Goal: Information Seeking & Learning: Learn about a topic

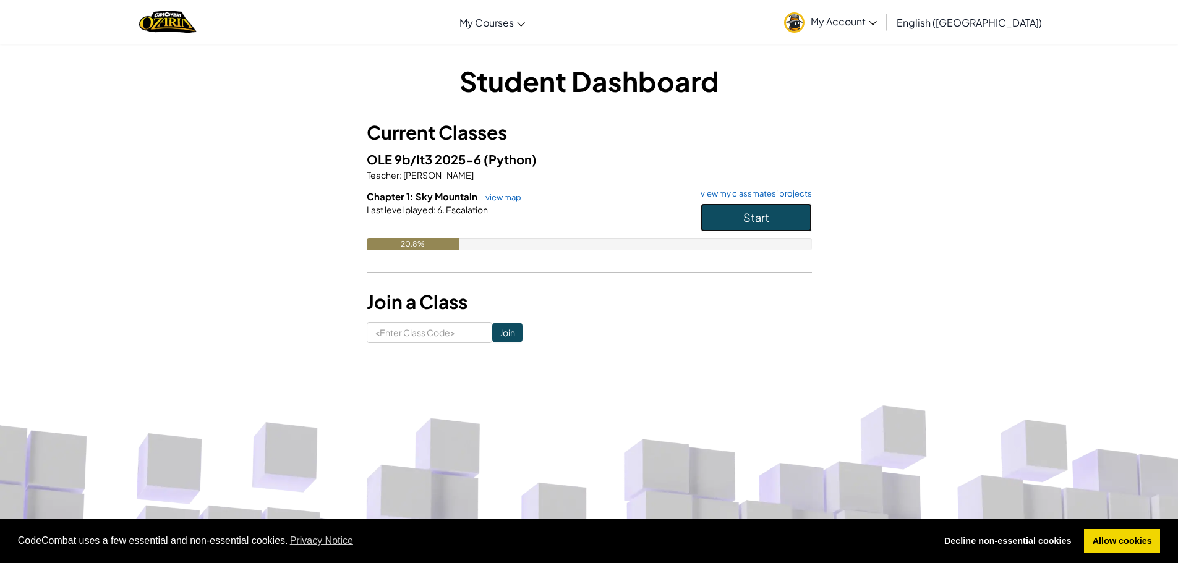
click at [762, 225] on button "Start" at bounding box center [756, 217] width 111 height 28
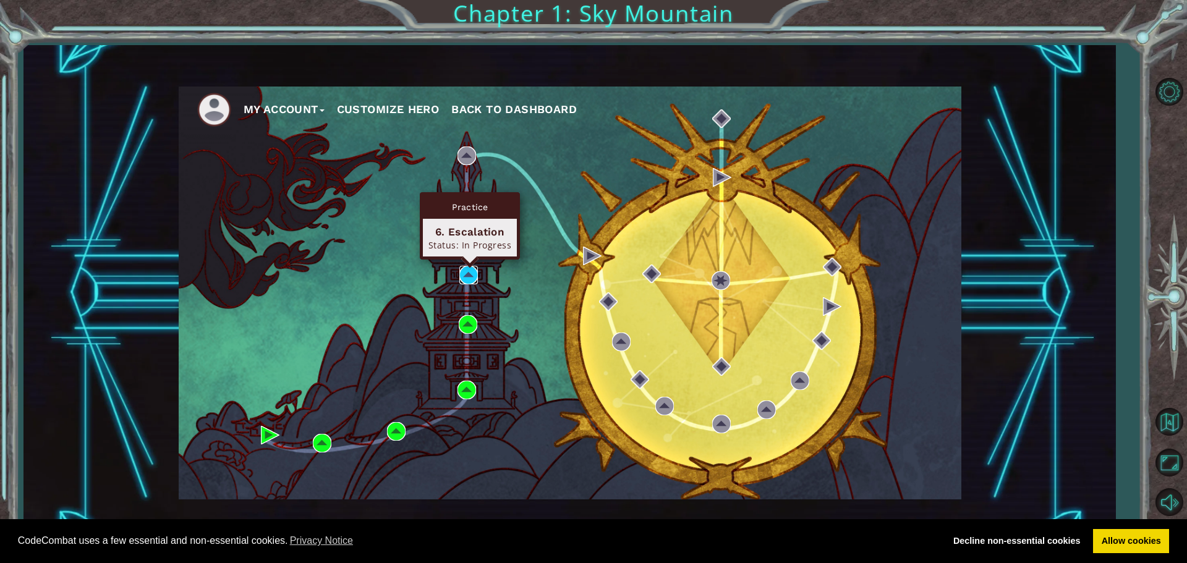
click at [468, 272] on img at bounding box center [469, 275] width 19 height 19
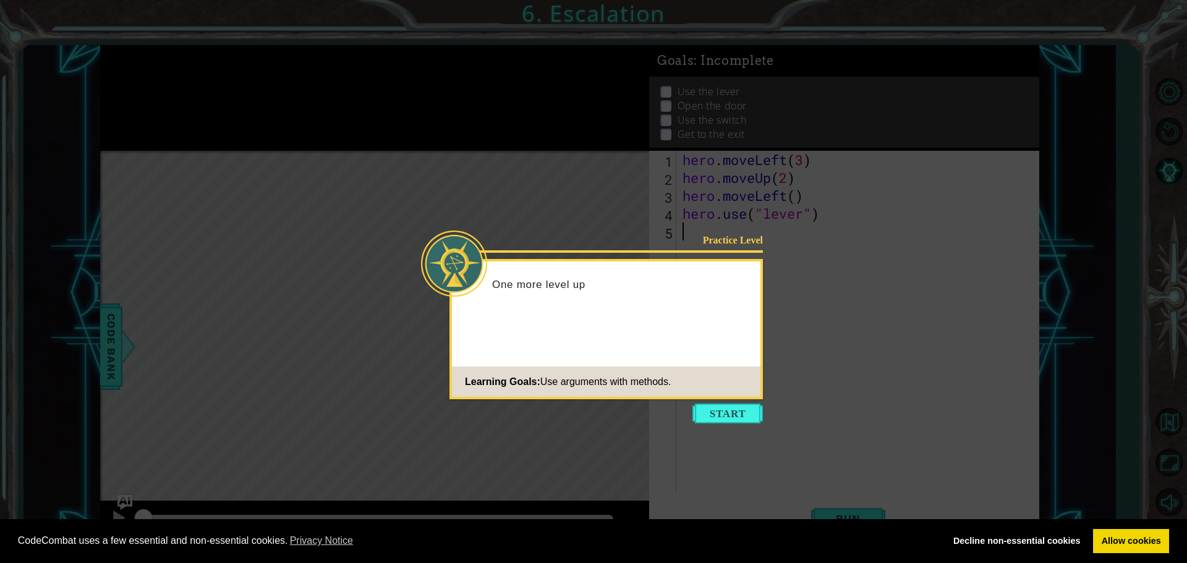
drag, startPoint x: 727, startPoint y: 427, endPoint x: 733, endPoint y: 431, distance: 6.7
click at [729, 432] on icon at bounding box center [593, 281] width 1187 height 563
click at [714, 420] on button "Start" at bounding box center [728, 414] width 71 height 20
click at [635, 487] on icon at bounding box center [593, 281] width 1187 height 563
click at [720, 419] on button "Start" at bounding box center [728, 414] width 71 height 20
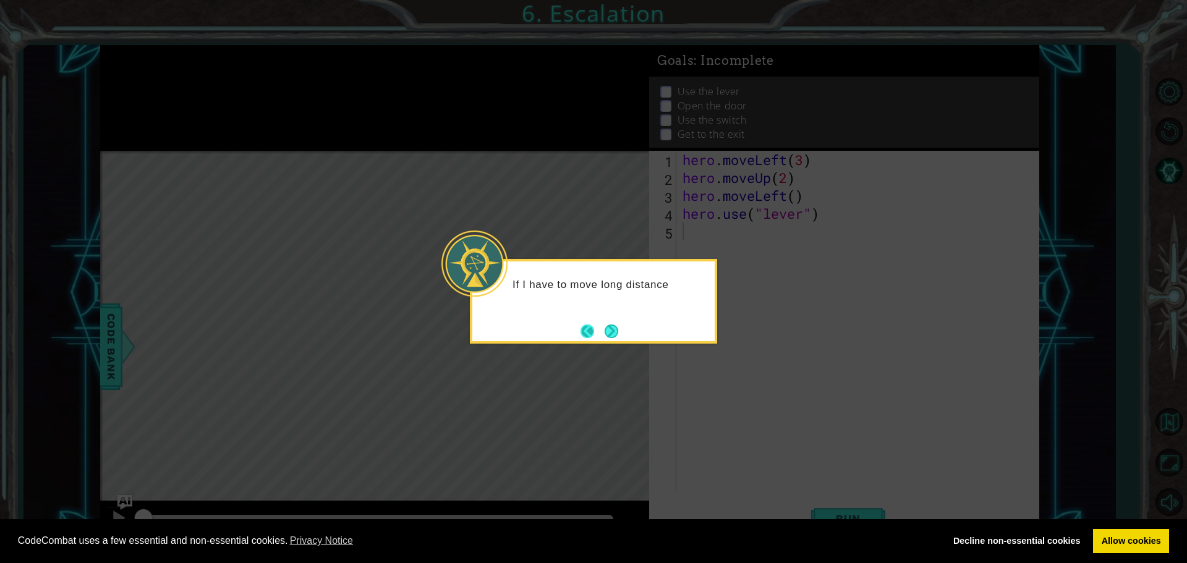
click at [596, 330] on button "Back" at bounding box center [593, 332] width 24 height 14
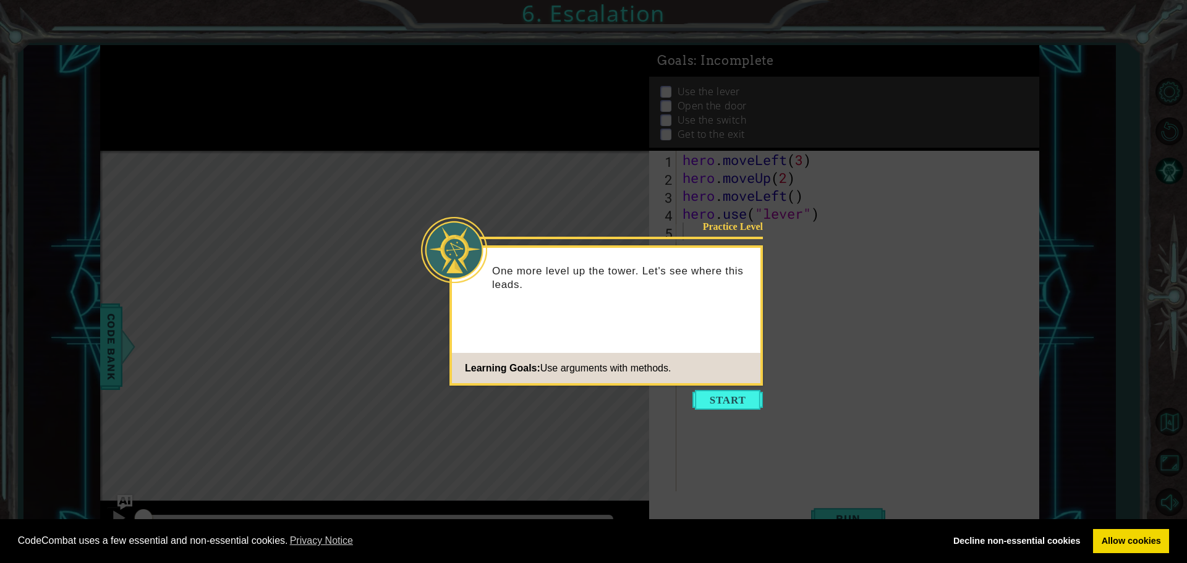
click at [610, 323] on div "Practice Level One more level up the tower. Let's see where this leads. Learnin…" at bounding box center [607, 316] width 314 height 140
drag, startPoint x: 739, startPoint y: 404, endPoint x: 727, endPoint y: 391, distance: 18.4
click at [740, 404] on button "Start" at bounding box center [728, 400] width 71 height 20
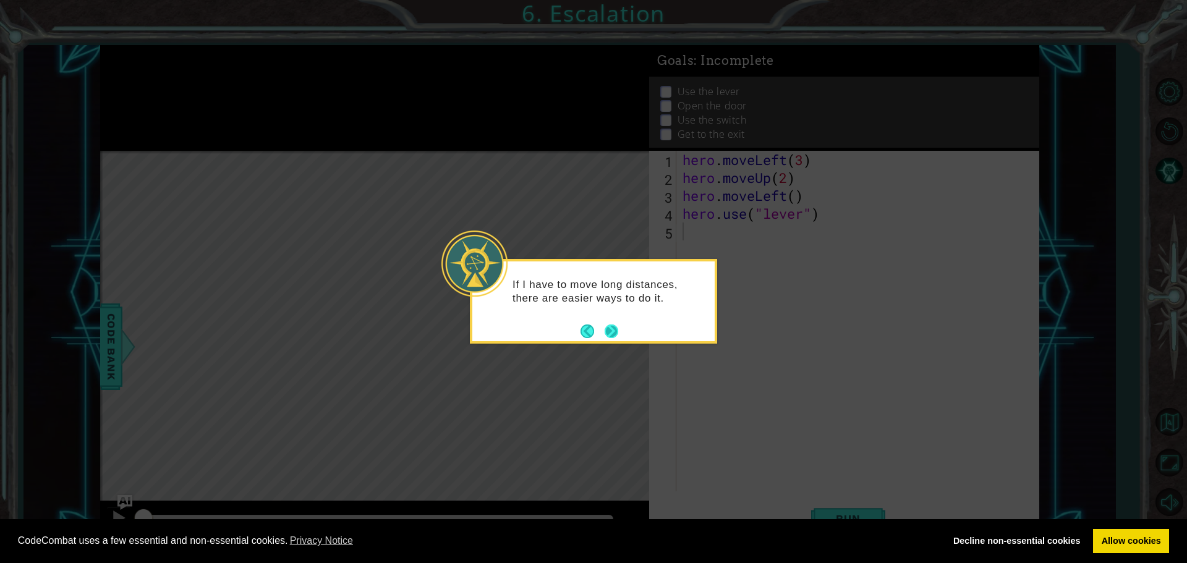
click at [618, 338] on button "Next" at bounding box center [612, 332] width 14 height 14
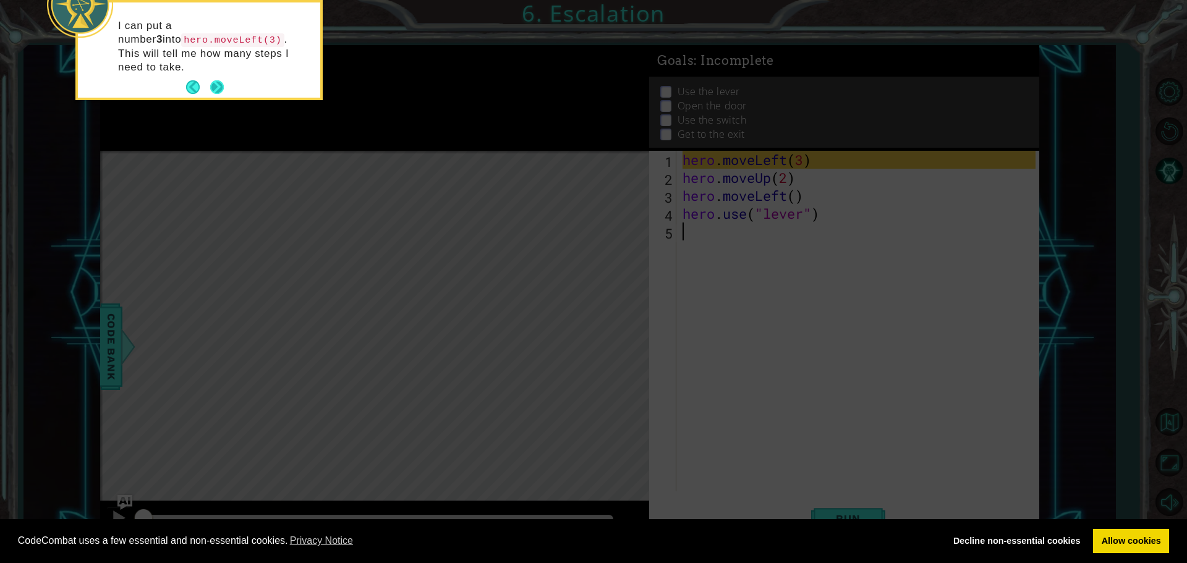
drag, startPoint x: 208, startPoint y: 74, endPoint x: 215, endPoint y: 76, distance: 7.2
click at [215, 80] on button "Next" at bounding box center [217, 87] width 14 height 14
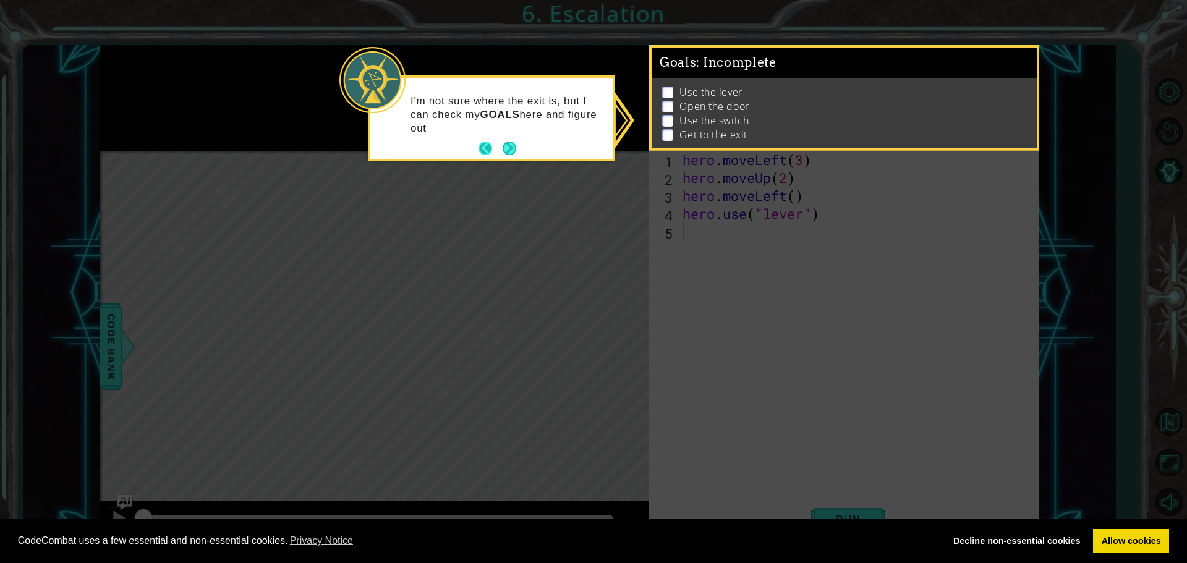
click at [494, 150] on button "Back" at bounding box center [491, 149] width 24 height 14
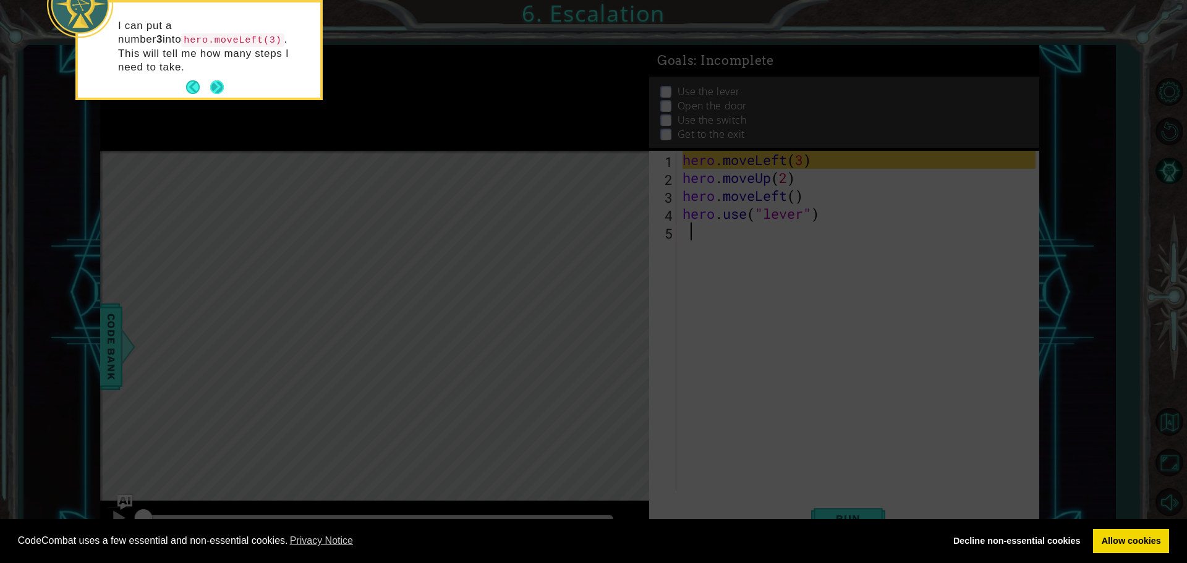
click at [223, 80] on button "Next" at bounding box center [217, 87] width 14 height 14
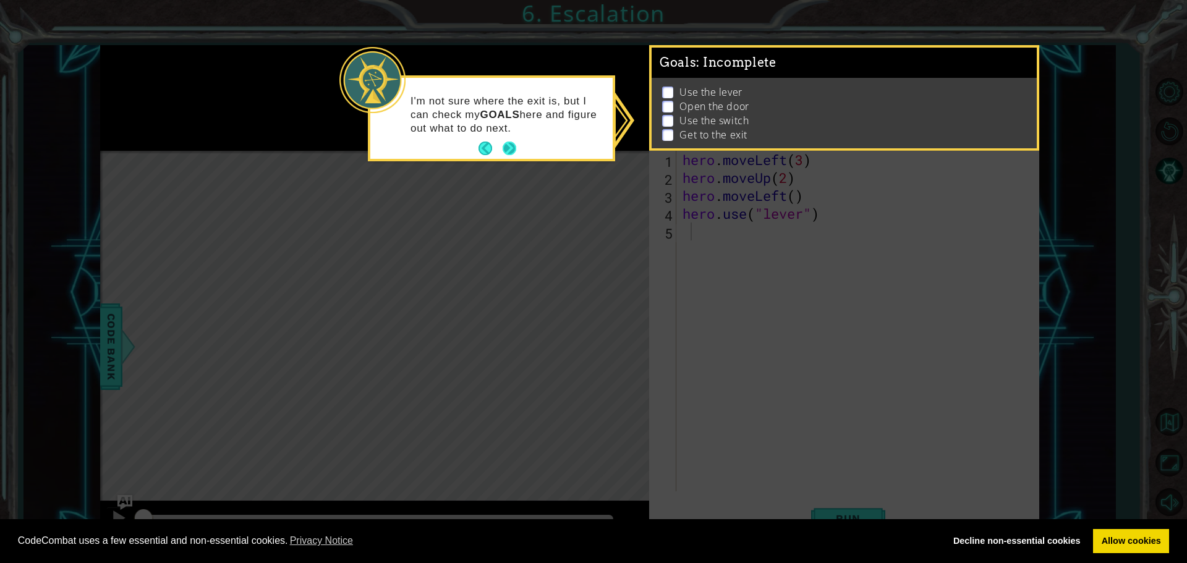
click at [516, 151] on button "Next" at bounding box center [510, 149] width 14 height 14
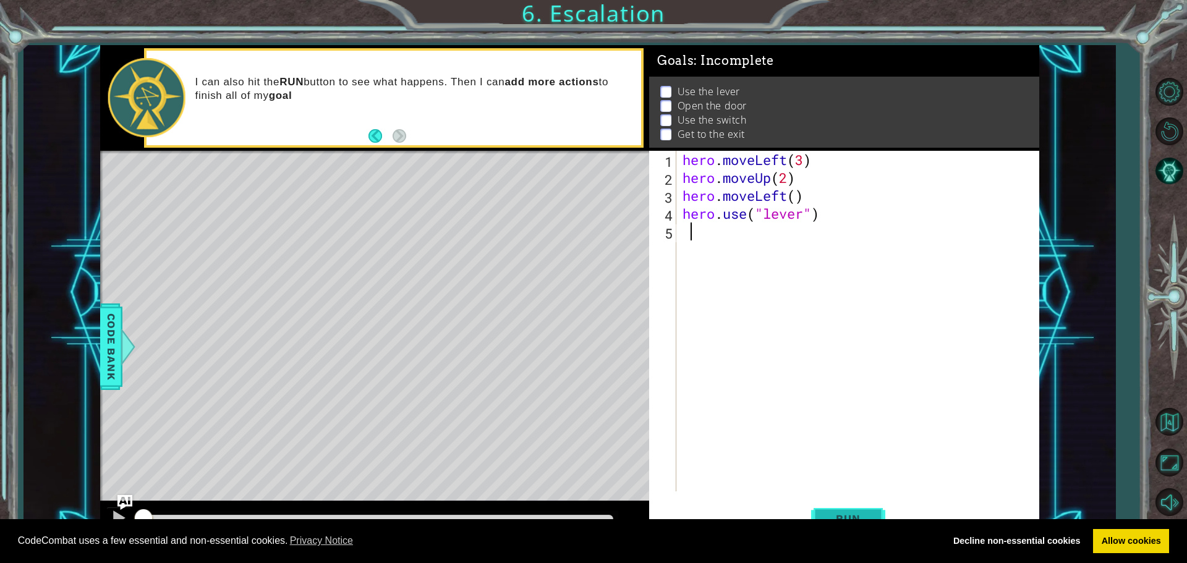
click at [860, 516] on span "Run" at bounding box center [848, 519] width 49 height 12
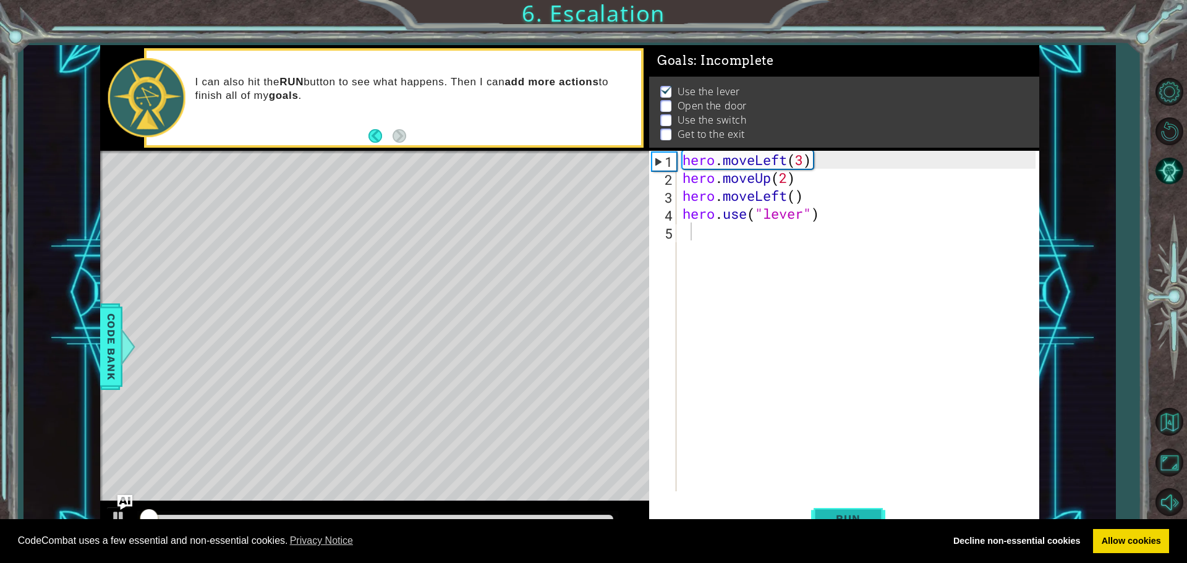
scroll to position [6, 0]
click at [857, 515] on button "Run" at bounding box center [848, 518] width 74 height 39
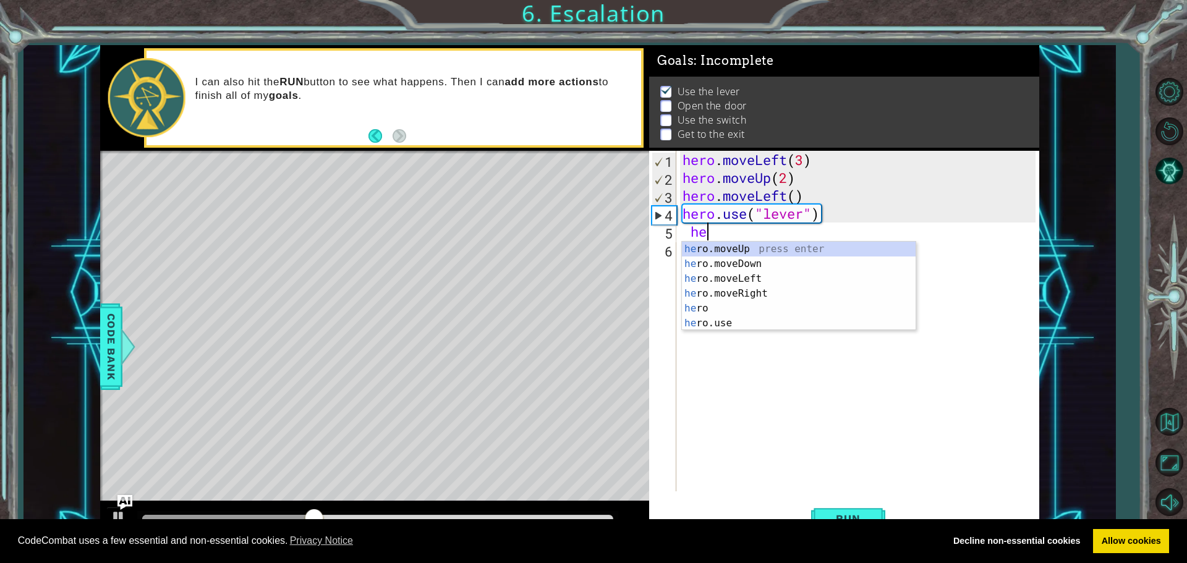
scroll to position [0, 1]
click at [755, 292] on div "hero press enter hero .moveUp press enter hero .moveDown press enter hero .move…" at bounding box center [799, 301] width 234 height 119
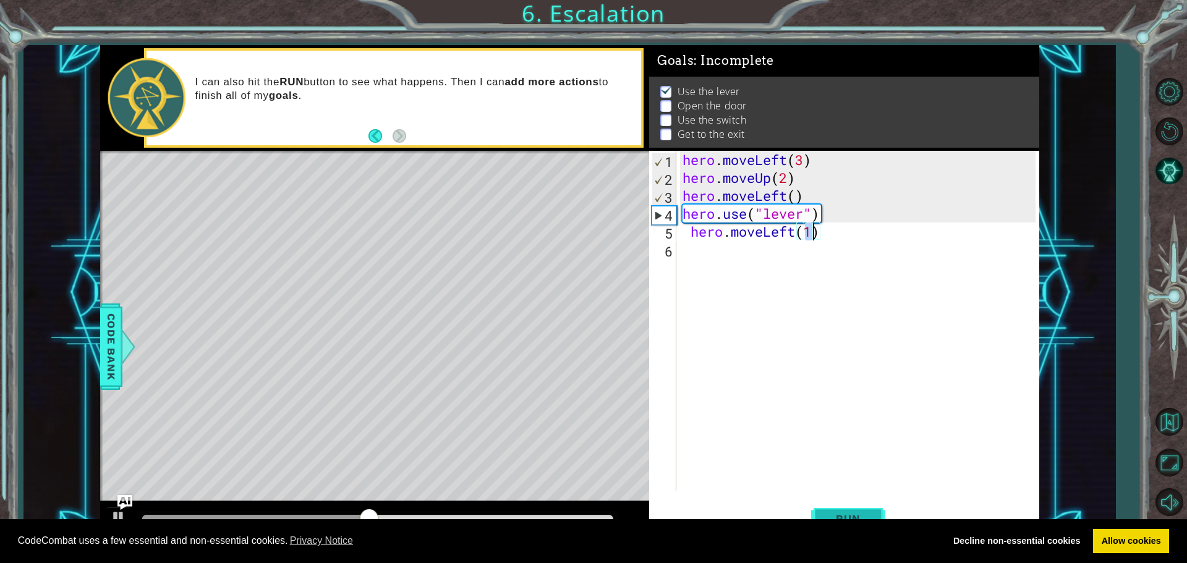
type textarea "hero.moveLeft(1)"
click at [850, 510] on button "Run" at bounding box center [848, 518] width 74 height 39
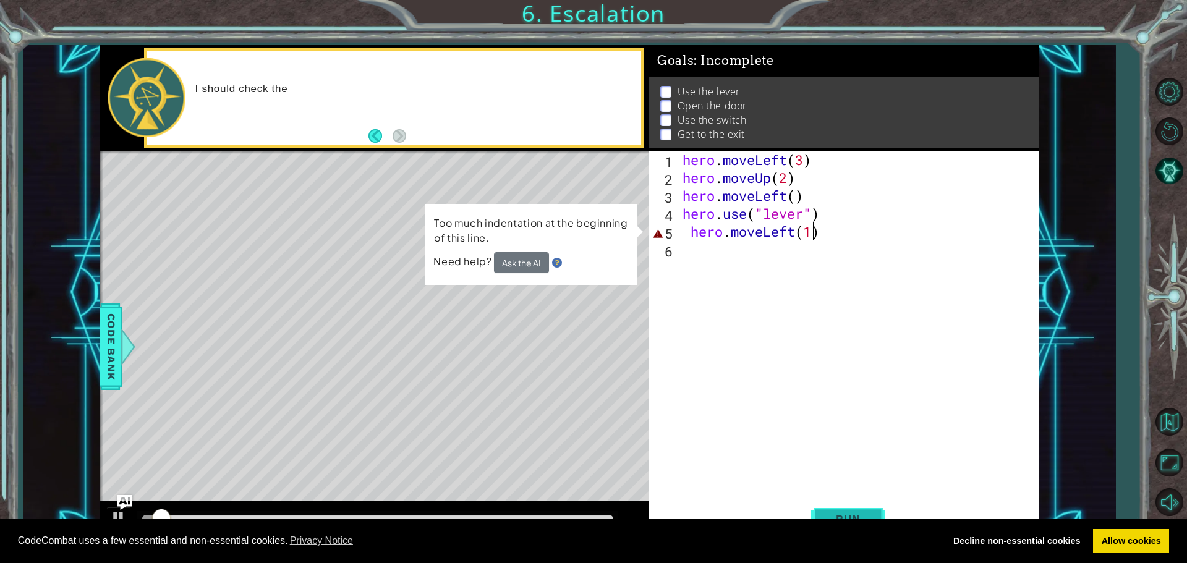
click at [858, 508] on button "Run" at bounding box center [848, 518] width 74 height 39
click at [693, 259] on div "hero . moveLeft ( 3 ) hero . moveUp ( 2 ) hero . moveLeft ( ) hero . use ( "lev…" at bounding box center [861, 339] width 362 height 377
drag, startPoint x: 677, startPoint y: 228, endPoint x: 700, endPoint y: 218, distance: 24.7
click at [700, 218] on div "1 2 3 4 5 6 hero . moveLeft ( 3 ) hero . moveUp ( 2 ) hero . moveLeft ( ) hero …" at bounding box center [842, 321] width 387 height 341
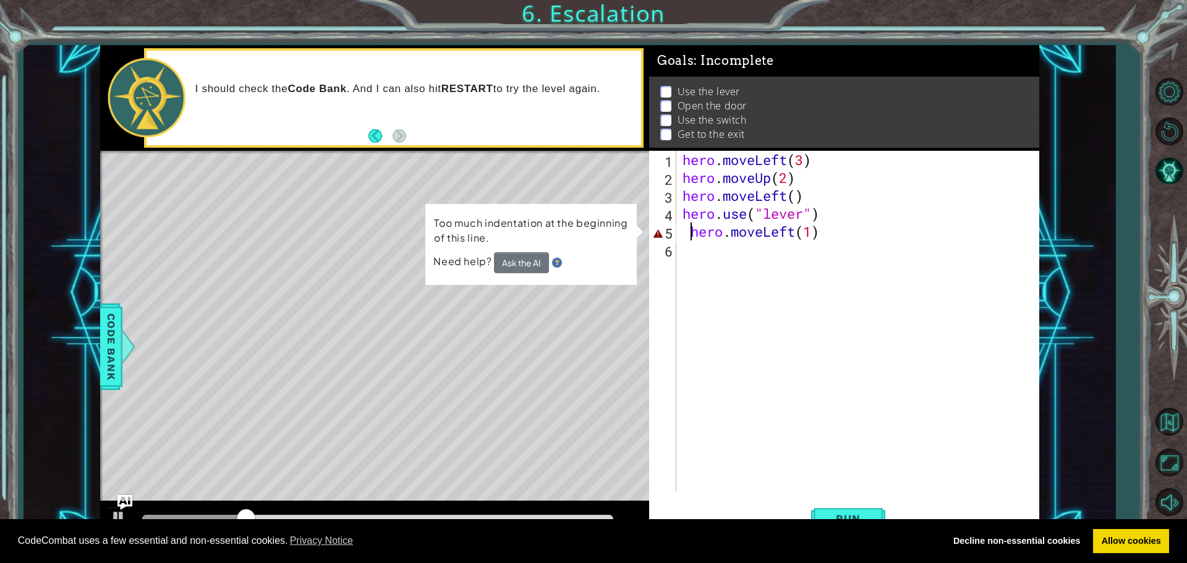
click at [690, 229] on div "hero . moveLeft ( 3 ) hero . moveUp ( 2 ) hero . moveLeft ( ) hero . use ( "lev…" at bounding box center [861, 339] width 362 height 377
type textarea "hero.moveLeft(1)"
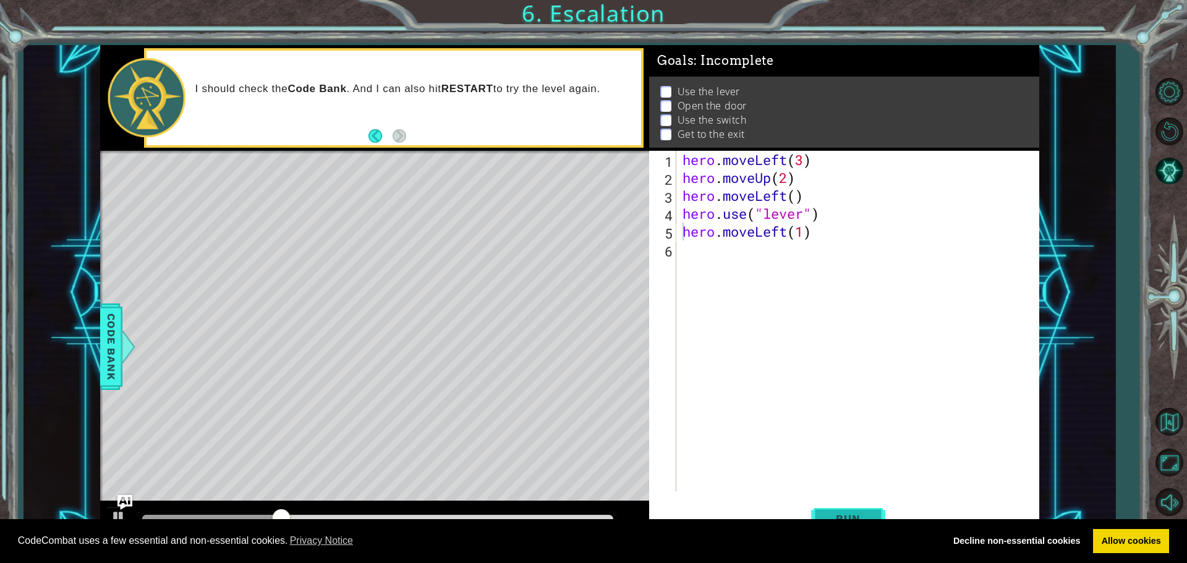
click at [853, 516] on span "Run" at bounding box center [848, 519] width 49 height 12
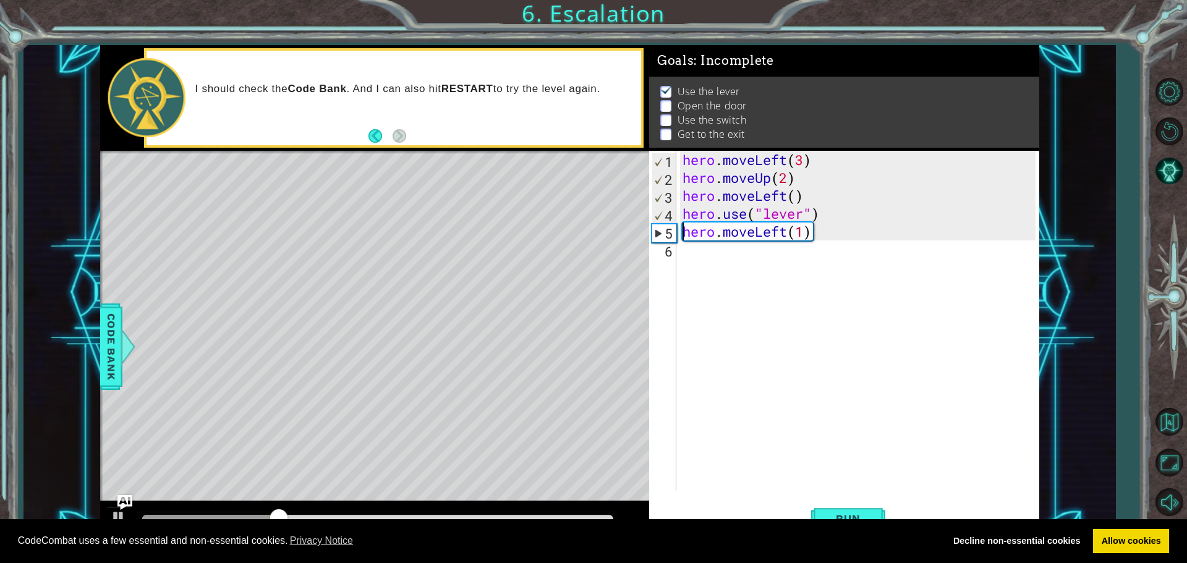
click at [708, 255] on div "hero . moveLeft ( 3 ) hero . moveUp ( 2 ) hero . moveLeft ( ) hero . use ( "lev…" at bounding box center [861, 339] width 362 height 377
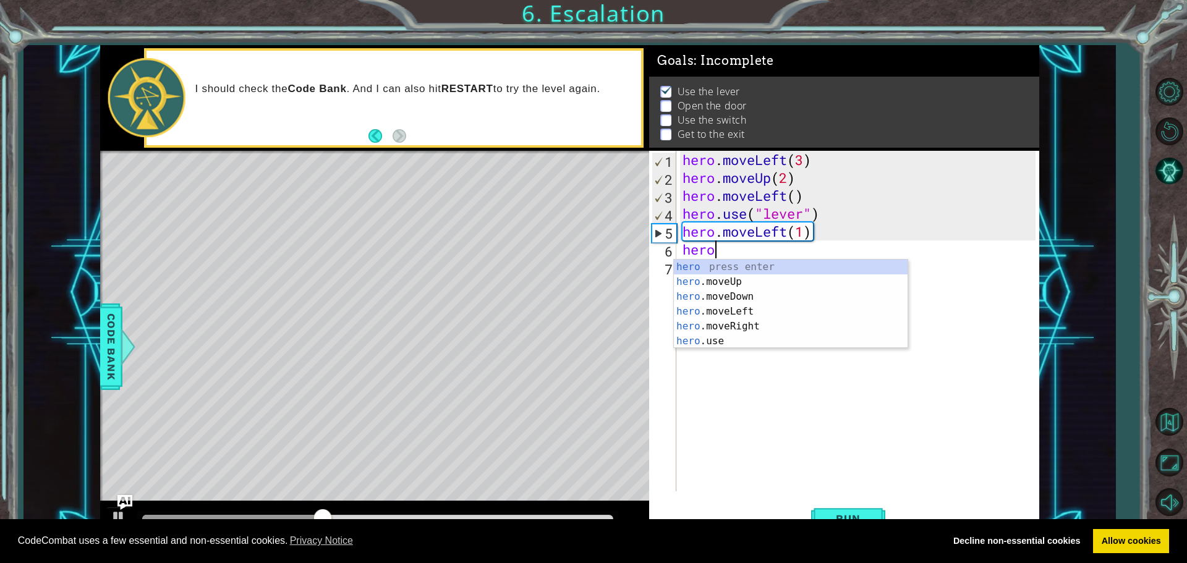
scroll to position [0, 1]
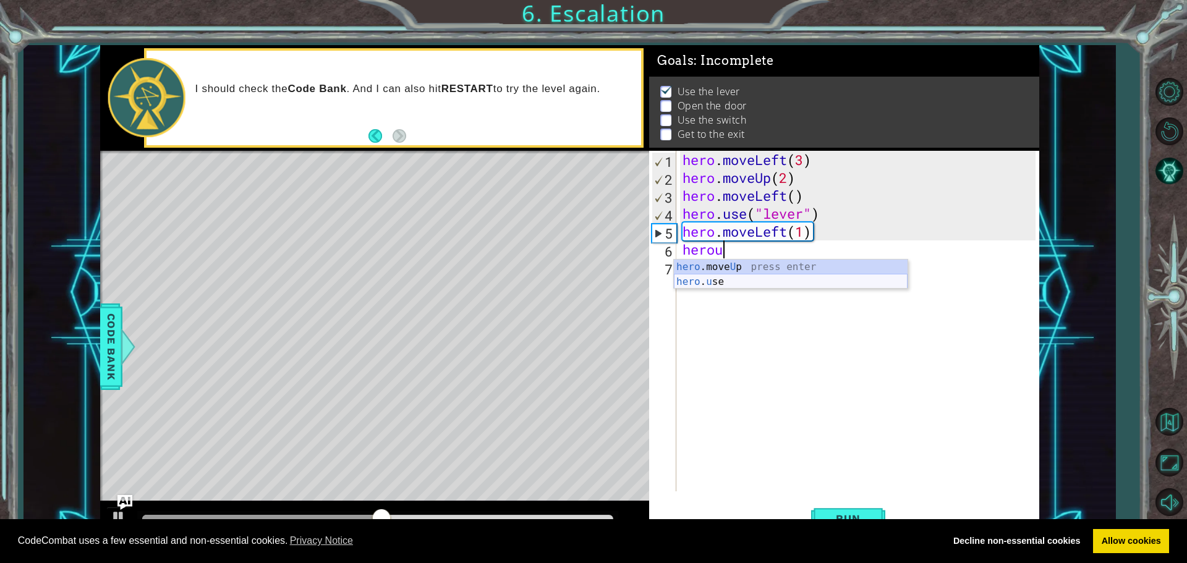
click at [702, 286] on div "hero .move U p press enter hero . u se press enter" at bounding box center [791, 289] width 234 height 59
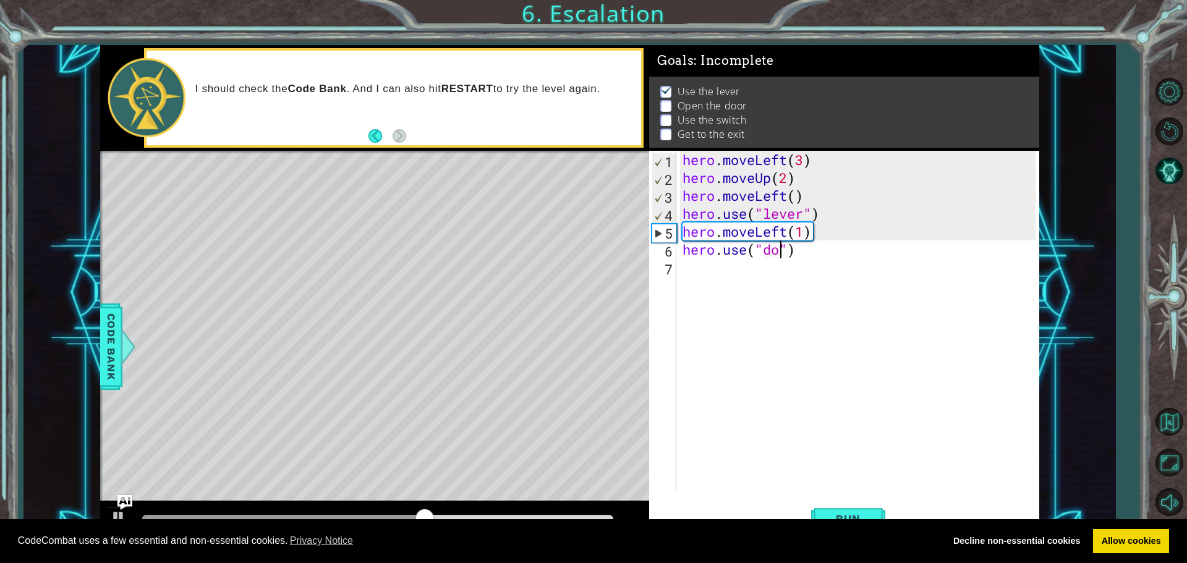
scroll to position [0, 5]
type textarea "hero.use("door")"
drag, startPoint x: 858, startPoint y: 513, endPoint x: 852, endPoint y: 515, distance: 7.1
click at [858, 513] on span "Run" at bounding box center [848, 519] width 49 height 12
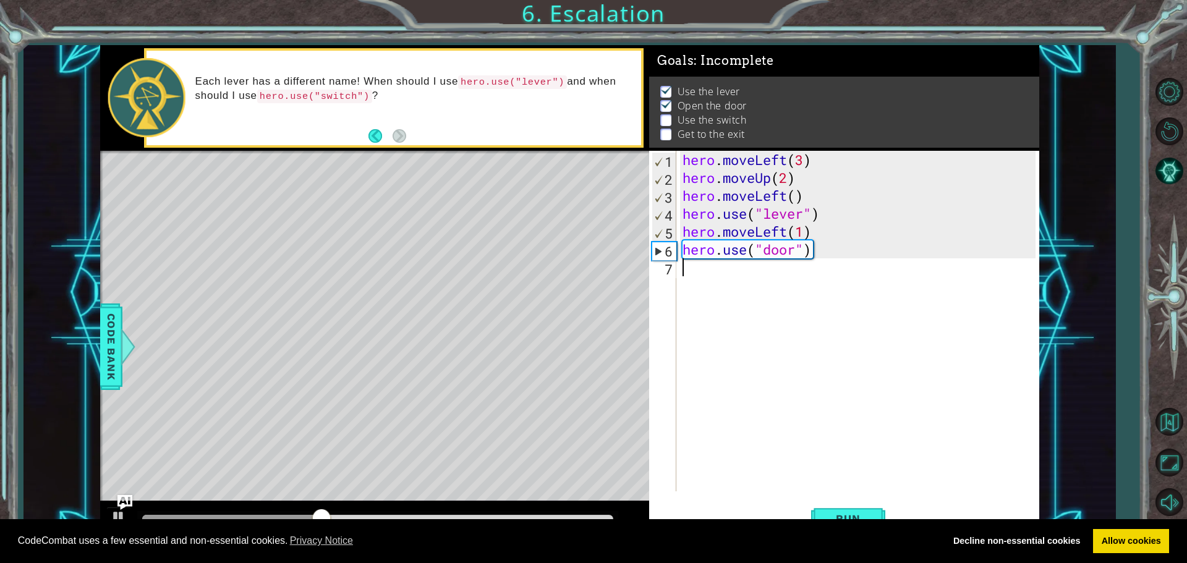
click at [698, 271] on div "hero . moveLeft ( 3 ) hero . moveUp ( 2 ) hero . moveLeft ( ) hero . use ( "lev…" at bounding box center [861, 339] width 362 height 377
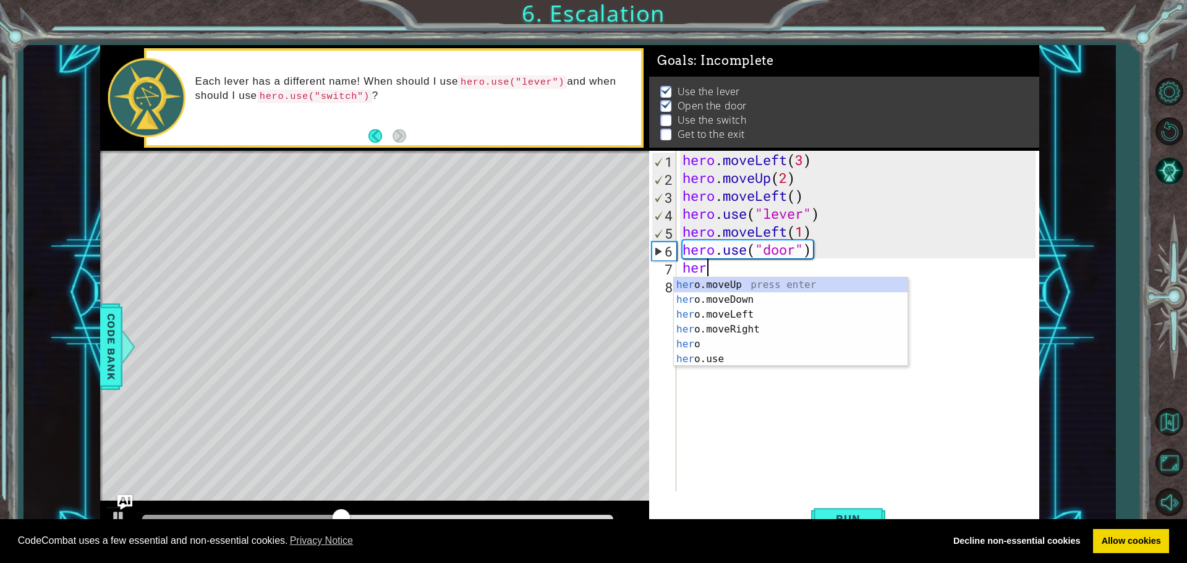
scroll to position [0, 1]
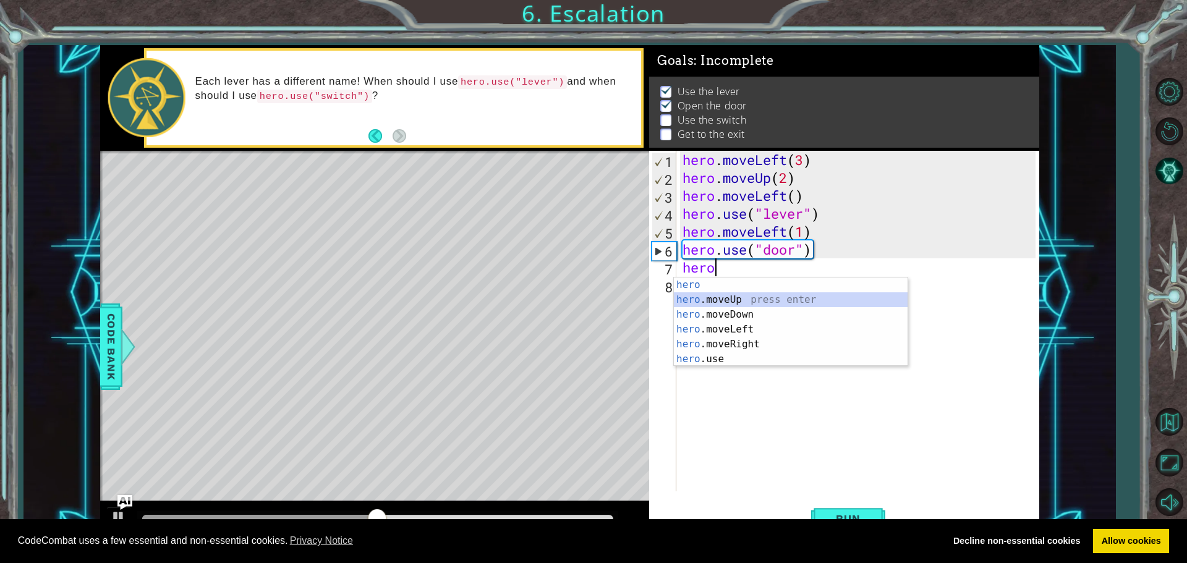
click at [716, 297] on div "hero press enter hero .moveUp press enter hero .moveDown press enter hero .move…" at bounding box center [791, 337] width 234 height 119
type textarea "hero.moveUp(1)"
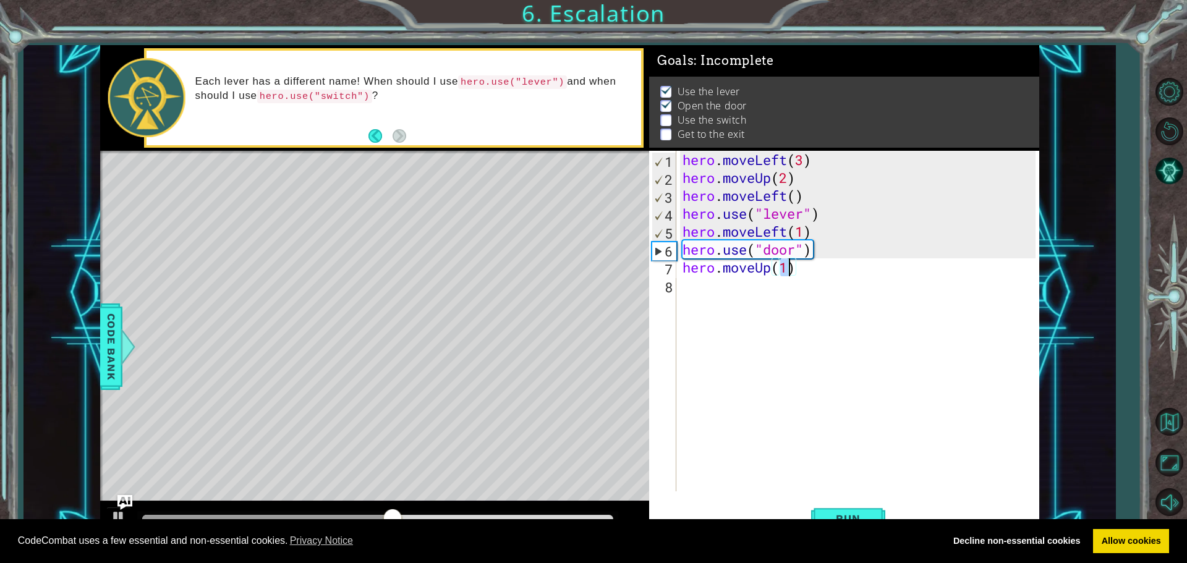
click at [702, 299] on div "hero . moveLeft ( 3 ) hero . moveUp ( 2 ) hero . moveLeft ( ) hero . use ( "lev…" at bounding box center [861, 339] width 362 height 377
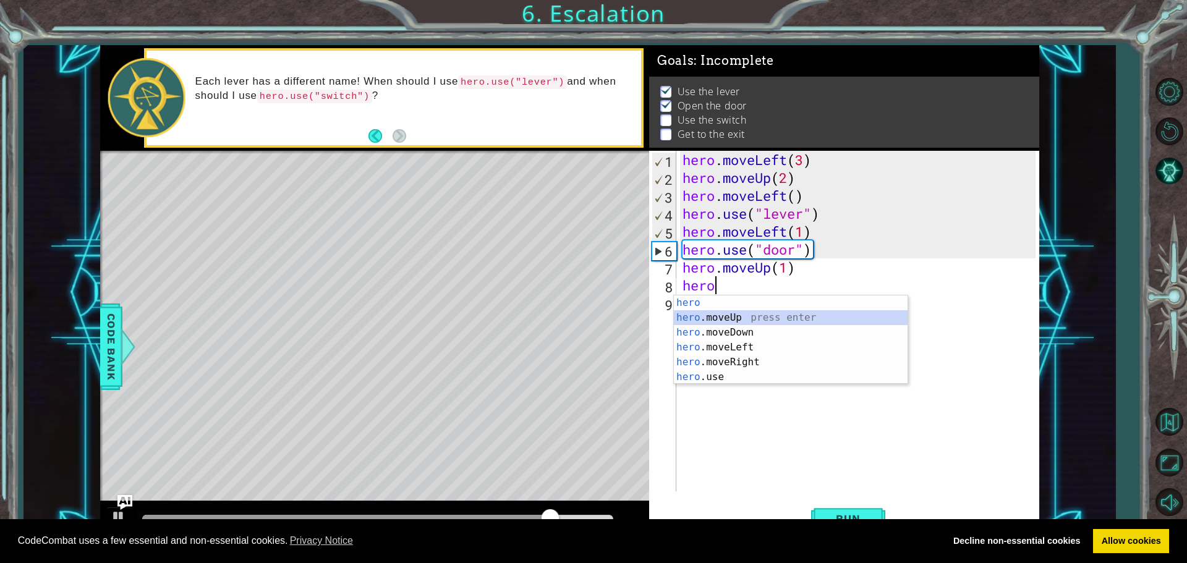
click at [732, 315] on div "hero press enter hero .moveUp press enter hero .moveDown press enter hero .move…" at bounding box center [791, 355] width 234 height 119
type textarea "hero.moveUp(1)"
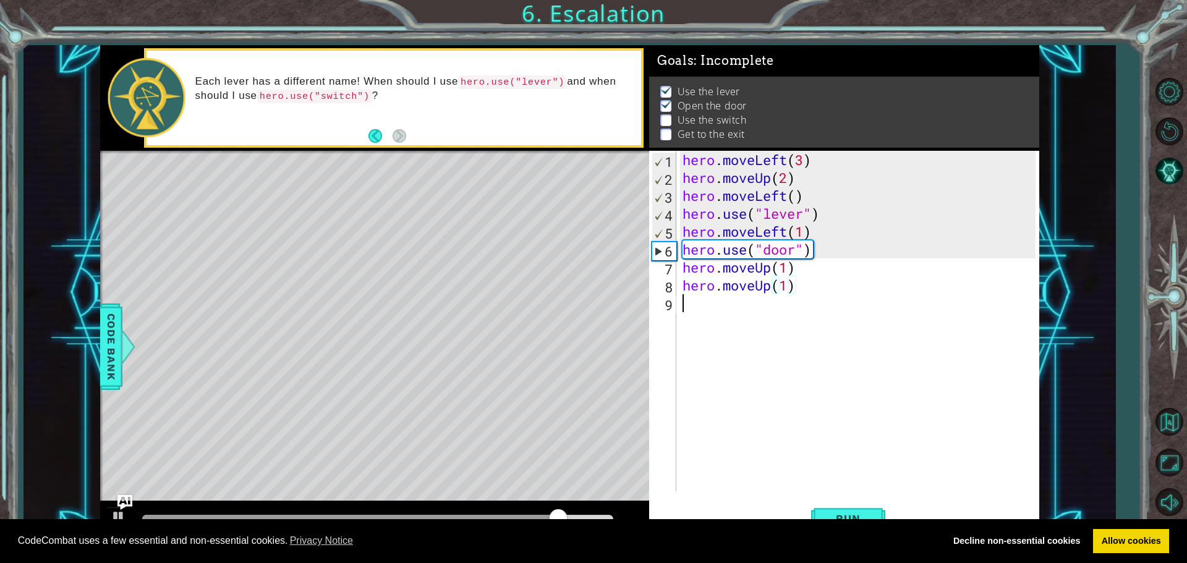
click at [701, 312] on div "hero . moveLeft ( 3 ) hero . moveUp ( 2 ) hero . moveLeft ( ) hero . use ( "lev…" at bounding box center [861, 339] width 362 height 377
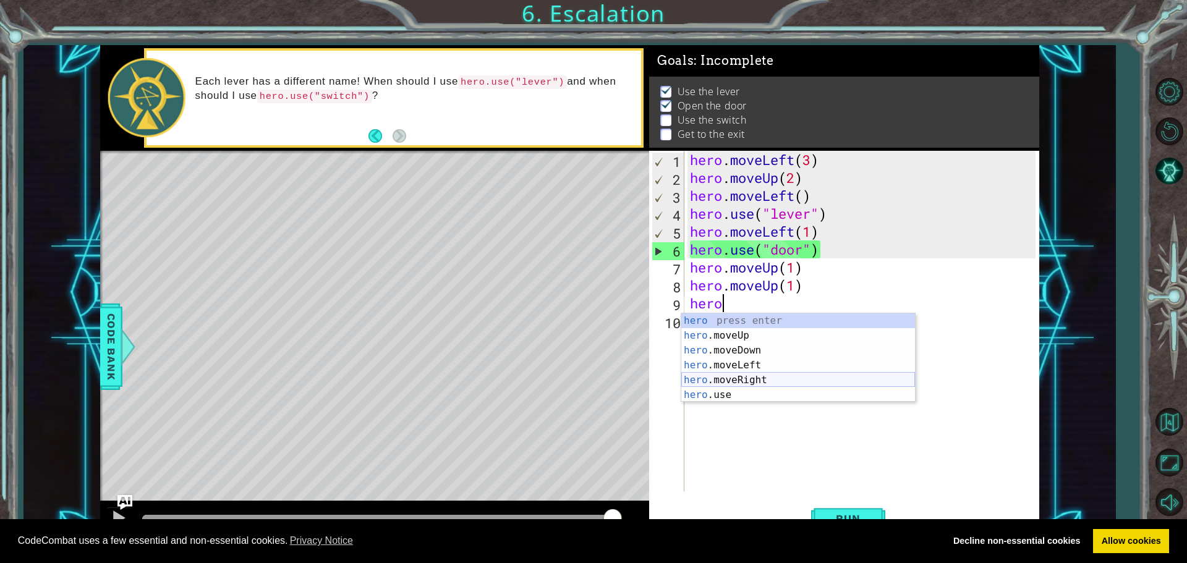
click at [752, 380] on div "hero press enter hero .moveUp press enter hero .moveDown press enter hero .move…" at bounding box center [799, 373] width 234 height 119
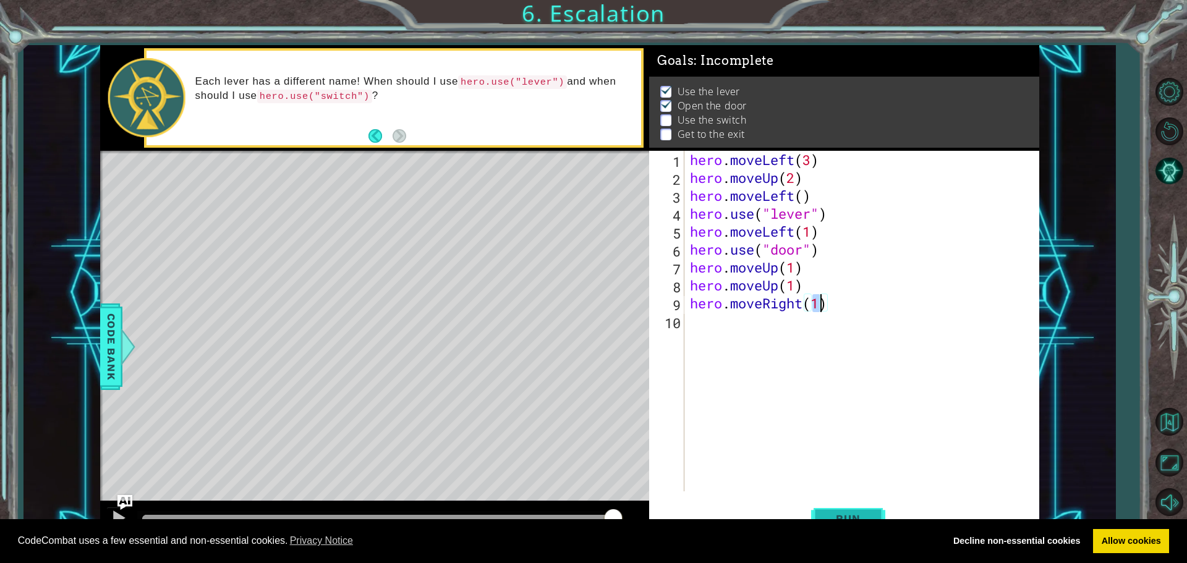
type textarea "hero.moveRight(1)"
click at [842, 513] on span "Run" at bounding box center [848, 519] width 49 height 12
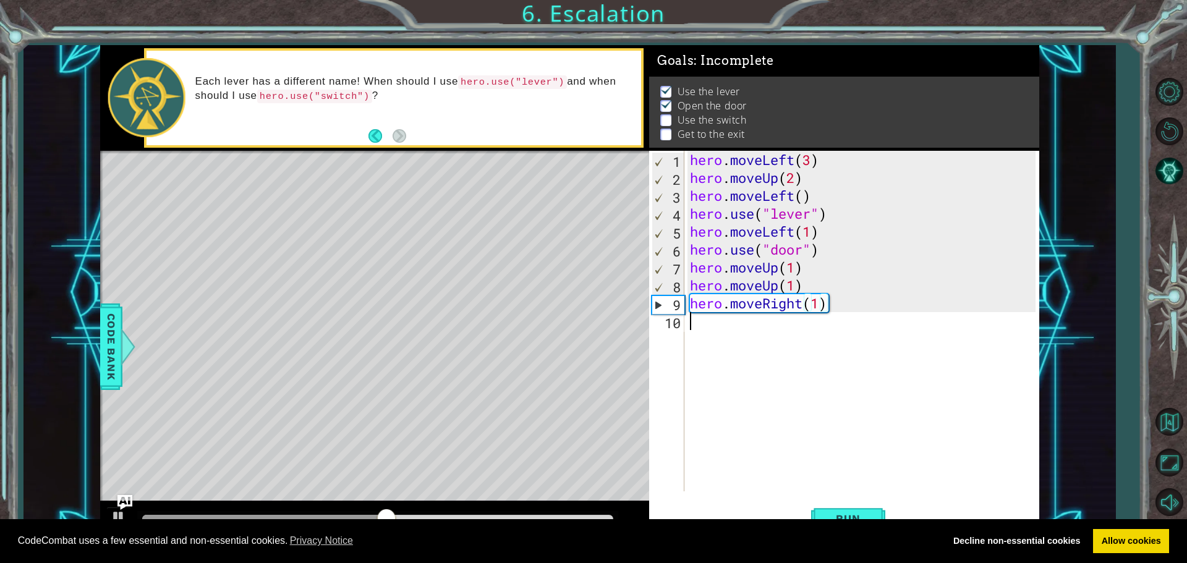
click at [738, 322] on div "hero . moveLeft ( 3 ) hero . moveUp ( 2 ) hero . moveLeft ( ) hero . use ( "lev…" at bounding box center [865, 339] width 354 height 377
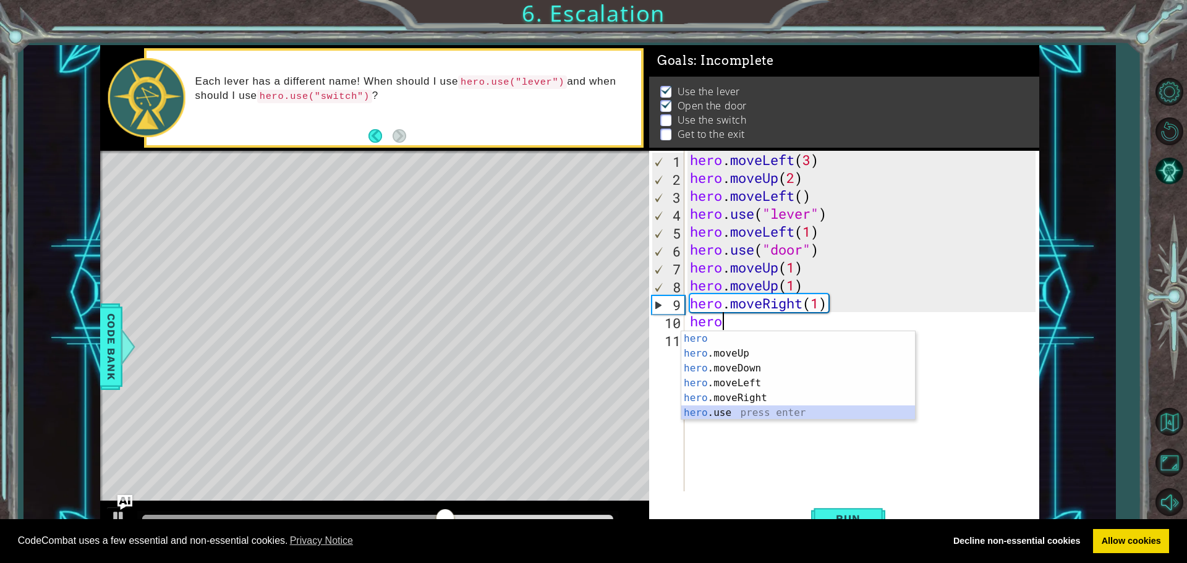
click at [704, 411] on div "hero press enter hero .moveUp press enter hero .moveDown press enter hero .move…" at bounding box center [799, 390] width 234 height 119
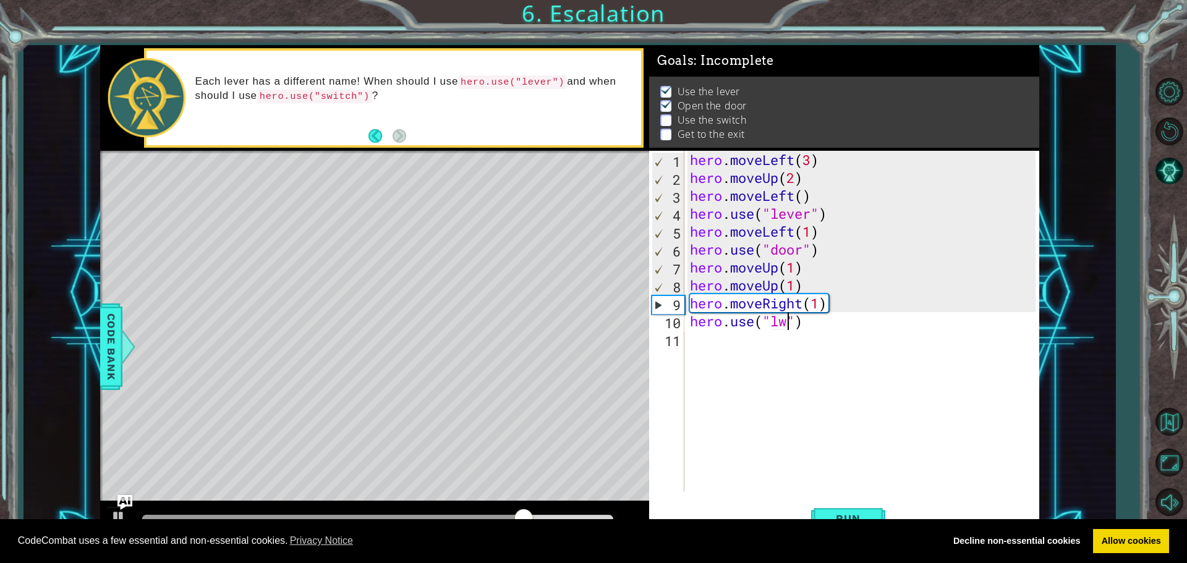
scroll to position [0, 4]
type textarea "hero.use("lever")"
click at [797, 336] on div ""lever " press enter" at bounding box center [872, 353] width 234 height 45
click at [707, 345] on div "hero . moveLeft ( 3 ) hero . moveUp ( 2 ) hero . moveLeft ( ) hero . use ( "lev…" at bounding box center [865, 339] width 354 height 377
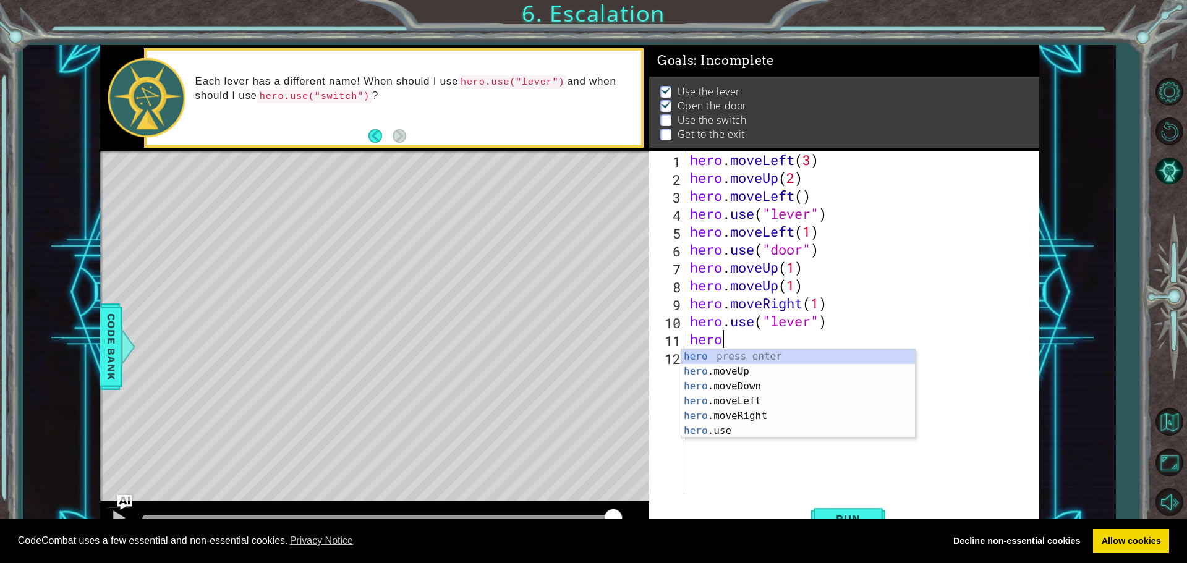
scroll to position [0, 1]
click at [751, 416] on div "hero press enter hero .moveUp press enter hero .moveDown press enter hero .move…" at bounding box center [799, 408] width 234 height 119
type textarea "hero.moveRight(1)"
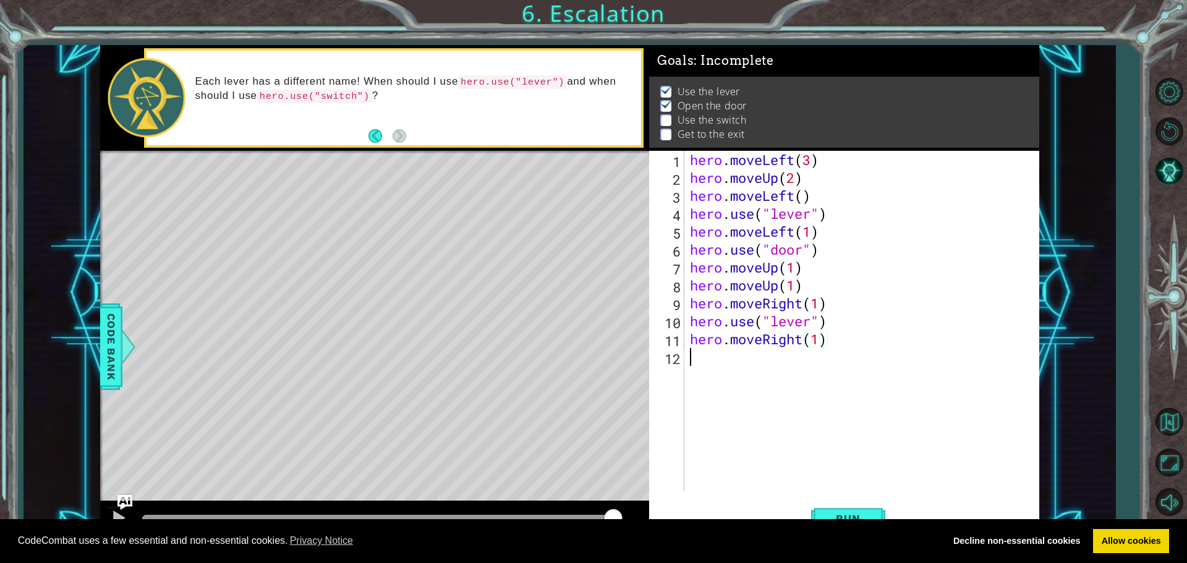
click at [714, 360] on div "hero . moveLeft ( 3 ) hero . moveUp ( 2 ) hero . moveLeft ( ) hero . use ( "lev…" at bounding box center [865, 339] width 354 height 377
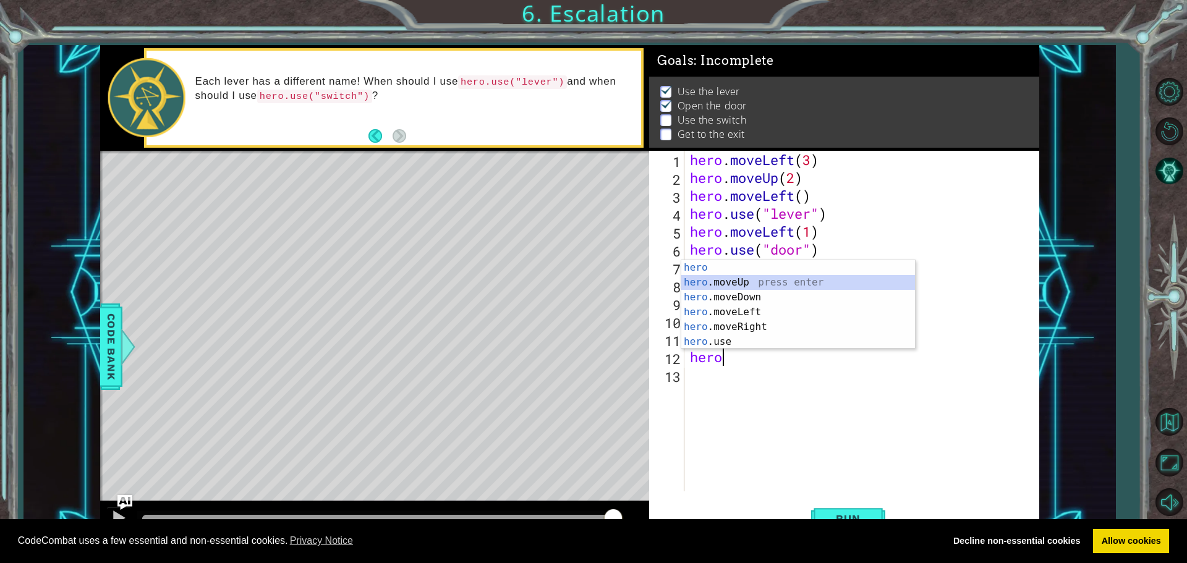
click at [737, 284] on div "hero press enter hero .moveUp press enter hero .moveDown press enter hero .move…" at bounding box center [799, 319] width 234 height 119
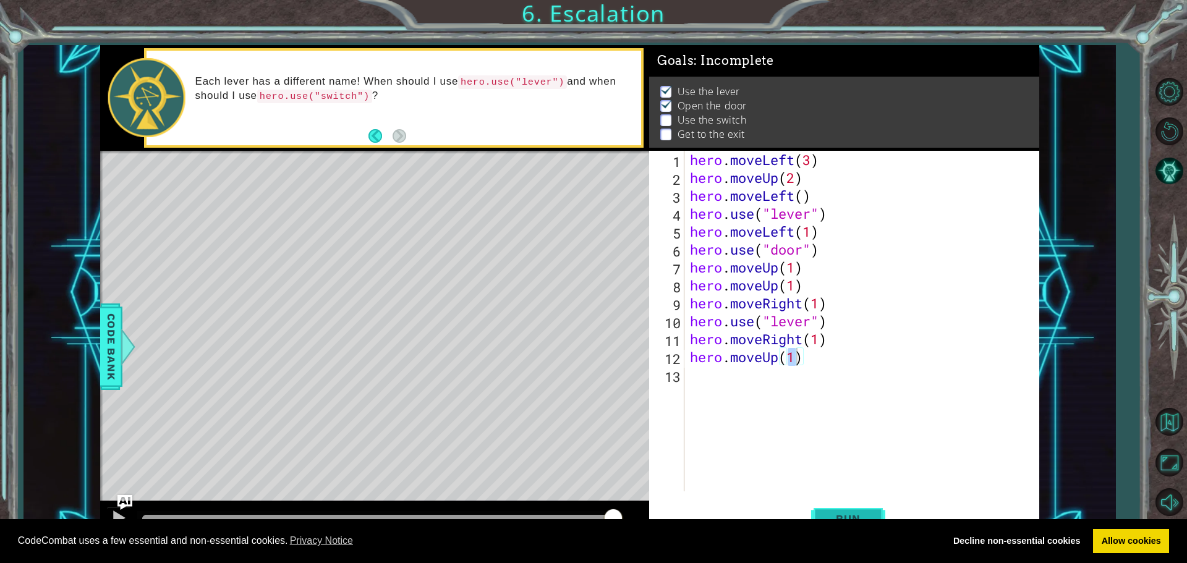
click at [823, 509] on button "Run" at bounding box center [848, 518] width 74 height 39
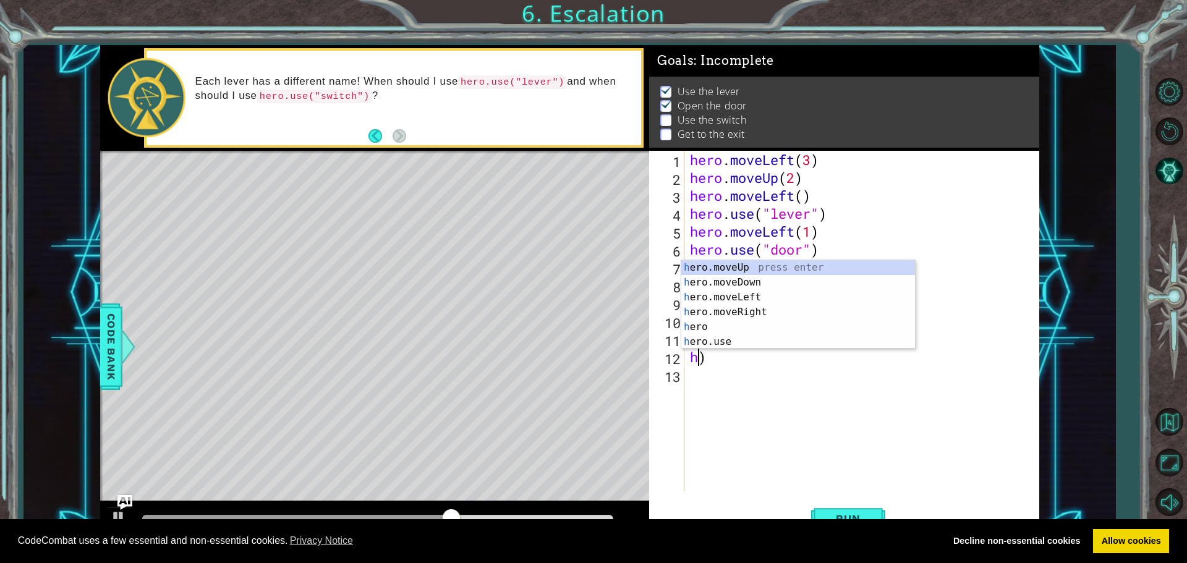
scroll to position [0, 0]
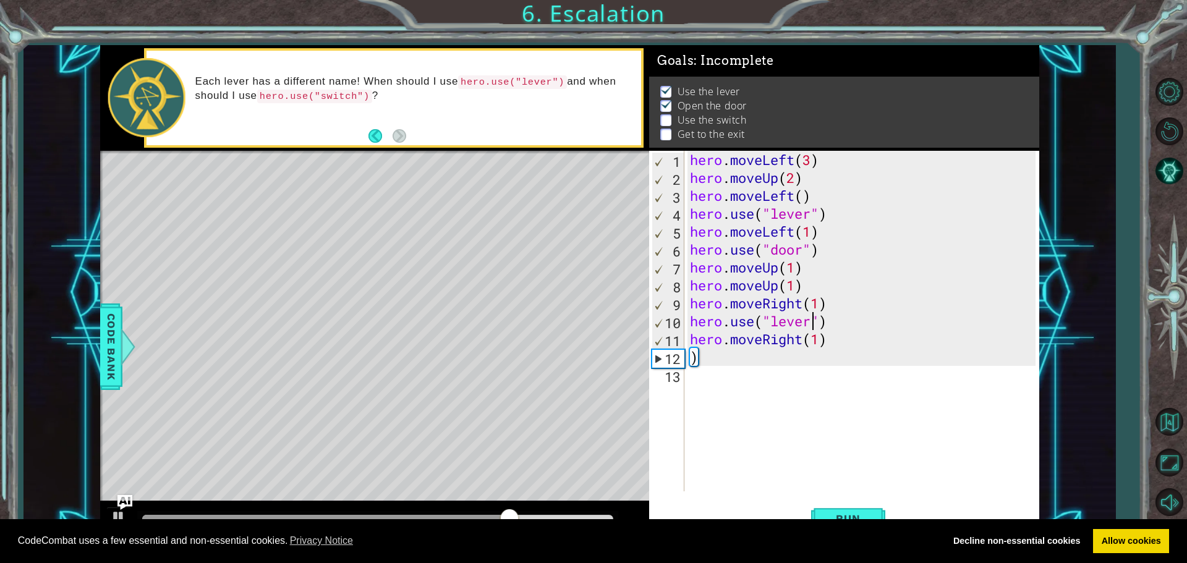
click at [816, 319] on div "hero . moveLeft ( 3 ) hero . moveUp ( 2 ) hero . moveLeft ( ) hero . use ( "lev…" at bounding box center [865, 339] width 354 height 377
click at [829, 323] on div "hero . moveLeft ( 3 ) hero . moveUp ( 2 ) hero . moveLeft ( ) hero . use ( "lev…" at bounding box center [865, 339] width 354 height 377
type textarea "h"
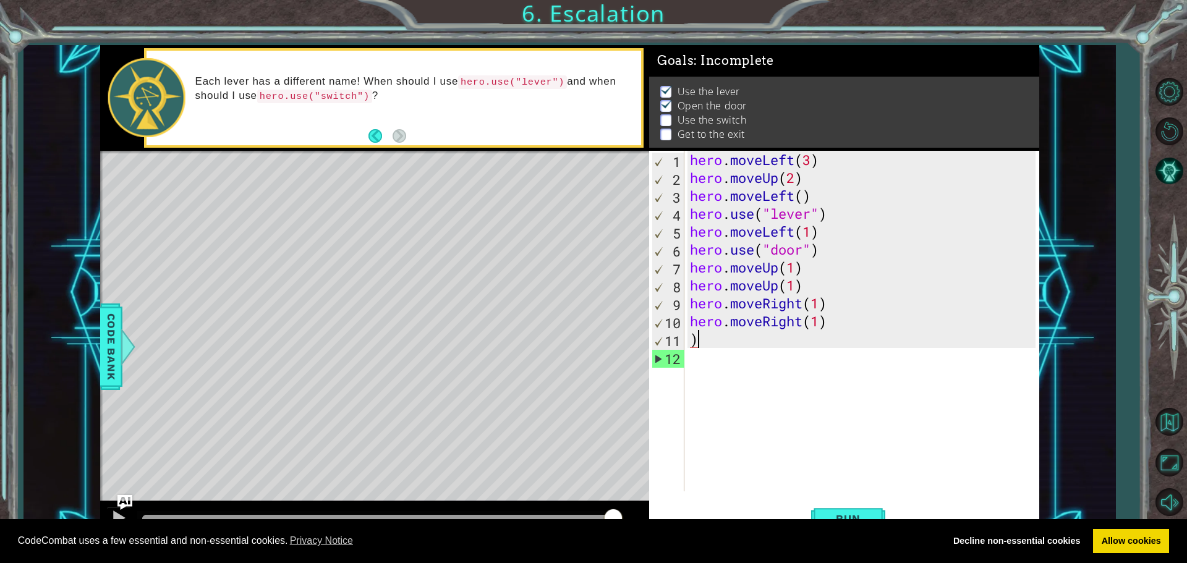
click at [730, 338] on div "hero . moveLeft ( 3 ) hero . moveUp ( 2 ) hero . moveLeft ( ) hero . use ( "lev…" at bounding box center [865, 339] width 354 height 377
type textarea ")"
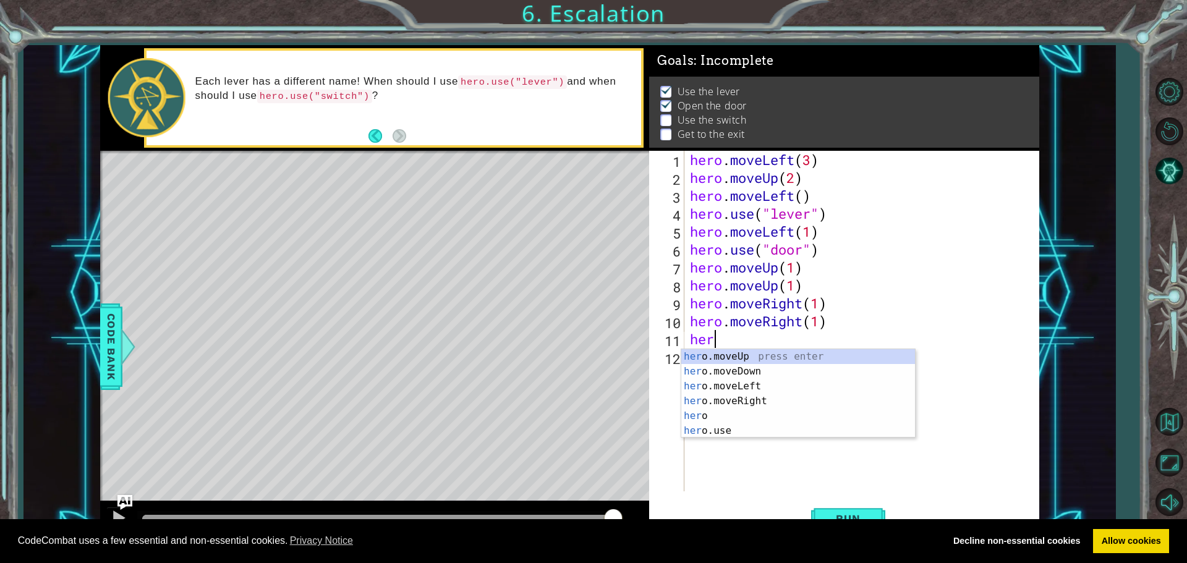
scroll to position [0, 1]
click at [695, 432] on div "hero press enter hero .moveUp press enter hero .moveDown press enter hero .move…" at bounding box center [799, 408] width 234 height 119
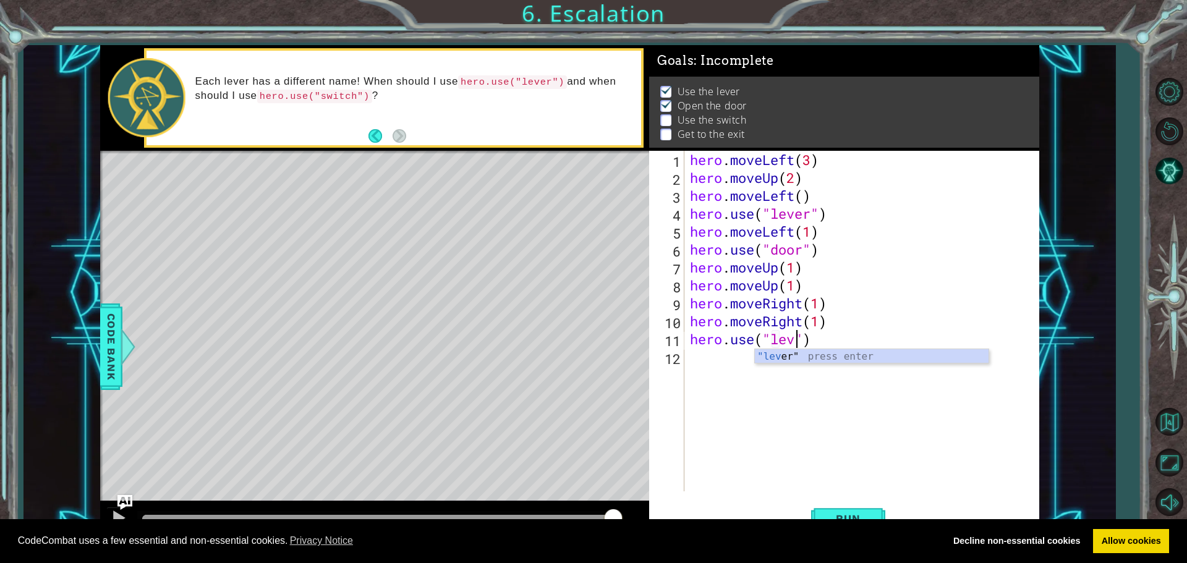
type textarea "hero.use("lever")"
click at [712, 370] on div "hero . moveLeft ( 3 ) hero . moveUp ( 2 ) hero . moveLeft ( ) hero . use ( "lev…" at bounding box center [865, 339] width 354 height 377
click at [848, 511] on button "Run" at bounding box center [848, 518] width 74 height 39
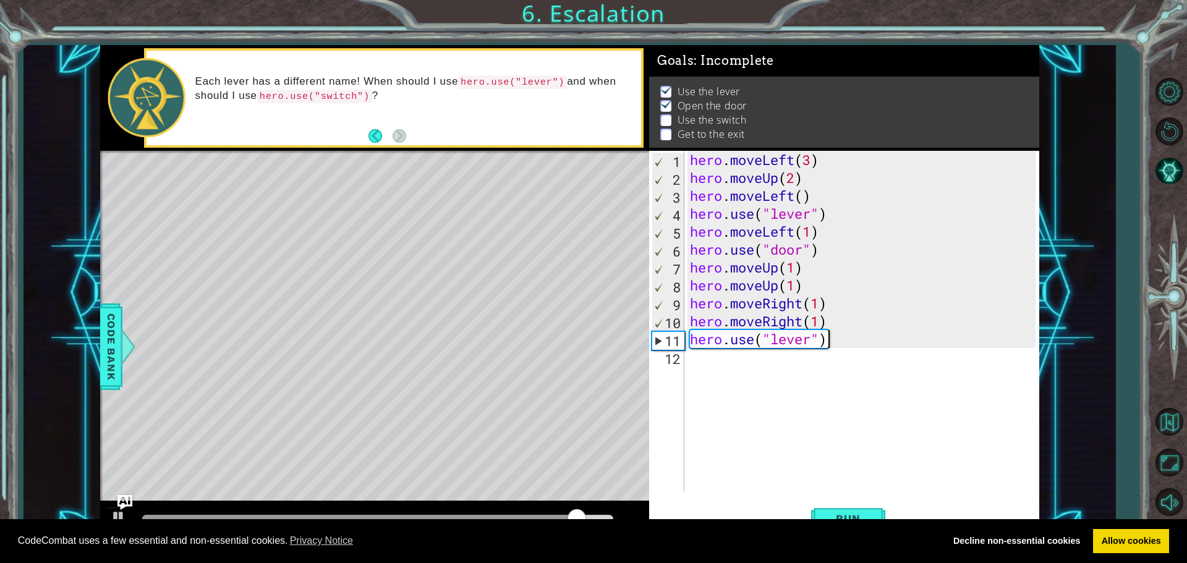
drag, startPoint x: 826, startPoint y: 339, endPoint x: 823, endPoint y: 362, distance: 23.0
click at [828, 351] on div "hero . moveLeft ( 3 ) hero . moveUp ( 2 ) hero . moveLeft ( ) hero . use ( "lev…" at bounding box center [865, 339] width 354 height 377
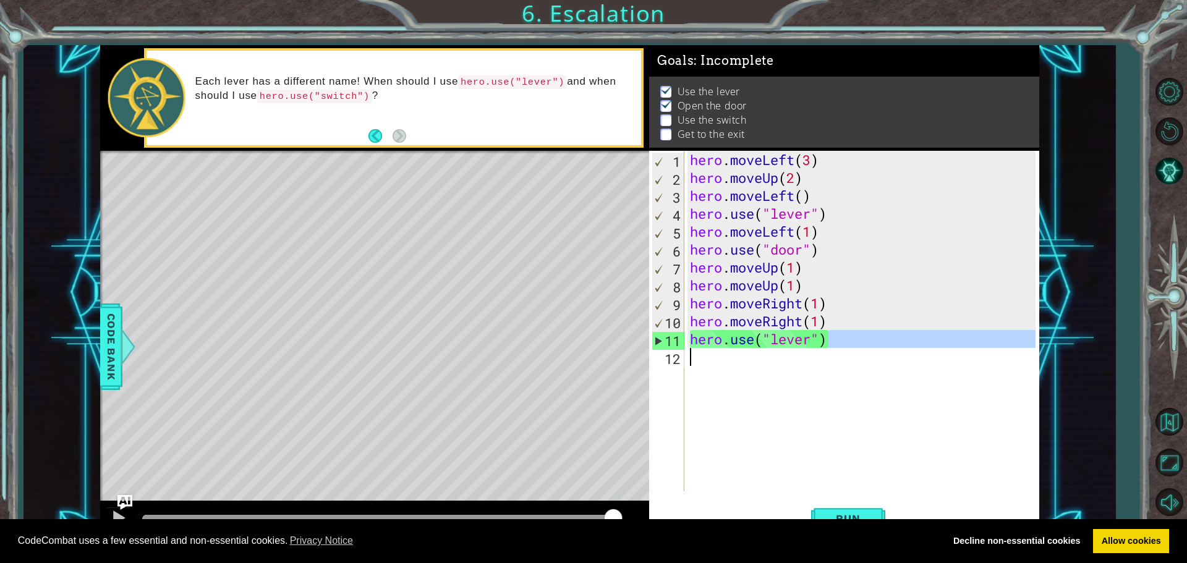
click at [810, 336] on div "hero . moveLeft ( 3 ) hero . moveUp ( 2 ) hero . moveLeft ( ) hero . use ( "lev…" at bounding box center [865, 339] width 354 height 377
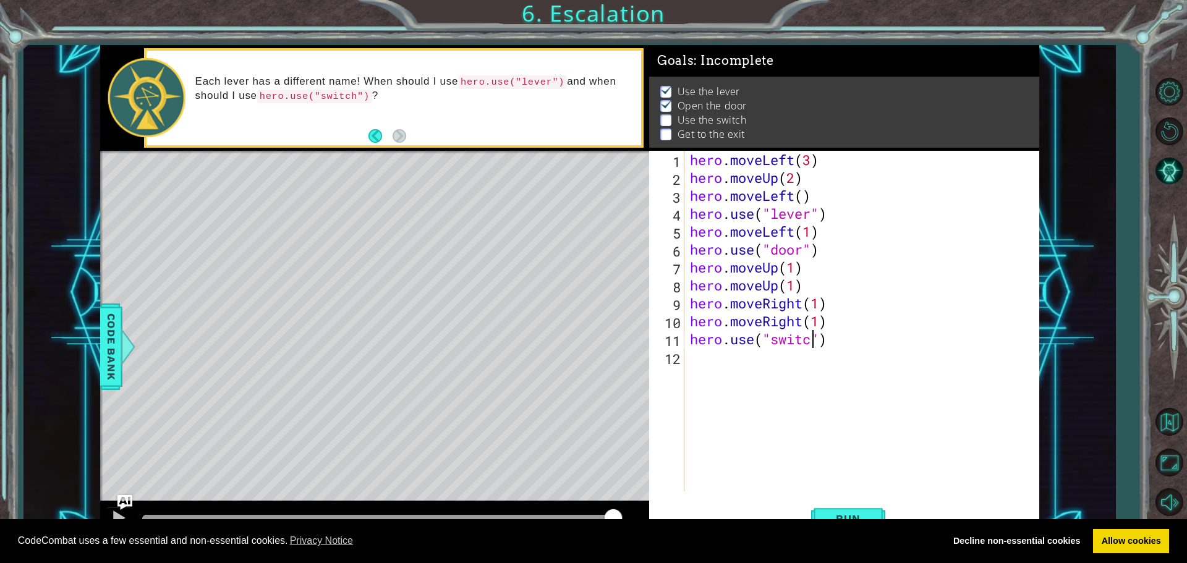
scroll to position [0, 6]
type textarea "hero.use("switch")"
click at [698, 366] on div "hero . moveLeft ( 3 ) hero . moveUp ( 2 ) hero . moveLeft ( ) hero . use ( "lev…" at bounding box center [865, 339] width 354 height 377
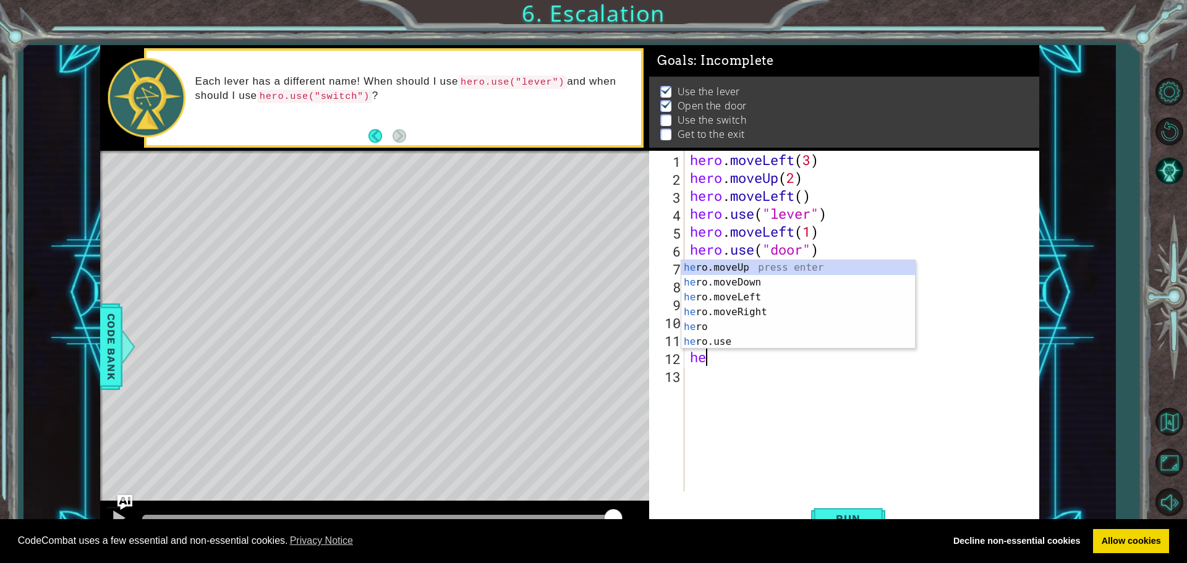
scroll to position [0, 1]
click at [697, 323] on div "hero press enter hero .moveUp press enter hero .moveDown press enter hero .move…" at bounding box center [799, 319] width 234 height 119
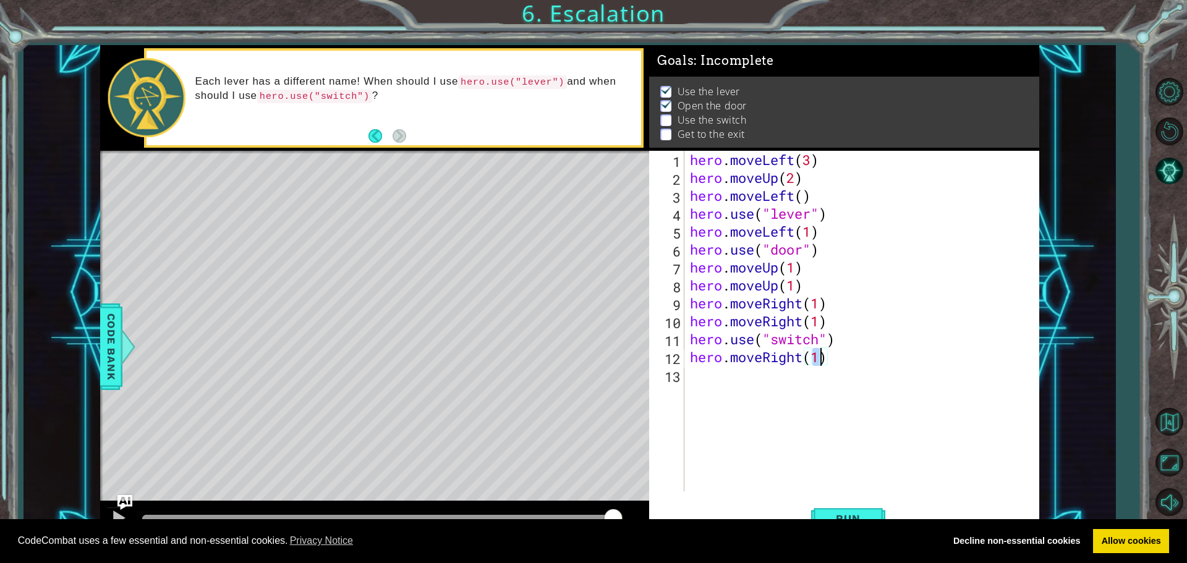
type textarea "hero.moveRight(1)"
click at [847, 499] on div "hero.moveRight(1) 1 2 3 4 5 6 7 8 9 10 11 12 13 hero . moveLeft ( 3 ) hero . mo…" at bounding box center [844, 346] width 390 height 390
click at [851, 510] on button "Run" at bounding box center [848, 518] width 74 height 39
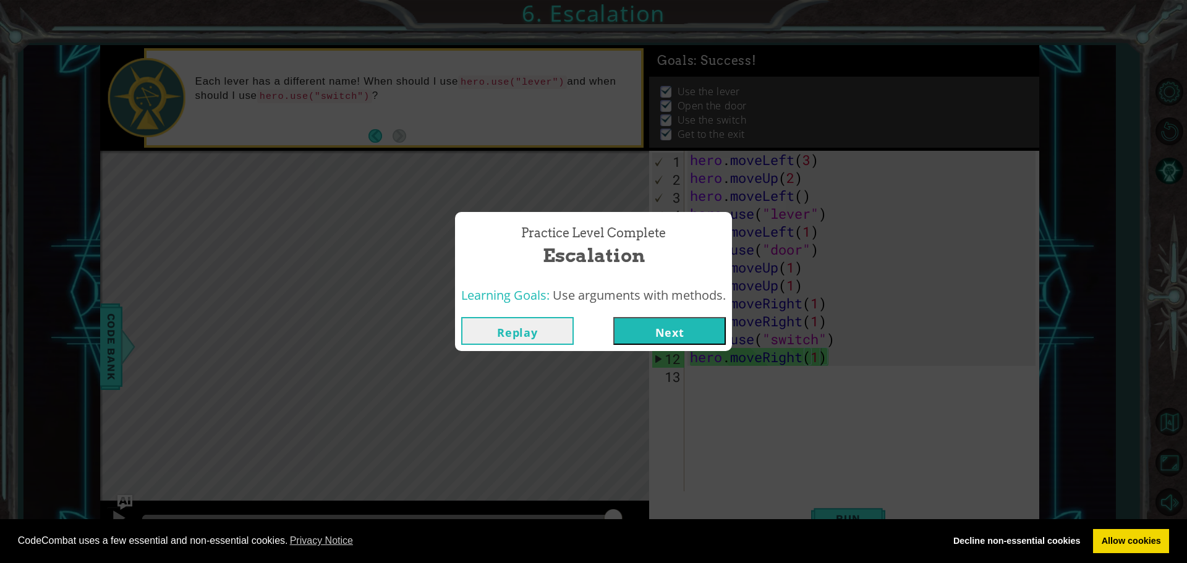
click at [698, 336] on button "Next" at bounding box center [670, 331] width 113 height 28
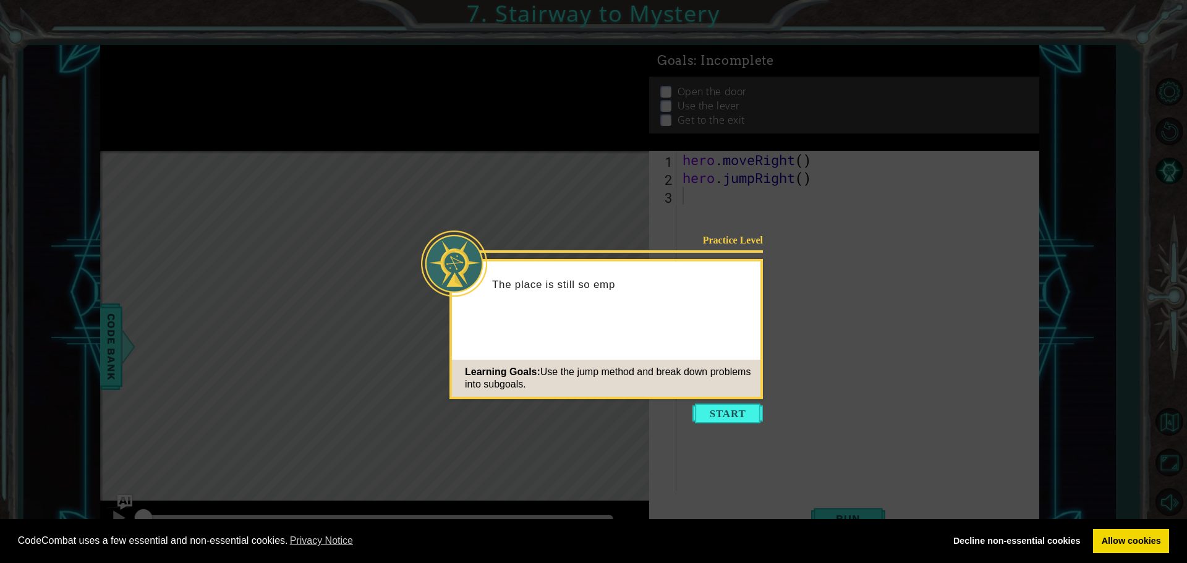
drag, startPoint x: 737, startPoint y: 417, endPoint x: 743, endPoint y: 413, distance: 7.1
click at [742, 415] on button "Start" at bounding box center [728, 414] width 71 height 20
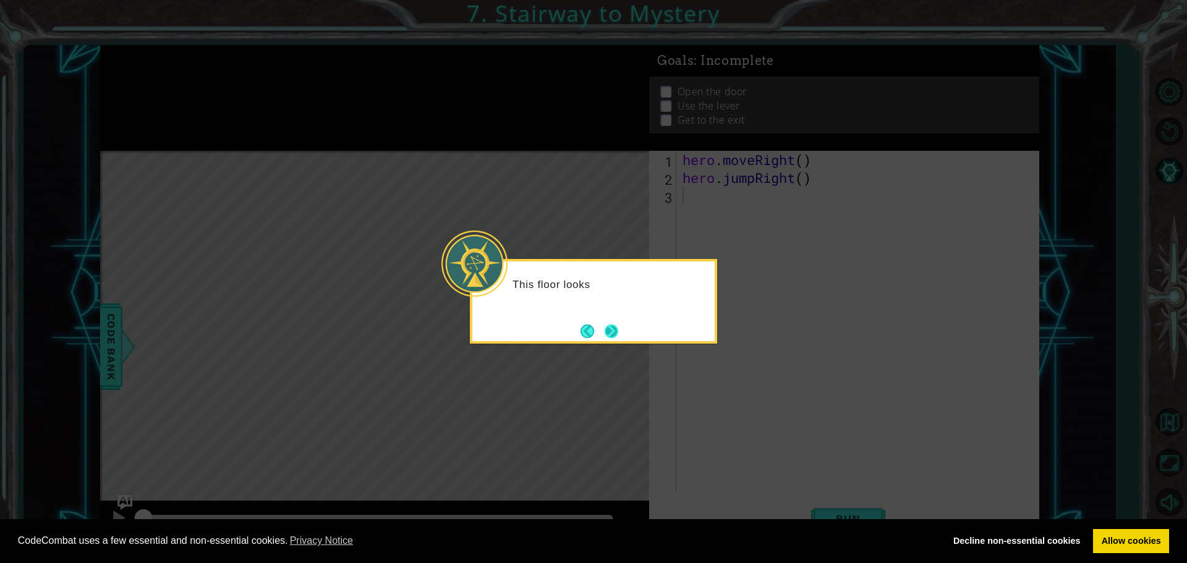
drag, startPoint x: 609, startPoint y: 327, endPoint x: 613, endPoint y: 331, distance: 6.6
click at [613, 331] on button "Next" at bounding box center [612, 332] width 14 height 14
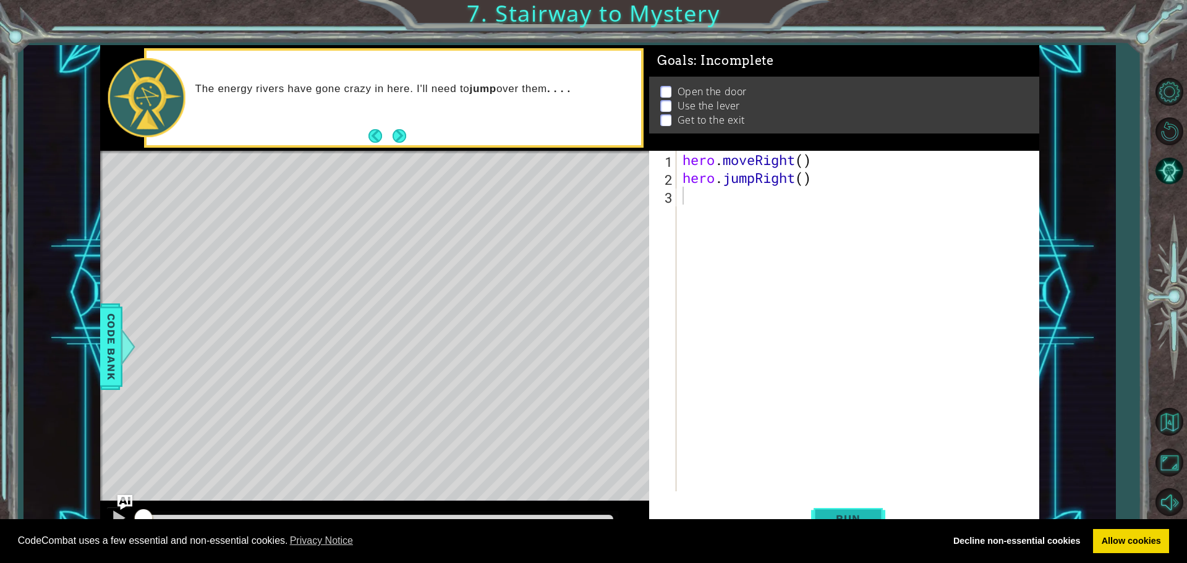
click at [844, 513] on span "Run" at bounding box center [848, 519] width 49 height 12
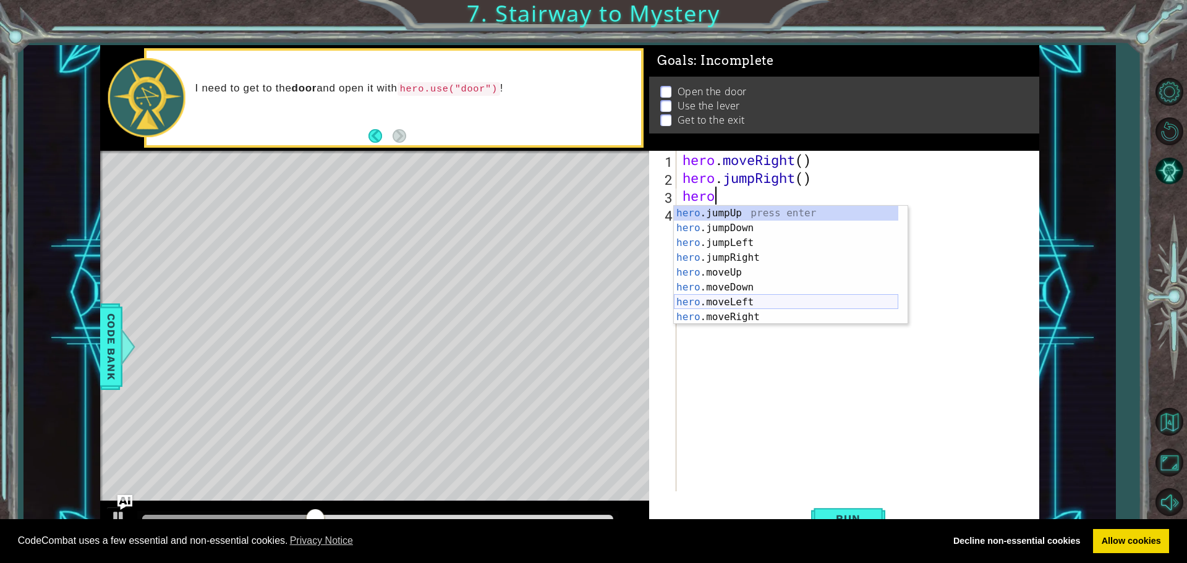
scroll to position [15, 0]
drag, startPoint x: 741, startPoint y: 304, endPoint x: 745, endPoint y: 318, distance: 14.7
click at [741, 303] on div "hero .jumpDown press enter hero .jumpLeft press enter hero .jumpRight press ent…" at bounding box center [786, 280] width 225 height 148
type textarea "hero.moveRight(1)"
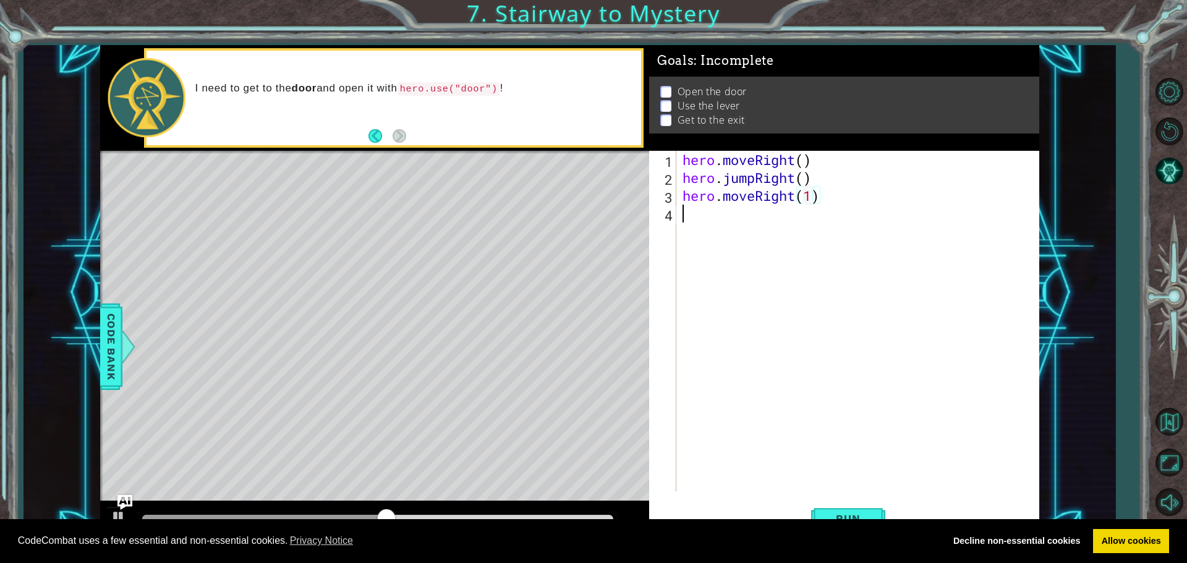
click at [720, 226] on div "hero . moveRight ( ) hero . jumpRight ( ) hero . moveRight ( 1 )" at bounding box center [861, 339] width 362 height 377
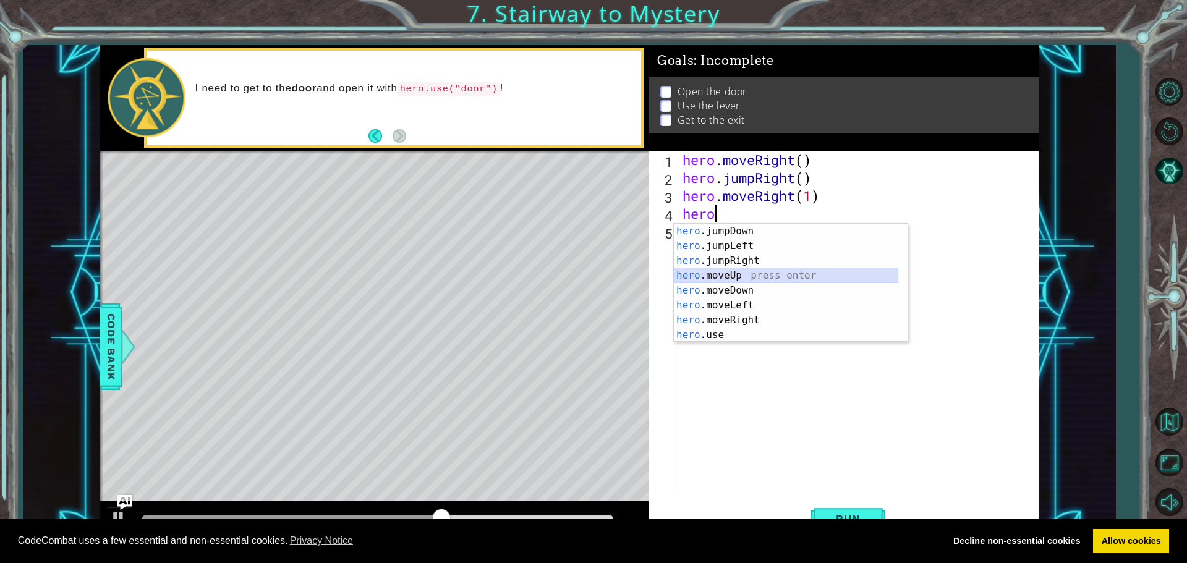
click at [719, 271] on div "hero .jumpDown press enter hero .jumpLeft press enter hero .jumpRight press ent…" at bounding box center [786, 298] width 225 height 148
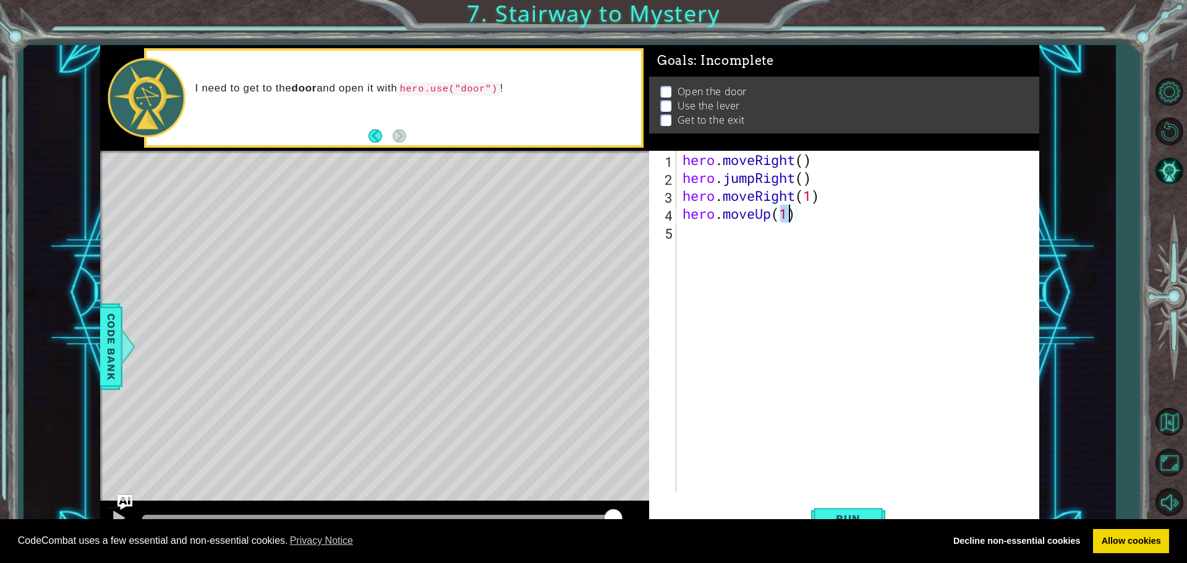
click at [693, 181] on div "hero . moveRight ( ) hero . jumpRight ( ) hero . moveRight ( 1 ) hero . moveUp …" at bounding box center [861, 339] width 362 height 377
type textarea "hero.moveRight() hero.jumpRight()"
drag, startPoint x: 693, startPoint y: 241, endPoint x: 705, endPoint y: 229, distance: 16.6
click at [701, 233] on div "hero . moveRight ( ) hero . jumpRight ( ) hero . moveRight ( 1 ) hero . moveUp …" at bounding box center [861, 339] width 362 height 377
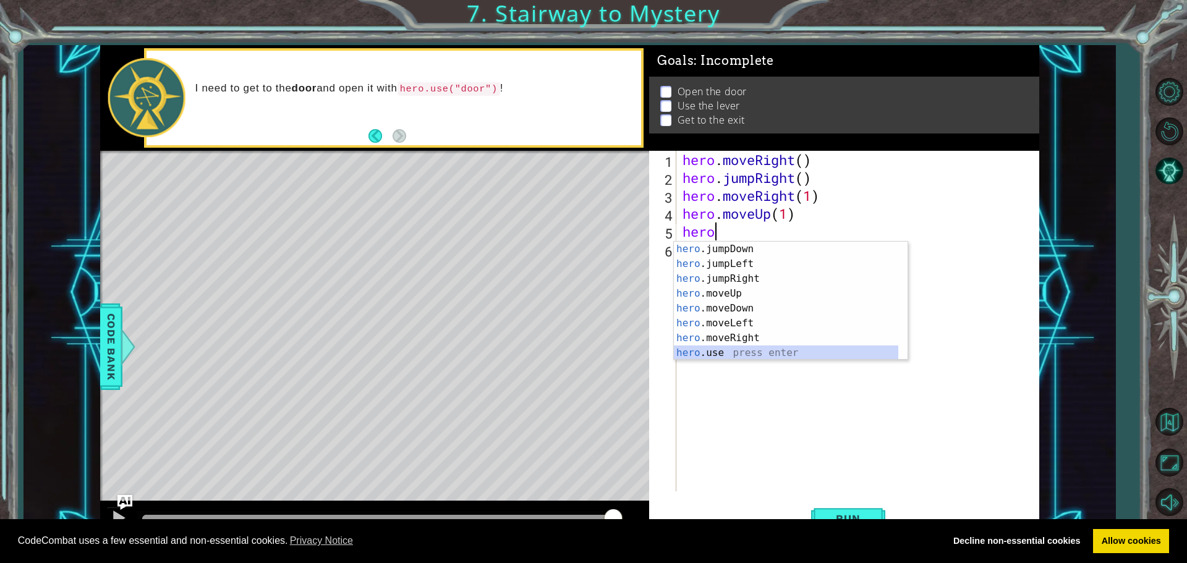
click at [728, 349] on div "hero .jumpDown press enter hero .jumpLeft press enter hero .jumpRight press ent…" at bounding box center [786, 316] width 225 height 148
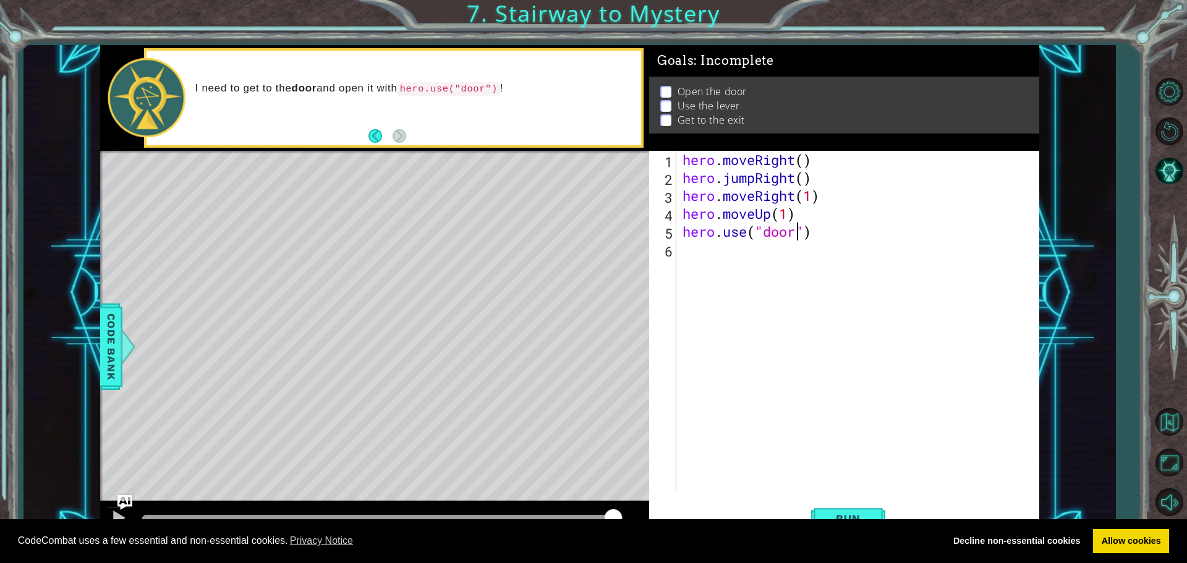
scroll to position [0, 5]
type textarea "hero.use("door")"
click at [854, 511] on button "Run" at bounding box center [848, 518] width 74 height 39
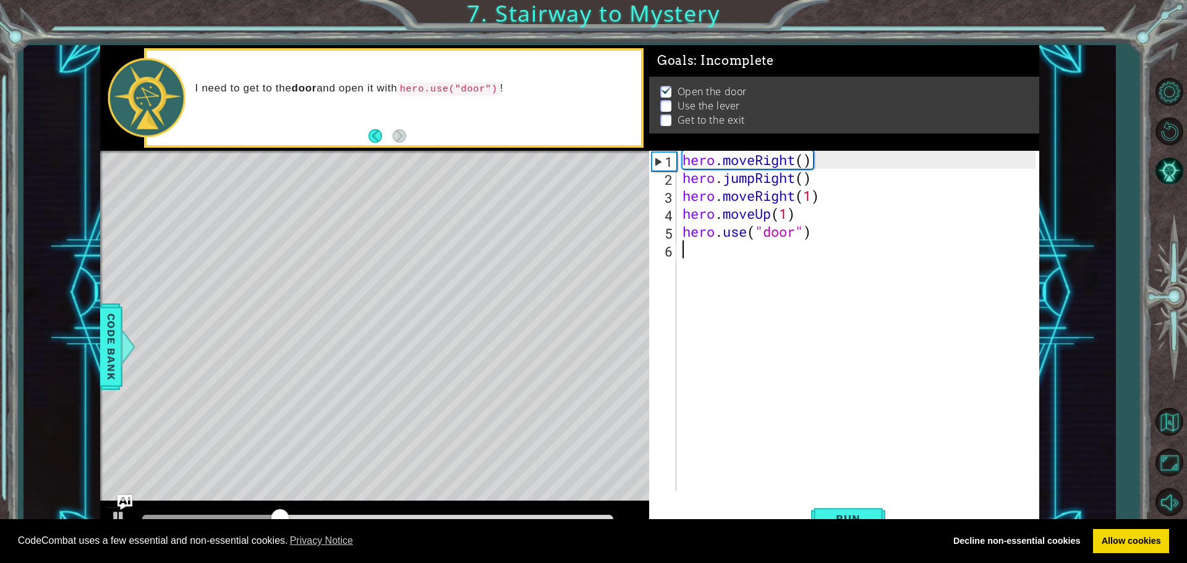
click at [730, 247] on div "hero . moveRight ( ) hero . jumpRight ( ) hero . moveRight ( 1 ) hero . moveUp …" at bounding box center [861, 339] width 362 height 377
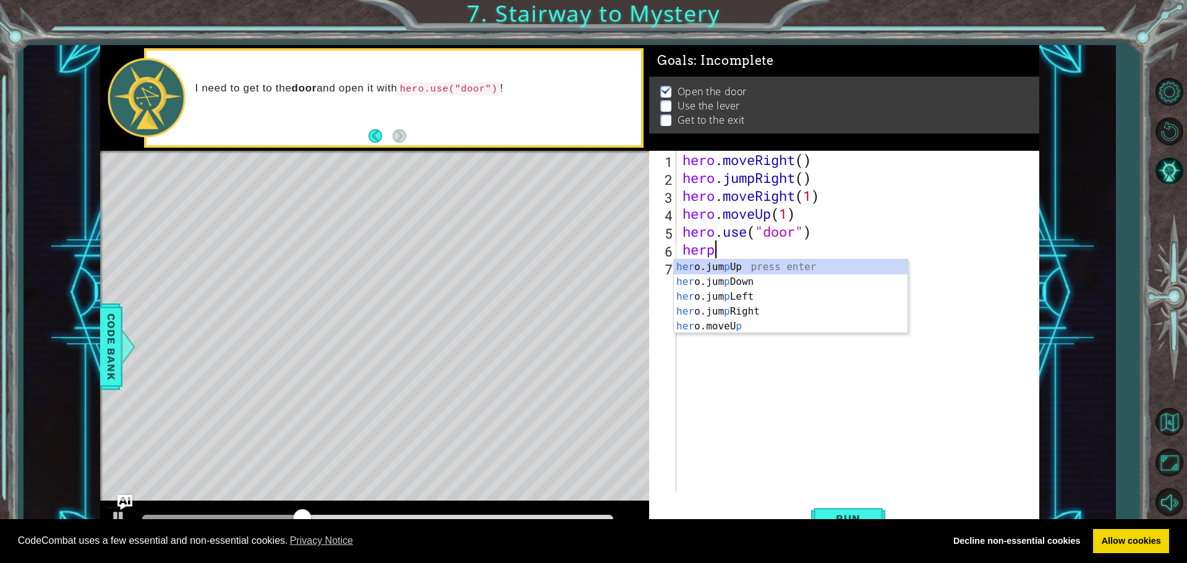
scroll to position [0, 1]
click at [741, 327] on div "hero .jumpUp press enter hero .jumpDown press enter hero .jumpLeft press enter …" at bounding box center [786, 334] width 225 height 148
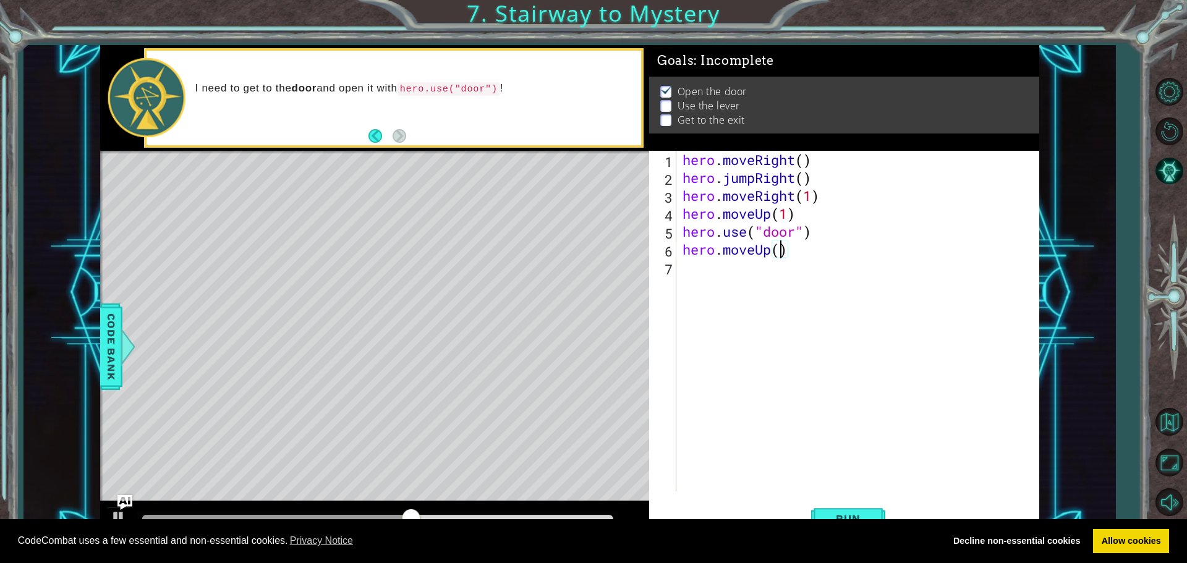
type textarea "hero.moveUp(2)"
click at [705, 272] on div "hero . moveRight ( ) hero . jumpRight ( ) hero . moveRight ( 1 ) hero . moveUp …" at bounding box center [861, 339] width 362 height 377
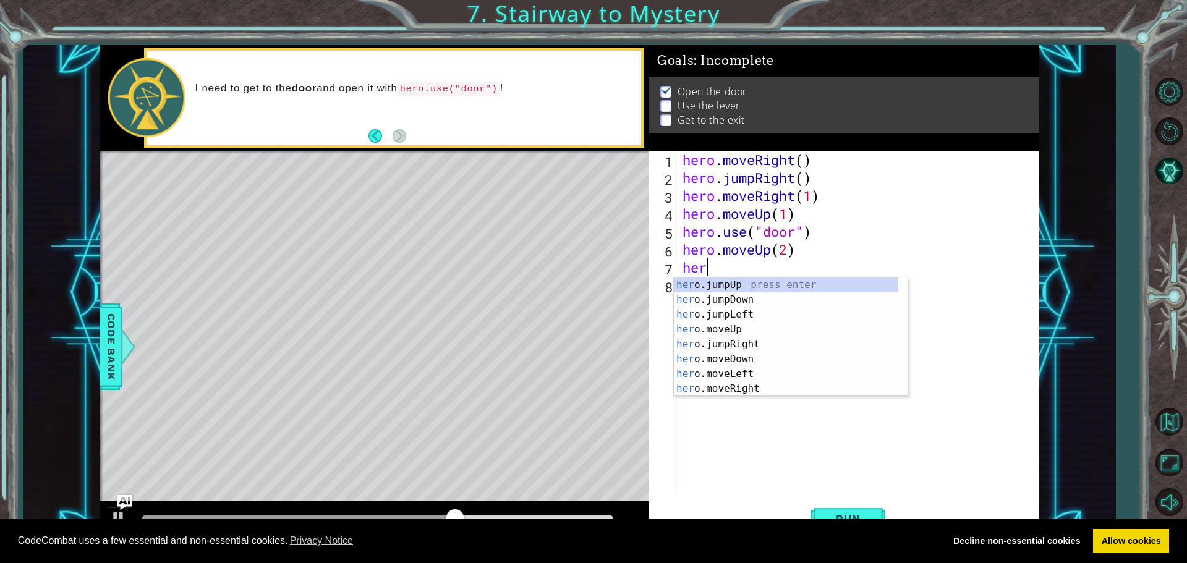
scroll to position [0, 1]
click at [727, 377] on div "hero .jumpUp press enter hero .jumpDown press enter hero .jumpLeft press enter …" at bounding box center [786, 352] width 225 height 148
type textarea "hero.moveLeft(1)"
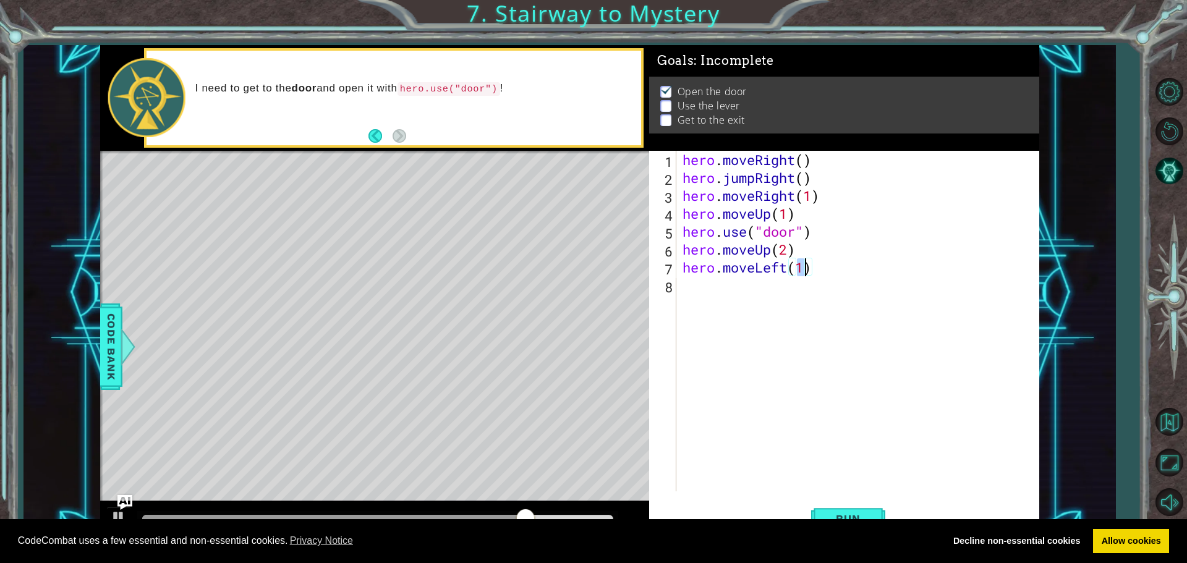
click at [694, 289] on div "hero . moveRight ( ) hero . jumpRight ( ) hero . moveRight ( 1 ) hero . moveUp …" at bounding box center [861, 339] width 362 height 377
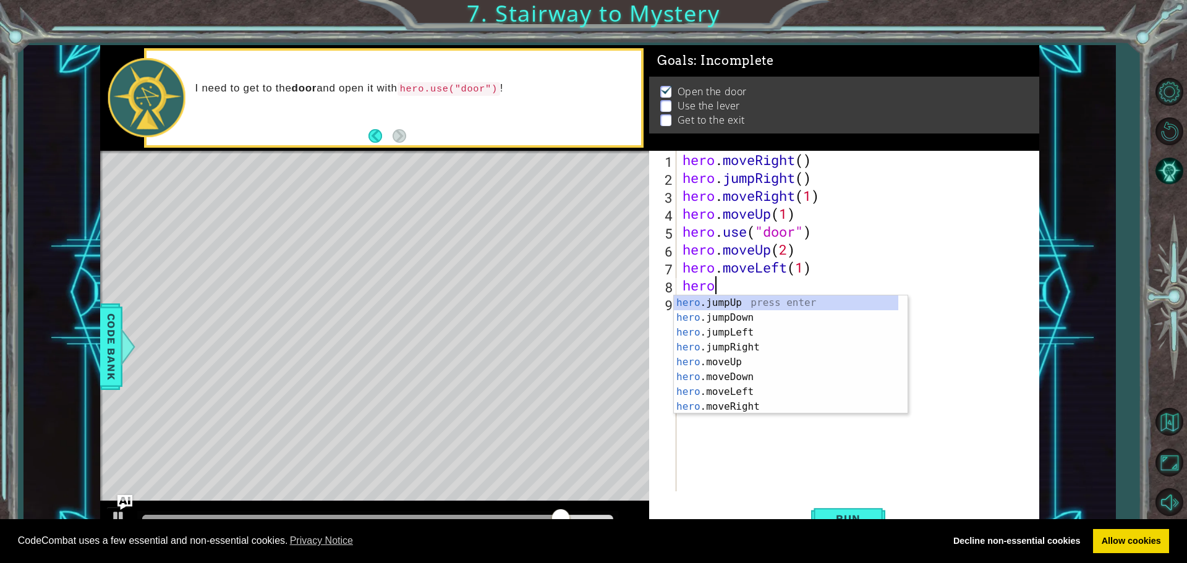
scroll to position [0, 1]
click at [705, 377] on div "hero .j u mpUp press enter hero .j u mpDown press enter hero .j u mpLeft press …" at bounding box center [791, 355] width 234 height 119
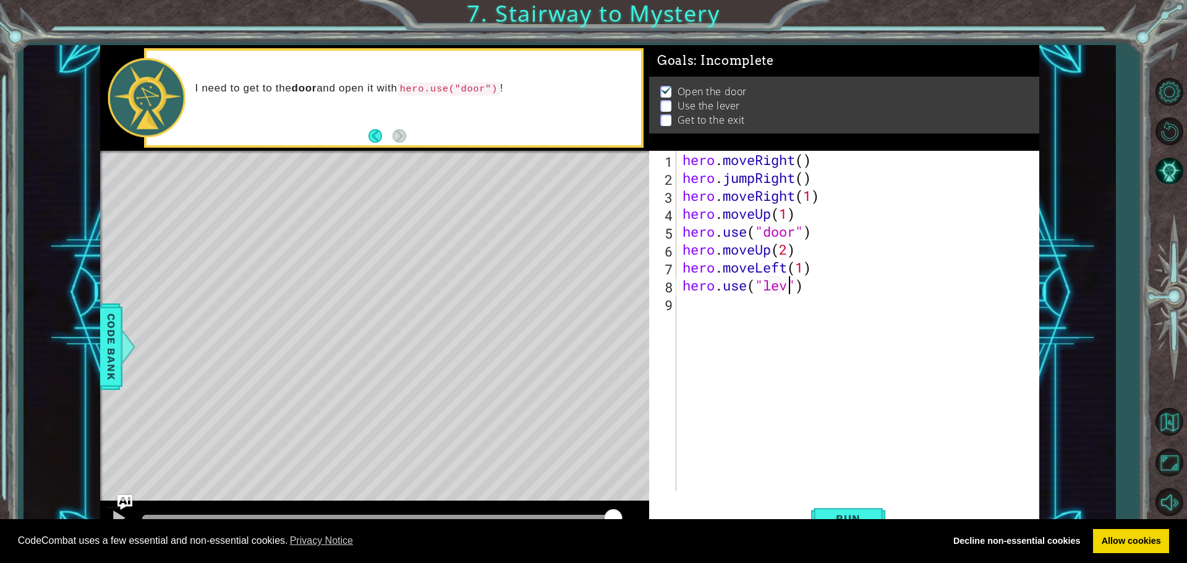
type textarea "hero.use("lever")"
click at [697, 308] on div "hero . moveRight ( ) hero . jumpRight ( ) hero . moveRight ( 1 ) hero . moveUp …" at bounding box center [861, 339] width 362 height 377
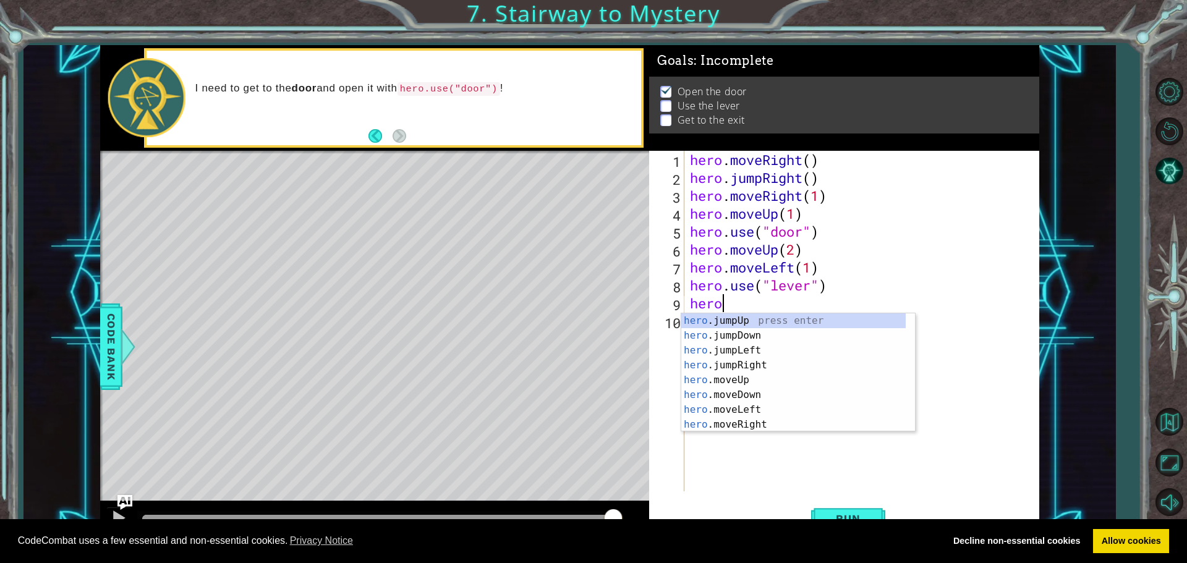
scroll to position [0, 1]
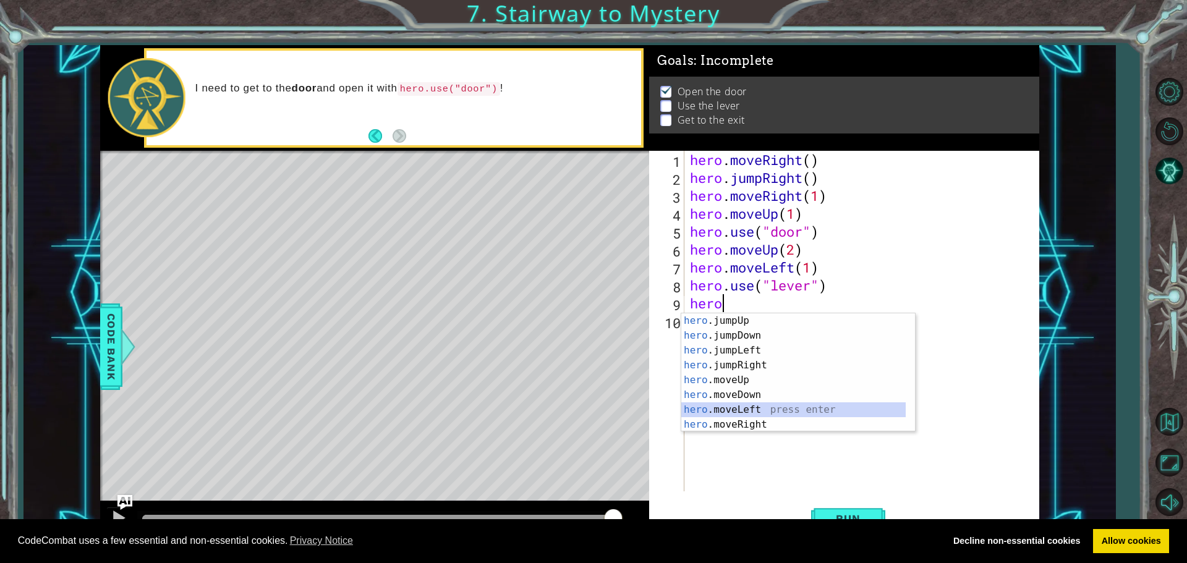
click at [747, 408] on div "hero .jumpUp press enter hero .jumpDown press enter hero .jumpLeft press enter …" at bounding box center [794, 388] width 225 height 148
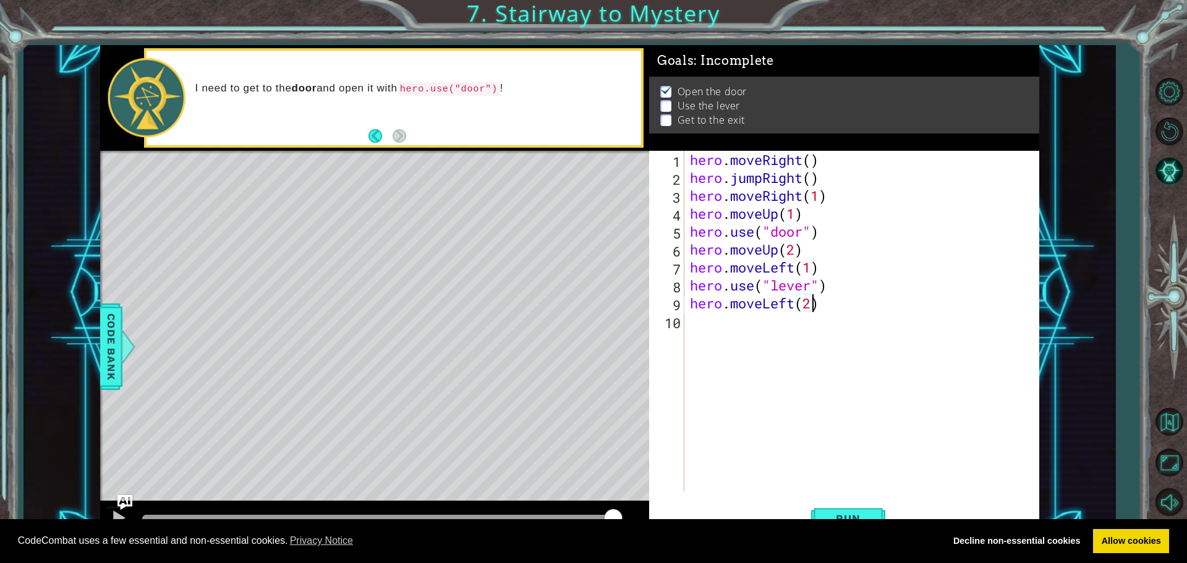
scroll to position [0, 5]
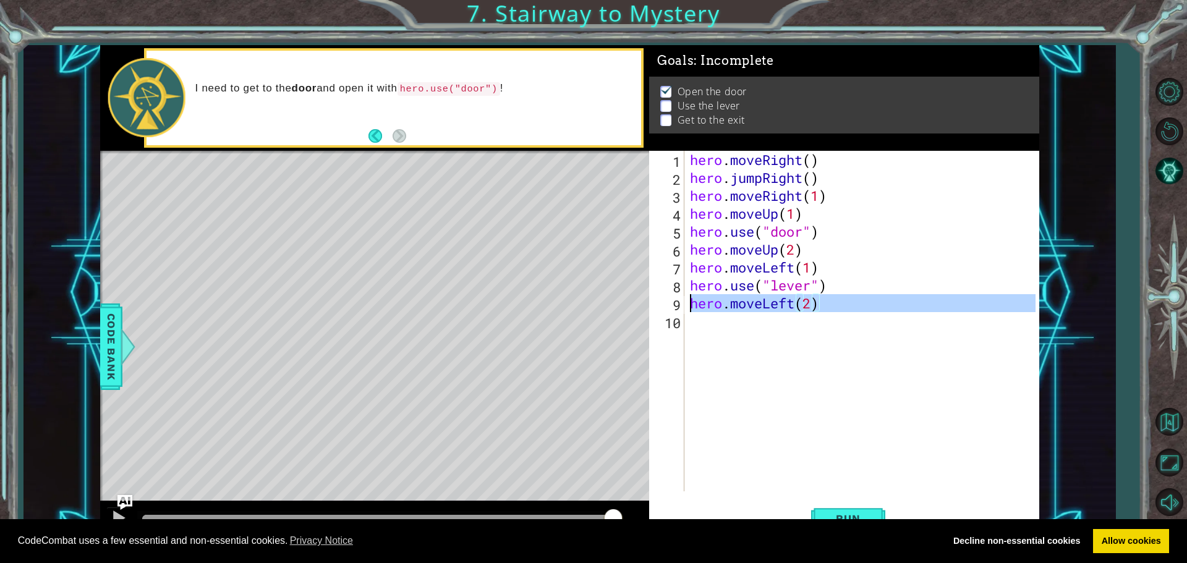
click at [682, 310] on div "9" at bounding box center [668, 305] width 33 height 18
type textarea "hero.moveLeft(2)"
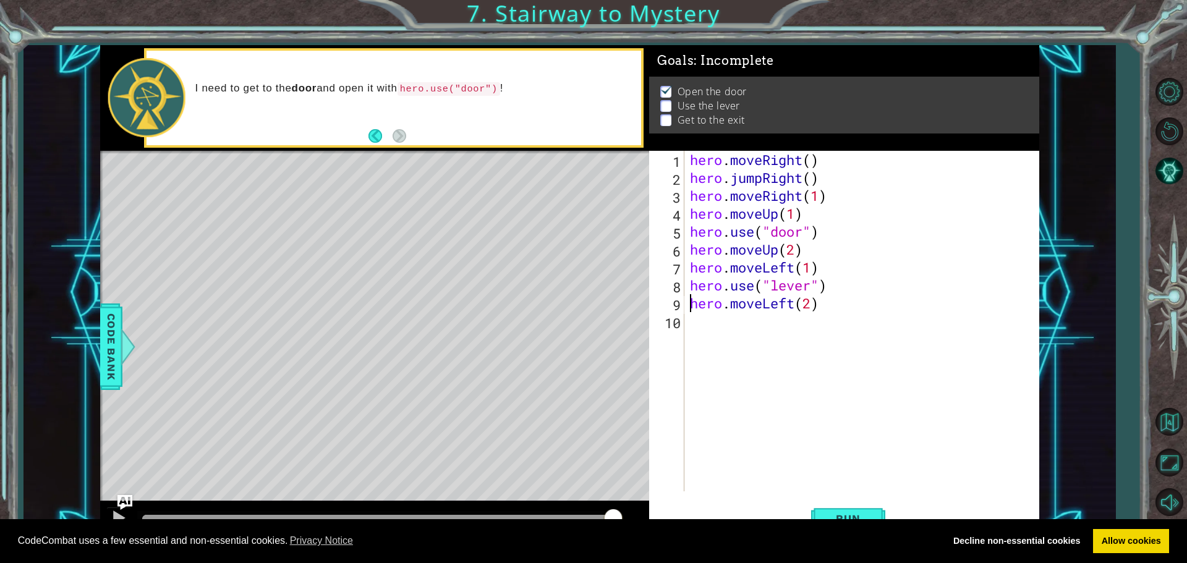
click at [705, 324] on div "hero . moveRight ( ) hero . jumpRight ( ) hero . moveRight ( 1 ) hero . moveUp …" at bounding box center [865, 339] width 354 height 377
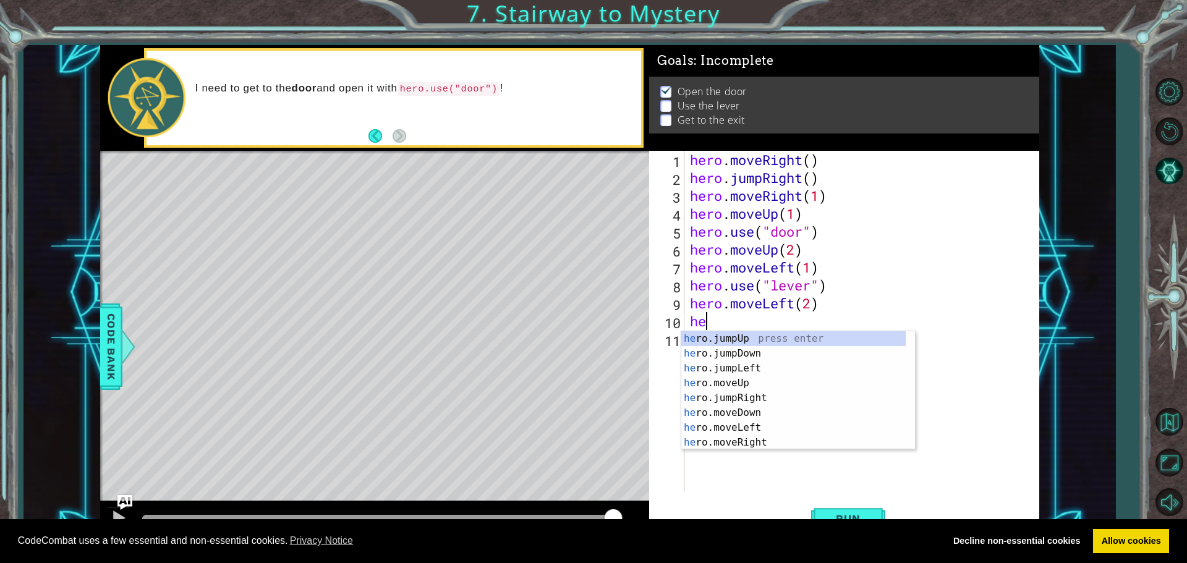
type textarea "hero"
click at [738, 337] on div "hero .jumpUp press enter hero .jumpDown press enter hero .jumpLeft press enter …" at bounding box center [794, 405] width 225 height 148
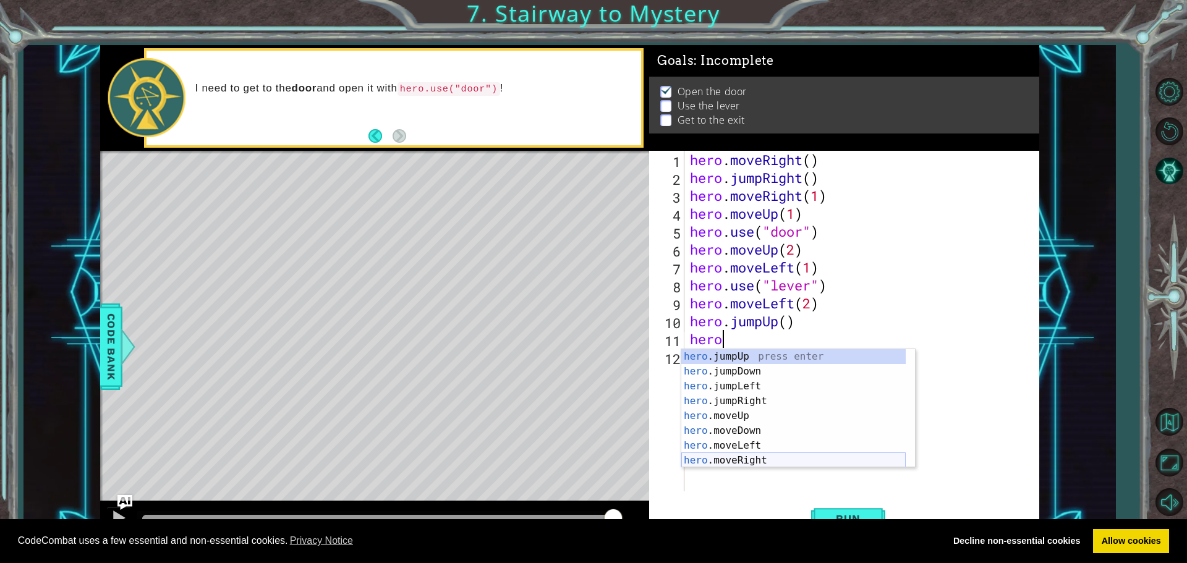
click at [738, 460] on div "hero .jumpUp press enter hero .jumpDown press enter hero .jumpLeft press enter …" at bounding box center [794, 423] width 225 height 148
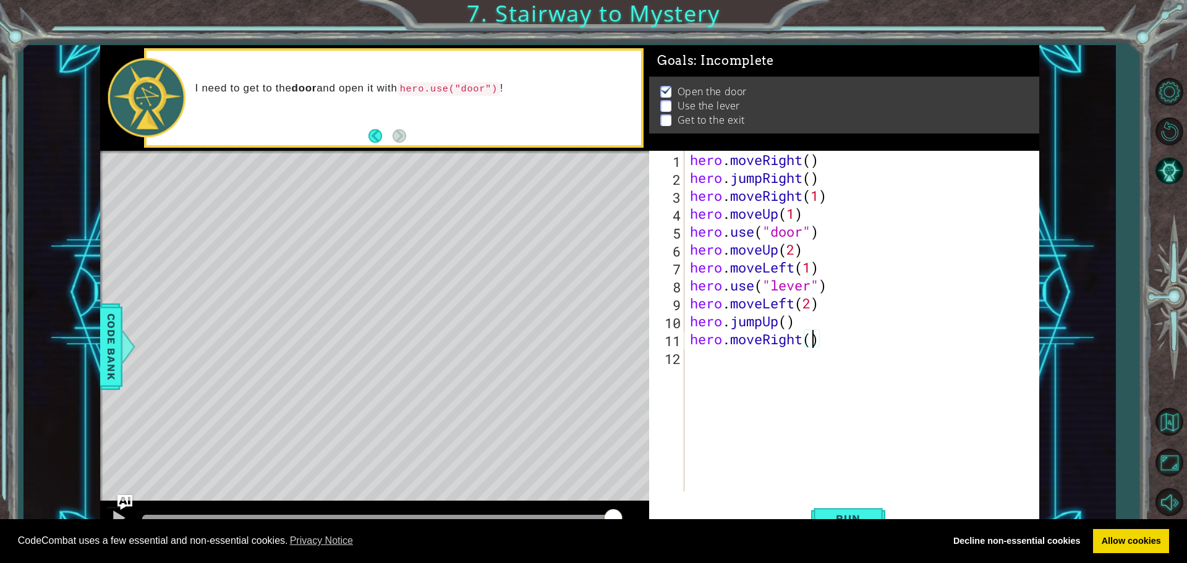
scroll to position [0, 6]
type textarea "hero.moveRight(2)"
click at [875, 510] on button "Run" at bounding box center [848, 518] width 74 height 39
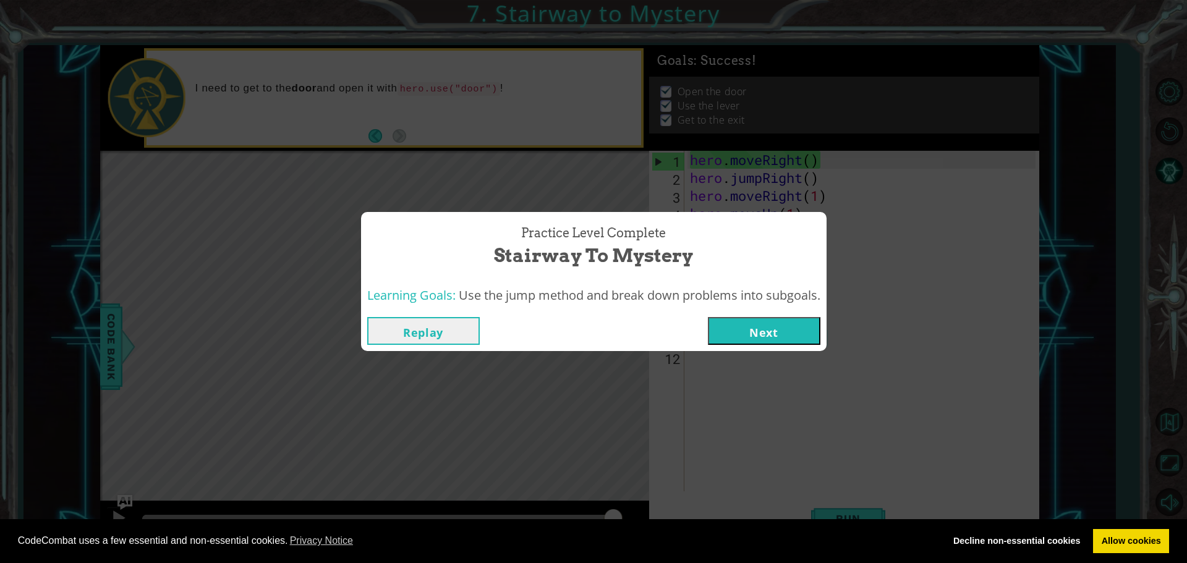
drag, startPoint x: 820, startPoint y: 335, endPoint x: 825, endPoint y: 330, distance: 7.0
click at [825, 330] on div "Replay Next" at bounding box center [594, 331] width 466 height 40
click at [807, 333] on button "Next" at bounding box center [764, 331] width 113 height 28
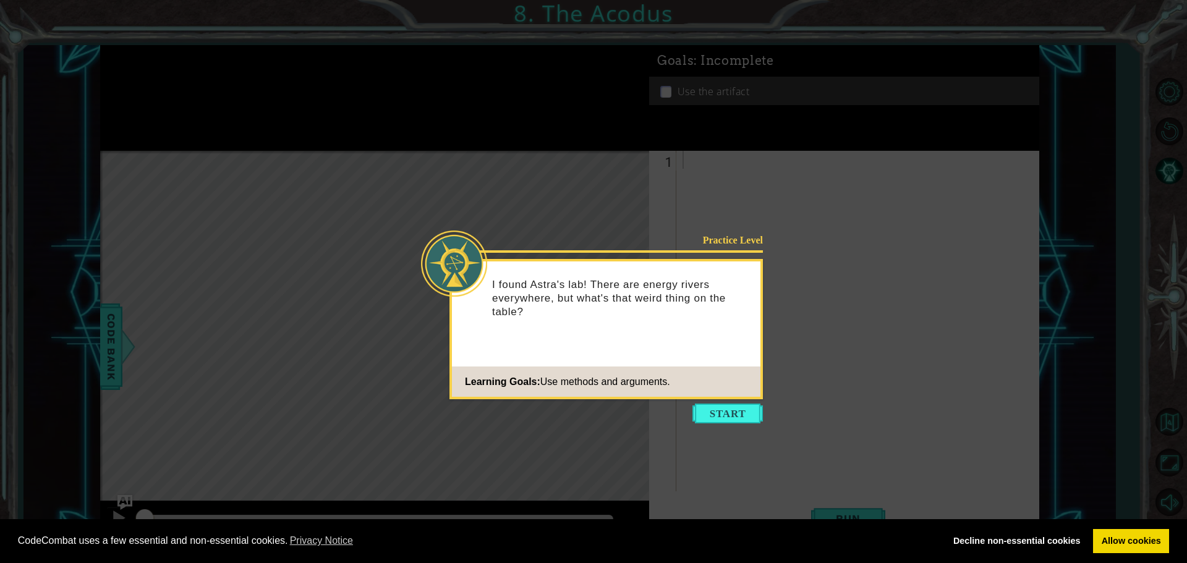
click at [739, 411] on button "Start" at bounding box center [728, 414] width 71 height 20
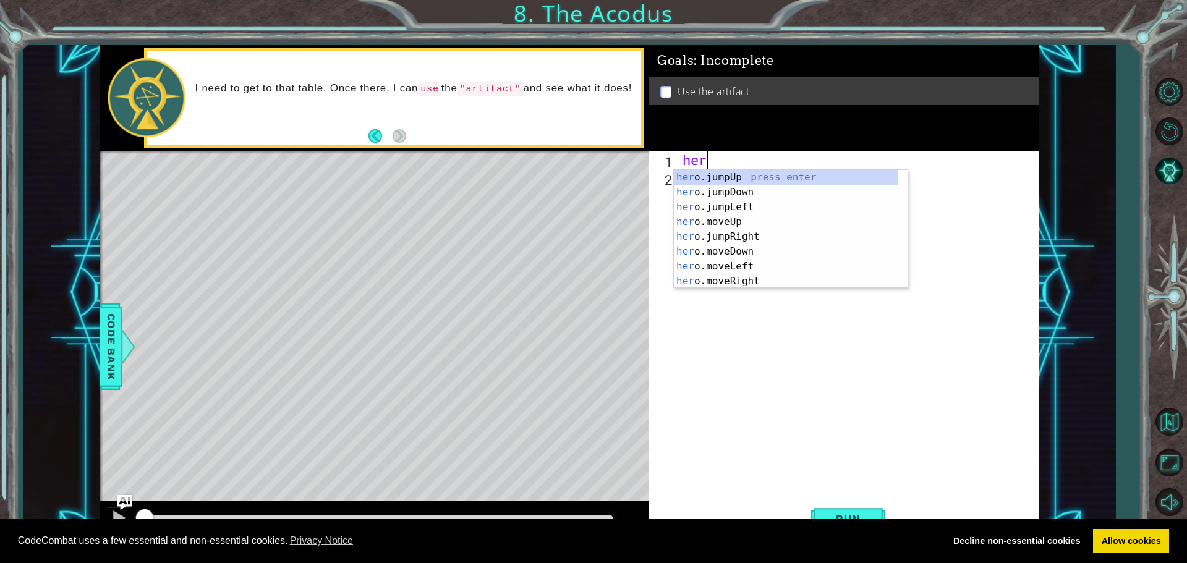
scroll to position [0, 1]
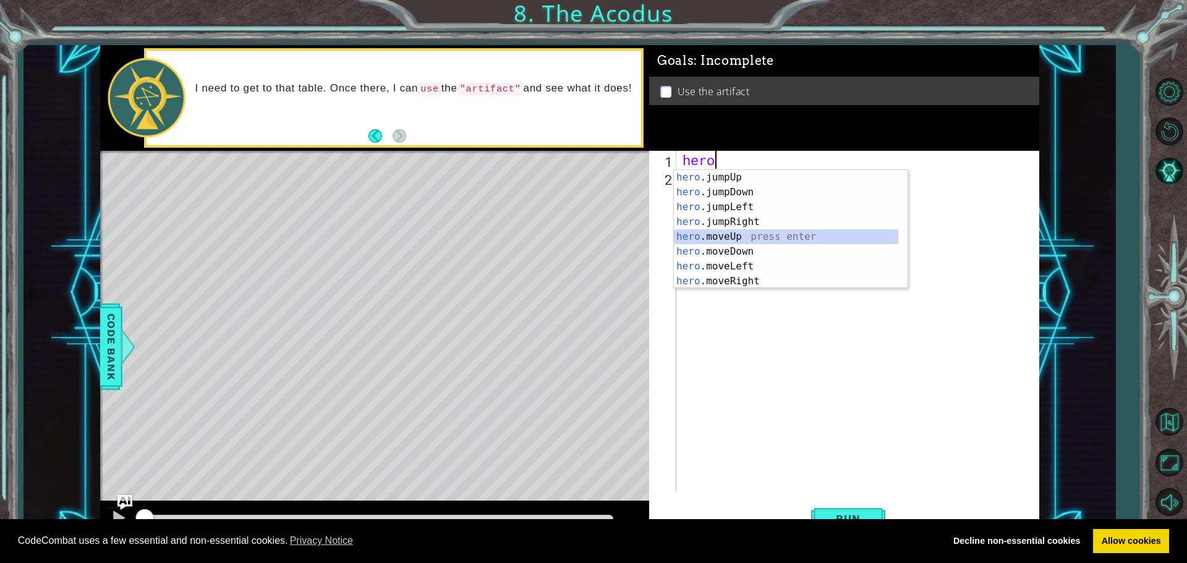
drag, startPoint x: 735, startPoint y: 237, endPoint x: 729, endPoint y: 233, distance: 7.4
click at [734, 237] on div "hero .jumpUp press enter hero .jumpDown press enter hero .jumpLeft press enter …" at bounding box center [786, 244] width 225 height 148
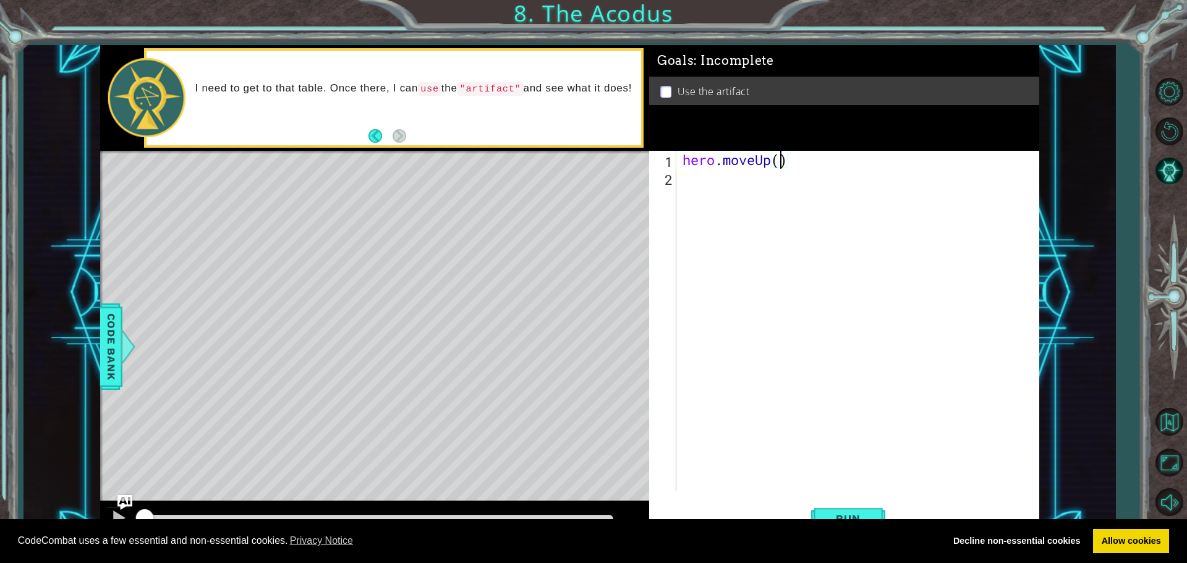
type textarea "hero.moveUp(2)"
click at [706, 184] on div "hero . moveUp ( 2 )" at bounding box center [861, 339] width 362 height 377
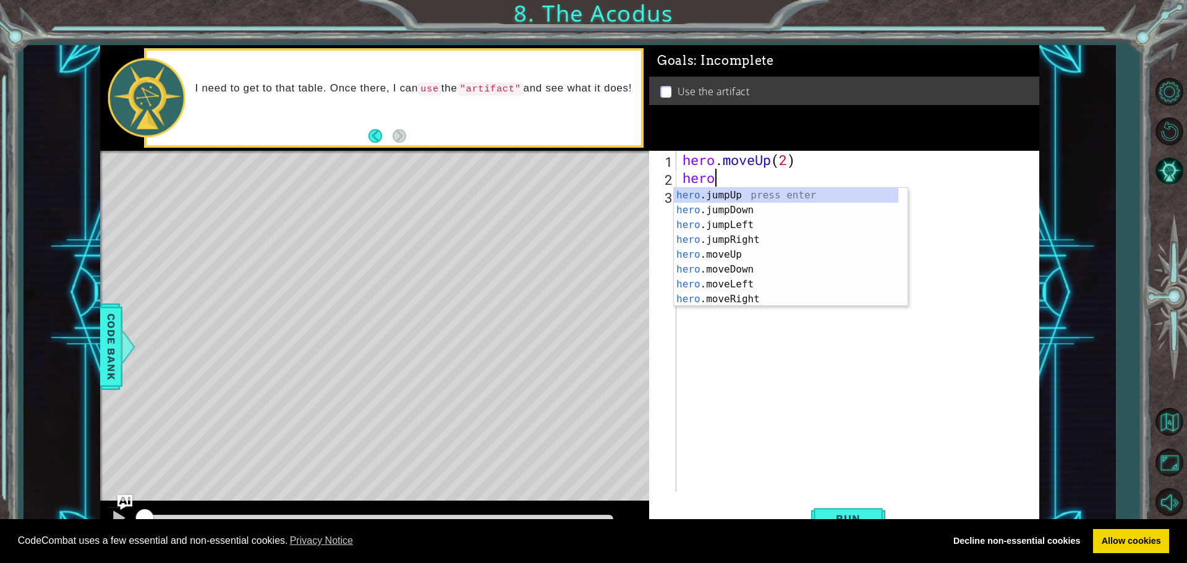
scroll to position [0, 1]
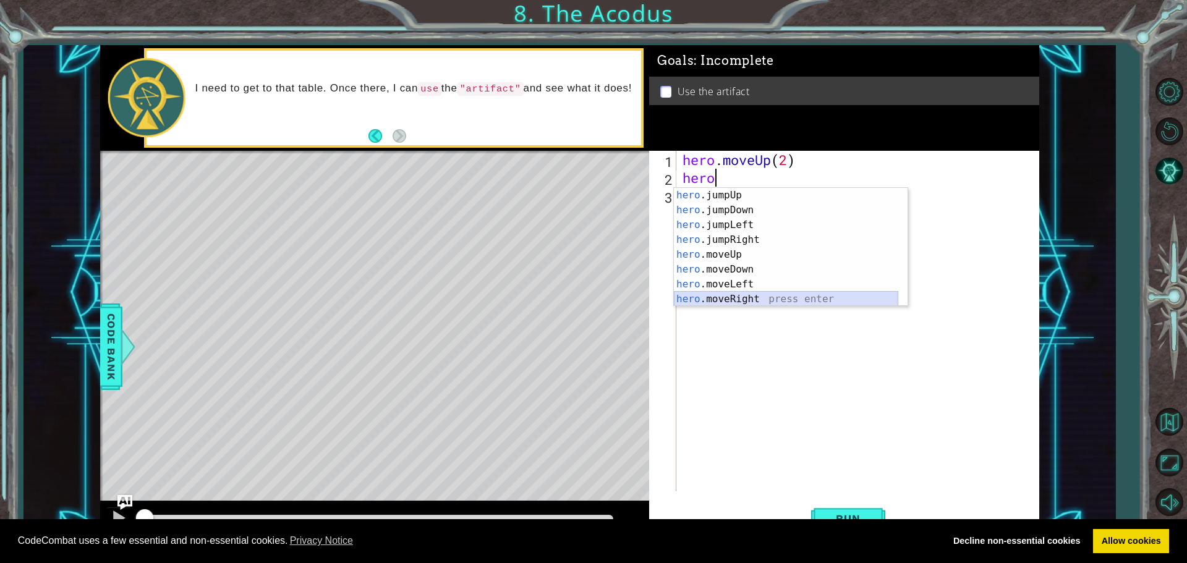
click at [735, 301] on div "hero .jumpUp press enter hero .jumpDown press enter hero .jumpLeft press enter …" at bounding box center [786, 262] width 225 height 148
type textarea "hero.moveRight(1)"
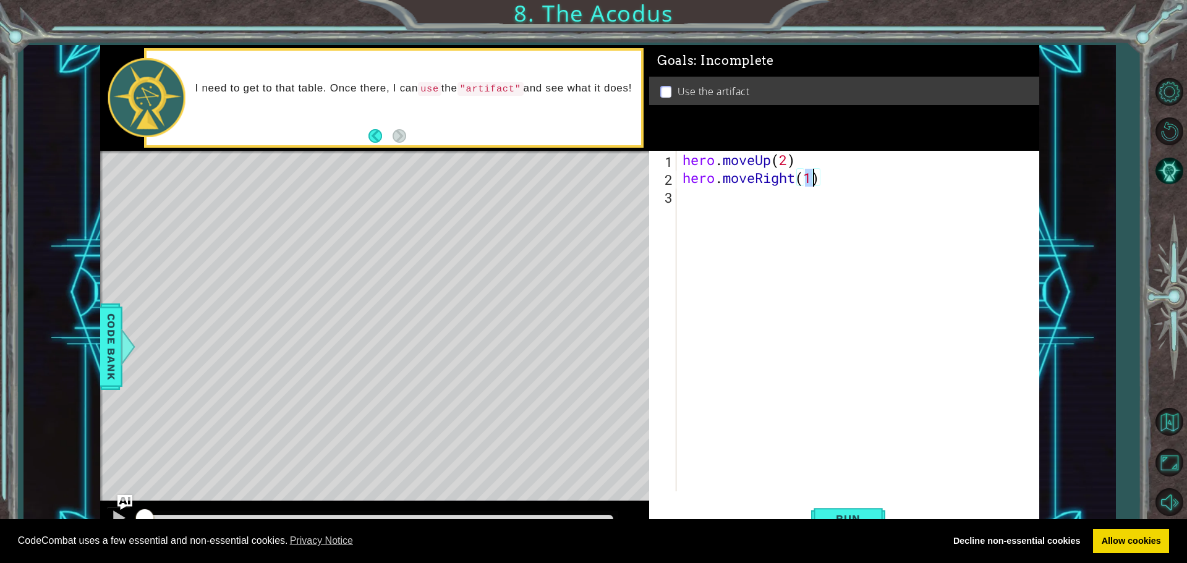
click at [691, 207] on div "hero . moveUp ( 2 ) hero . moveRight ( 1 )" at bounding box center [861, 339] width 362 height 377
type textarea "he"
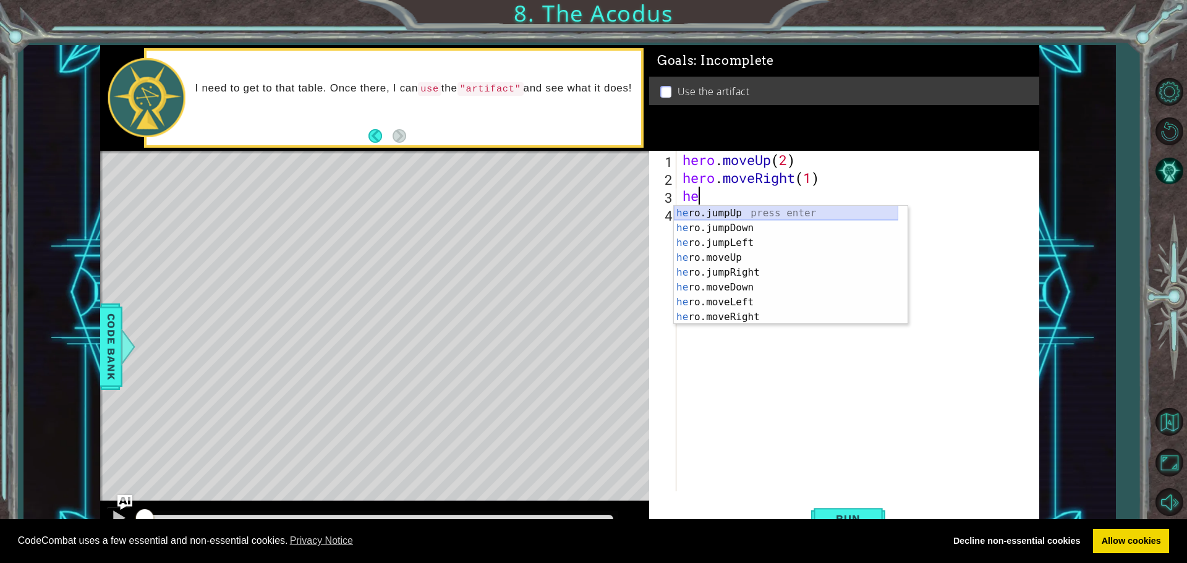
click at [737, 212] on div "he ro.jumpUp press enter he ro.jumpDown press enter he ro.jumpLeft press enter …" at bounding box center [786, 280] width 225 height 148
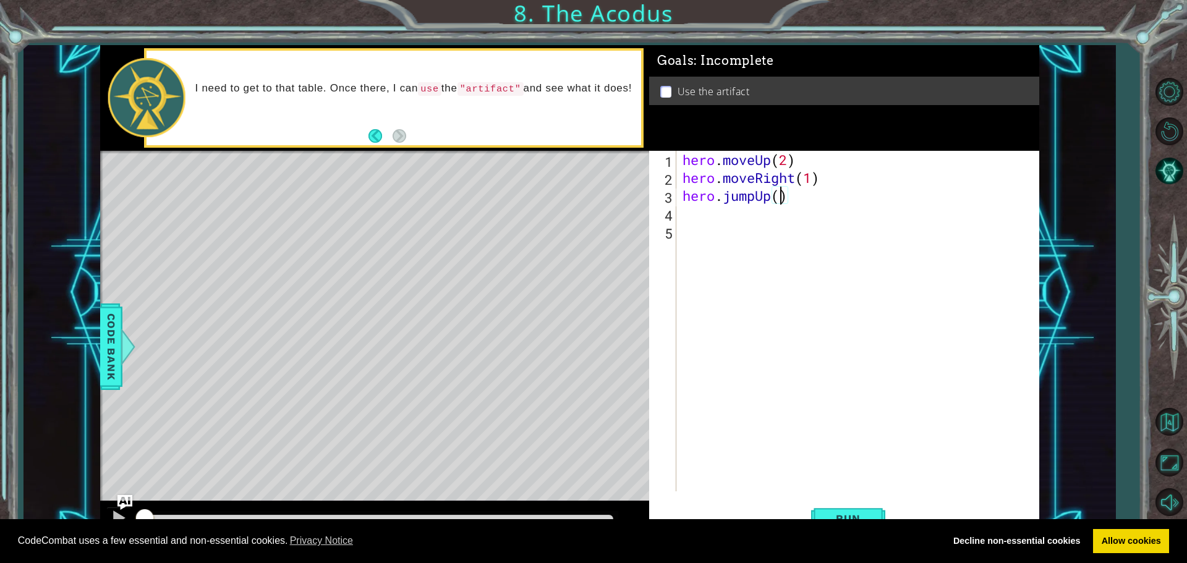
click at [782, 195] on div "hero . moveUp ( 2 ) hero . moveRight ( 1 ) hero . jumpUp ( )" at bounding box center [861, 339] width 362 height 377
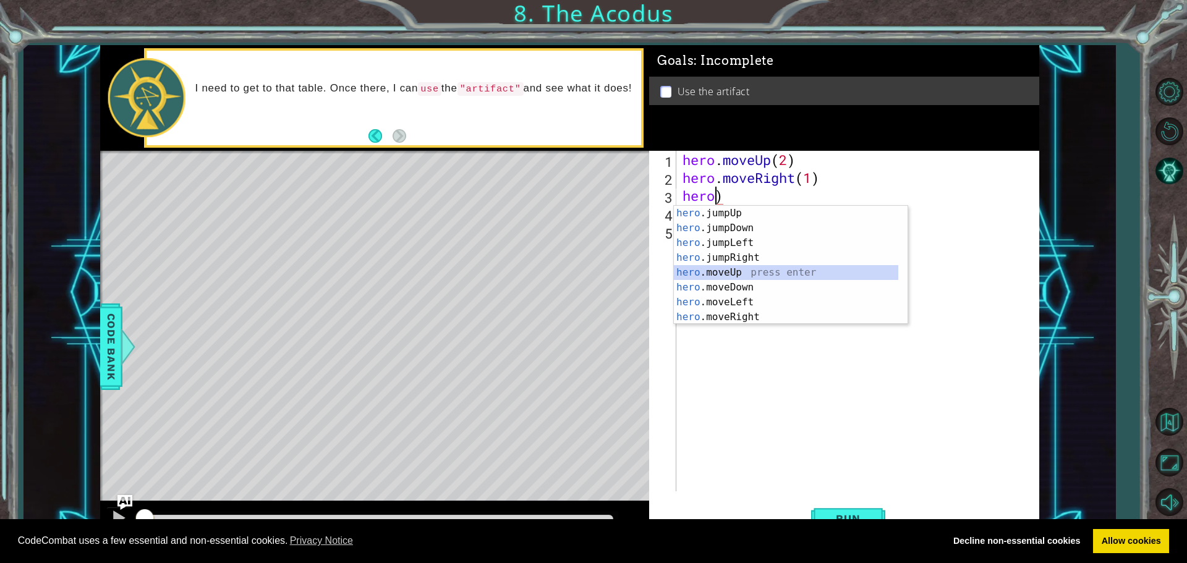
click at [707, 273] on div "hero .jumpUp press enter hero .jumpDown press enter hero .jumpLeft press enter …" at bounding box center [786, 280] width 225 height 148
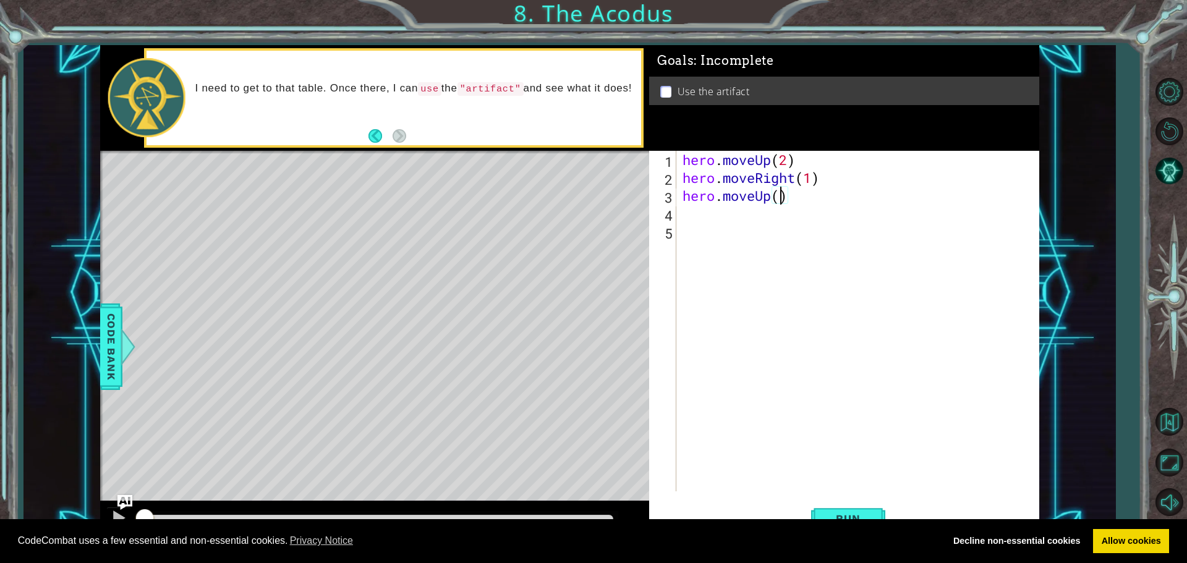
scroll to position [0, 4]
click at [869, 510] on button "Run" at bounding box center [848, 518] width 74 height 39
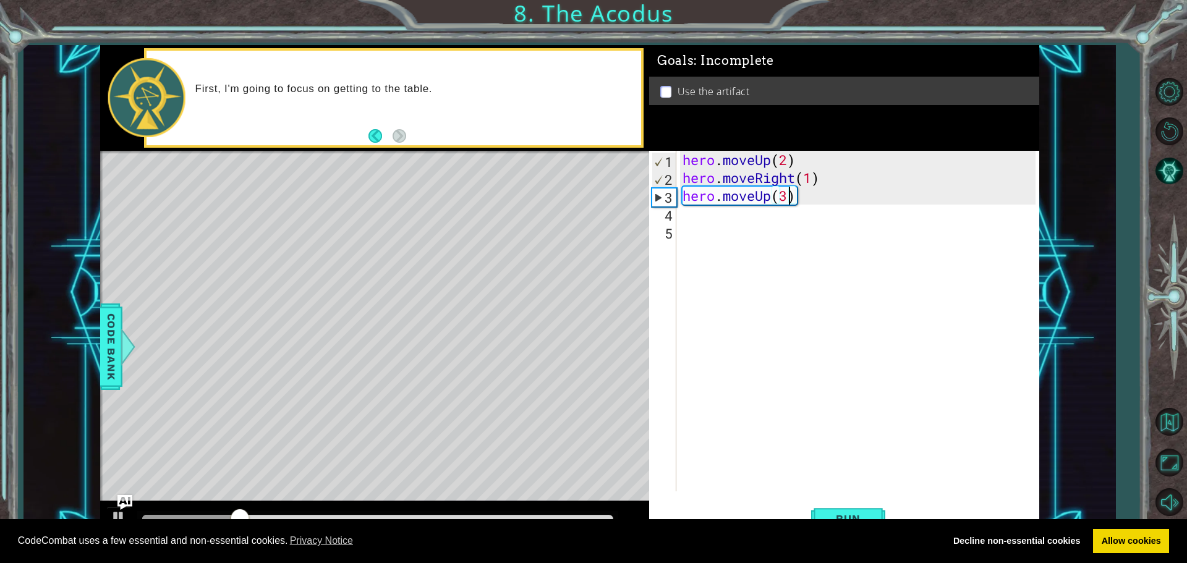
click at [784, 176] on div "hero . moveUp ( 2 ) hero . moveRight ( 1 ) hero . moveUp ( 3 )" at bounding box center [861, 339] width 362 height 377
click at [793, 178] on div "hero . moveUp ( 2 ) hero . moveRight ( 1 ) hero . moveUp ( 3 )" at bounding box center [861, 339] width 362 height 377
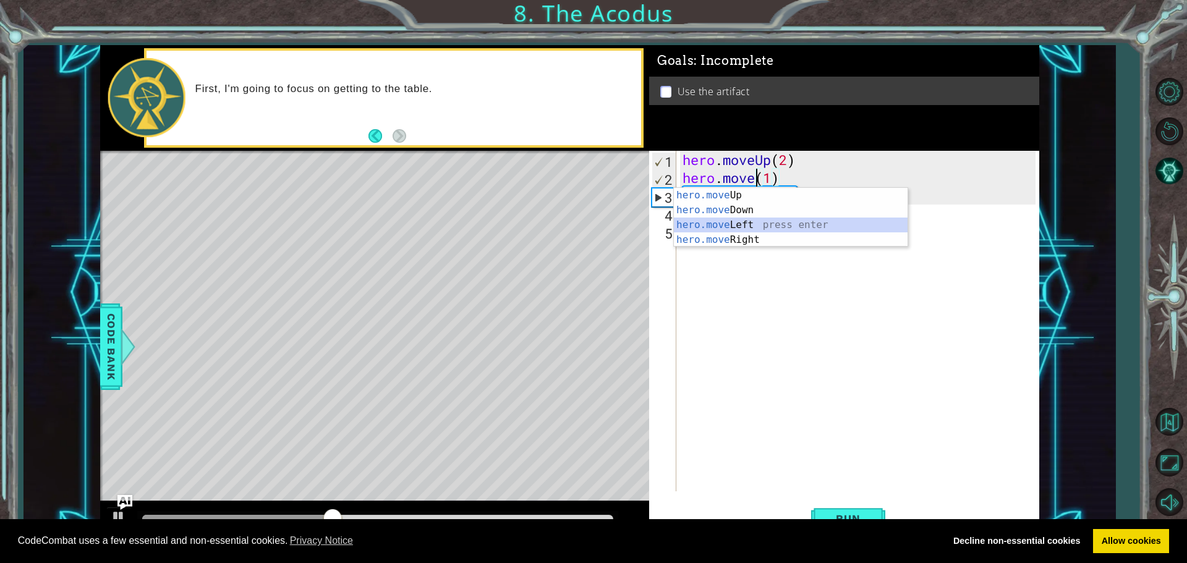
click at [747, 220] on div "hero.move Up press enter hero.move Down press enter hero.move Left press enter …" at bounding box center [791, 232] width 234 height 89
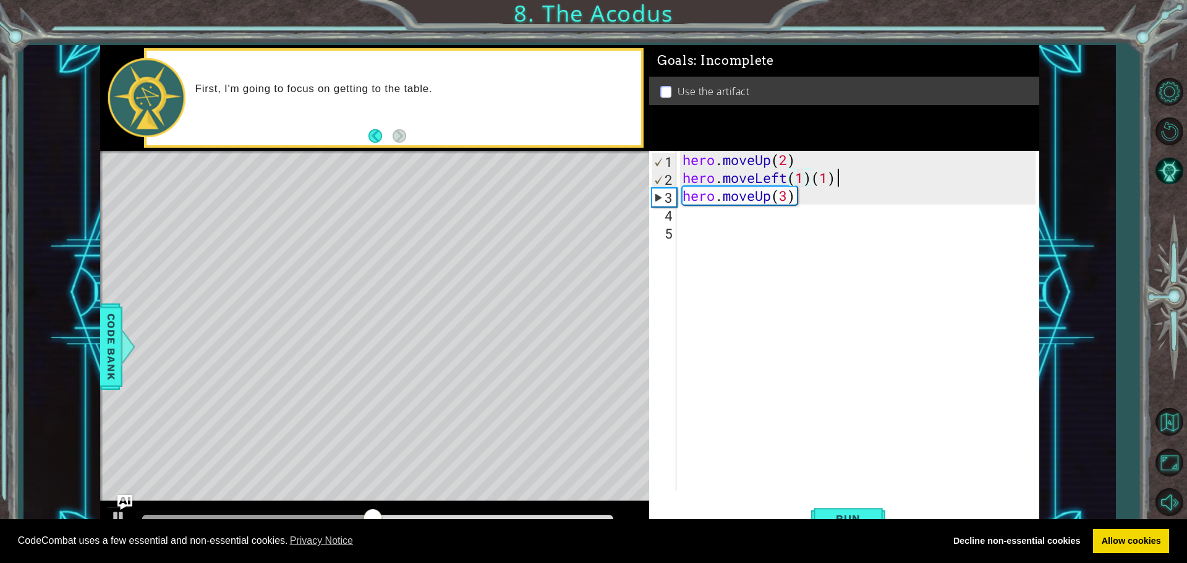
click at [837, 178] on div "hero . moveUp ( 2 ) hero . moveLeft ( 1 ) ( 1 ) hero . moveUp ( 3 )" at bounding box center [861, 339] width 362 height 377
click at [860, 514] on span "Run" at bounding box center [848, 519] width 49 height 12
click at [768, 195] on div "hero . moveUp ( 2 ) hero . moveLeft ( 1 ) hero . moveUp ( 3 )" at bounding box center [861, 339] width 362 height 377
click at [771, 198] on div "hero . moveUp ( 2 ) hero . moveLeft ( 1 ) hero . moveUp ( 3 )" at bounding box center [861, 339] width 362 height 377
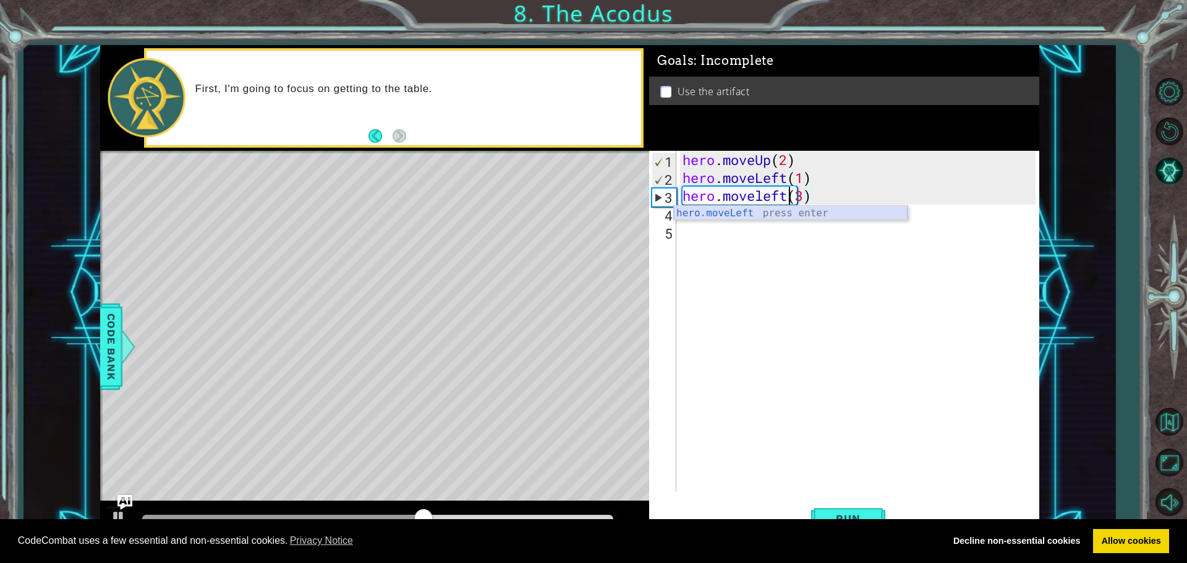
click at [730, 212] on div "hero.moveLeft press enter" at bounding box center [791, 228] width 234 height 45
click at [849, 520] on div "CodeCombat uses a few essential and non-essential cookies. Privacy Notice Decli…" at bounding box center [593, 542] width 1187 height 45
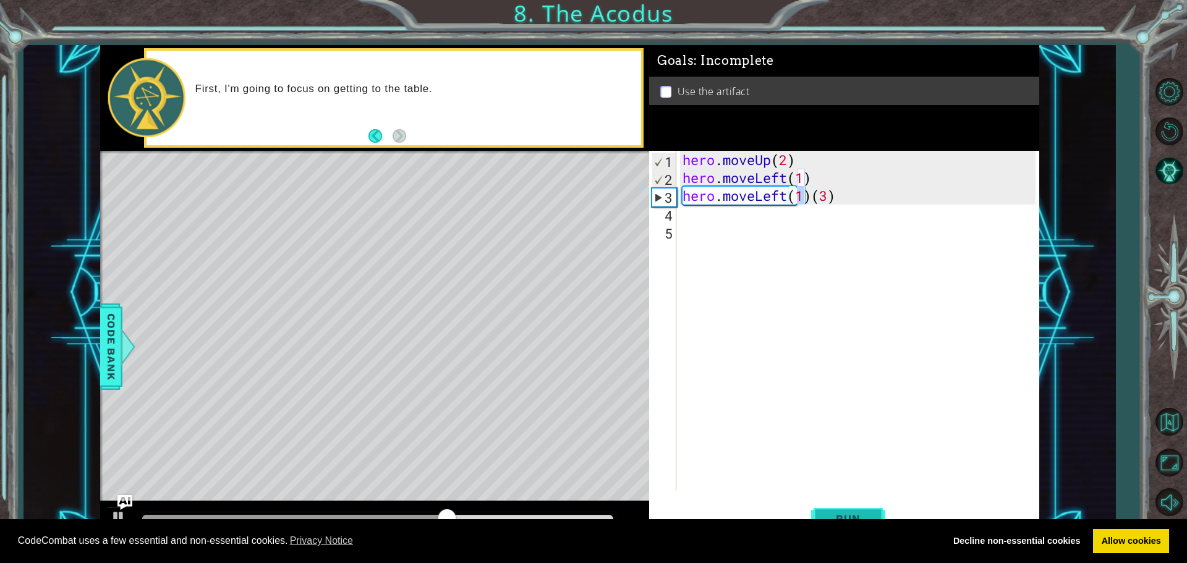
click at [850, 516] on span "Run" at bounding box center [848, 519] width 49 height 12
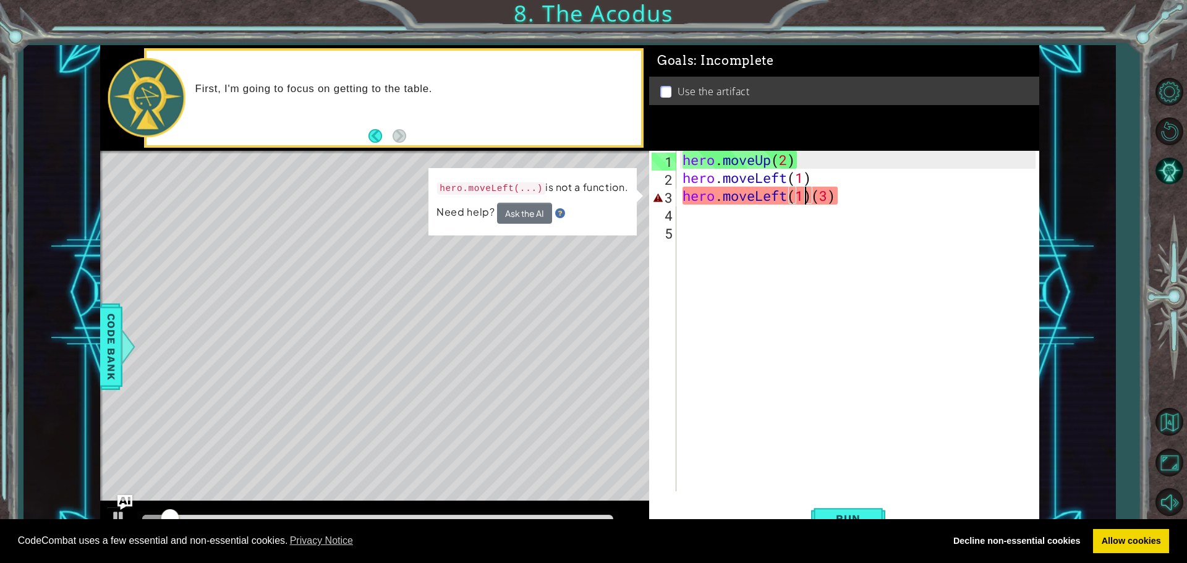
click at [808, 203] on div "hero . moveUp ( 2 ) hero . moveLeft ( 1 ) hero . moveLeft ( 1 ) ( 3 )" at bounding box center [861, 339] width 362 height 377
click at [811, 194] on div "hero . moveUp ( 2 ) hero . moveLeft ( 1 ) hero . moveLeft ( 1 ) ( 3 )" at bounding box center [861, 339] width 362 height 377
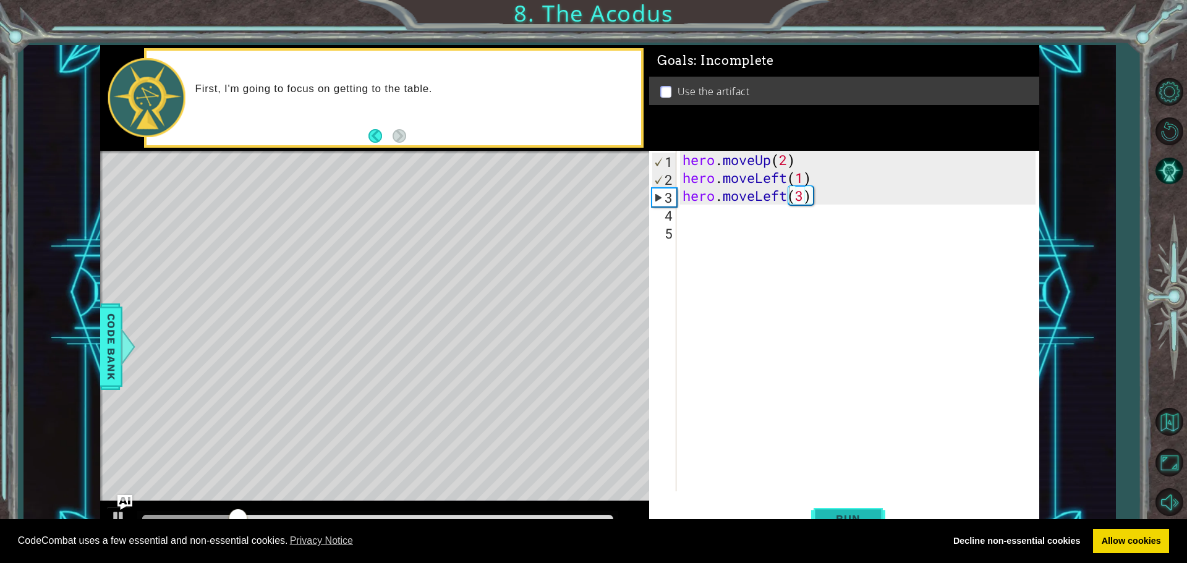
click at [852, 511] on button "Run" at bounding box center [848, 518] width 74 height 39
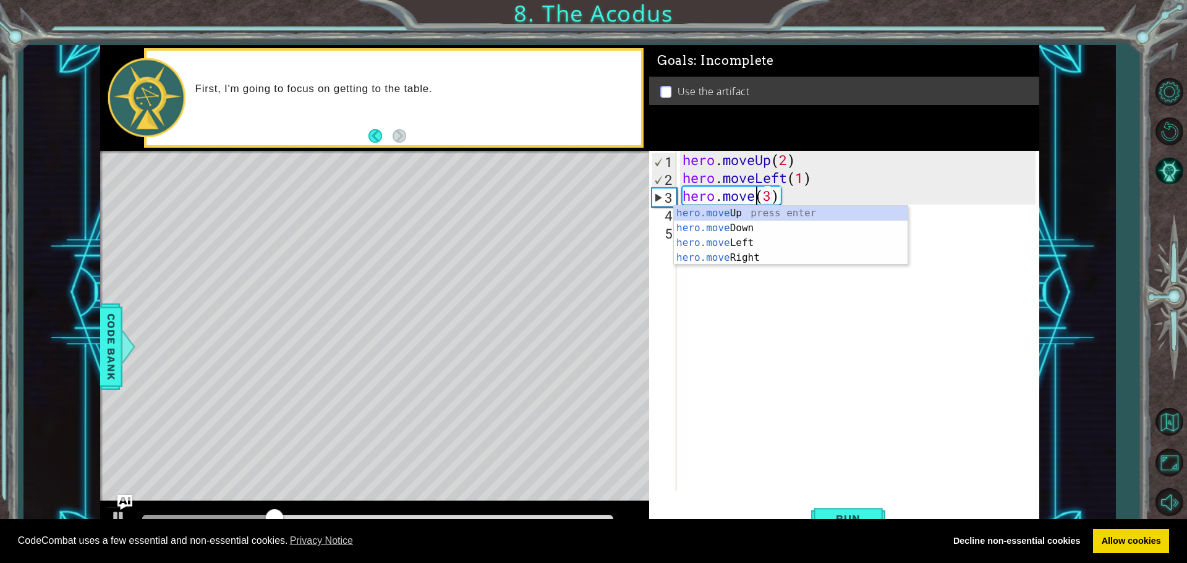
scroll to position [0, 4]
click at [718, 223] on div "hero.move Up press enter hero.move Down press enter hero.move Left press enter …" at bounding box center [791, 250] width 234 height 89
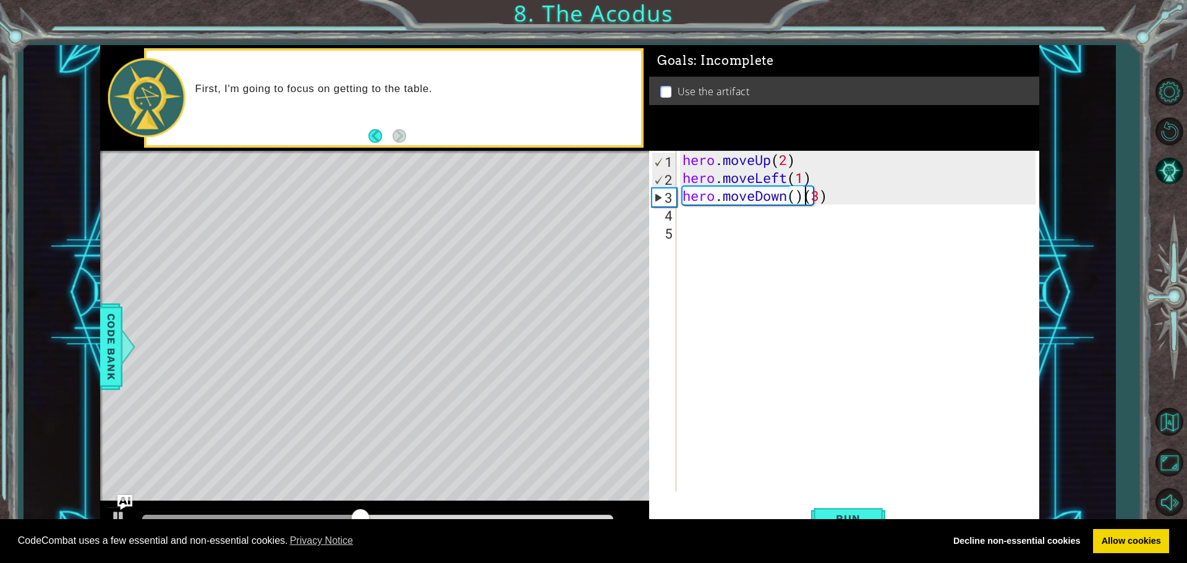
click at [805, 200] on div "hero . moveUp ( 2 ) hero . moveLeft ( 1 ) hero . moveDown ( ) ( 3 )" at bounding box center [861, 339] width 362 height 377
type textarea "hero.moveDown(3)"
click at [838, 515] on span "Run" at bounding box center [848, 519] width 49 height 12
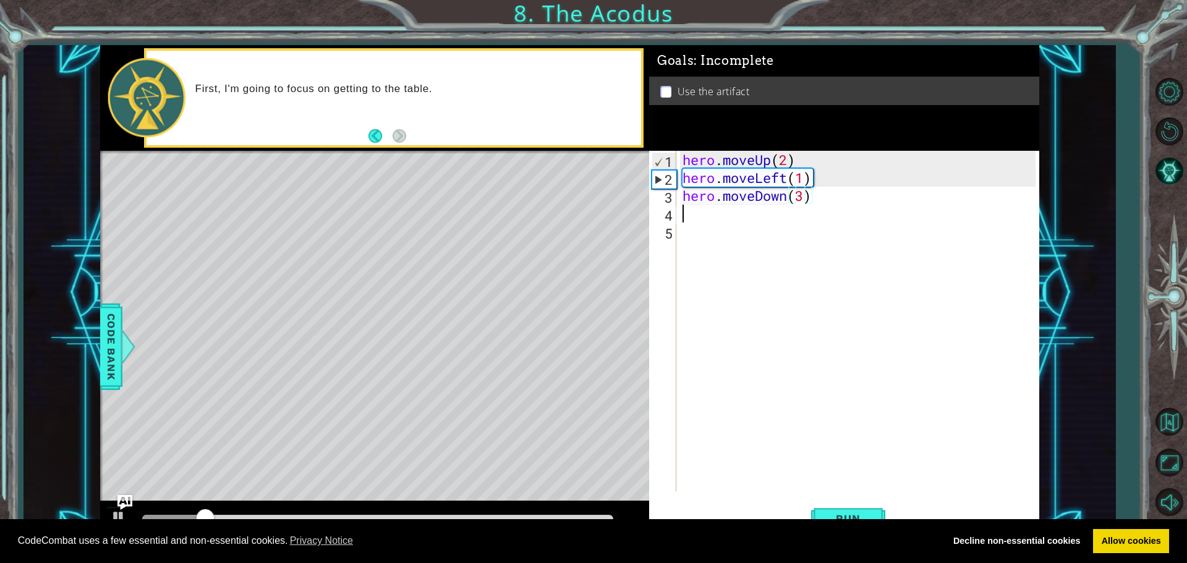
click at [688, 214] on div "hero . moveUp ( 2 ) hero . moveLeft ( 1 ) hero . moveDown ( 3 )" at bounding box center [861, 339] width 362 height 377
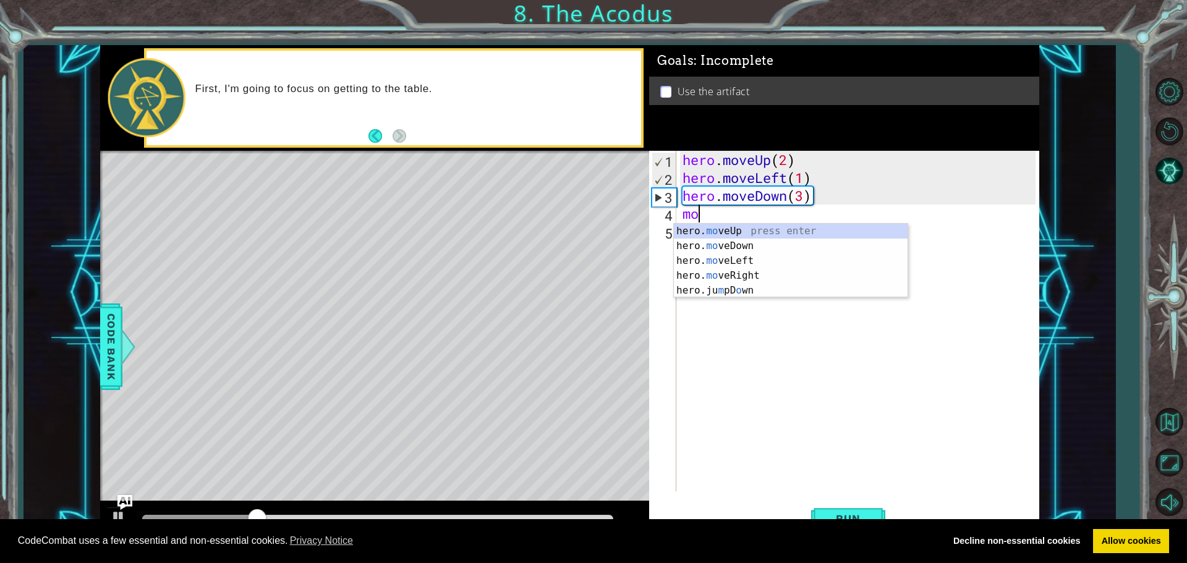
type textarea "m"
type textarea "hero"
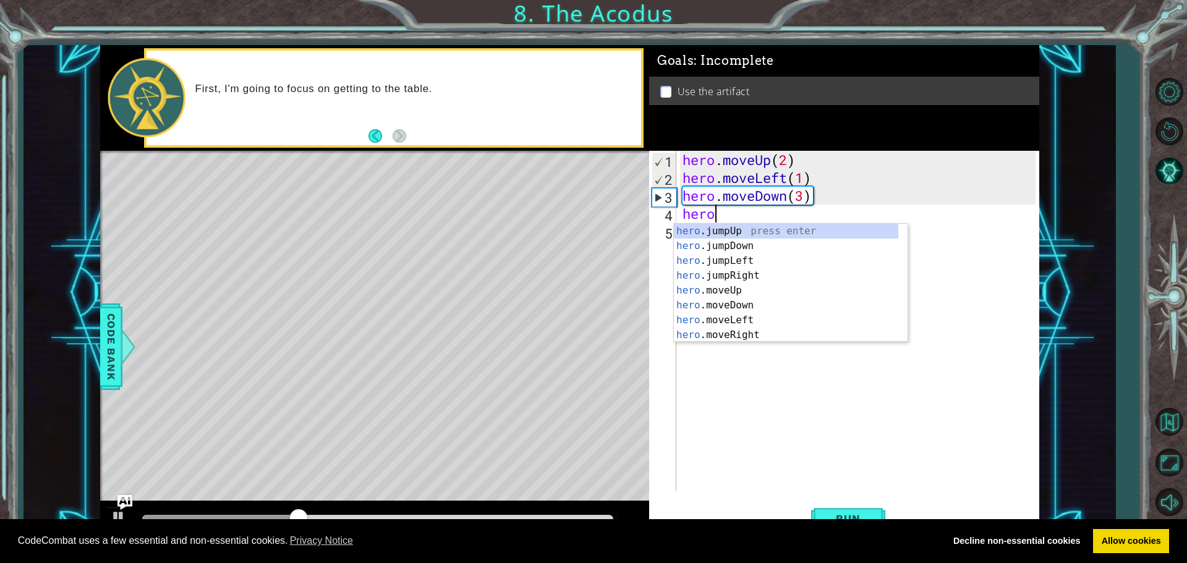
scroll to position [0, 1]
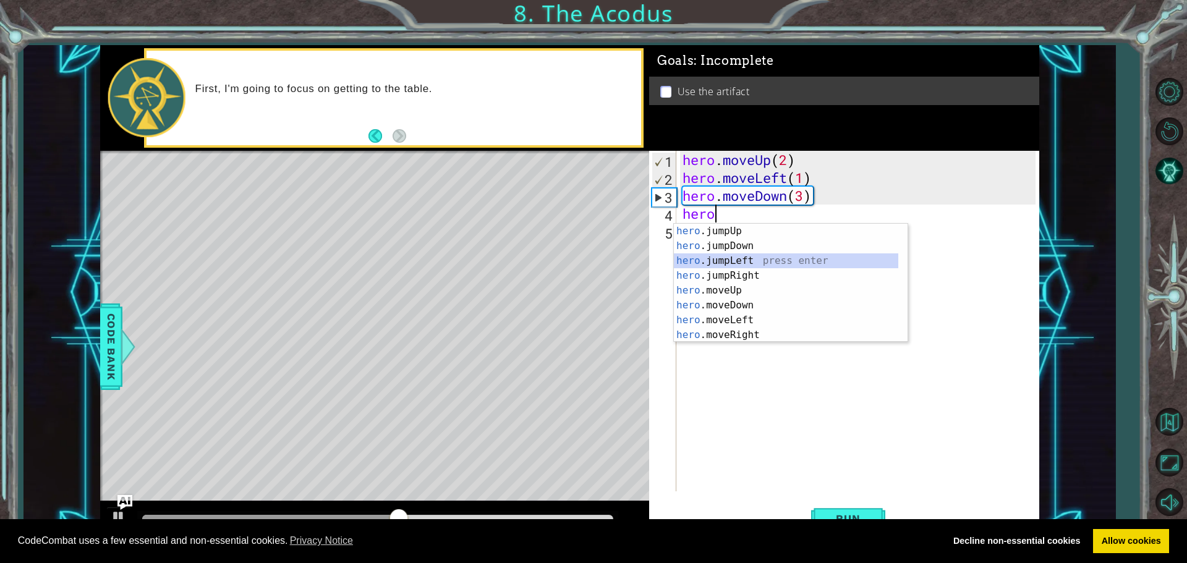
click at [730, 259] on div "hero .jumpUp press enter hero .jumpDown press enter hero .jumpLeft press enter …" at bounding box center [786, 298] width 225 height 148
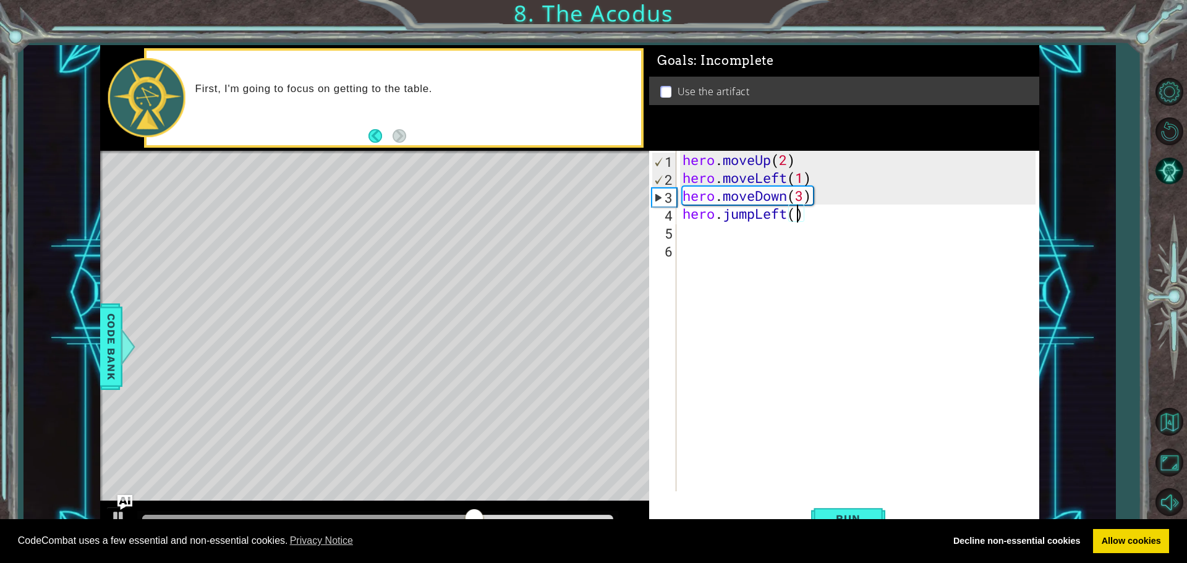
click at [795, 216] on div "hero . moveUp ( 2 ) hero . moveLeft ( 1 ) hero . moveDown ( 3 ) hero . jumpLeft…" at bounding box center [861, 339] width 362 height 377
type textarea "hero.jumpLeft(1)"
click at [691, 231] on div "hero . moveUp ( 2 ) hero . moveLeft ( 1 ) hero . moveDown ( 3 ) hero . jumpLeft…" at bounding box center [861, 339] width 362 height 377
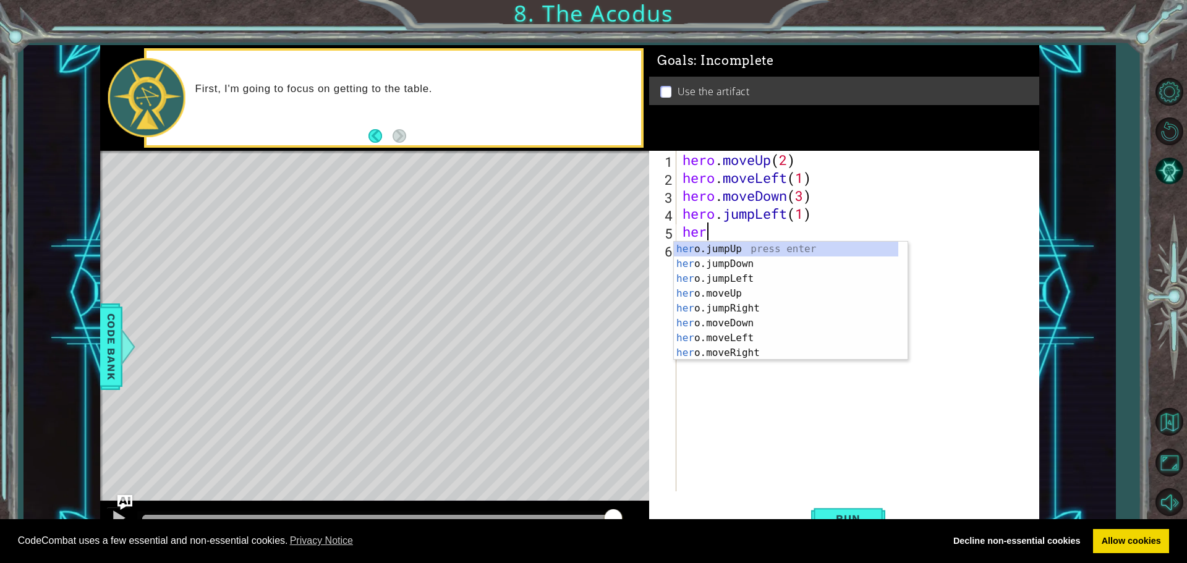
scroll to position [0, 1]
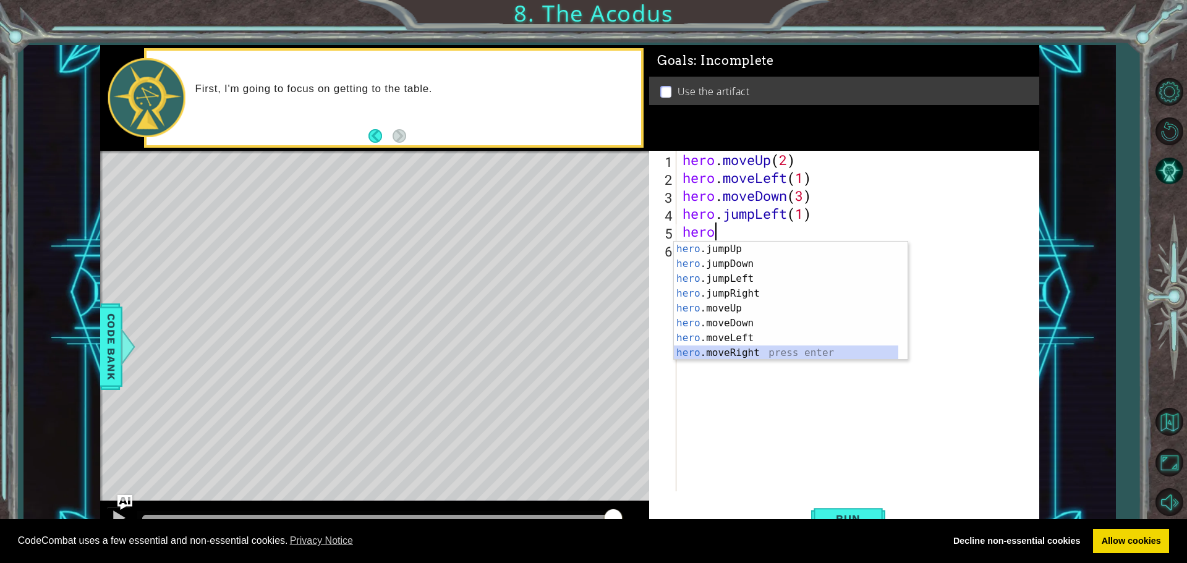
click at [721, 348] on div "hero .jumpUp press enter hero .jumpDown press enter hero .jumpLeft press enter …" at bounding box center [786, 316] width 225 height 148
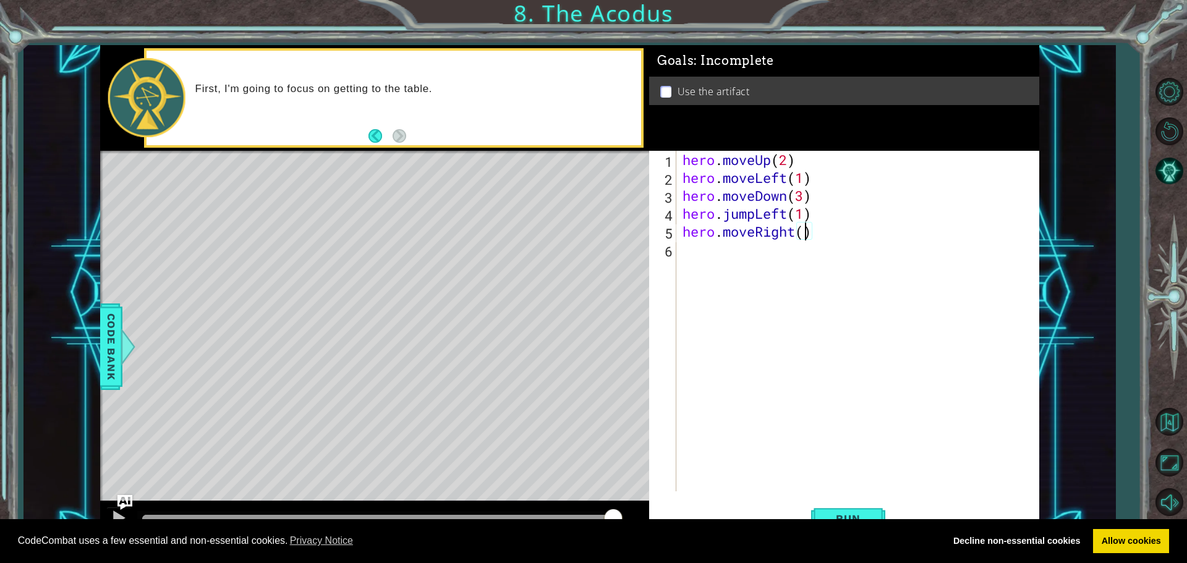
type textarea "hero.moveRight(3)"
click at [694, 250] on div "hero . moveUp ( 2 ) hero . moveLeft ( 1 ) hero . moveDown ( 3 ) hero . jumpLeft…" at bounding box center [861, 339] width 362 height 377
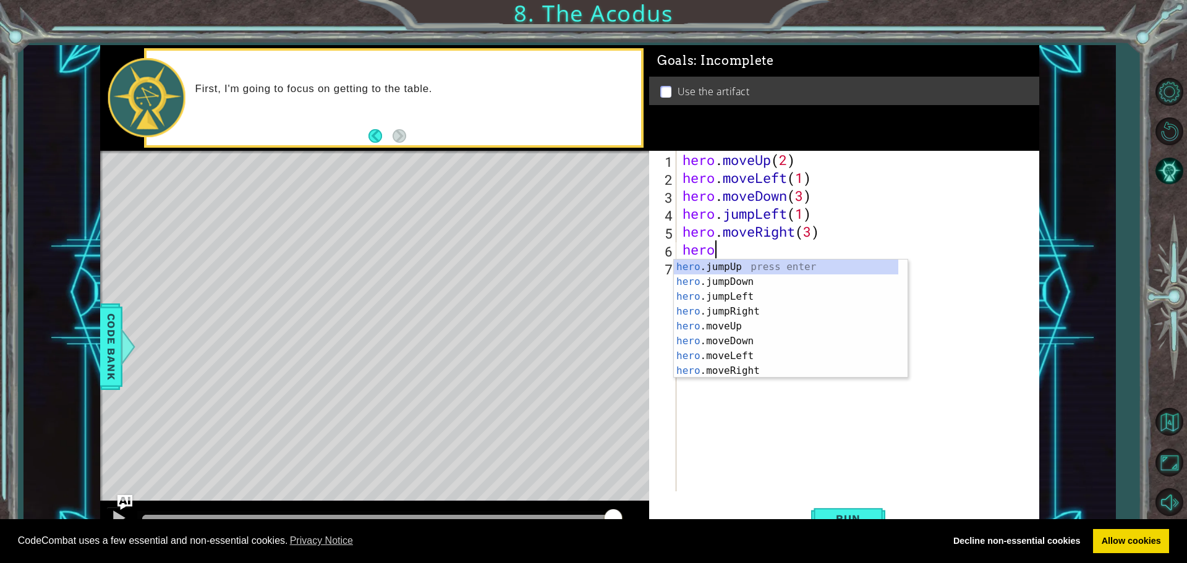
scroll to position [0, 1]
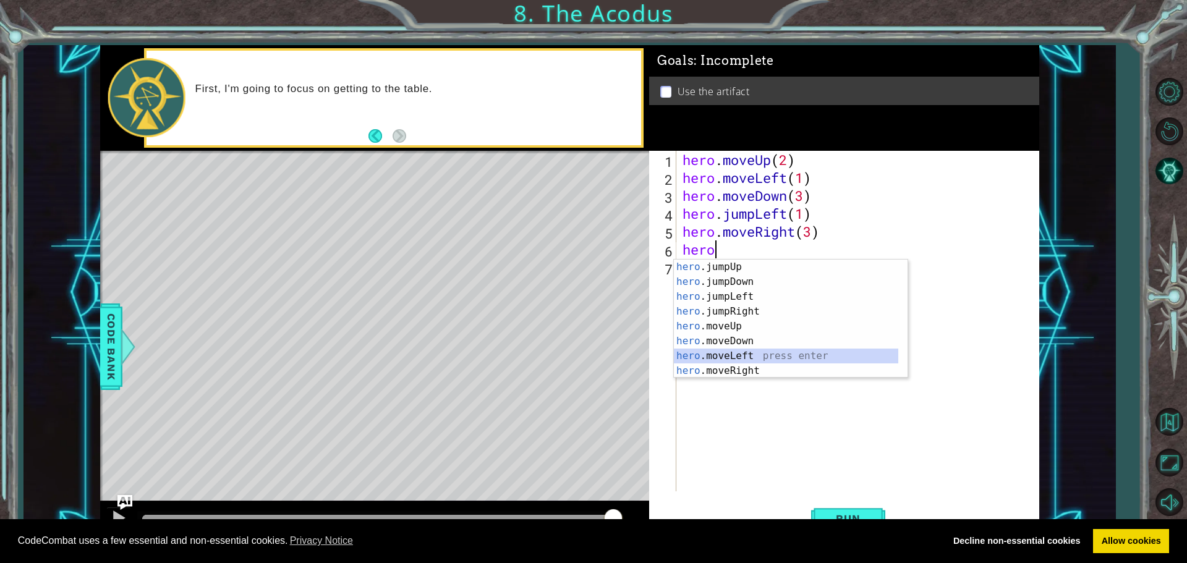
click at [712, 355] on div "hero .jumpUp press enter hero .jumpDown press enter hero .jumpLeft press enter …" at bounding box center [786, 334] width 225 height 148
type textarea "hero.moveLeft(1)"
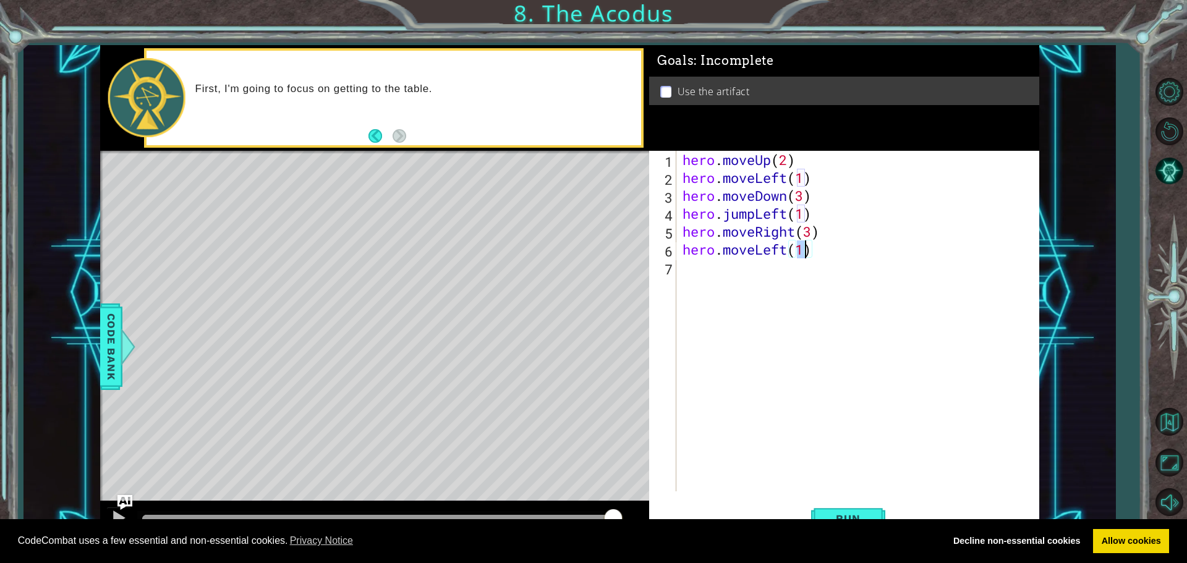
click at [687, 286] on div "hero . moveUp ( 2 ) hero . moveLeft ( 1 ) hero . moveDown ( 3 ) hero . jumpLeft…" at bounding box center [861, 339] width 362 height 377
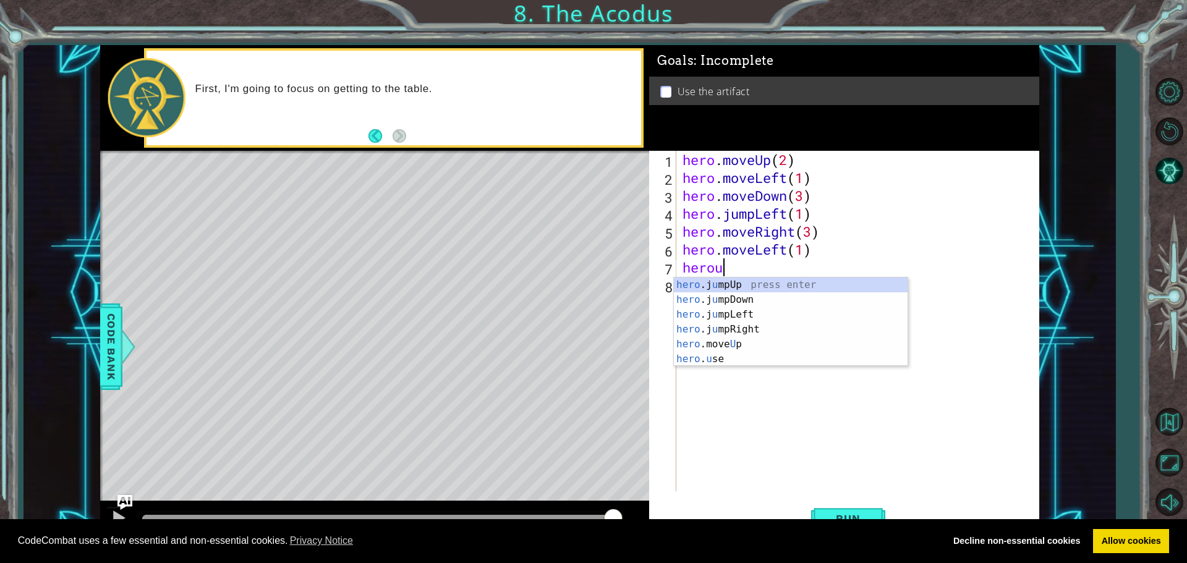
scroll to position [0, 1]
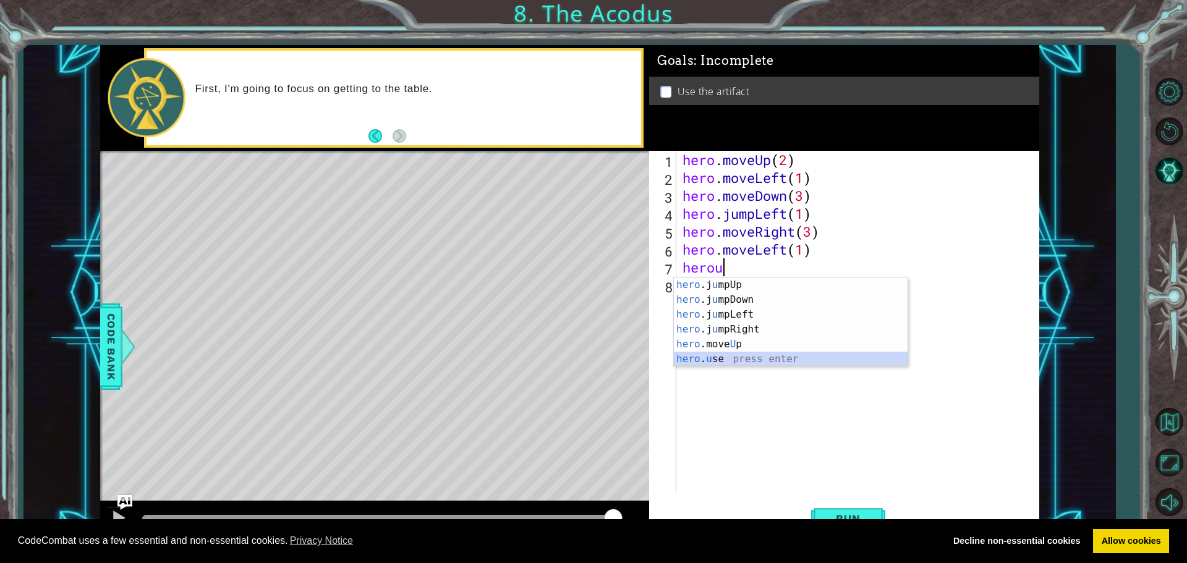
click at [702, 360] on div "hero .j u mpUp press enter hero .j u mpDown press enter hero .j u mpLeft press …" at bounding box center [791, 337] width 234 height 119
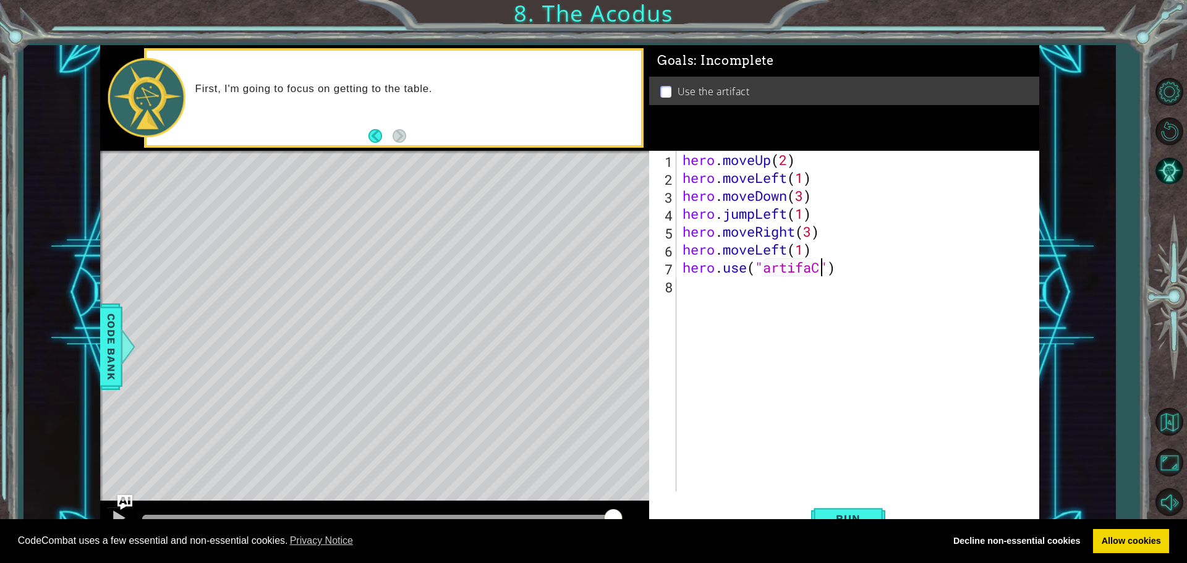
scroll to position [0, 6]
drag, startPoint x: 545, startPoint y: 154, endPoint x: 545, endPoint y: 173, distance: 18.6
click at [545, 170] on div "Level Map" at bounding box center [385, 333] width 571 height 364
drag, startPoint x: 844, startPoint y: 507, endPoint x: 795, endPoint y: 536, distance: 57.1
click at [828, 524] on body "Cookie Policy CodeCombat uses a few essential and non-essential cookies. Privac…" at bounding box center [593, 281] width 1187 height 563
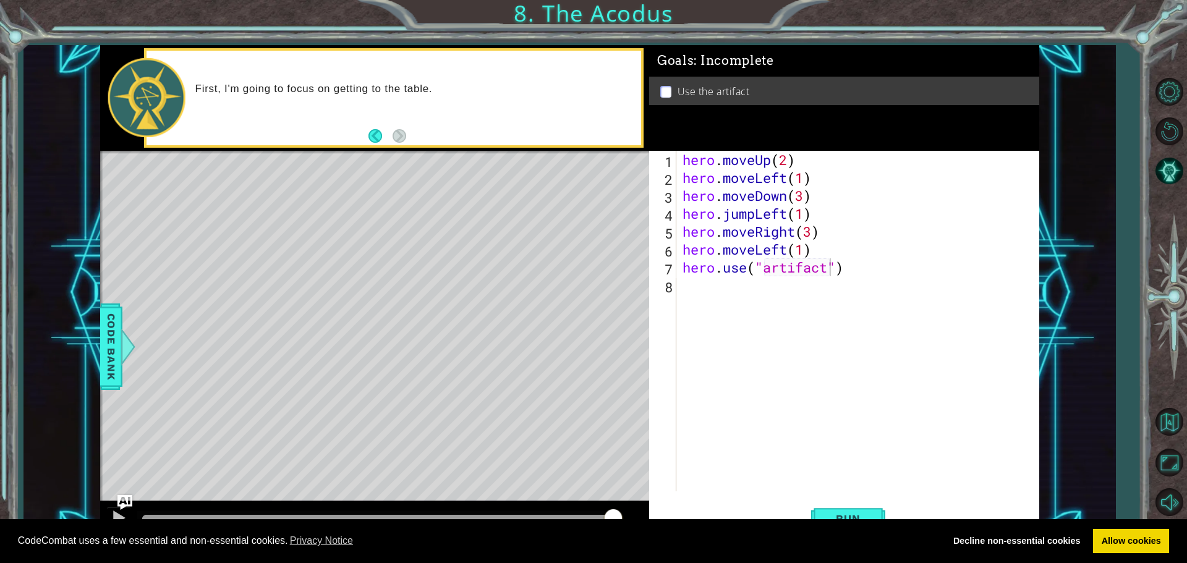
drag, startPoint x: 795, startPoint y: 536, endPoint x: 785, endPoint y: 540, distance: 10.8
drag, startPoint x: 785, startPoint y: 540, endPoint x: 674, endPoint y: 430, distance: 156.6
click at [852, 515] on span "Run" at bounding box center [848, 519] width 49 height 12
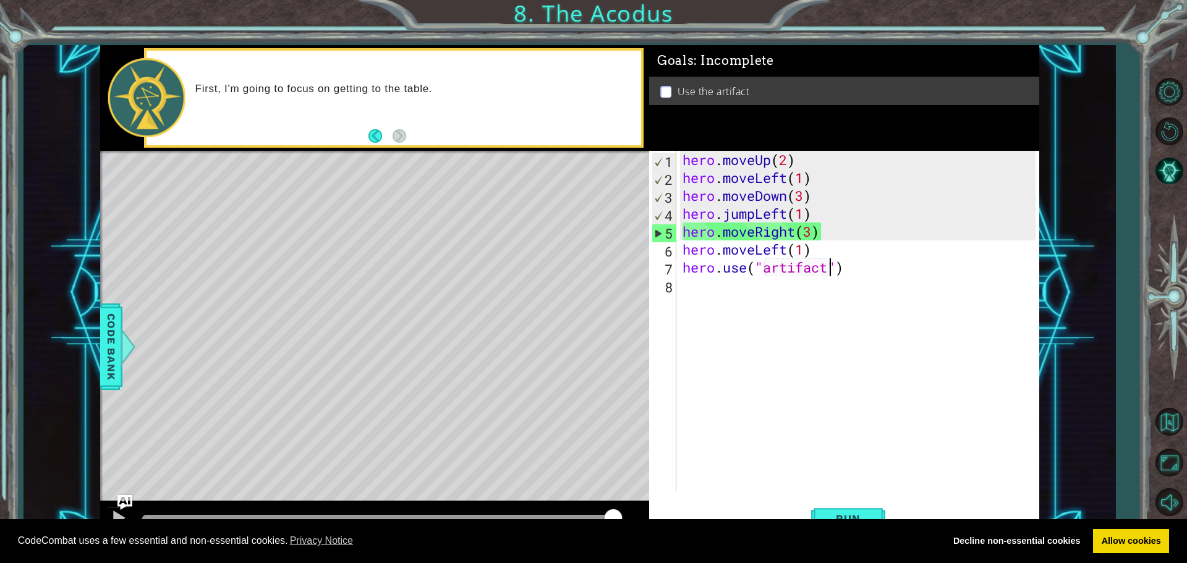
click at [811, 230] on div "hero . moveUp ( 2 ) hero . moveLeft ( 1 ) hero . moveDown ( 3 ) hero . jumpLeft…" at bounding box center [861, 339] width 362 height 377
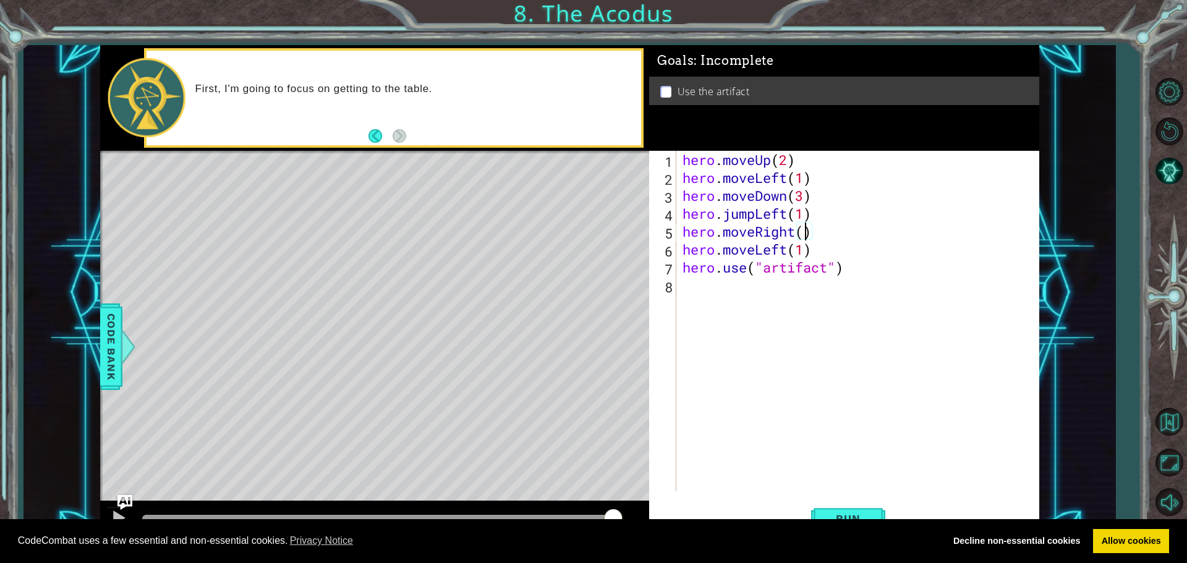
scroll to position [0, 6]
click at [820, 513] on button "Run" at bounding box center [848, 518] width 74 height 39
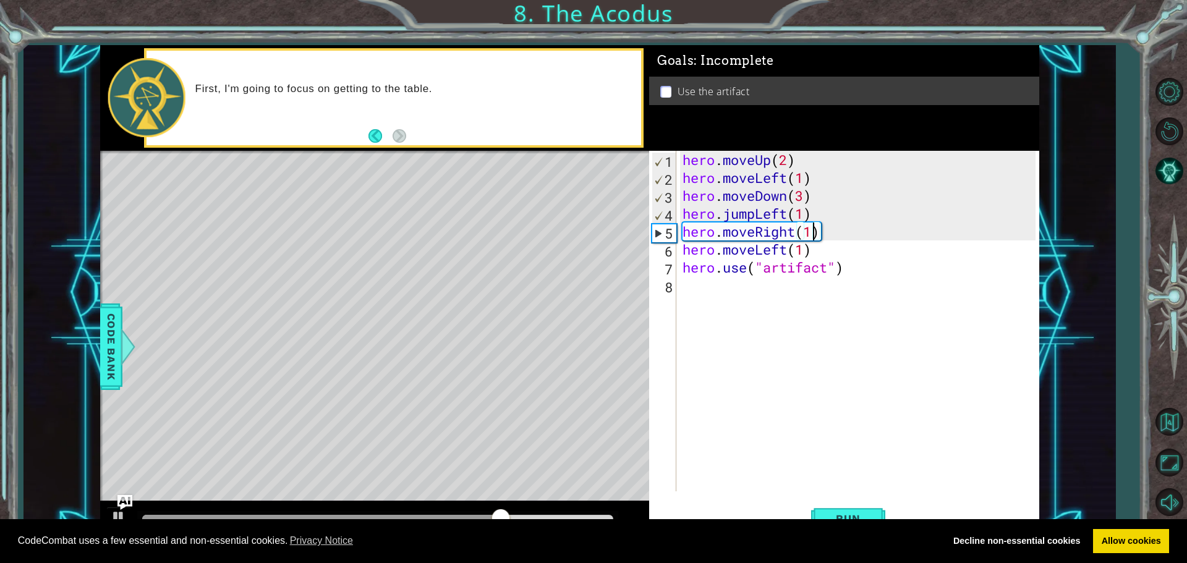
click at [803, 197] on div "hero . moveUp ( 2 ) hero . moveLeft ( 1 ) hero . moveDown ( 3 ) hero . jumpLeft…" at bounding box center [861, 339] width 362 height 377
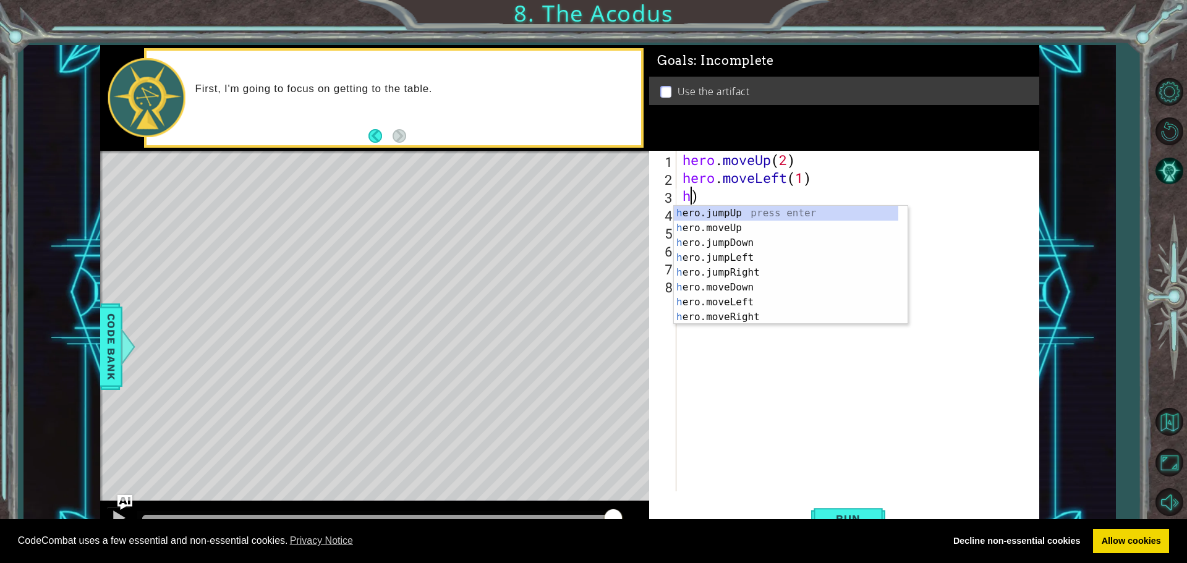
scroll to position [0, 0]
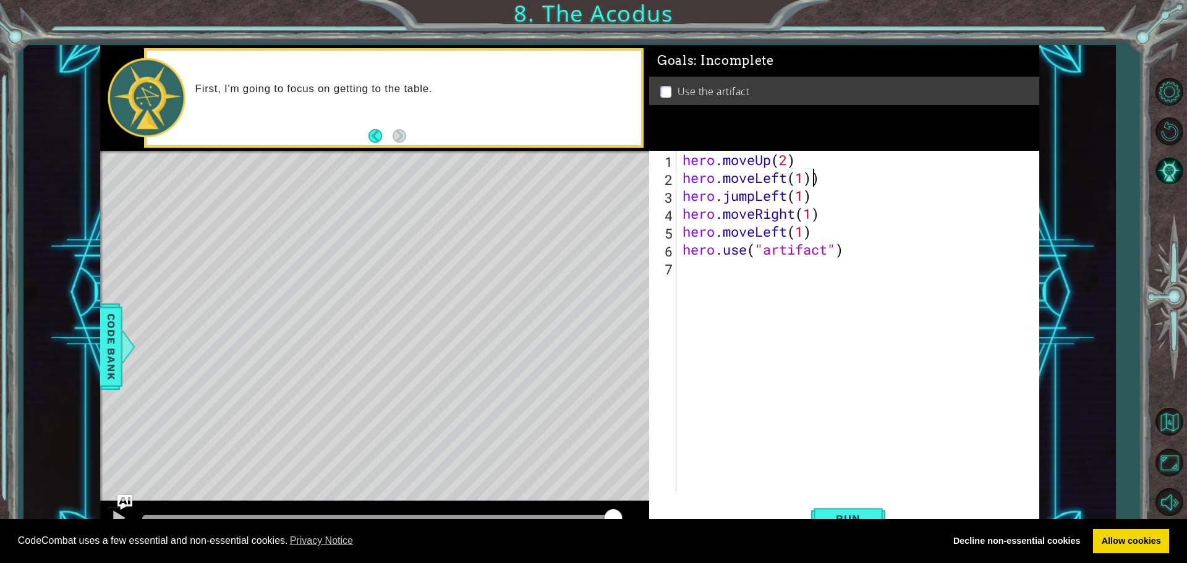
click at [819, 178] on div "hero . moveUp ( 2 ) hero . moveLeft ( 1 )) hero . jumpLeft ( 1 ) hero . moveRig…" at bounding box center [861, 339] width 362 height 377
click at [863, 512] on button "Run" at bounding box center [848, 518] width 74 height 39
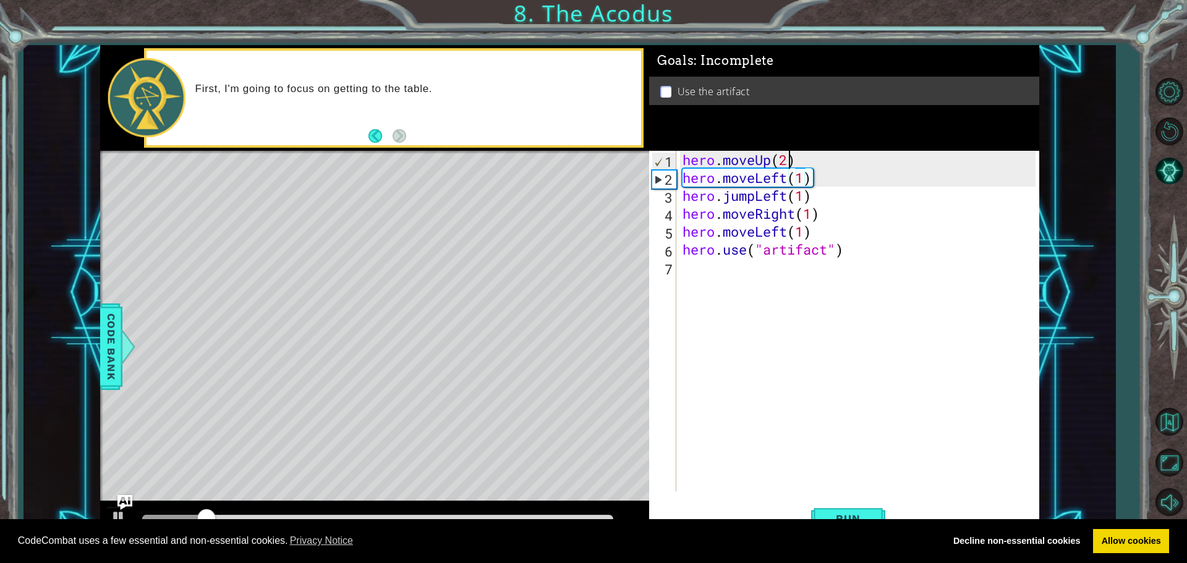
click at [788, 158] on div "hero . moveUp ( 2 ) hero . moveLeft ( 1 ) hero . jumpLeft ( 1 ) hero . moveRigh…" at bounding box center [861, 339] width 362 height 377
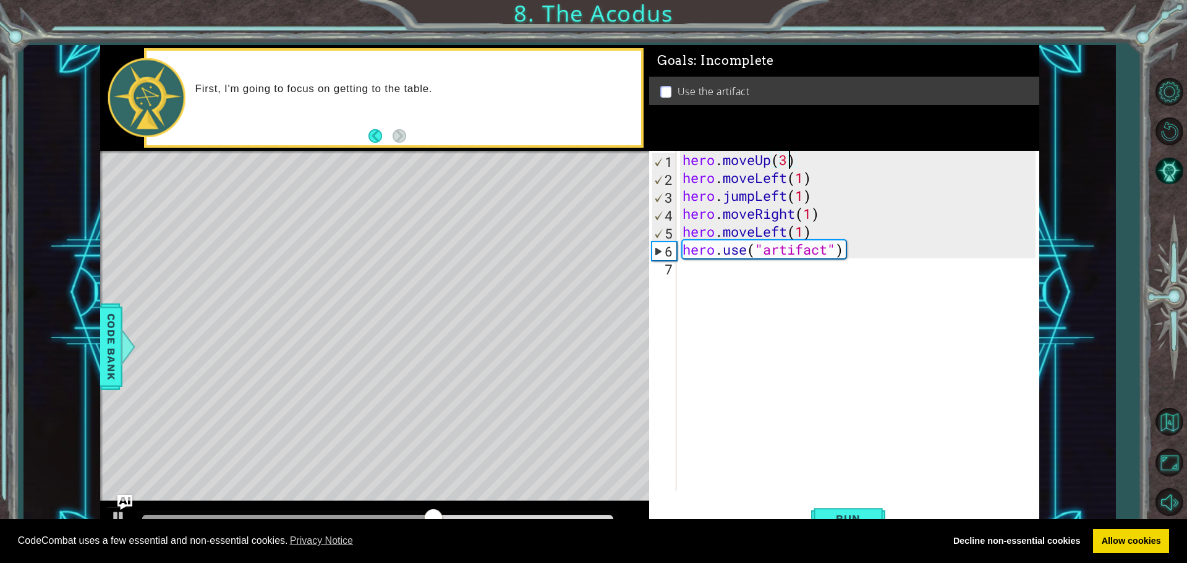
scroll to position [0, 4]
click at [808, 197] on div "hero . moveUp ( 3 ) hero . moveLeft ( 1 ) hero . jumpLeft ( 1 ) hero . moveRigh…" at bounding box center [861, 339] width 362 height 377
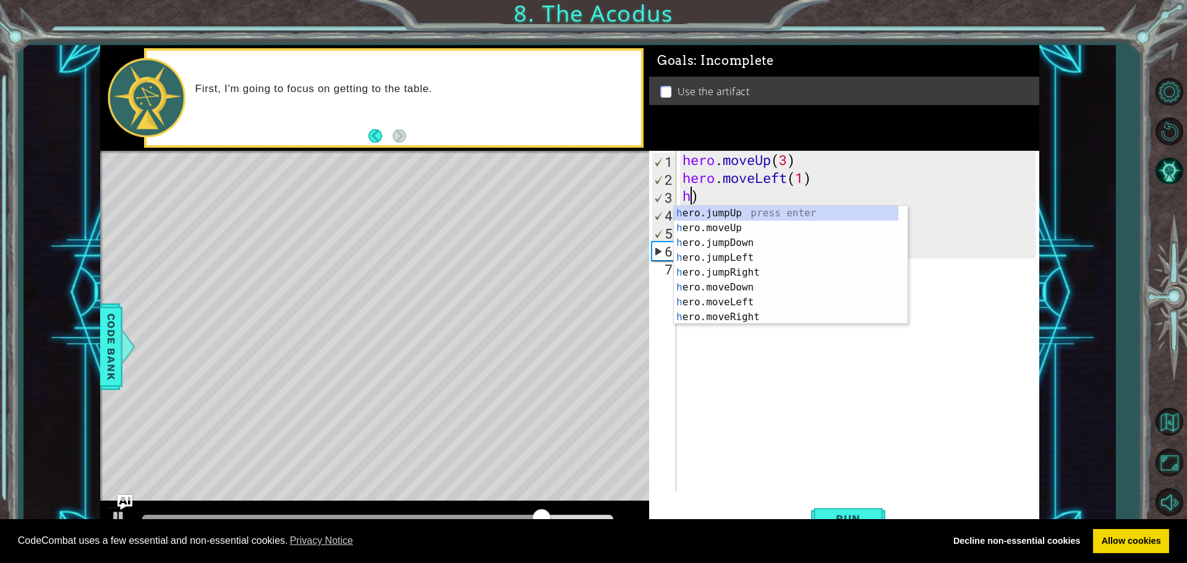
scroll to position [0, 0]
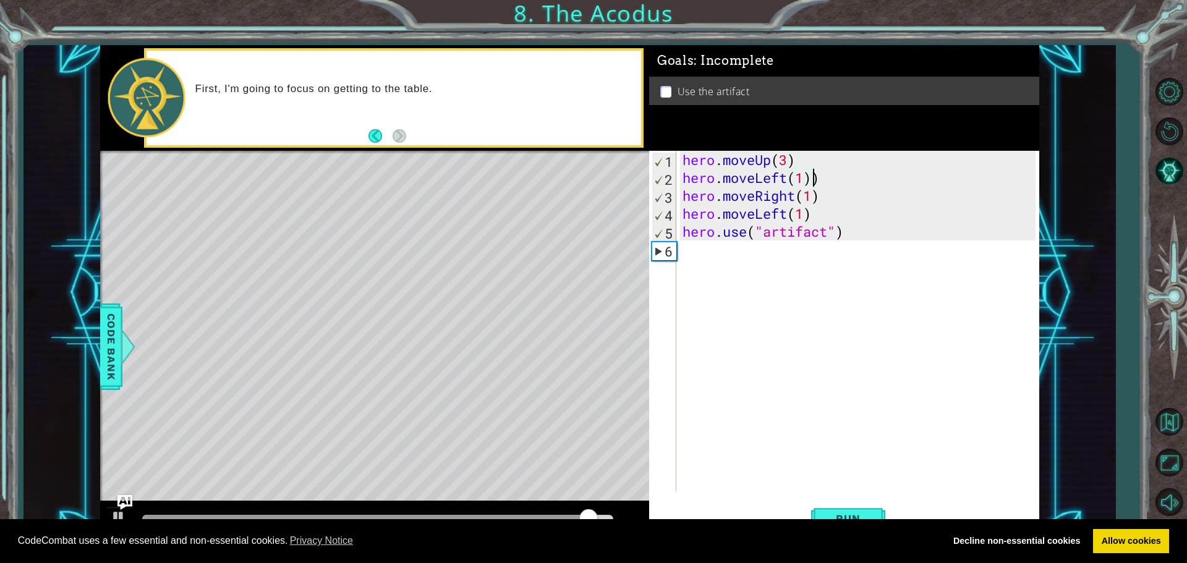
click at [823, 177] on div "hero . moveUp ( 3 ) hero . moveLeft ( 1 )) hero . moveRight ( 1 ) hero . moveLe…" at bounding box center [861, 339] width 362 height 377
click at [806, 212] on div "hero . moveUp ( 3 ) hero . moveLeft ( 1 ) hero . moveRight ( 1 ) hero . moveLef…" at bounding box center [861, 339] width 362 height 377
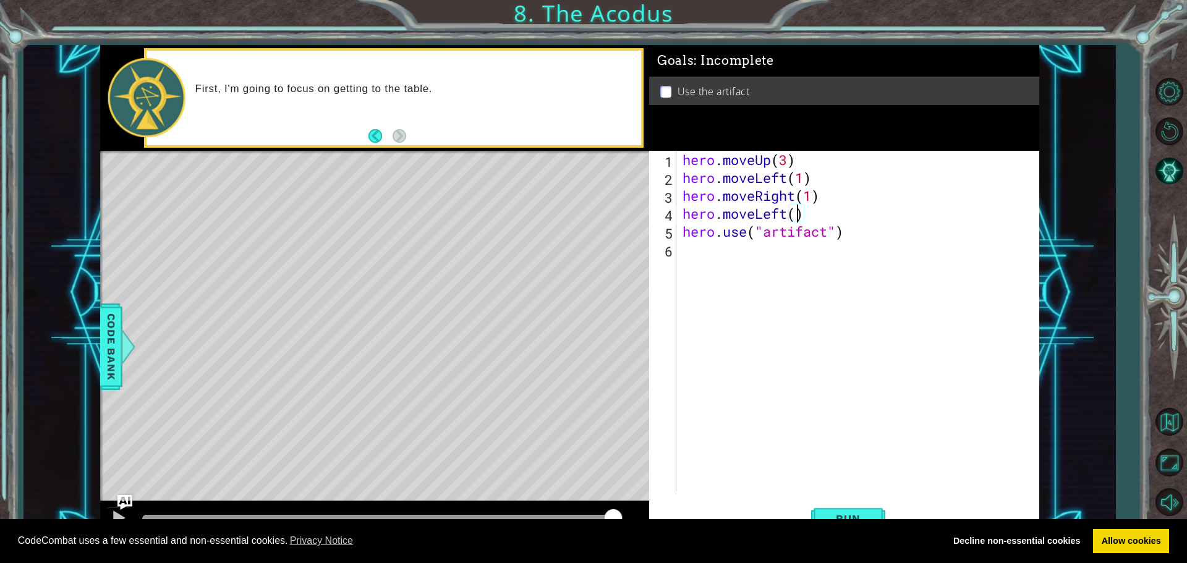
scroll to position [0, 5]
click at [848, 236] on div "hero . moveUp ( 3 ) hero . moveLeft ( 1 ) hero . moveRight ( 1 ) hero . moveLef…" at bounding box center [861, 339] width 362 height 377
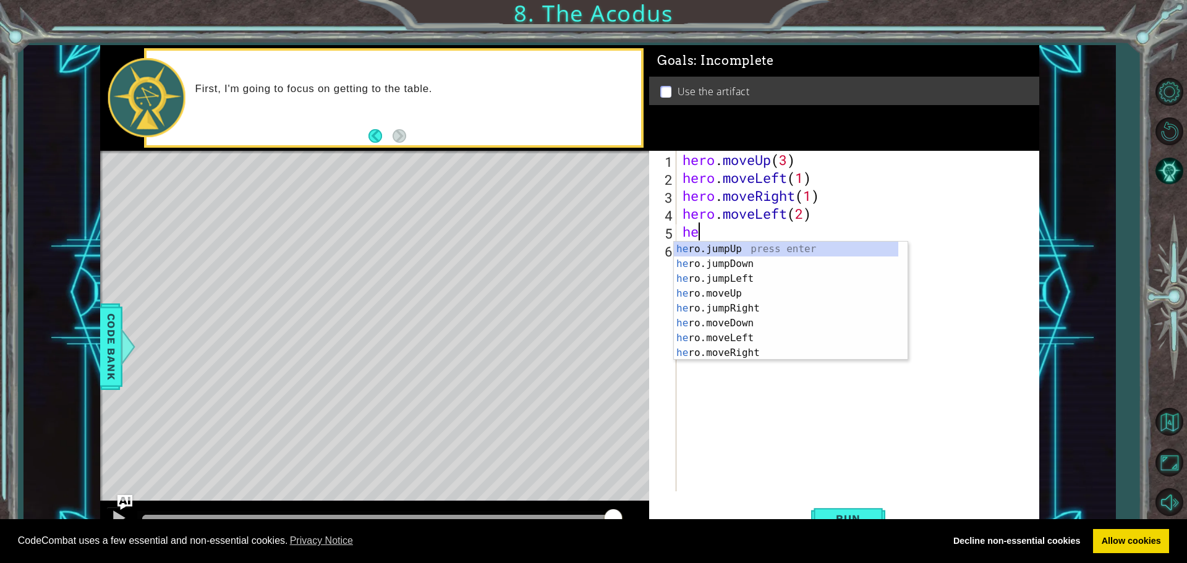
scroll to position [0, 0]
type textarea "h"
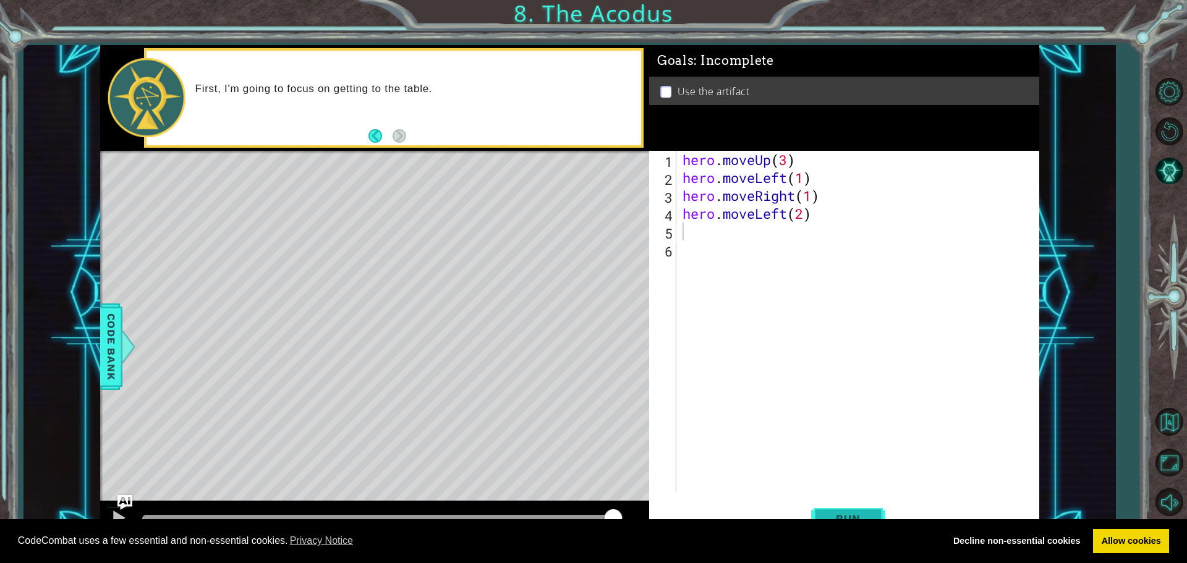
click at [845, 507] on button "Run" at bounding box center [848, 518] width 74 height 39
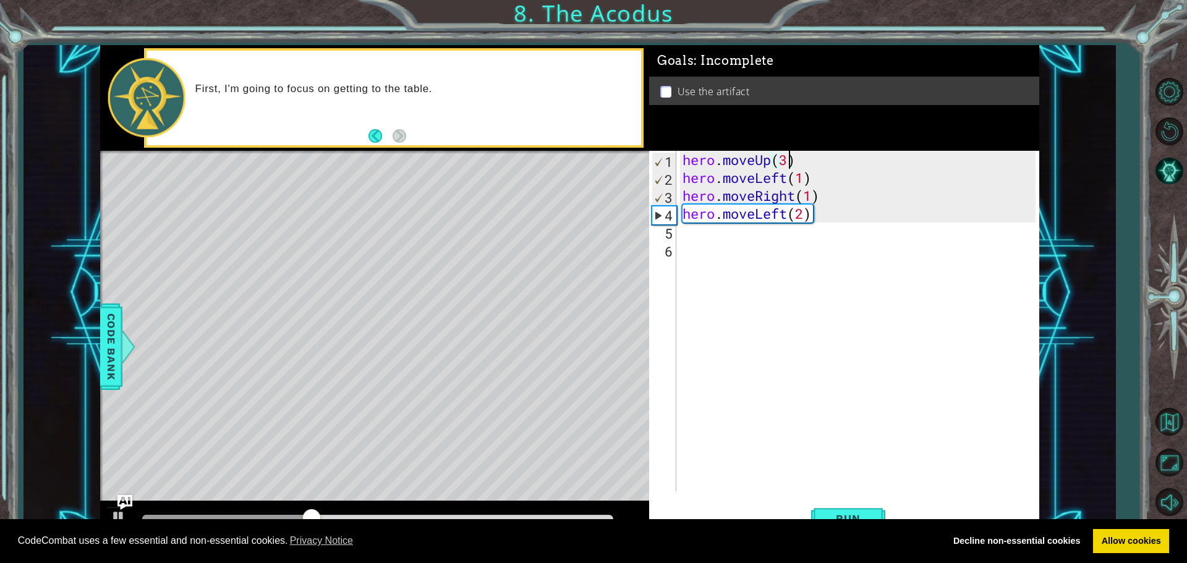
click at [787, 158] on div "hero . moveUp ( 3 ) hero . moveLeft ( 1 ) hero . moveRight ( 1 ) hero . moveLef…" at bounding box center [861, 339] width 362 height 377
click at [845, 508] on button "Run" at bounding box center [848, 518] width 74 height 39
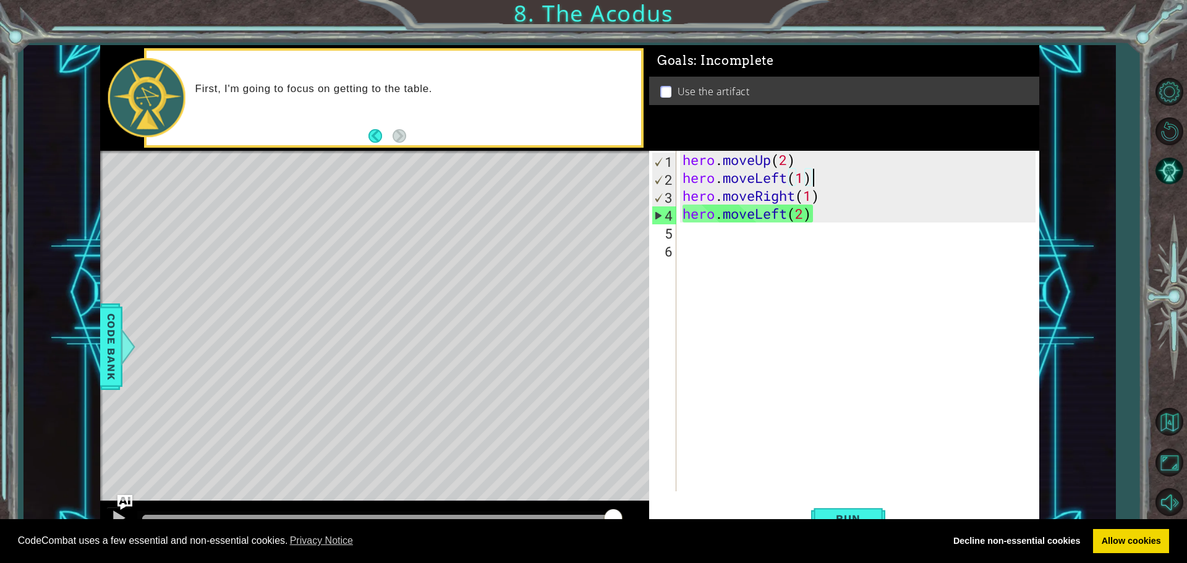
click at [810, 182] on div "hero . moveUp ( 2 ) hero . moveLeft ( 1 ) hero . moveRight ( 1 ) hero . moveLef…" at bounding box center [861, 339] width 362 height 377
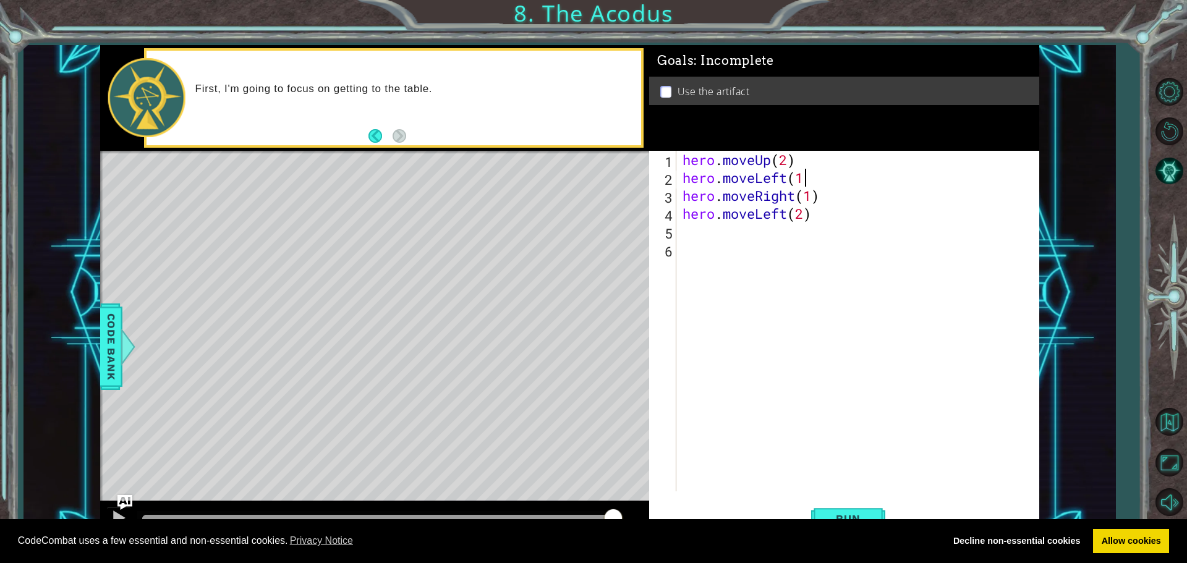
click at [813, 216] on div "hero . moveUp ( 2 ) hero . moveLeft ( 1 hero . moveRight ( 1 ) hero . moveLeft …" at bounding box center [861, 339] width 362 height 377
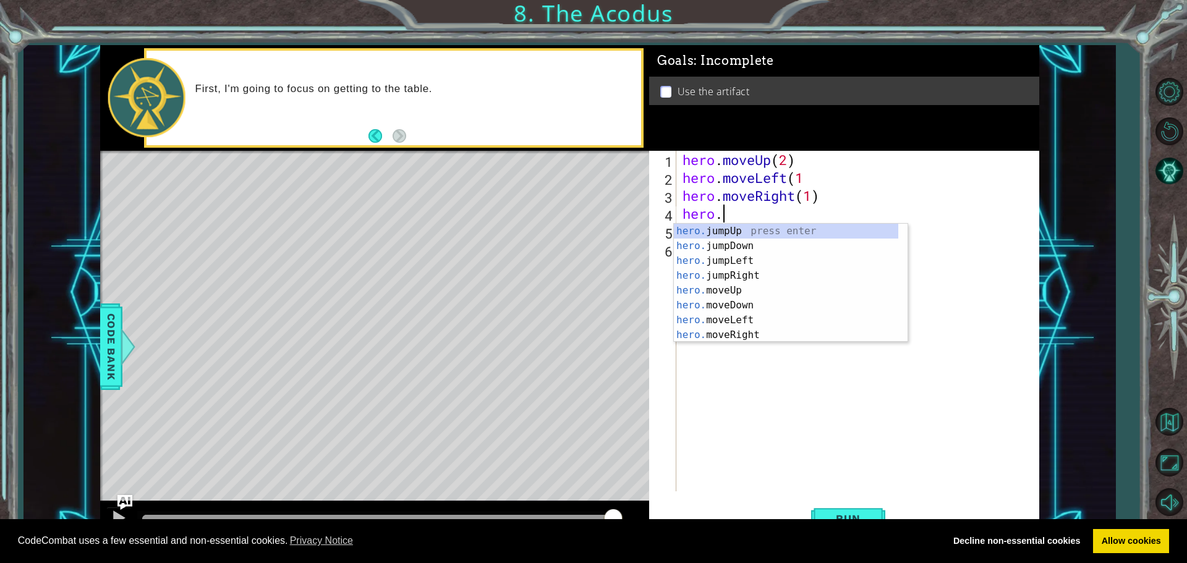
scroll to position [0, 0]
type textarea "h"
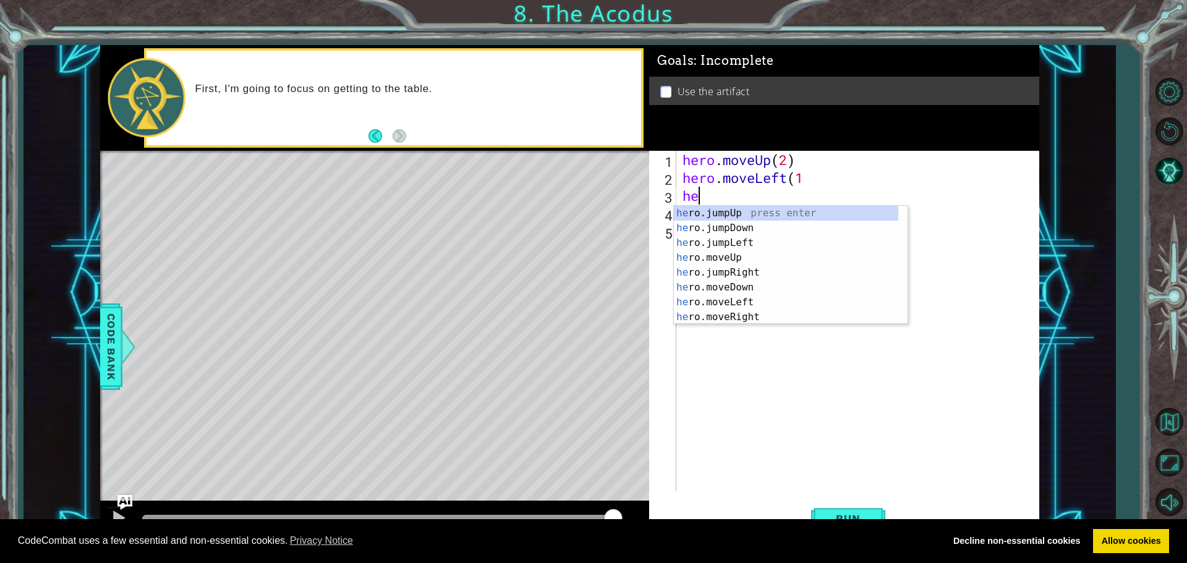
type textarea "h"
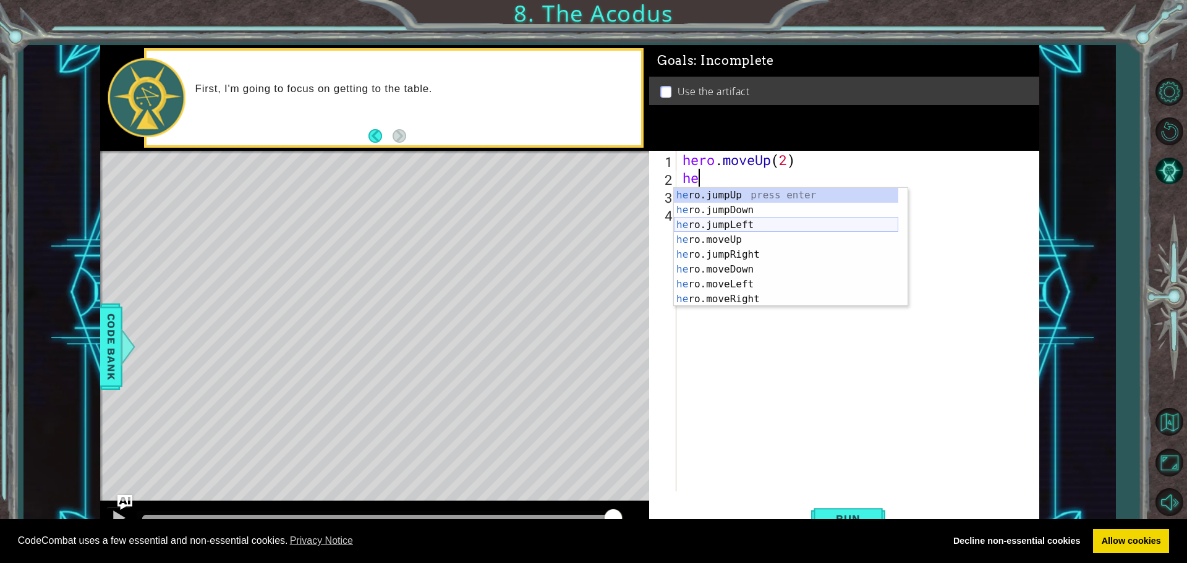
type textarea "h"
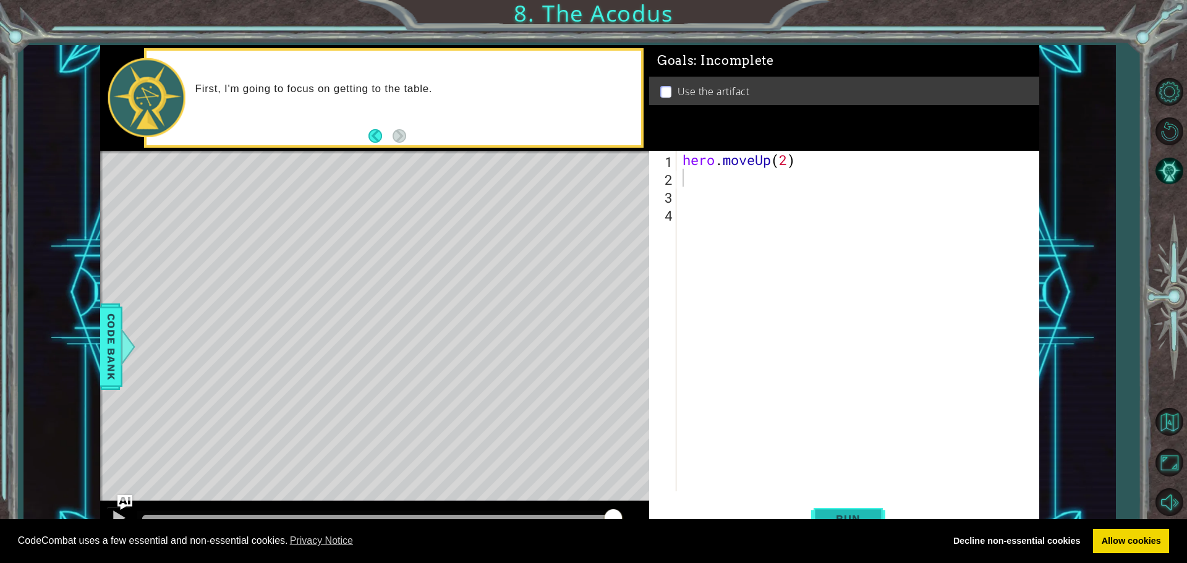
click at [826, 514] on span "Run" at bounding box center [848, 519] width 49 height 12
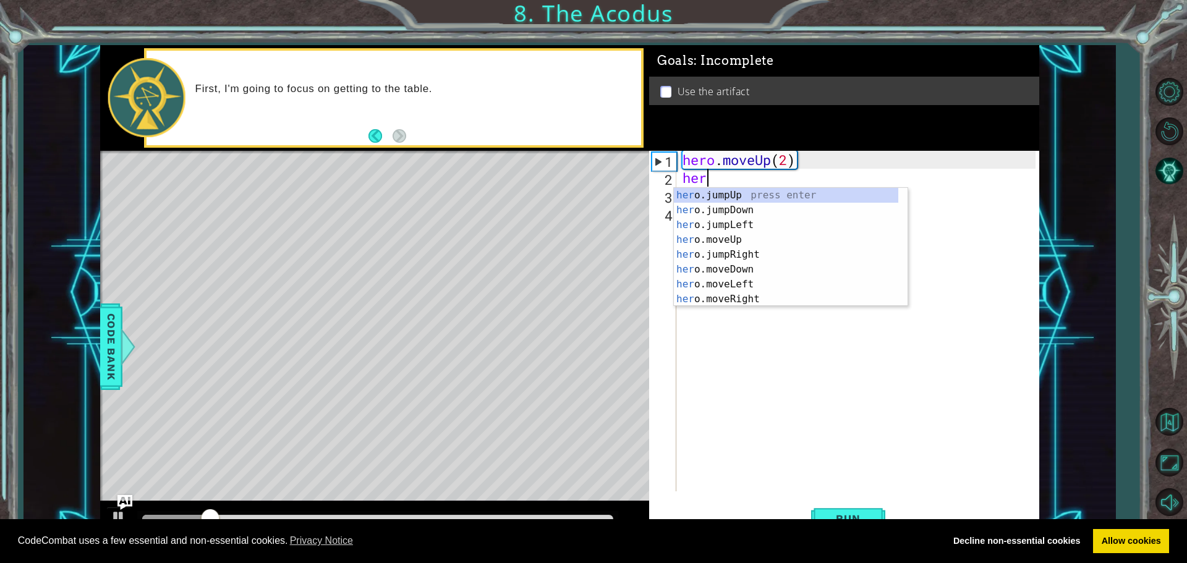
scroll to position [0, 1]
click at [732, 279] on div "hero .jumpUp press enter hero .jumpDown press enter hero .jumpLeft press enter …" at bounding box center [786, 262] width 225 height 148
type textarea "hero.moveLeft(1)"
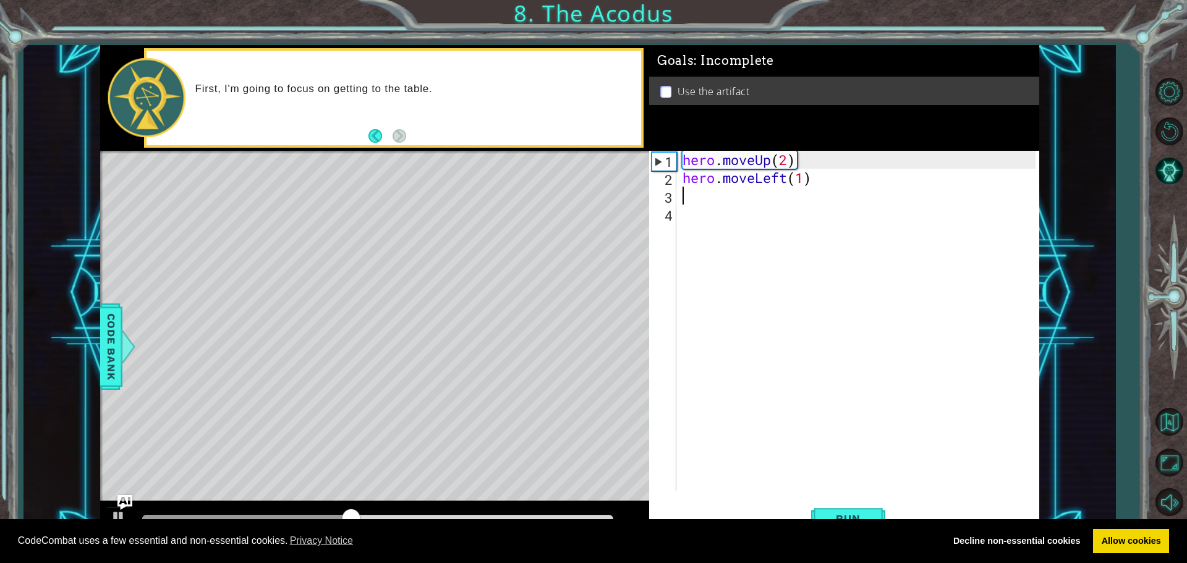
click at [687, 194] on div "hero . moveUp ( 2 ) hero . moveLeft ( 1 )" at bounding box center [861, 339] width 362 height 377
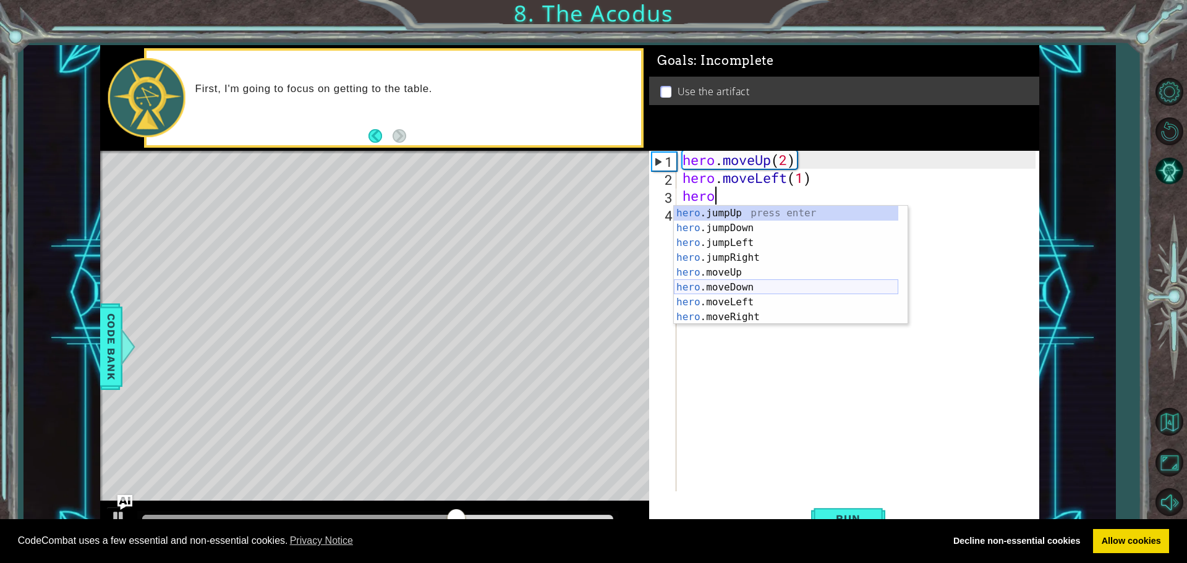
click at [744, 290] on div "hero .jumpUp press enter hero .jumpDown press enter hero .jumpLeft press enter …" at bounding box center [786, 280] width 225 height 148
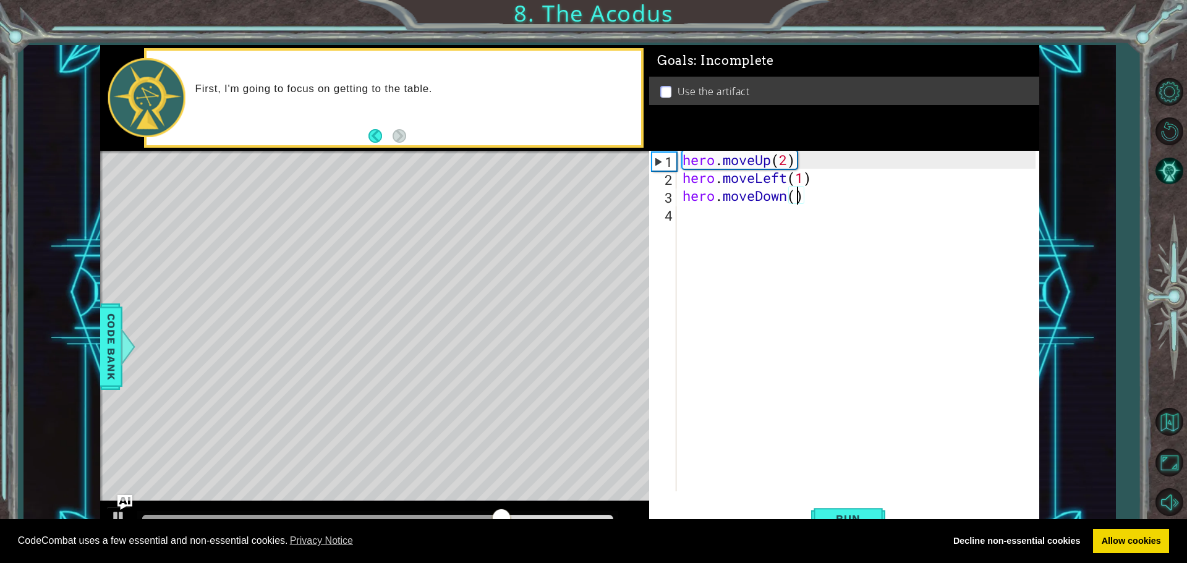
scroll to position [0, 5]
type textarea "hero.moveDown(2)"
click at [840, 517] on span "Run" at bounding box center [848, 519] width 49 height 12
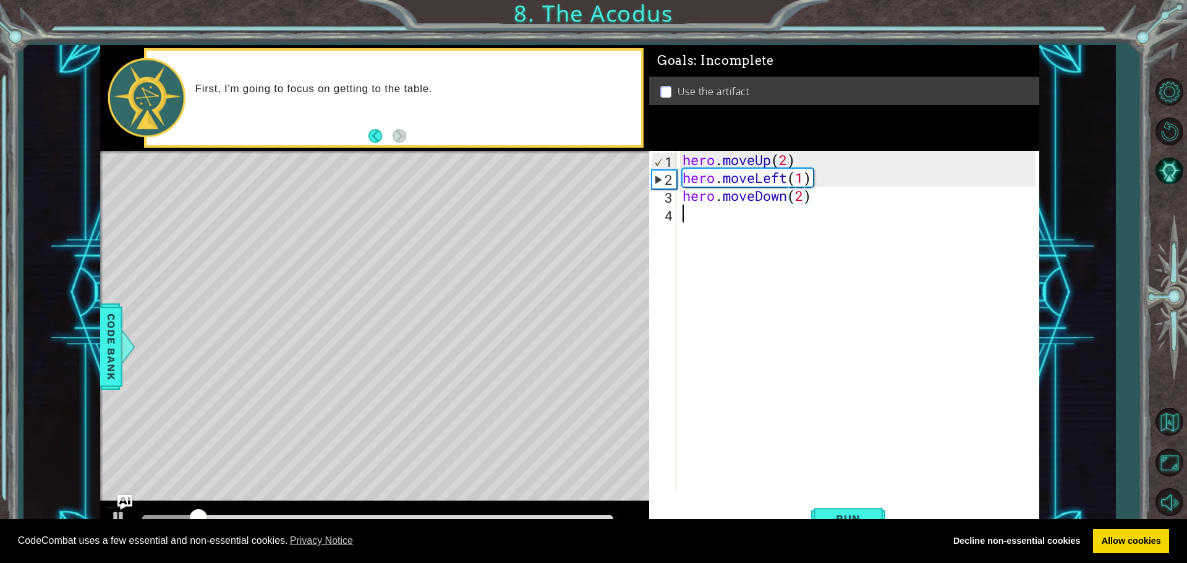
click at [715, 229] on div "hero . moveUp ( 2 ) hero . moveLeft ( 1 ) hero . moveDown ( 2 )" at bounding box center [861, 339] width 362 height 377
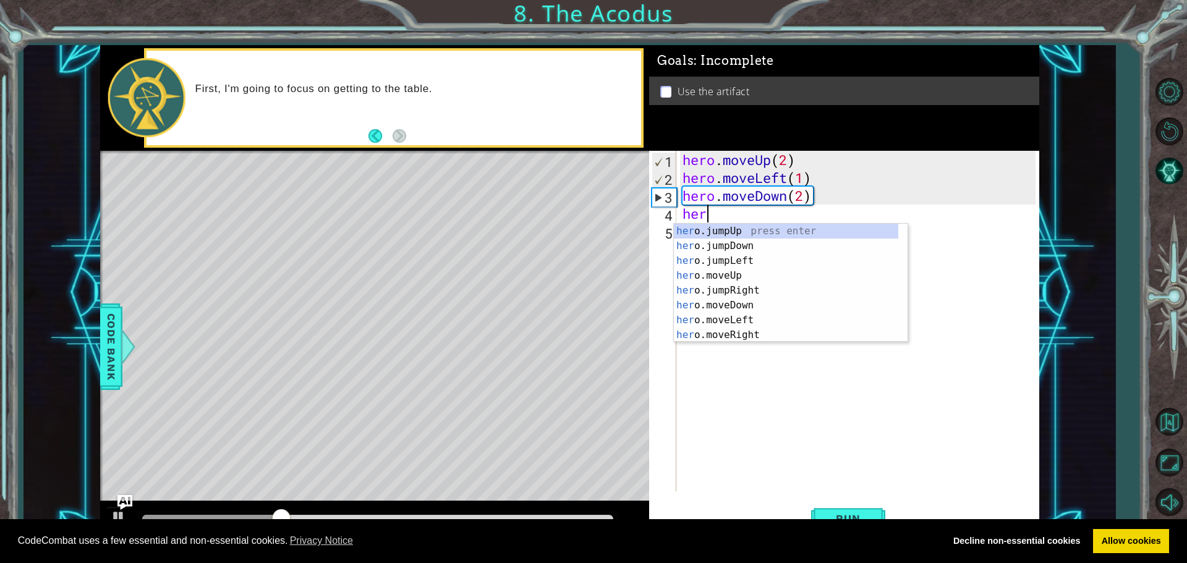
type textarea "hero"
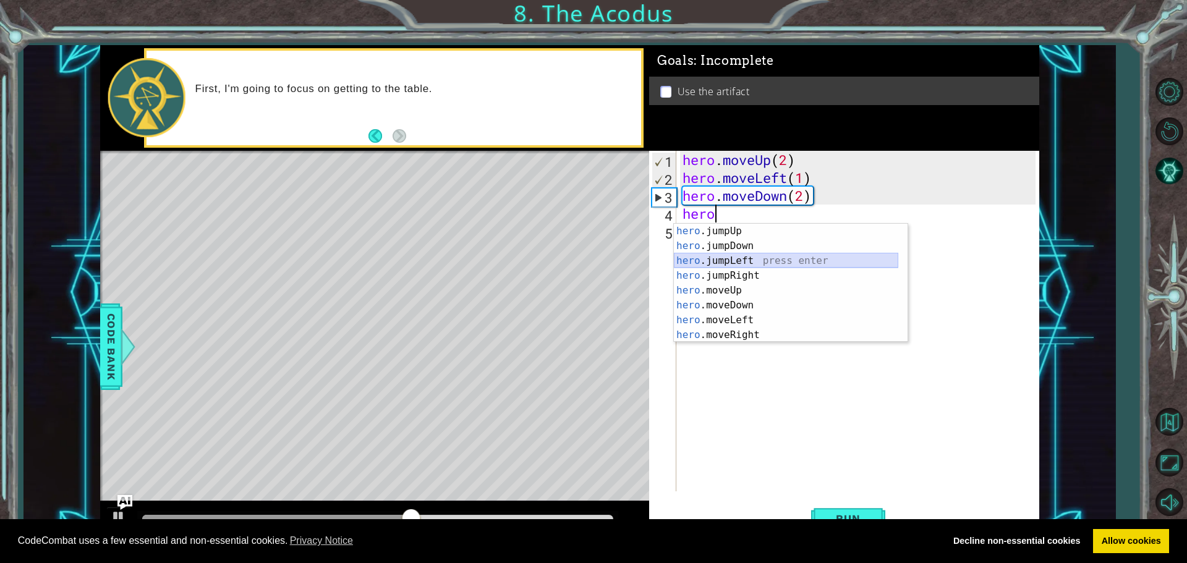
click at [729, 257] on div "hero .jumpUp press enter hero .jumpDown press enter hero .jumpLeft press enter …" at bounding box center [786, 298] width 225 height 148
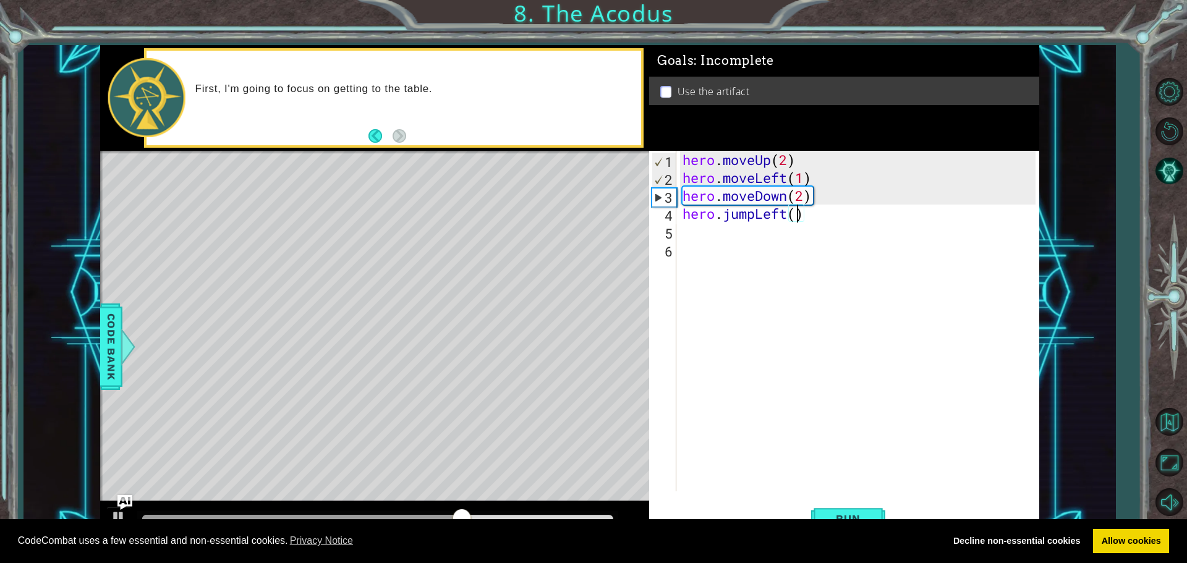
click at [798, 212] on div "hero . moveUp ( 2 ) hero . moveLeft ( 1 ) hero . moveDown ( 2 ) hero . jumpLeft…" at bounding box center [861, 339] width 362 height 377
type textarea "hero.jumpLeft(1)"
click at [865, 510] on button "Run" at bounding box center [848, 518] width 74 height 39
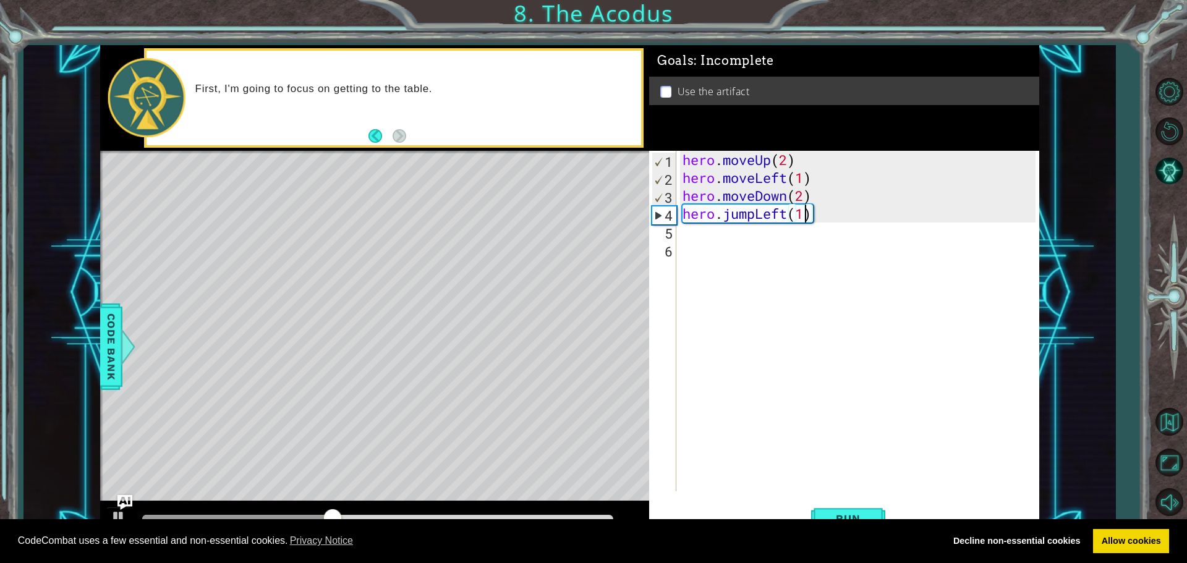
click at [690, 239] on div "hero . moveUp ( 2 ) hero . moveLeft ( 1 ) hero . moveDown ( 2 ) hero . jumpLeft…" at bounding box center [861, 339] width 362 height 377
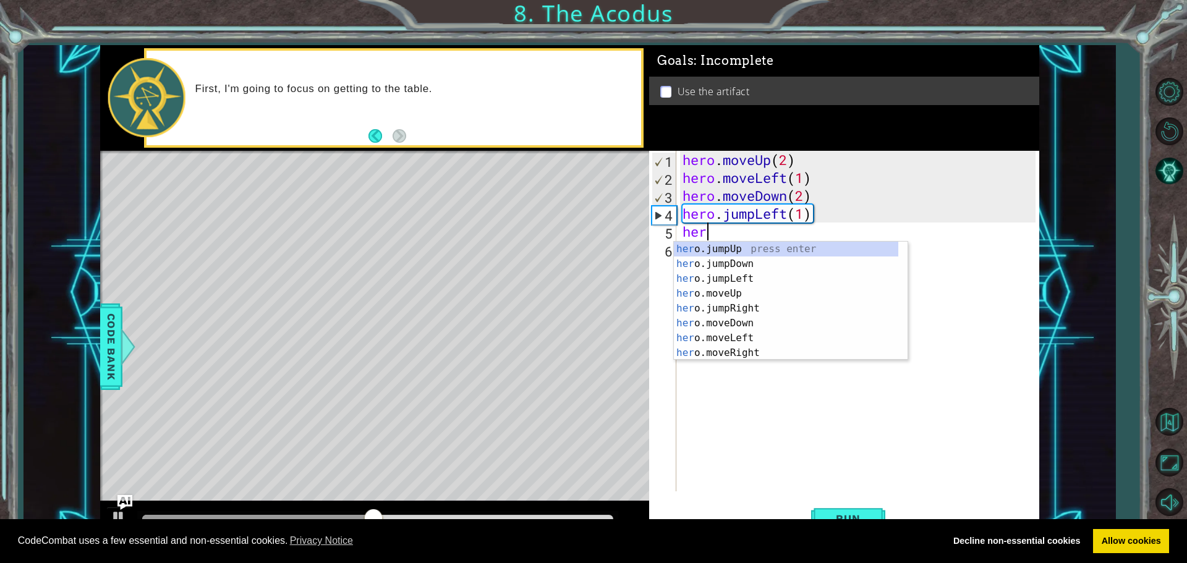
scroll to position [0, 1]
click at [740, 350] on div "hero .jumpUp press enter hero .jumpDown press enter hero .jumpLeft press enter …" at bounding box center [786, 316] width 225 height 148
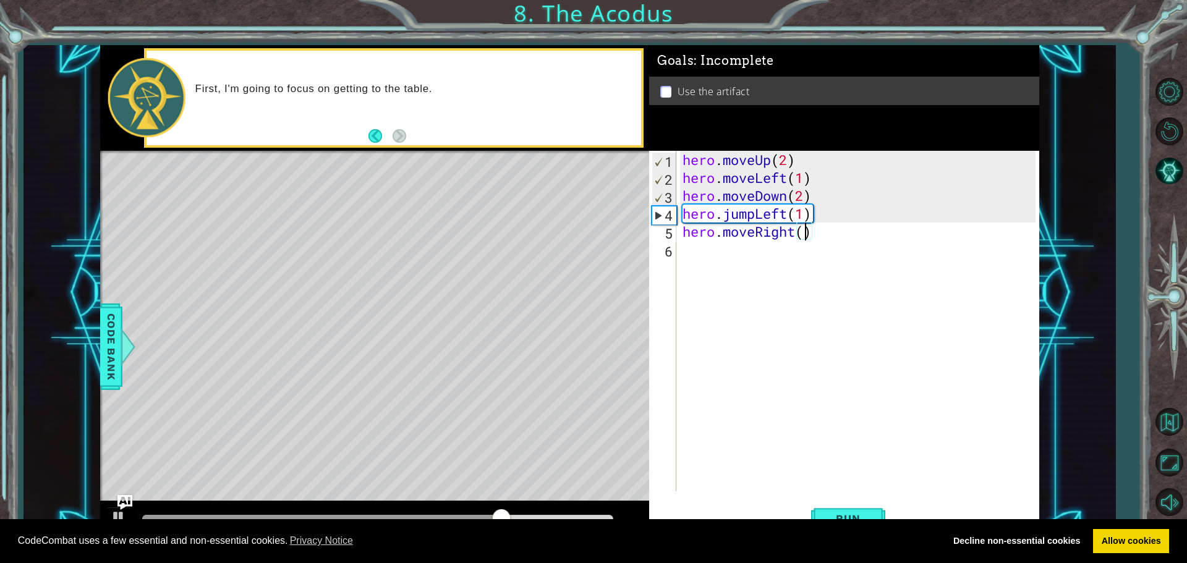
type textarea "hero.moveRight(2)"
click at [697, 249] on div "hero . moveUp ( 2 ) hero . moveLeft ( 1 ) hero . moveDown ( 2 ) hero . jumpLeft…" at bounding box center [861, 339] width 362 height 377
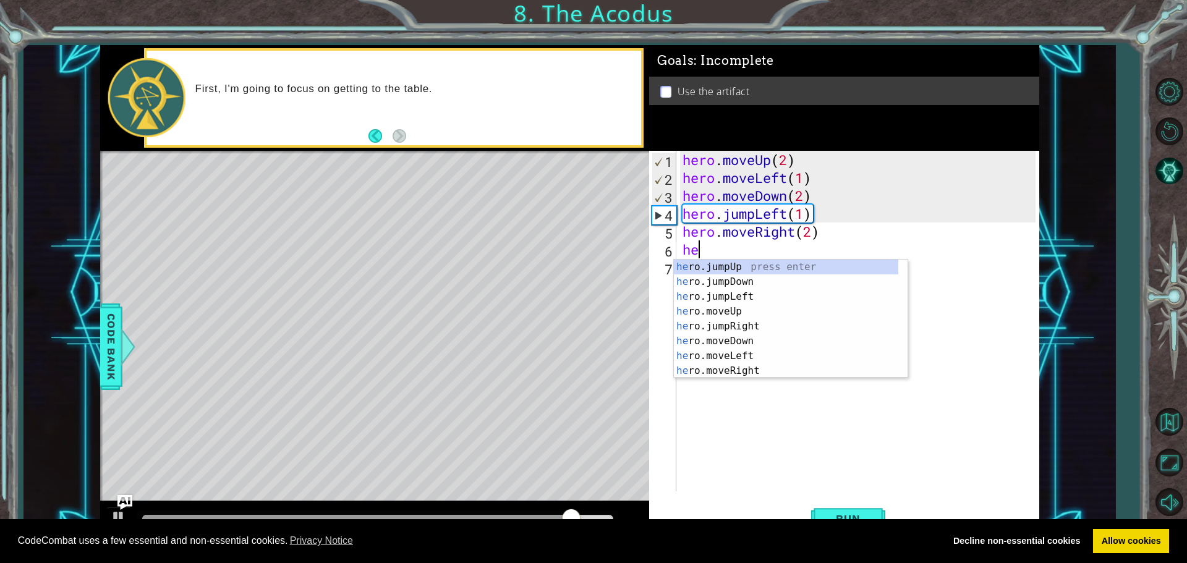
type textarea "hero"
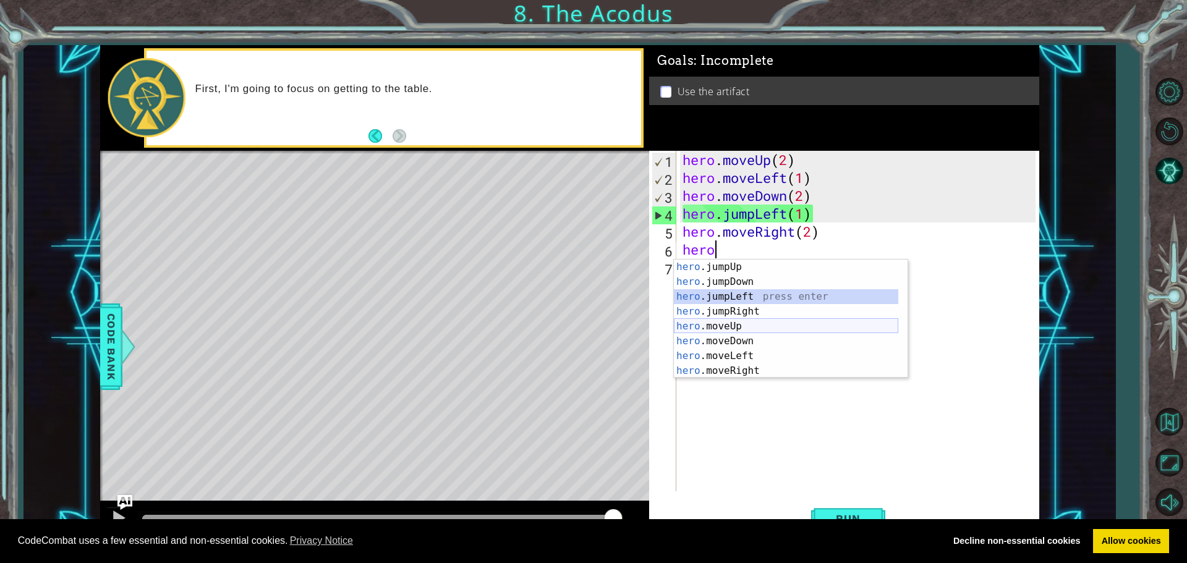
drag, startPoint x: 695, startPoint y: 324, endPoint x: 694, endPoint y: 338, distance: 14.3
click at [694, 337] on div "hero .jumpUp press enter hero .jumpDown press enter hero .jumpLeft press enter …" at bounding box center [786, 334] width 225 height 148
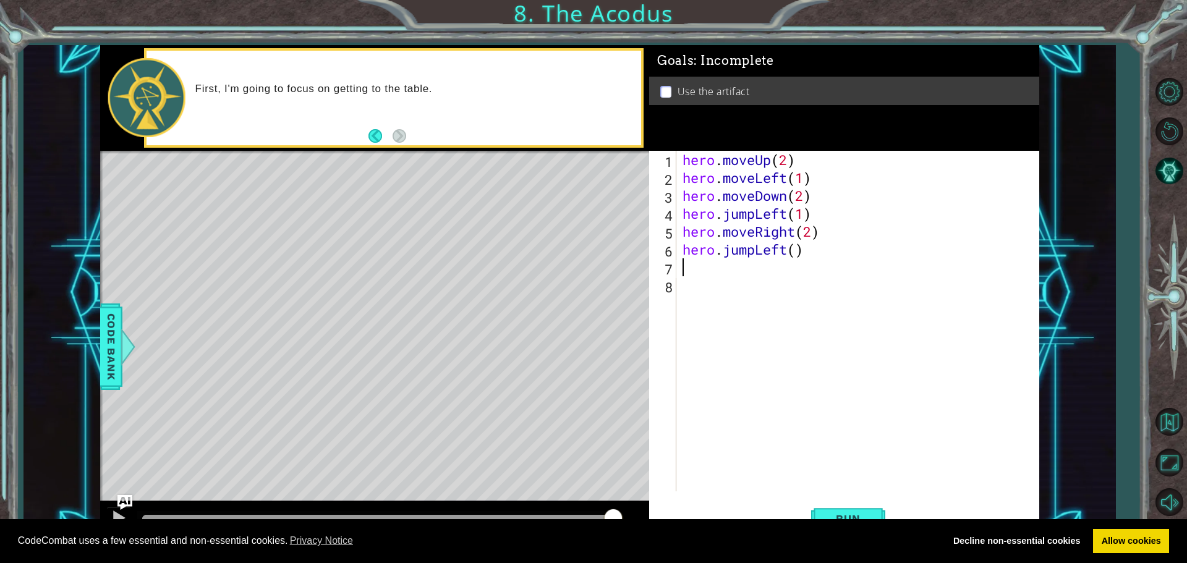
click at [805, 253] on div "hero . moveUp ( 2 ) hero . moveLeft ( 1 ) hero . moveDown ( 2 ) hero . jumpLeft…" at bounding box center [861, 339] width 362 height 377
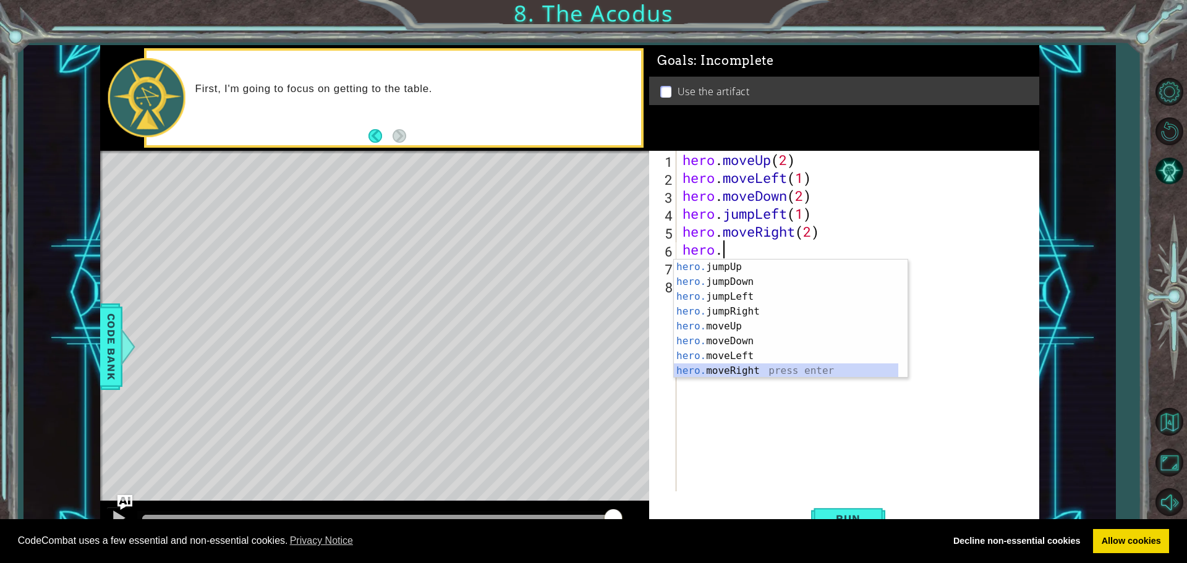
click at [754, 366] on div "hero. jumpUp press enter hero. jumpDown press enter hero. jumpLeft press enter …" at bounding box center [786, 334] width 225 height 148
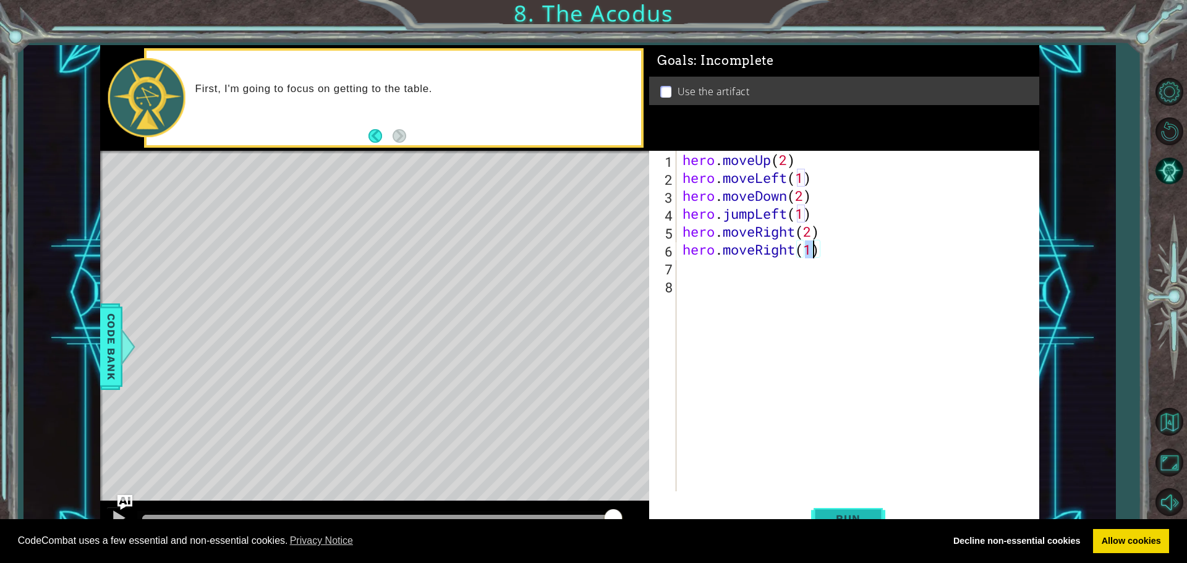
click at [866, 513] on span "Run" at bounding box center [848, 519] width 49 height 12
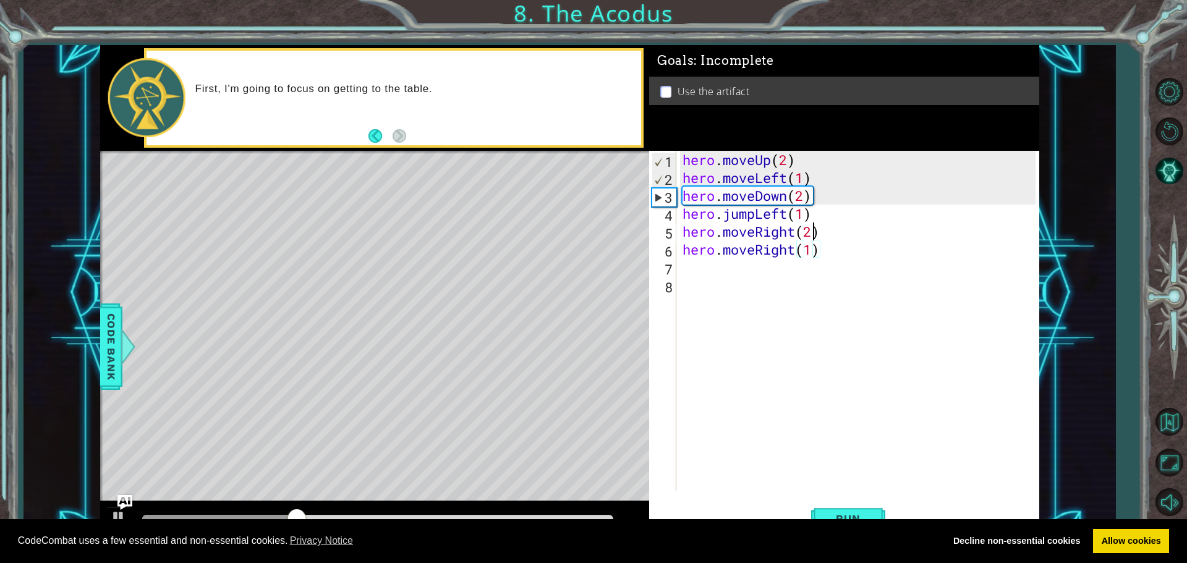
click at [811, 231] on div "hero . moveUp ( 2 ) hero . moveLeft ( 1 ) hero . moveDown ( 2 ) hero . jumpLeft…" at bounding box center [861, 339] width 362 height 377
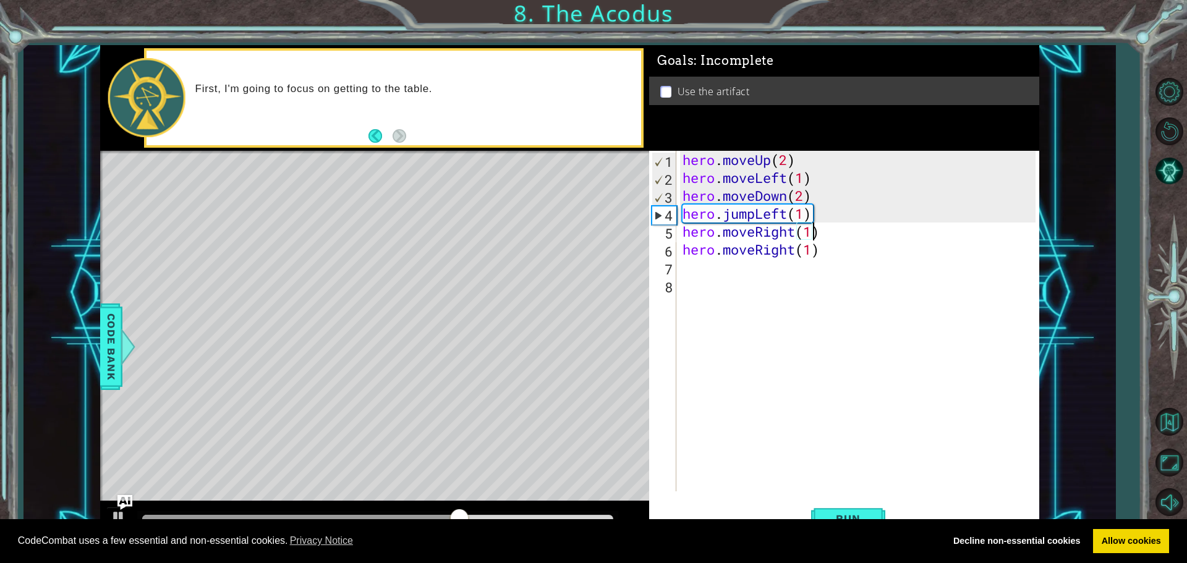
scroll to position [0, 6]
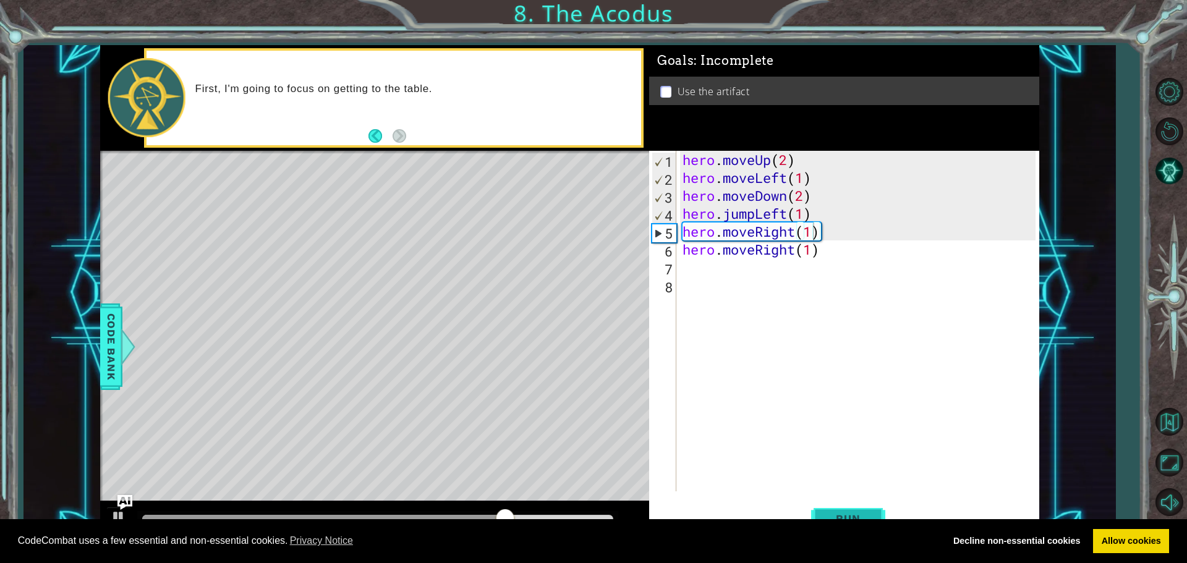
click at [860, 511] on button "Run" at bounding box center [848, 518] width 74 height 39
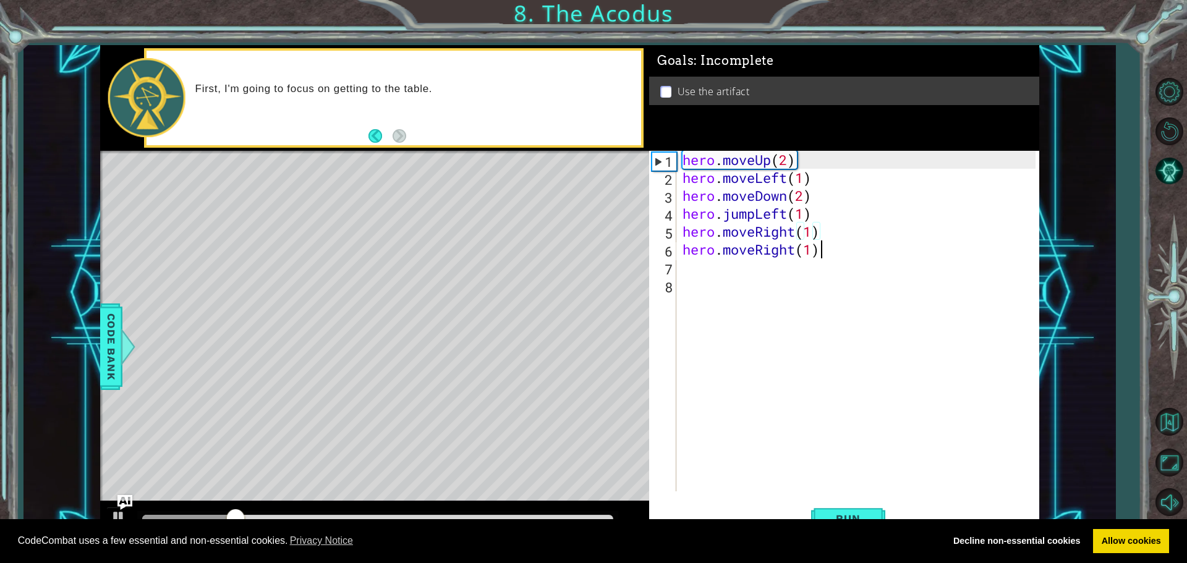
click at [817, 259] on div "hero . moveUp ( 2 ) hero . moveLeft ( 1 ) hero . moveDown ( 2 ) hero . jumpLeft…" at bounding box center [861, 339] width 362 height 377
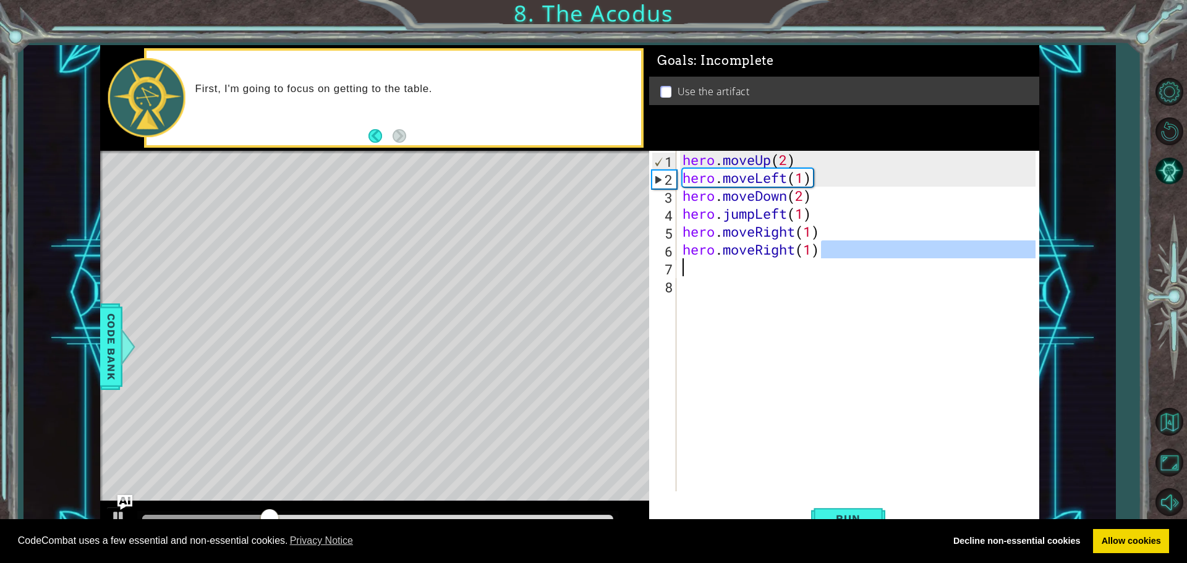
click at [819, 246] on div "hero . moveUp ( 2 ) hero . moveLeft ( 1 ) hero . moveDown ( 2 ) hero . jumpLeft…" at bounding box center [858, 321] width 356 height 341
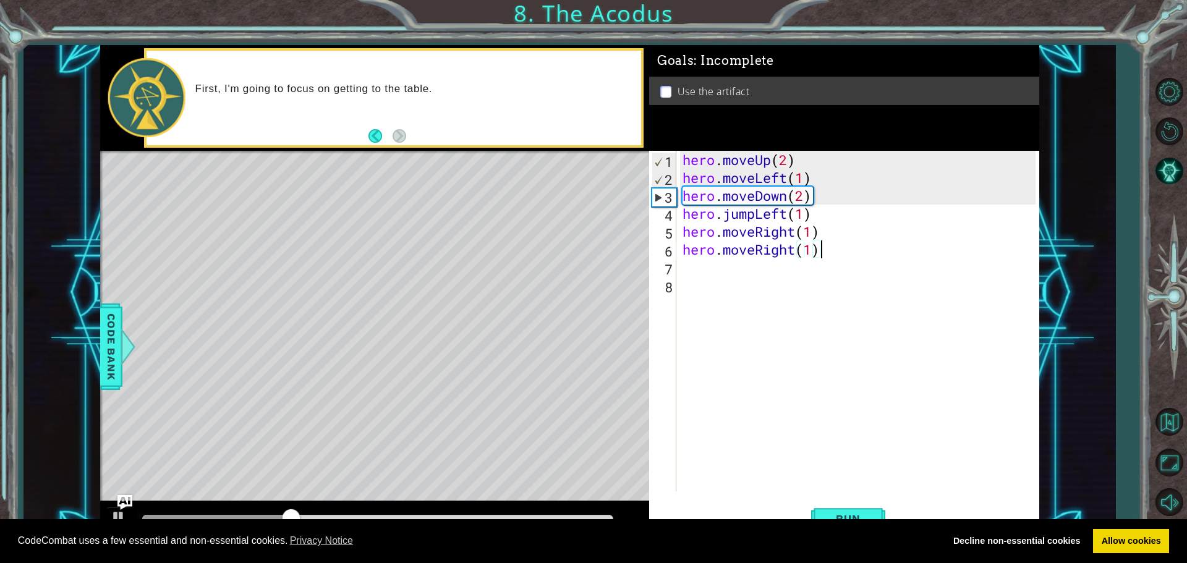
click at [815, 250] on div "hero . moveUp ( 2 ) hero . moveLeft ( 1 ) hero . moveDown ( 2 ) hero . jumpLeft…" at bounding box center [861, 339] width 362 height 377
click at [823, 252] on div "hero . moveUp ( 2 ) hero . moveLeft ( 1 ) hero . moveDown ( 2 ) hero . jumpLeft…" at bounding box center [861, 339] width 362 height 377
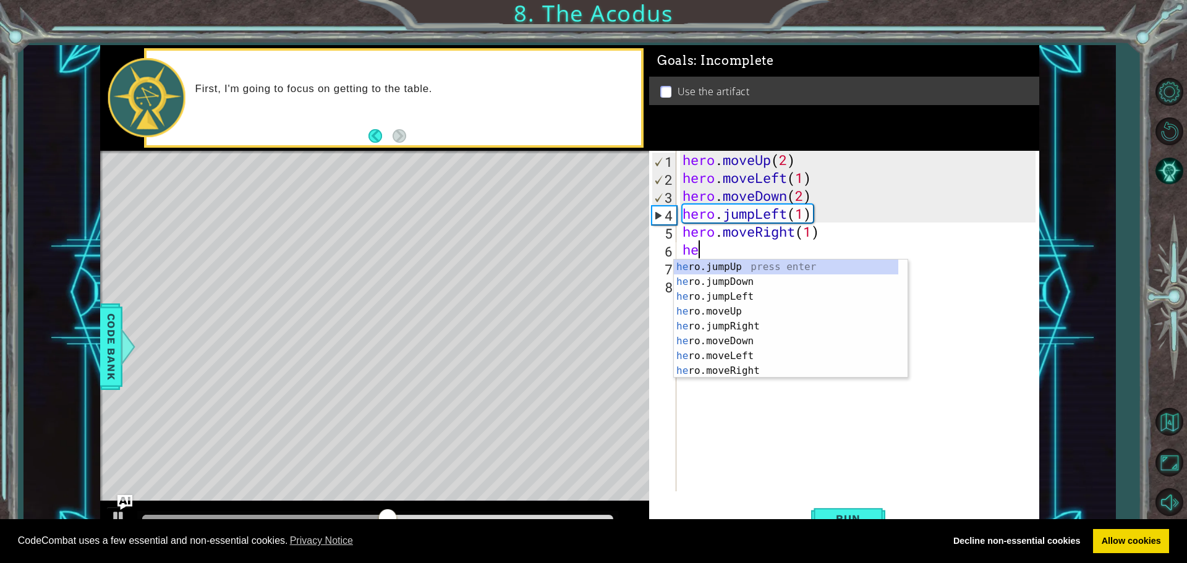
scroll to position [0, 0]
type textarea "h"
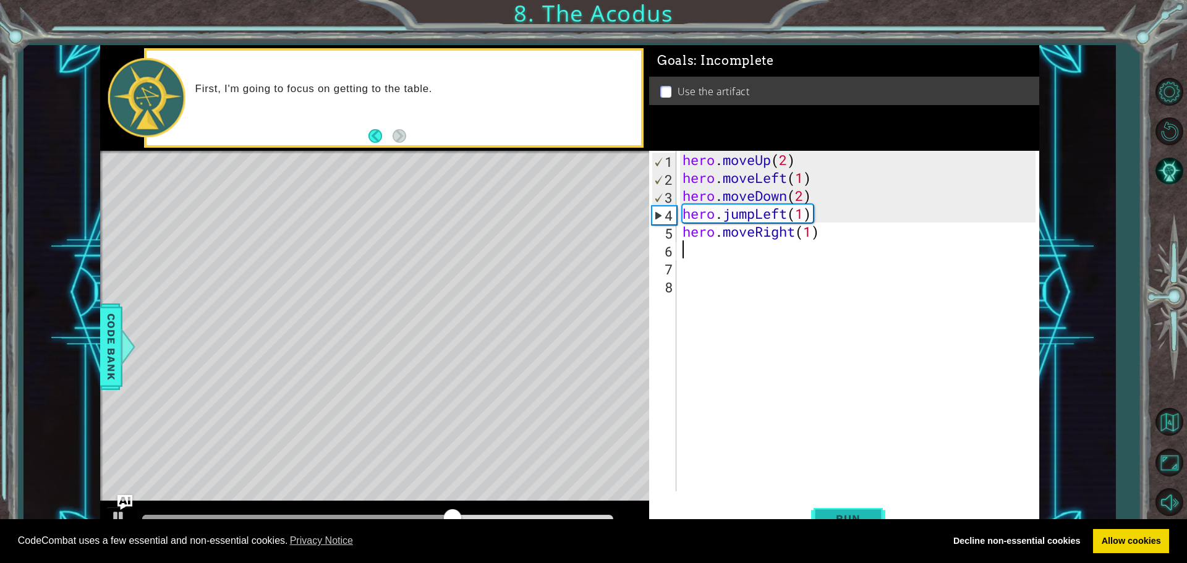
click at [850, 509] on button "Run" at bounding box center [848, 518] width 74 height 39
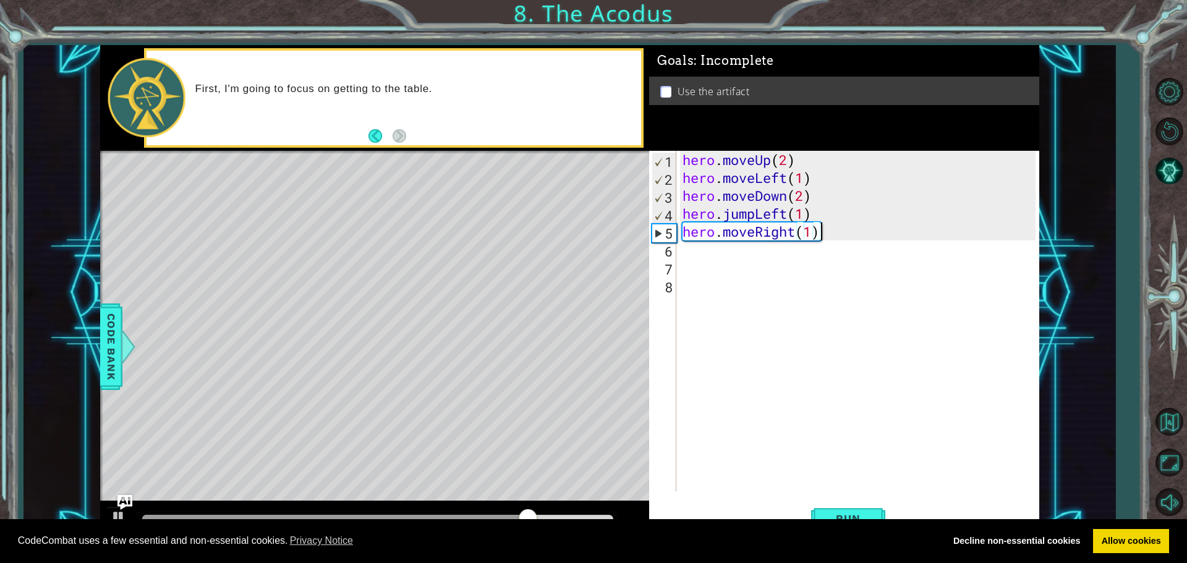
click at [819, 229] on div "hero . moveUp ( 2 ) hero . moveLeft ( 1 ) hero . moveDown ( 2 ) hero . jumpLeft…" at bounding box center [861, 339] width 362 height 377
click at [819, 233] on div "hero . moveUp ( 2 ) hero . moveLeft ( 1 ) hero . moveDown ( 2 ) hero . jumpLeft…" at bounding box center [861, 339] width 362 height 377
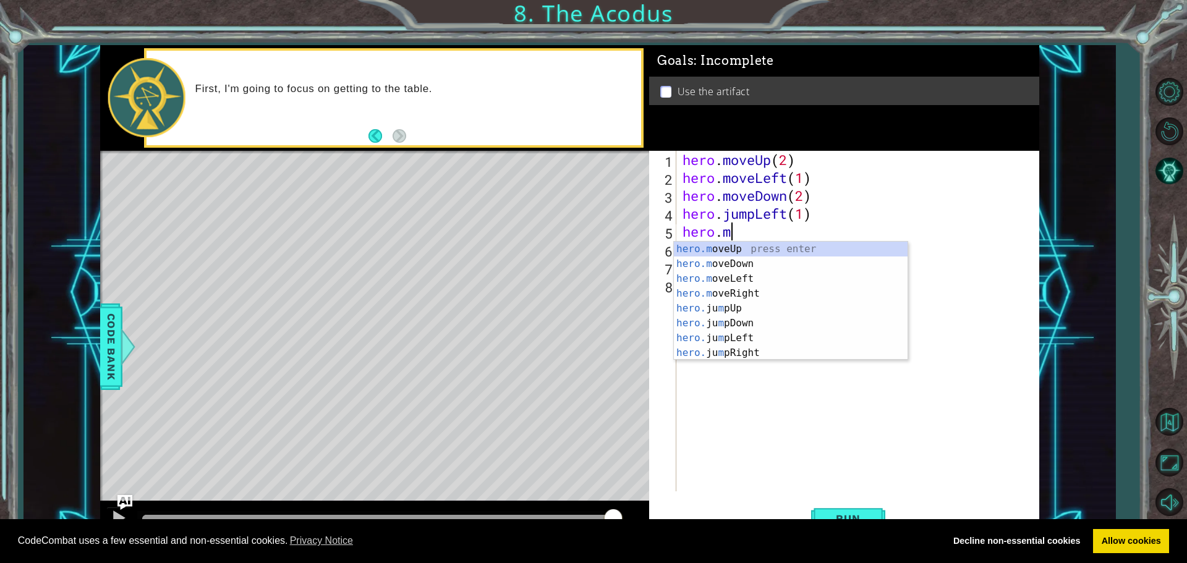
type textarea "hero."
click at [735, 278] on div "hero. jumpUp press enter hero. jumpDown press enter hero. jumpLeft press enter …" at bounding box center [786, 316] width 225 height 148
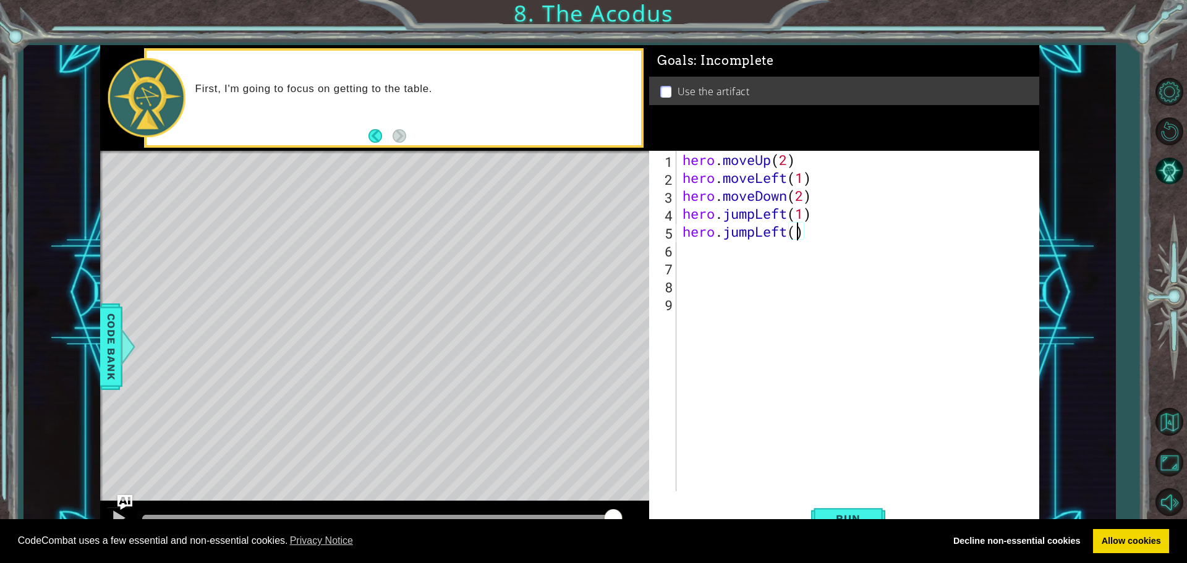
click at [800, 231] on div "hero . moveUp ( 2 ) hero . moveLeft ( 1 ) hero . moveDown ( 2 ) hero . jumpLeft…" at bounding box center [861, 339] width 362 height 377
click at [836, 501] on div "hero.jumpLeft(2) 1 2 3 4 5 6 7 8 9 hero . moveUp ( 2 ) hero . moveLeft ( 1 ) he…" at bounding box center [844, 346] width 390 height 390
click at [840, 505] on button "Run" at bounding box center [848, 518] width 74 height 39
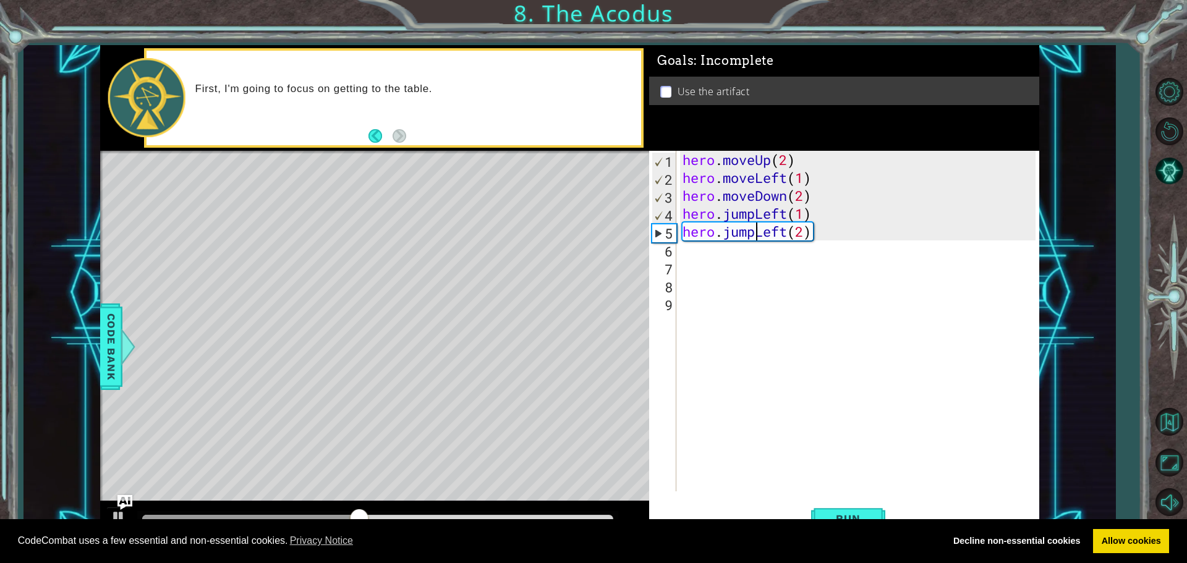
click at [754, 235] on div "hero . moveUp ( 2 ) hero . moveLeft ( 1 ) hero . moveDown ( 2 ) hero . jumpLeft…" at bounding box center [861, 339] width 362 height 377
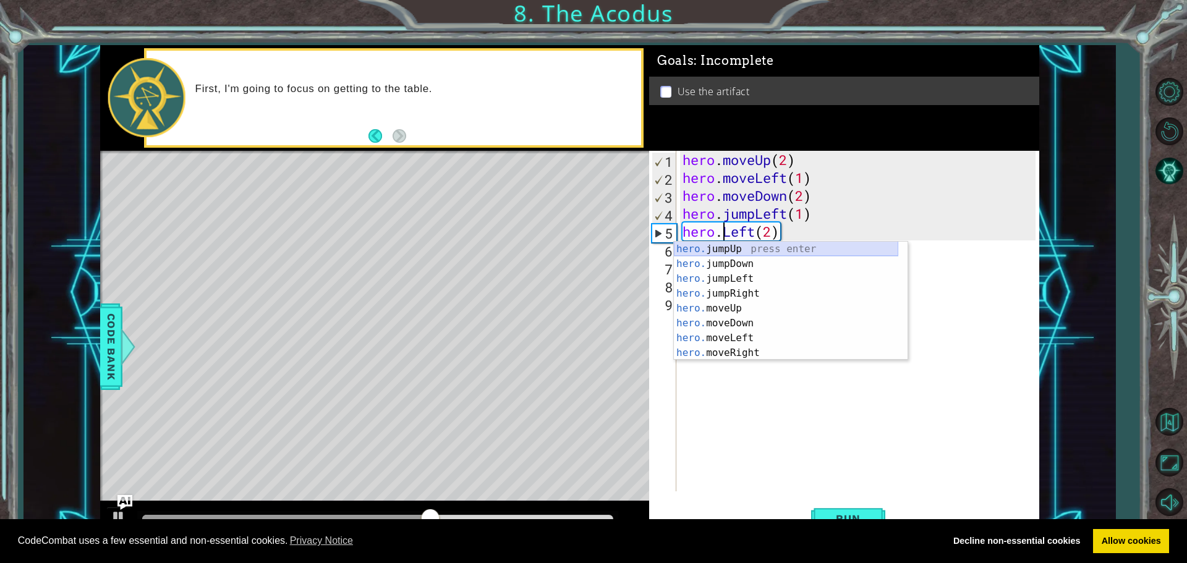
scroll to position [0, 2]
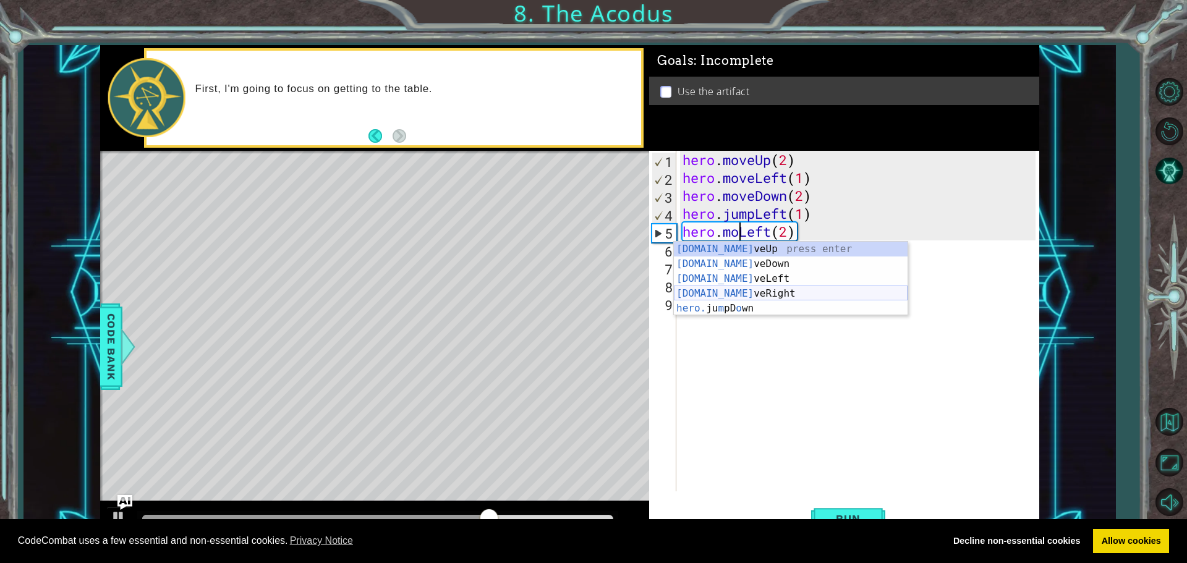
click at [746, 291] on div "hero.mo veUp press enter hero.mo veDown press enter hero.mo veLeft press enter …" at bounding box center [791, 294] width 234 height 104
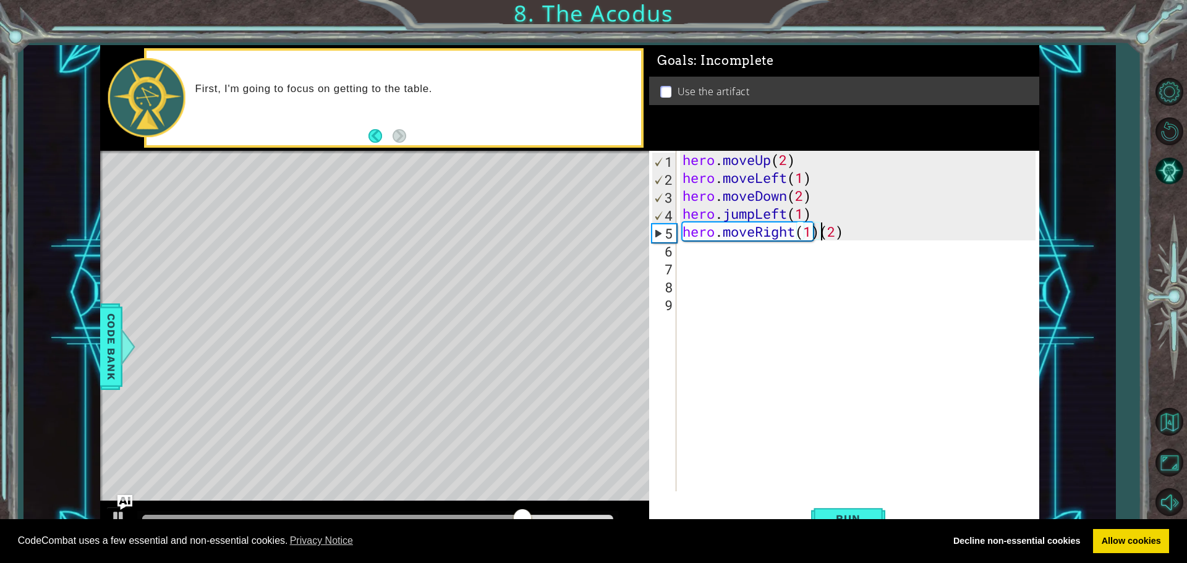
click at [819, 237] on div "hero . moveUp ( 2 ) hero . moveLeft ( 1 ) hero . moveDown ( 2 ) hero . jumpLeft…" at bounding box center [861, 339] width 362 height 377
click at [839, 510] on button "Run" at bounding box center [848, 518] width 74 height 39
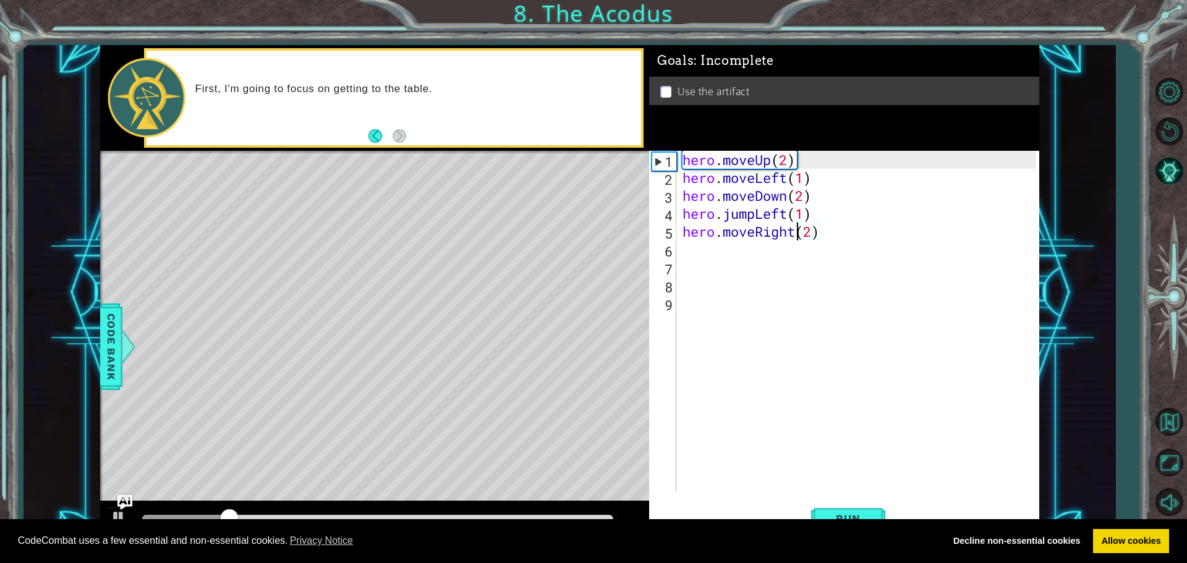
click at [818, 231] on div "hero . moveUp ( 2 ) hero . moveLeft ( 1 ) hero . moveDown ( 2 ) hero . jumpLeft…" at bounding box center [861, 339] width 362 height 377
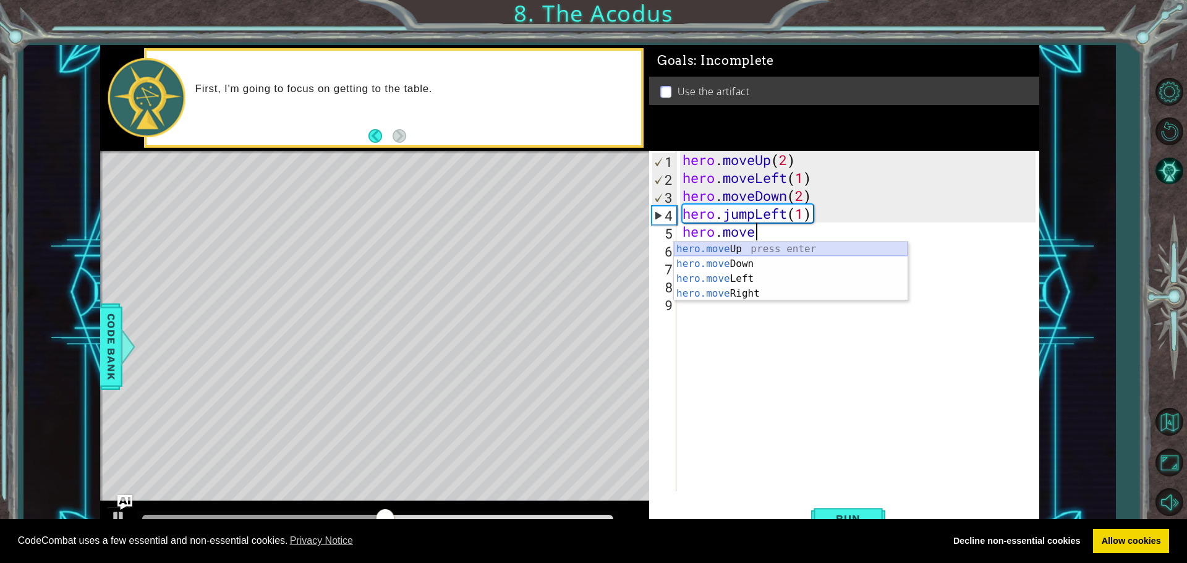
click at [734, 252] on div "hero.move Up press enter hero.move Down press enter hero.move Left press enter …" at bounding box center [791, 286] width 234 height 89
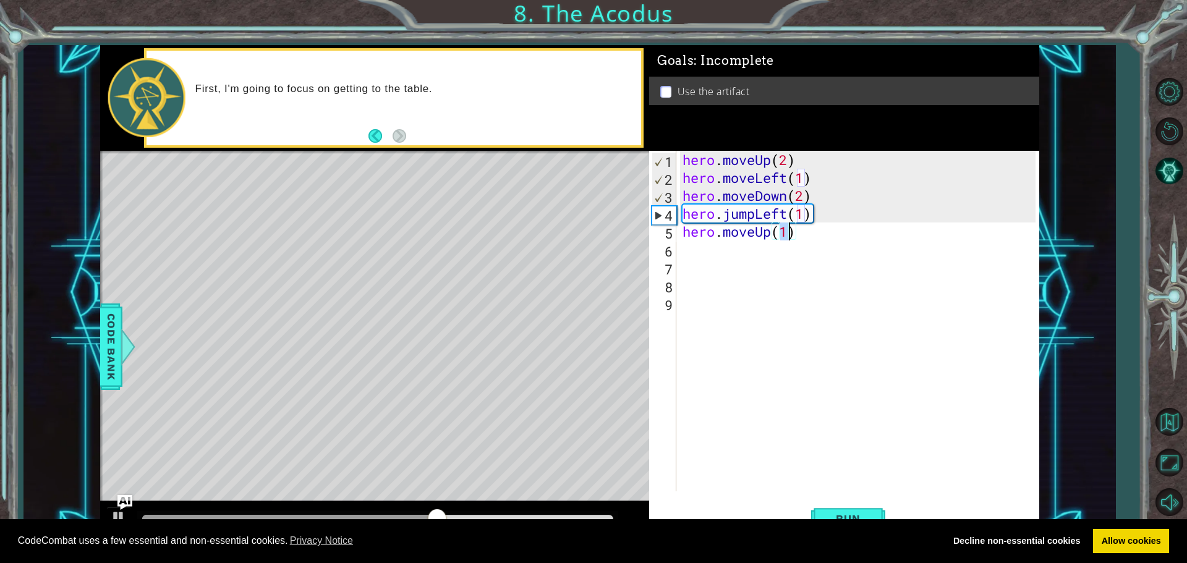
scroll to position [0, 4]
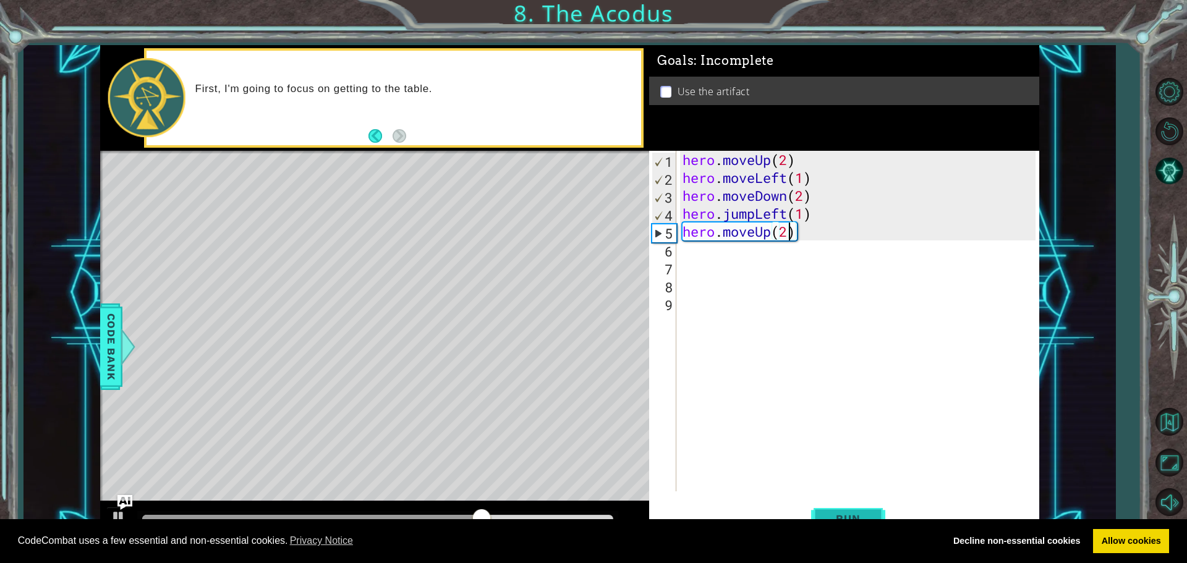
type textarea "hero.moveUp(2)"
click at [833, 511] on button "Run" at bounding box center [848, 518] width 74 height 39
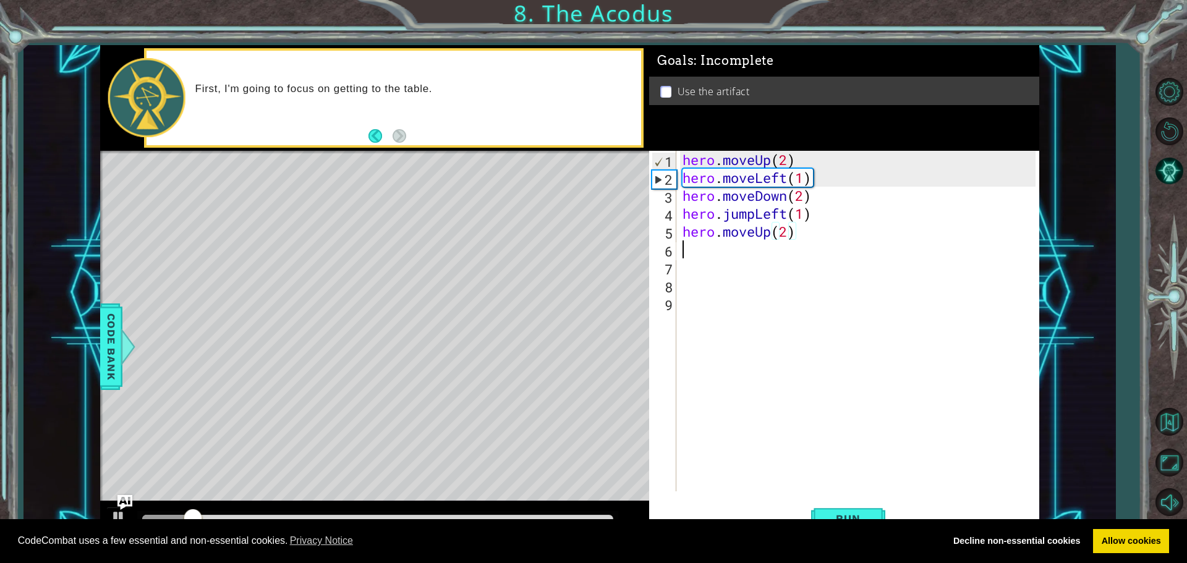
click at [696, 253] on div "hero . moveUp ( 2 ) hero . moveLeft ( 1 ) hero . moveDown ( 2 ) hero . jumpLeft…" at bounding box center [861, 339] width 362 height 377
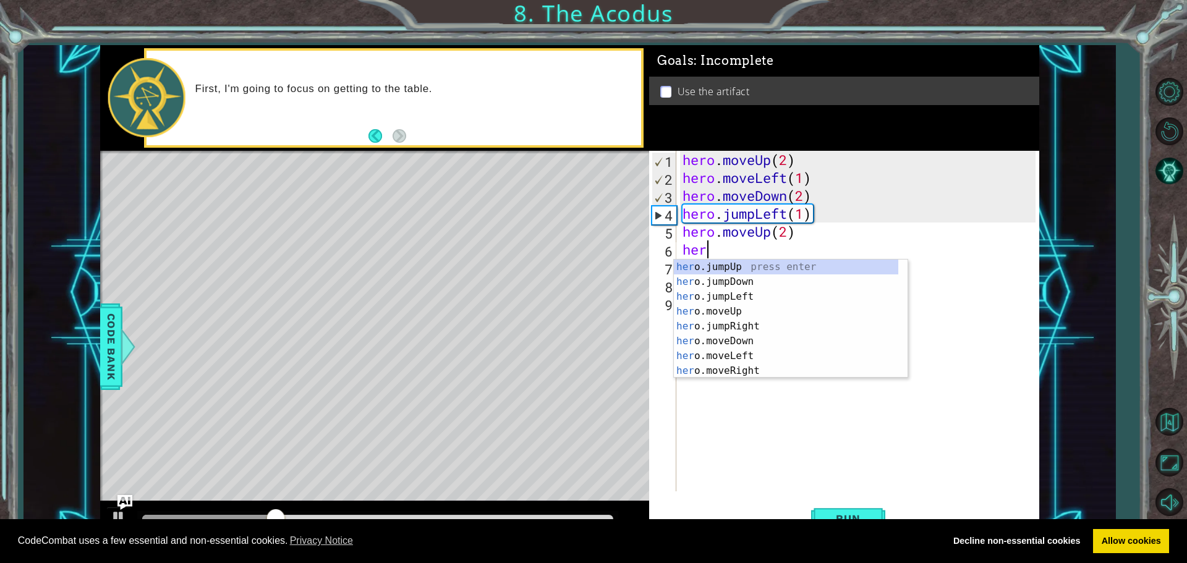
type textarea "hero"
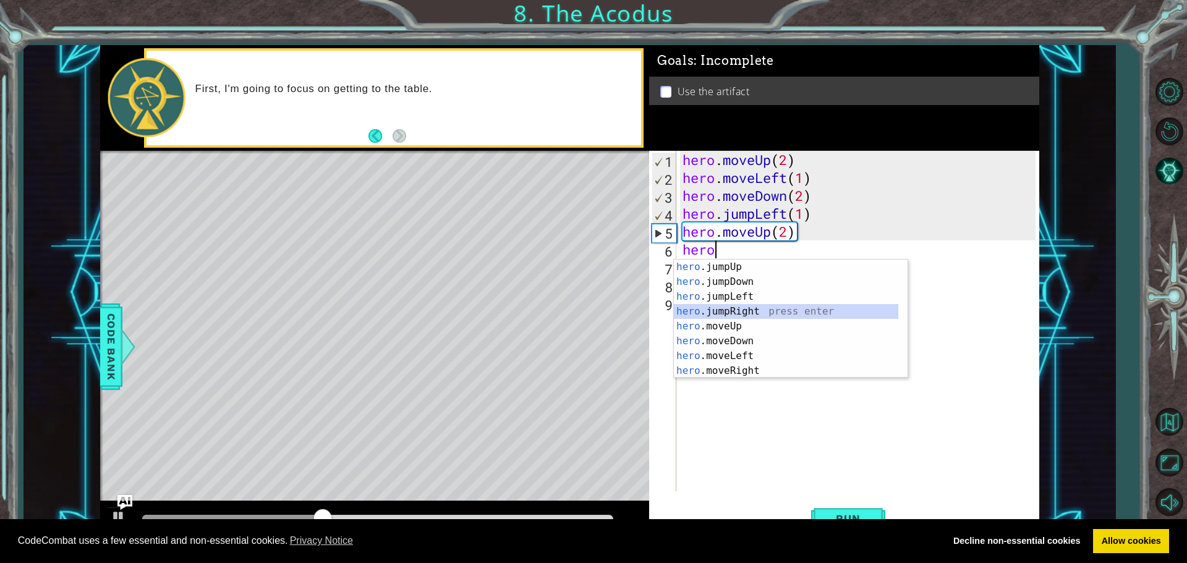
click at [735, 312] on div "hero .jumpUp press enter hero .jumpDown press enter hero .jumpLeft press enter …" at bounding box center [786, 334] width 225 height 148
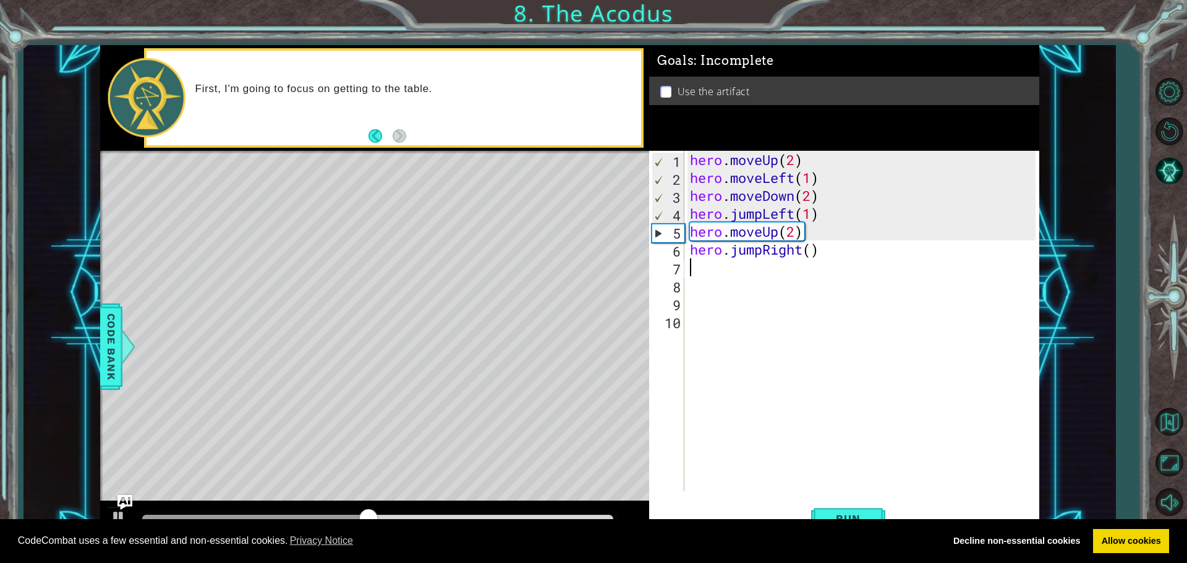
click at [764, 250] on div "hero . moveUp ( 2 ) hero . moveLeft ( 1 ) hero . moveDown ( 2 ) hero . jumpLeft…" at bounding box center [865, 339] width 354 height 377
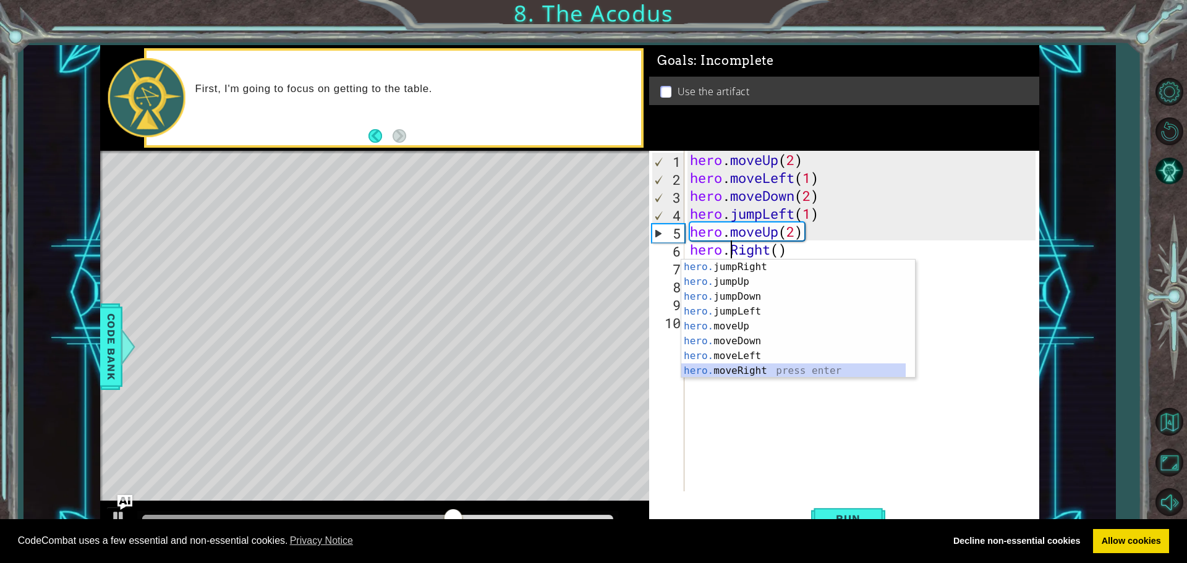
click at [735, 367] on div "hero. jumpRight press enter hero. jumpUp press enter hero. jumpDown press enter…" at bounding box center [794, 334] width 225 height 148
type textarea "hero.moveRight(1)"
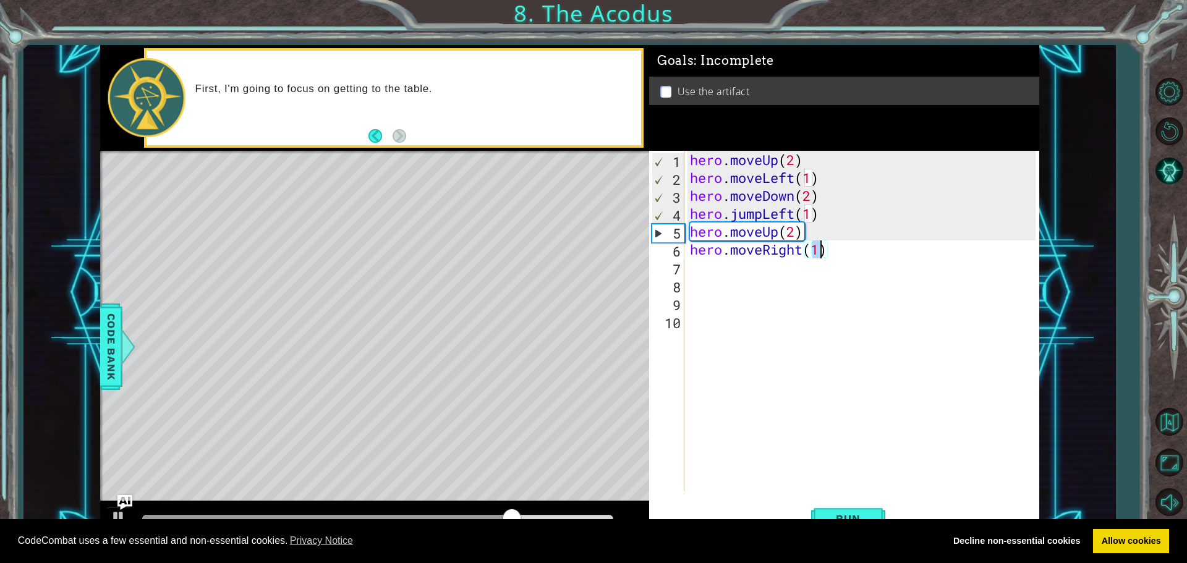
click at [696, 268] on div "hero . moveUp ( 2 ) hero . moveLeft ( 1 ) hero . moveDown ( 2 ) hero . jumpLeft…" at bounding box center [865, 339] width 354 height 377
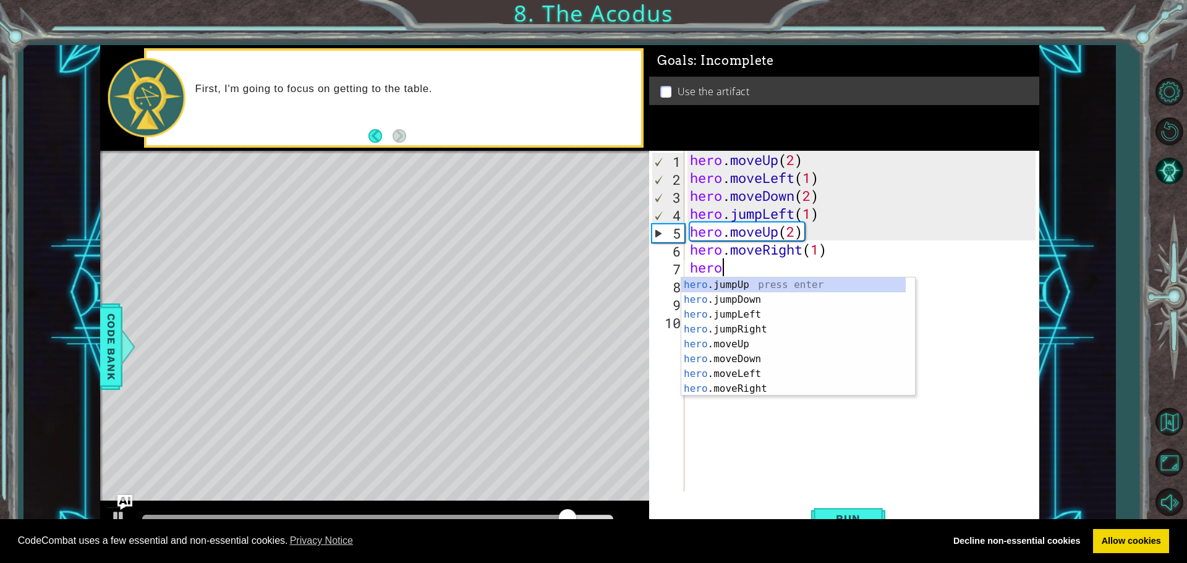
scroll to position [0, 1]
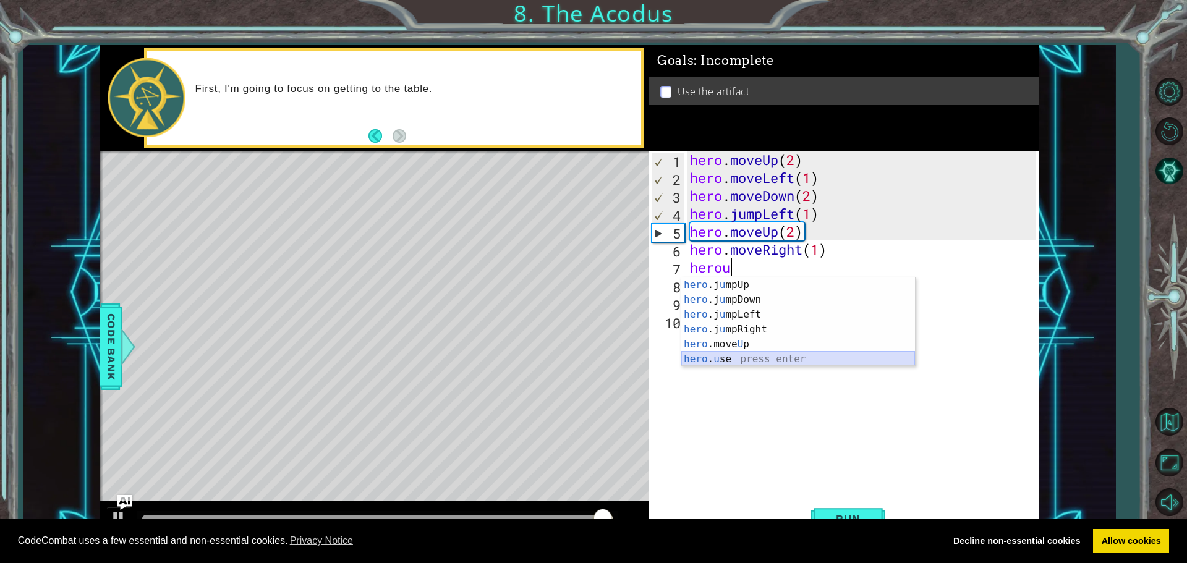
click at [711, 356] on div "hero .j u mpUp press enter hero .j u mpDown press enter hero .j u mpLeft press …" at bounding box center [799, 337] width 234 height 119
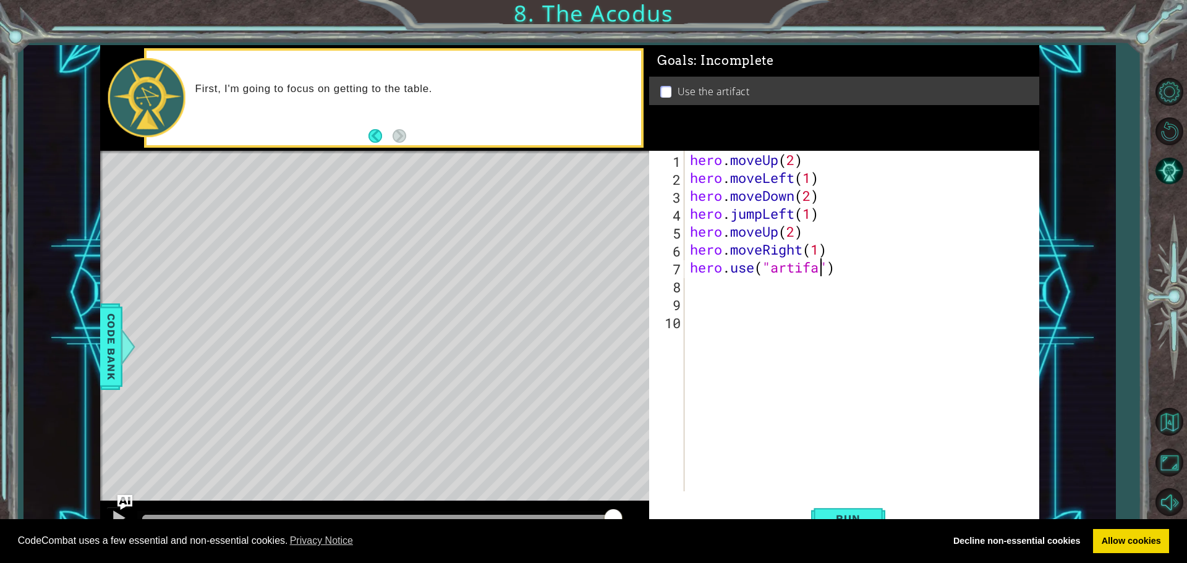
scroll to position [0, 6]
type textarea "hero.use("artifact")"
click at [844, 513] on span "Run" at bounding box center [848, 519] width 49 height 12
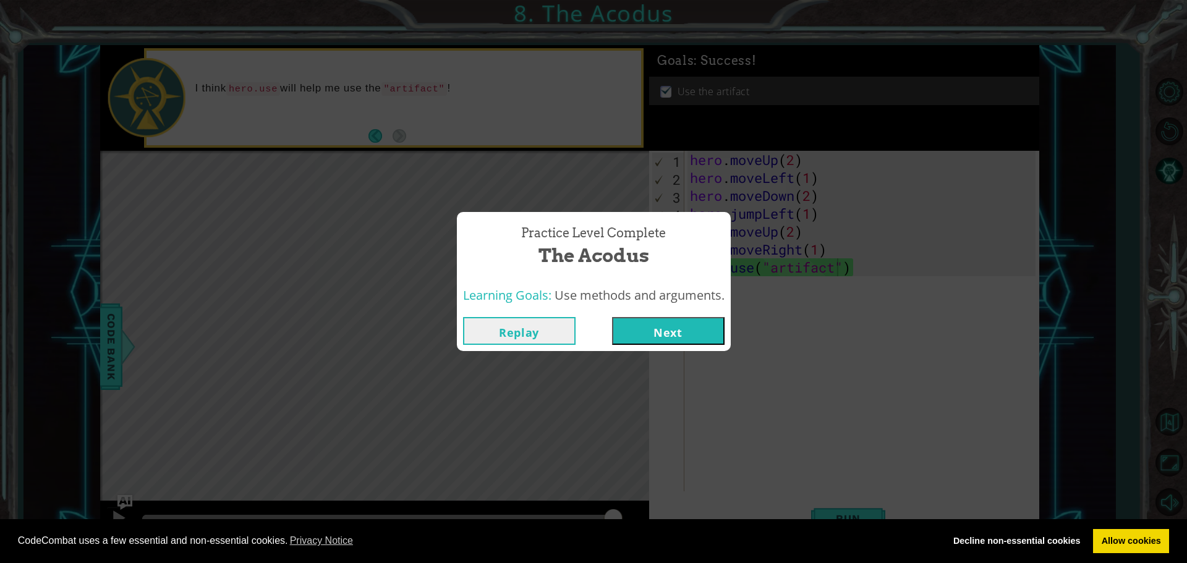
click at [683, 340] on button "Next" at bounding box center [668, 331] width 113 height 28
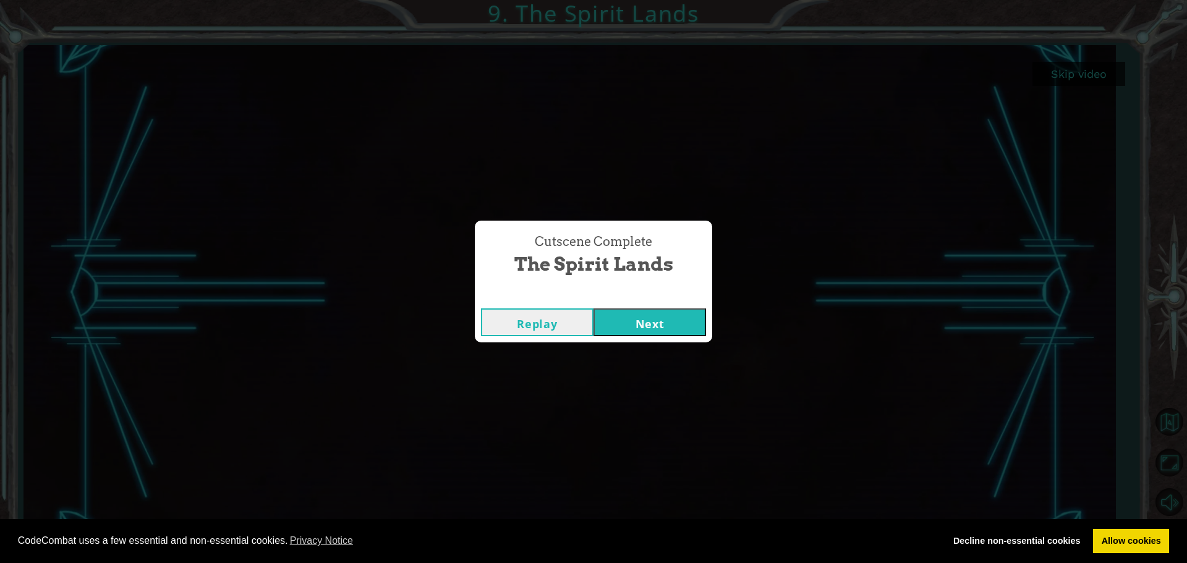
click at [614, 323] on button "Next" at bounding box center [650, 323] width 113 height 28
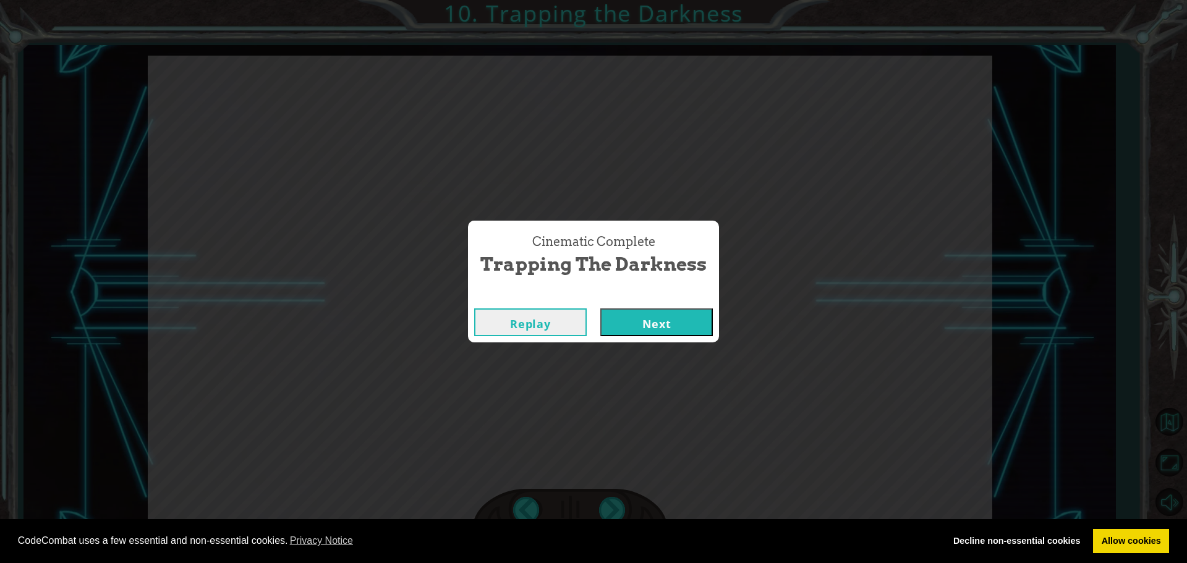
click at [649, 333] on button "Next" at bounding box center [657, 323] width 113 height 28
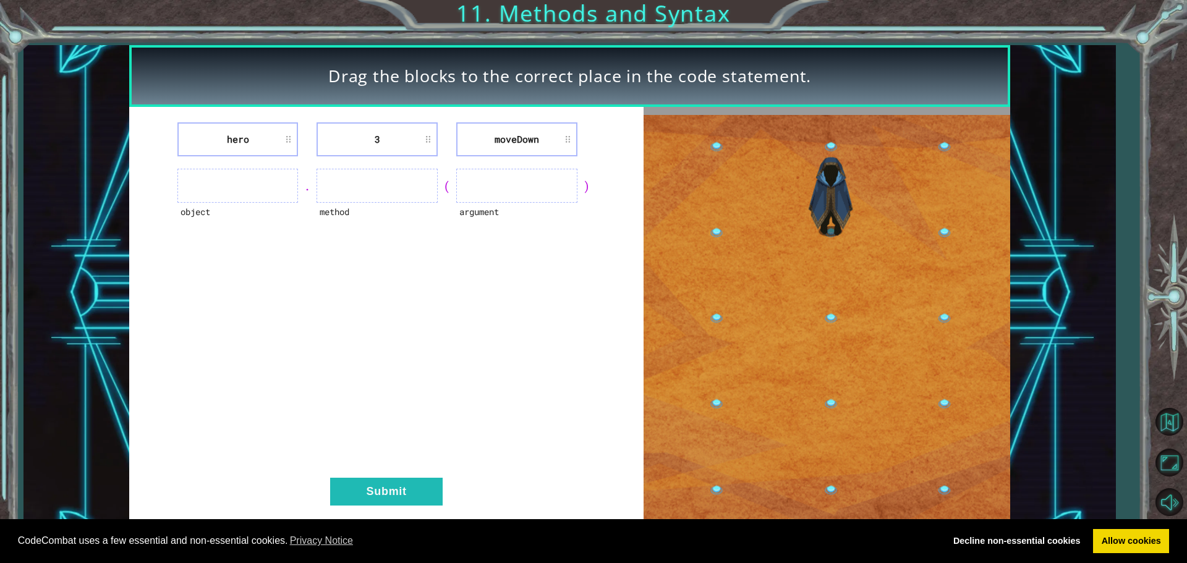
drag, startPoint x: 280, startPoint y: 143, endPoint x: 291, endPoint y: 126, distance: 20.1
click at [276, 134] on div "hero 3 moveDown object . method ( argument ) Submit" at bounding box center [386, 320] width 515 height 426
click at [407, 489] on button "Submit" at bounding box center [386, 492] width 113 height 28
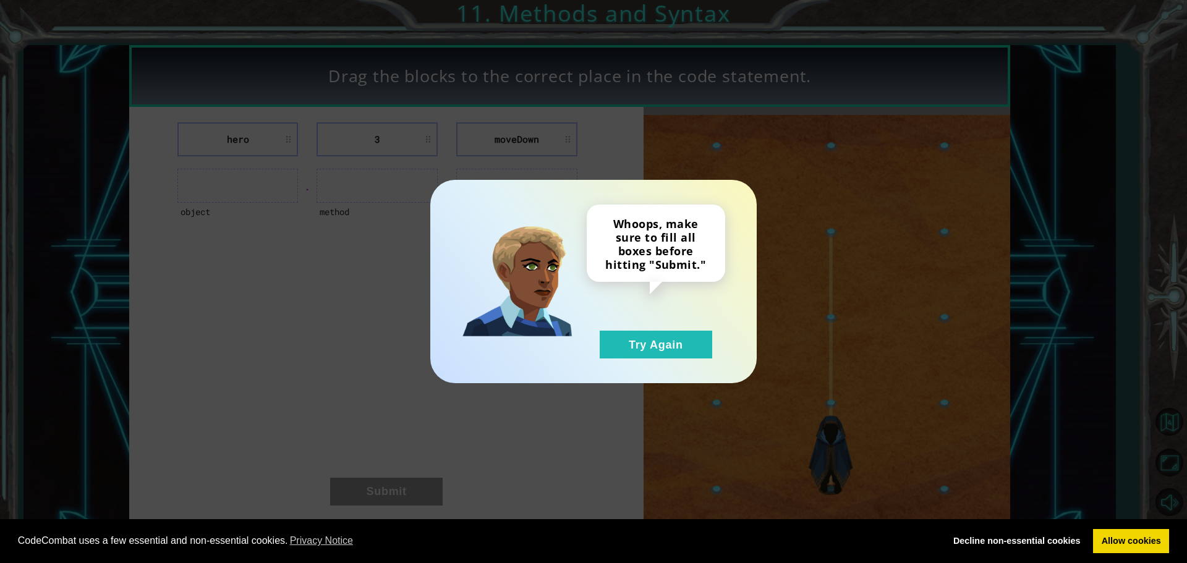
drag, startPoint x: 663, startPoint y: 343, endPoint x: 609, endPoint y: 226, distance: 129.2
click at [664, 343] on button "Try Again" at bounding box center [656, 345] width 113 height 28
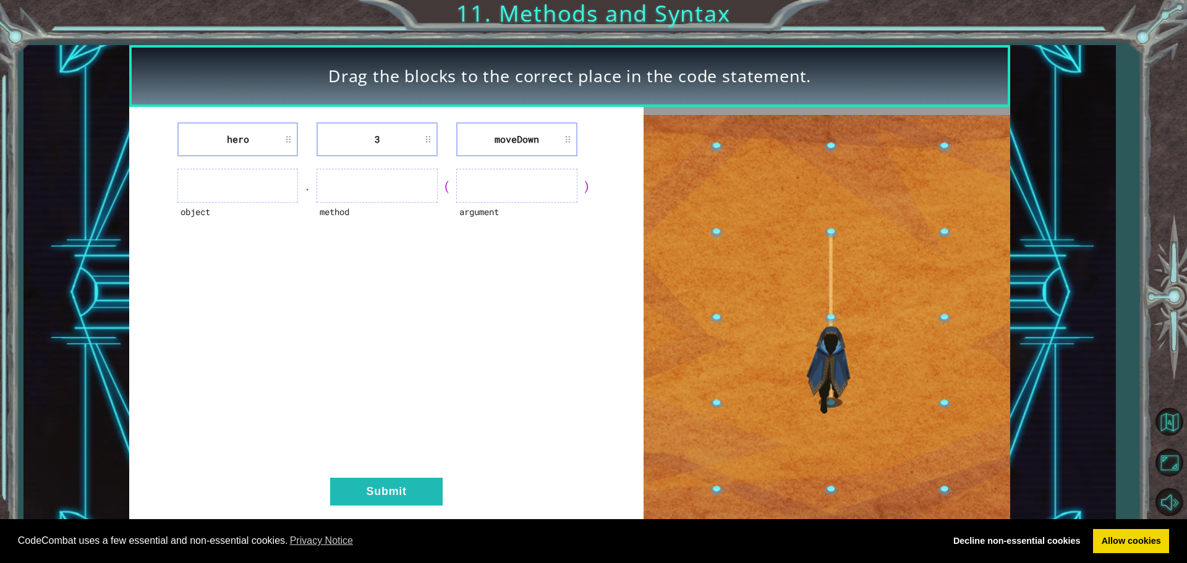
click at [246, 182] on ul at bounding box center [238, 186] width 121 height 34
click at [247, 185] on ul at bounding box center [238, 186] width 121 height 34
drag, startPoint x: 247, startPoint y: 185, endPoint x: 254, endPoint y: 187, distance: 6.7
click at [254, 187] on ul at bounding box center [238, 186] width 121 height 34
click at [265, 193] on ul at bounding box center [238, 186] width 121 height 34
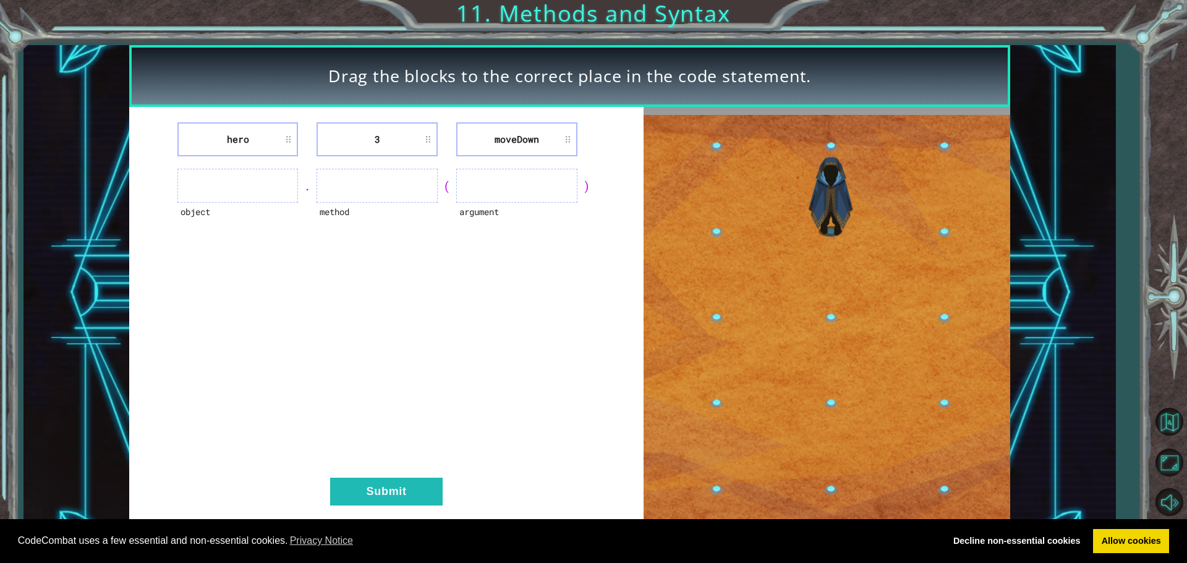
drag, startPoint x: 293, startPoint y: 181, endPoint x: 300, endPoint y: 181, distance: 7.4
click at [300, 181] on div "object . method ( argument )" at bounding box center [387, 186] width 484 height 34
click at [560, 216] on div "argument" at bounding box center [516, 220] width 121 height 34
drag, startPoint x: 479, startPoint y: 178, endPoint x: 500, endPoint y: 192, distance: 25.7
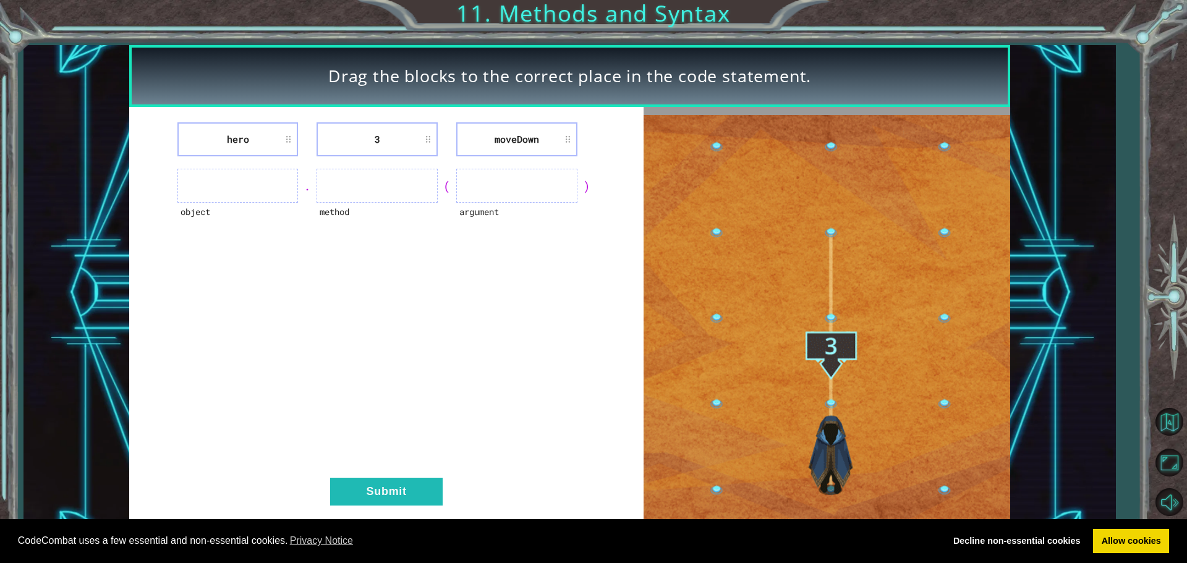
click at [496, 181] on ul at bounding box center [516, 186] width 121 height 34
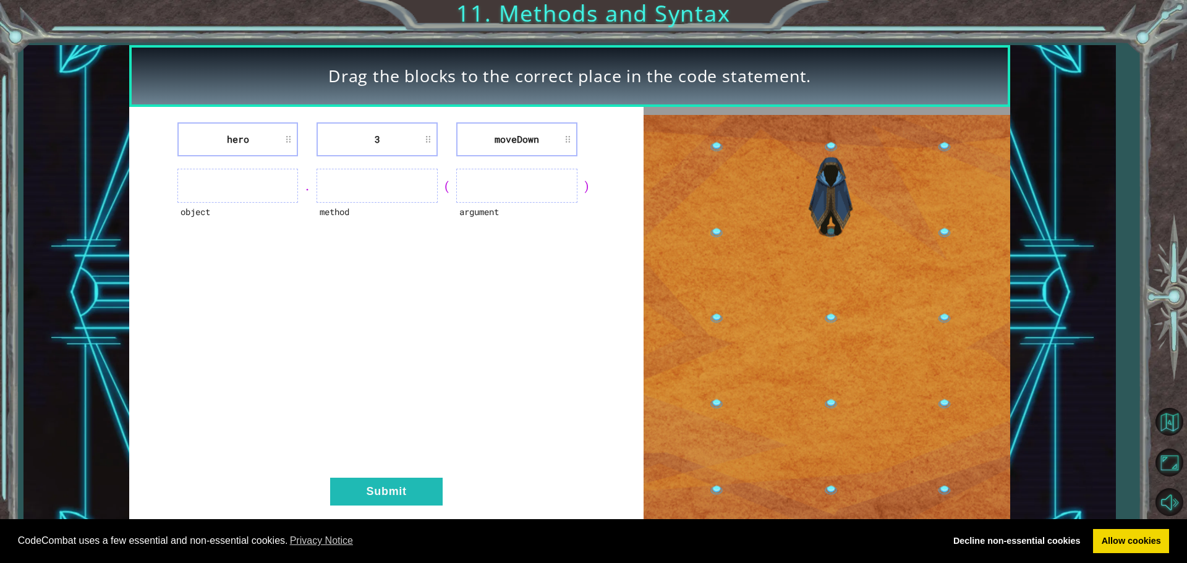
drag, startPoint x: 501, startPoint y: 194, endPoint x: 485, endPoint y: 190, distance: 16.1
click at [502, 194] on ul at bounding box center [516, 186] width 121 height 34
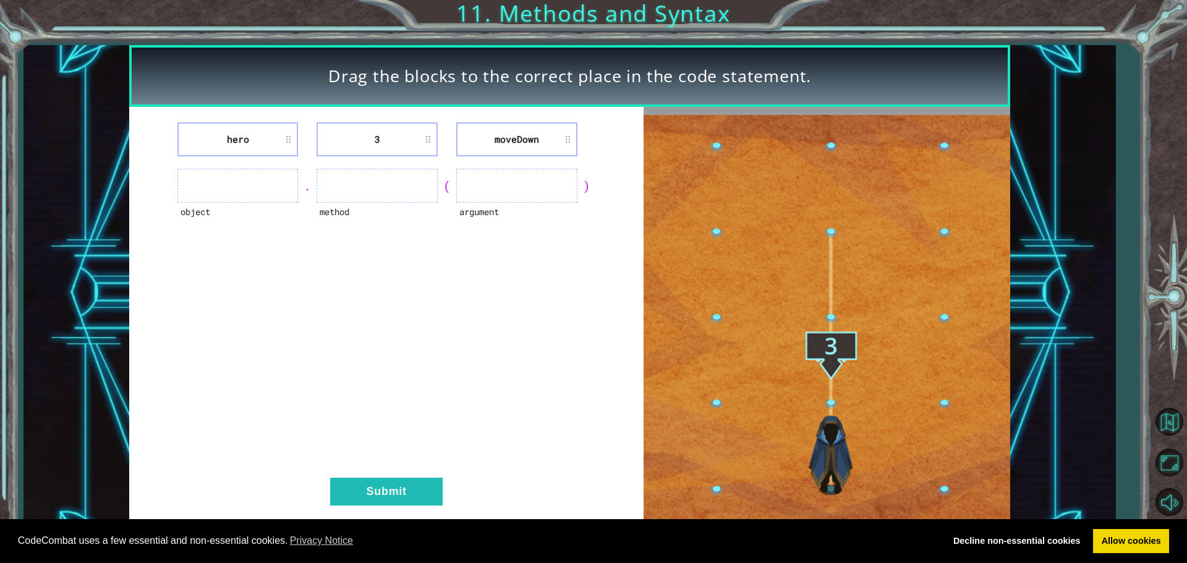
drag, startPoint x: 285, startPoint y: 183, endPoint x: 210, endPoint y: 183, distance: 75.5
click at [210, 182] on ul at bounding box center [238, 186] width 121 height 34
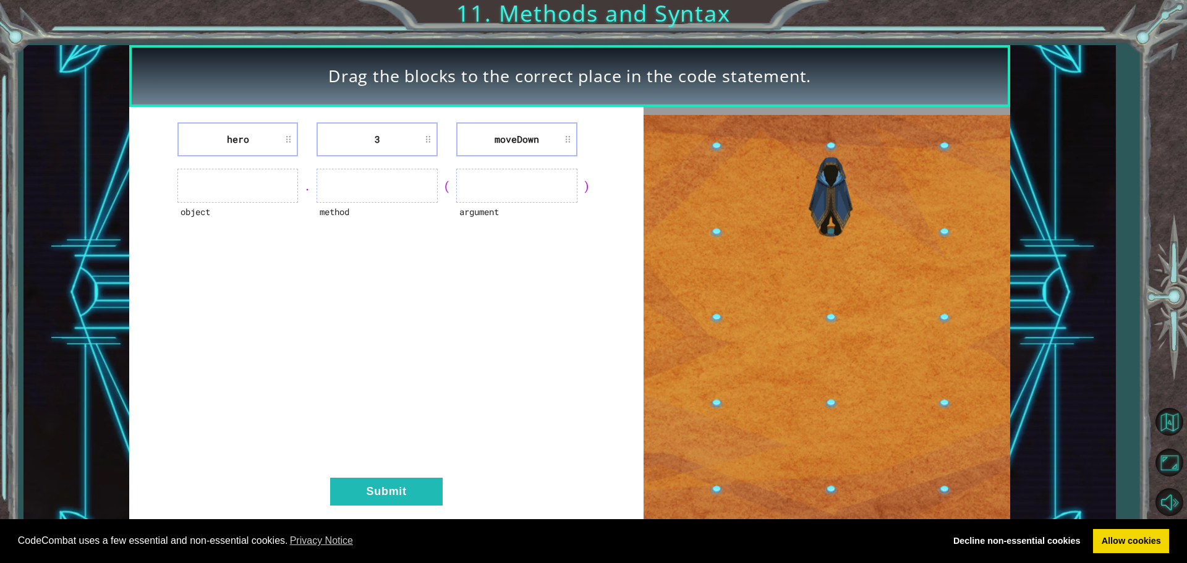
drag, startPoint x: 207, startPoint y: 187, endPoint x: 221, endPoint y: 194, distance: 16.0
click at [225, 200] on ul at bounding box center [238, 186] width 121 height 34
click at [233, 195] on ul at bounding box center [238, 186] width 121 height 34
drag, startPoint x: 248, startPoint y: 162, endPoint x: 242, endPoint y: 166, distance: 7.1
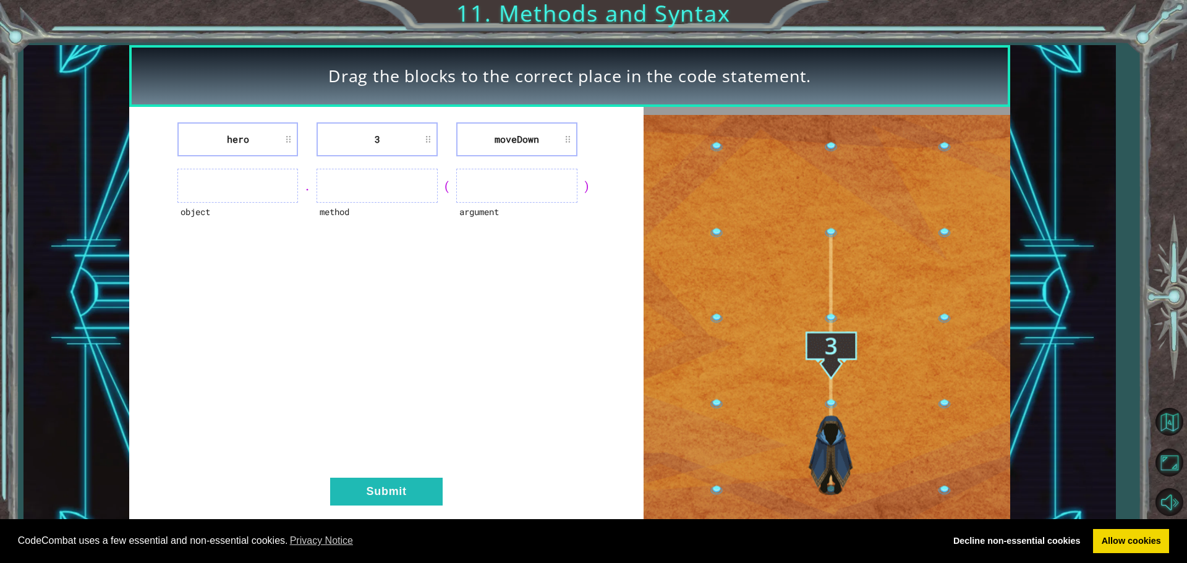
click at [246, 163] on div "hero 3 moveDown object . method ( argument ) Submit" at bounding box center [386, 320] width 515 height 426
click at [238, 163] on div "hero 3 moveDown object . method ( argument ) Submit" at bounding box center [386, 320] width 515 height 426
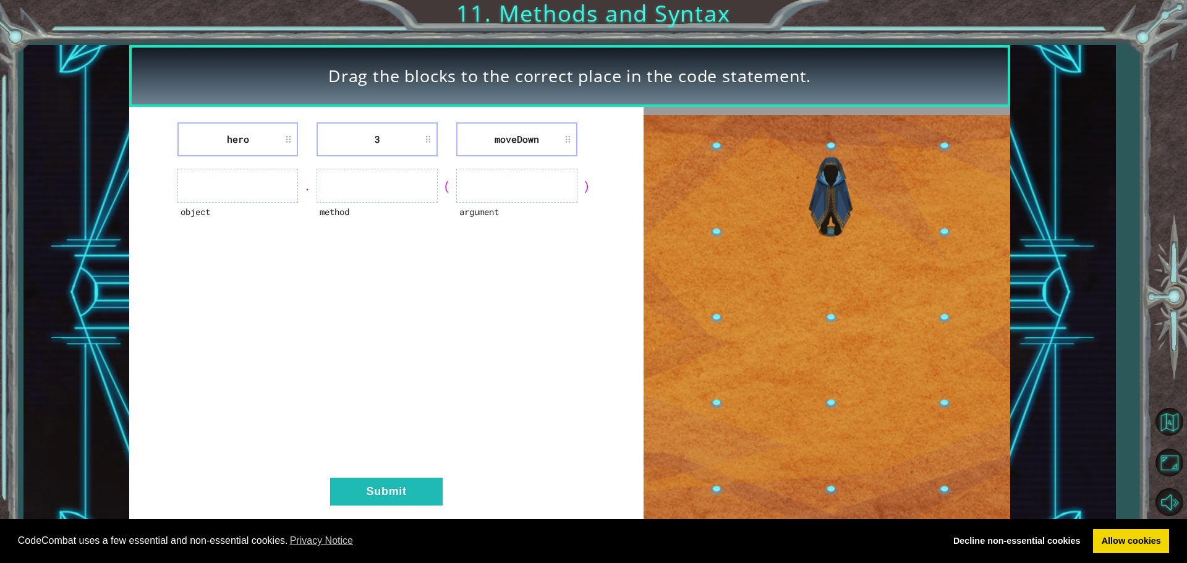
click at [265, 168] on div "hero 3 moveDown object . method ( argument ) Submit" at bounding box center [386, 320] width 515 height 426
drag, startPoint x: 223, startPoint y: 160, endPoint x: 197, endPoint y: 159, distance: 26.0
click at [237, 164] on div "hero 3 moveDown object . method ( argument ) Submit" at bounding box center [386, 320] width 515 height 426
click at [263, 293] on div "hero 3 moveDown object . method ( argument ) Submit" at bounding box center [386, 320] width 515 height 426
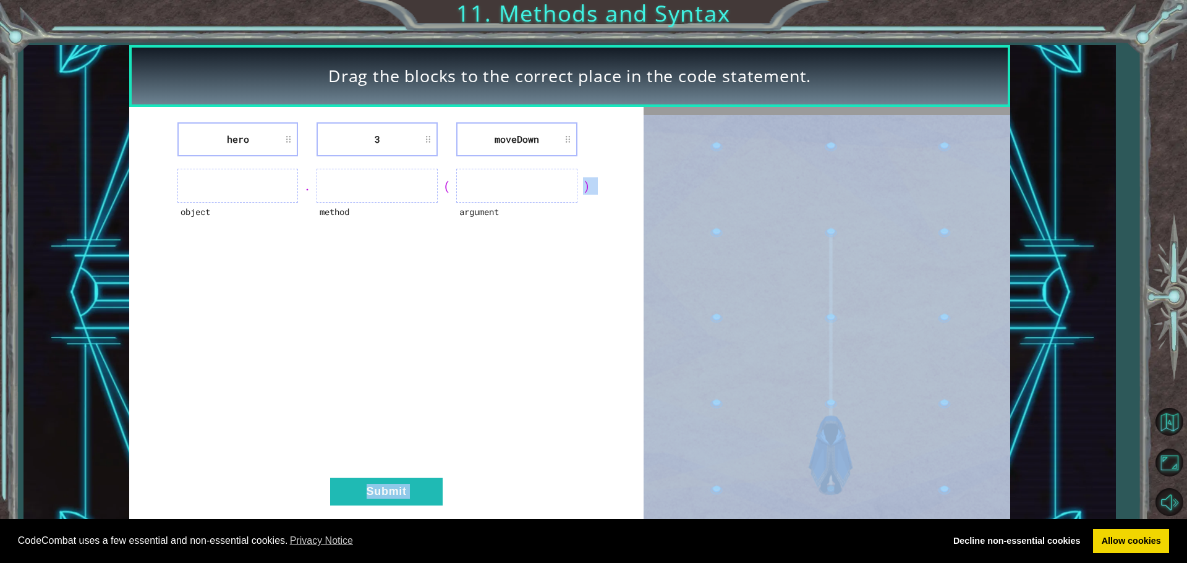
drag, startPoint x: 498, startPoint y: 320, endPoint x: 939, endPoint y: 414, distance: 451.4
click at [939, 416] on div "hero 3 moveDown object . method ( argument ) Submit" at bounding box center [569, 320] width 881 height 426
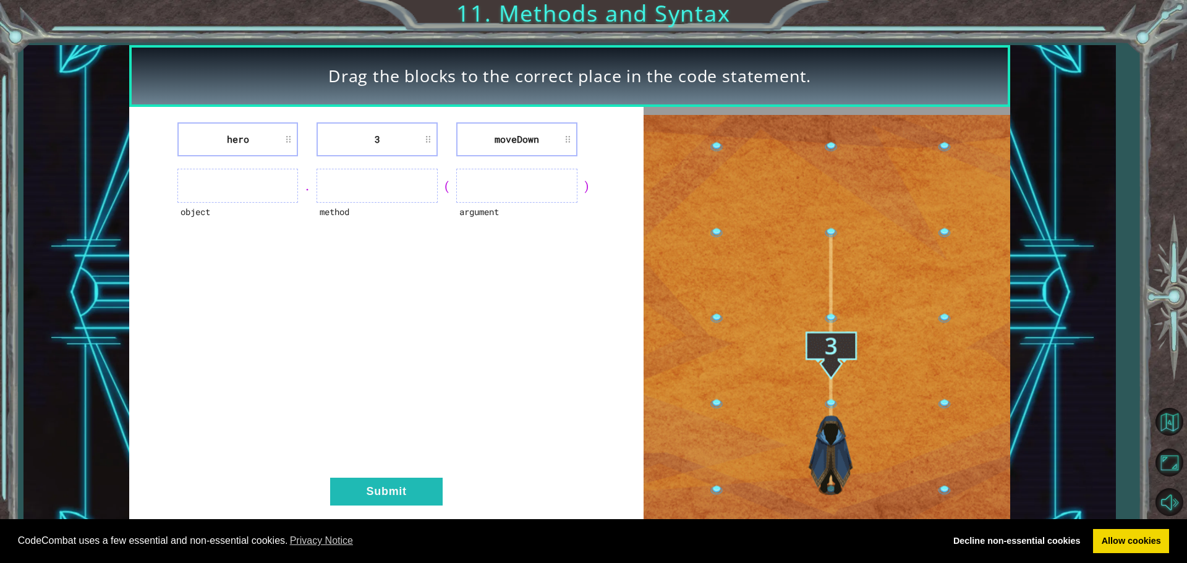
click at [292, 330] on div "hero 3 moveDown object . method ( argument ) Submit" at bounding box center [386, 320] width 515 height 426
drag, startPoint x: 435, startPoint y: 444, endPoint x: 421, endPoint y: 440, distance: 14.9
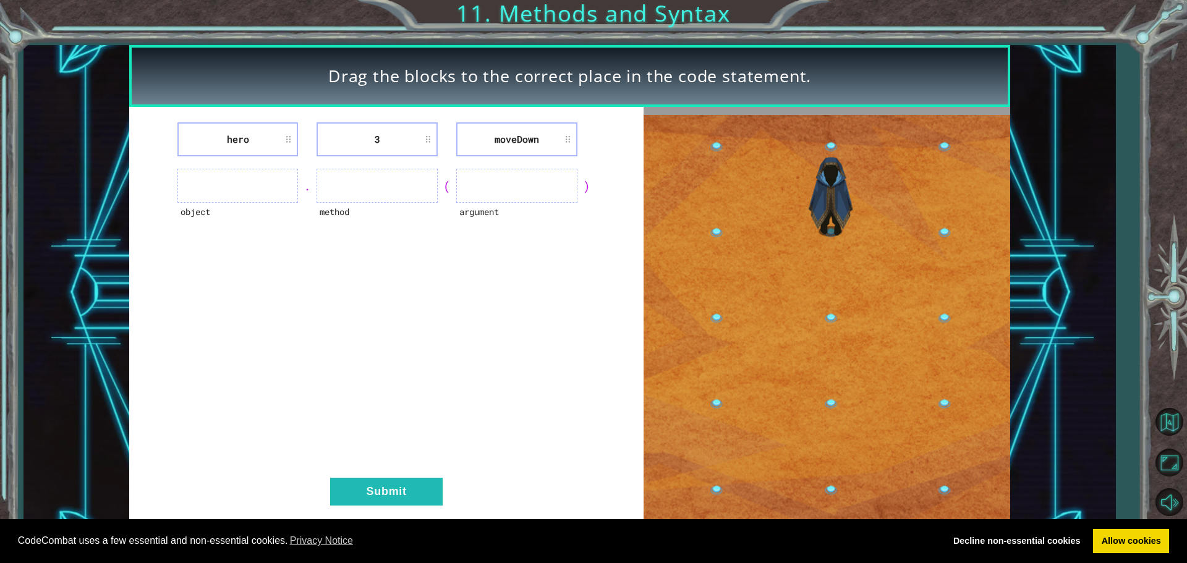
click at [421, 440] on div "hero 3 moveDown object . method ( argument ) Submit" at bounding box center [386, 320] width 515 height 426
drag, startPoint x: 189, startPoint y: 203, endPoint x: 217, endPoint y: 192, distance: 30.0
click at [200, 202] on ul at bounding box center [238, 186] width 121 height 34
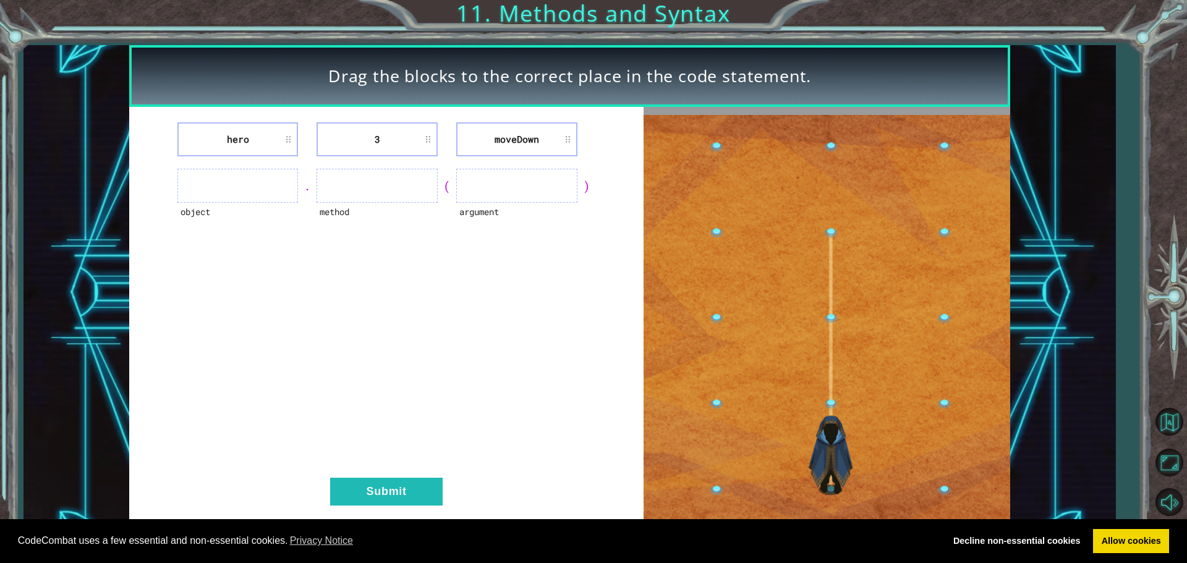
click at [218, 192] on ul at bounding box center [238, 186] width 121 height 34
drag, startPoint x: 222, startPoint y: 184, endPoint x: 173, endPoint y: 266, distance: 95.5
click at [173, 266] on div "hero 3 moveDown object . method ( argument ) Submit" at bounding box center [386, 320] width 515 height 426
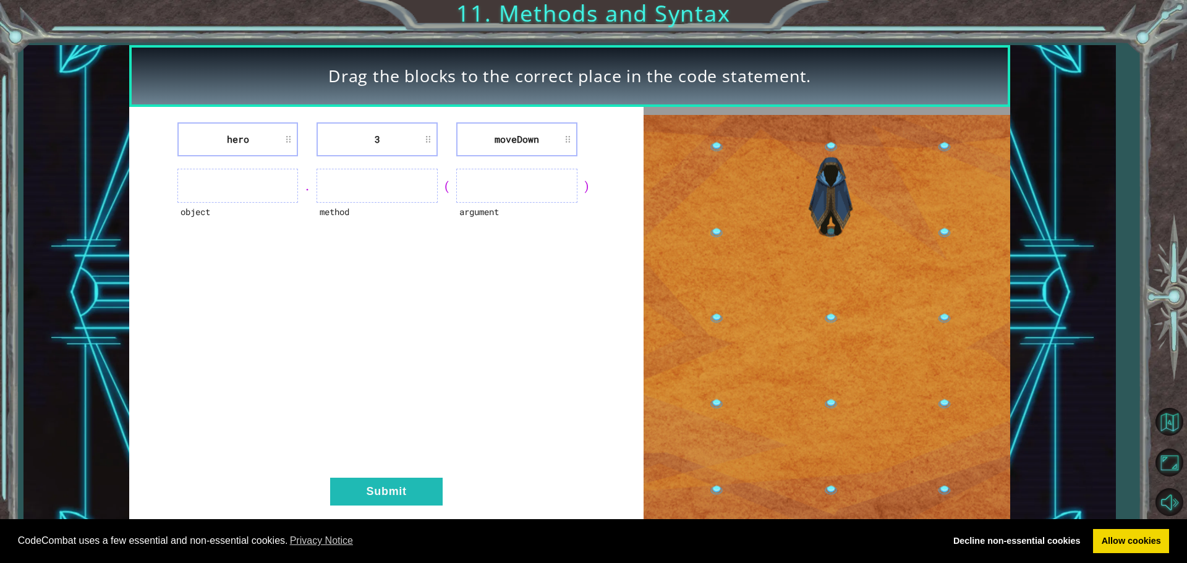
click at [233, 208] on div "object" at bounding box center [238, 220] width 121 height 34
drag, startPoint x: 367, startPoint y: 197, endPoint x: 401, endPoint y: 189, distance: 35.0
click at [374, 197] on ul at bounding box center [377, 186] width 121 height 34
click at [581, 200] on div "object . method ( argument )" at bounding box center [387, 186] width 484 height 34
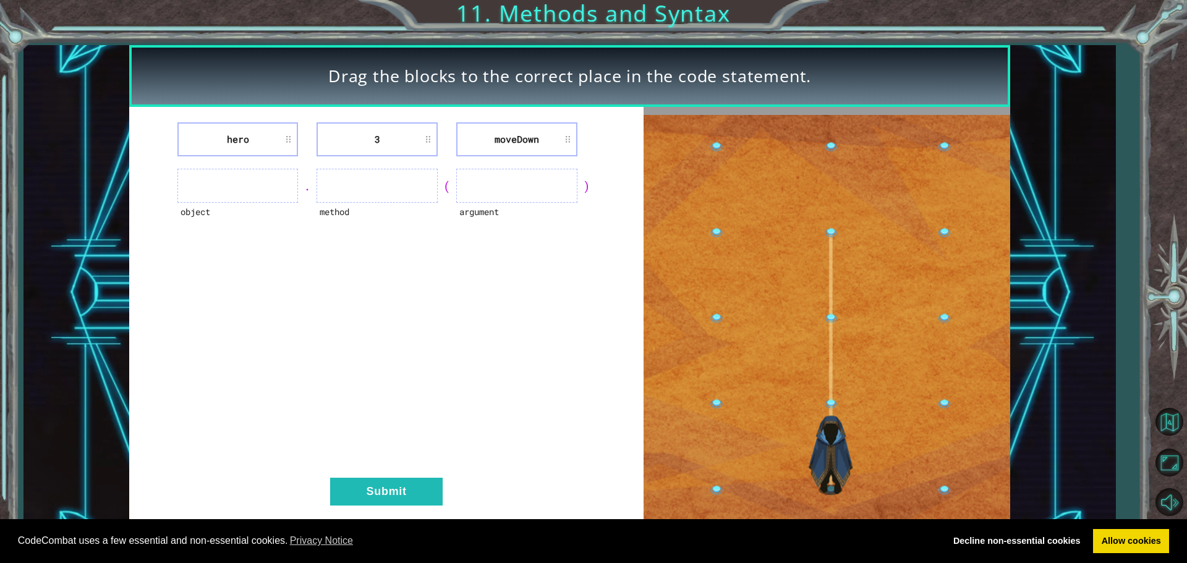
click at [254, 185] on ul at bounding box center [238, 186] width 121 height 34
click at [403, 186] on ul at bounding box center [377, 186] width 121 height 34
drag, startPoint x: 403, startPoint y: 186, endPoint x: 433, endPoint y: 190, distance: 29.9
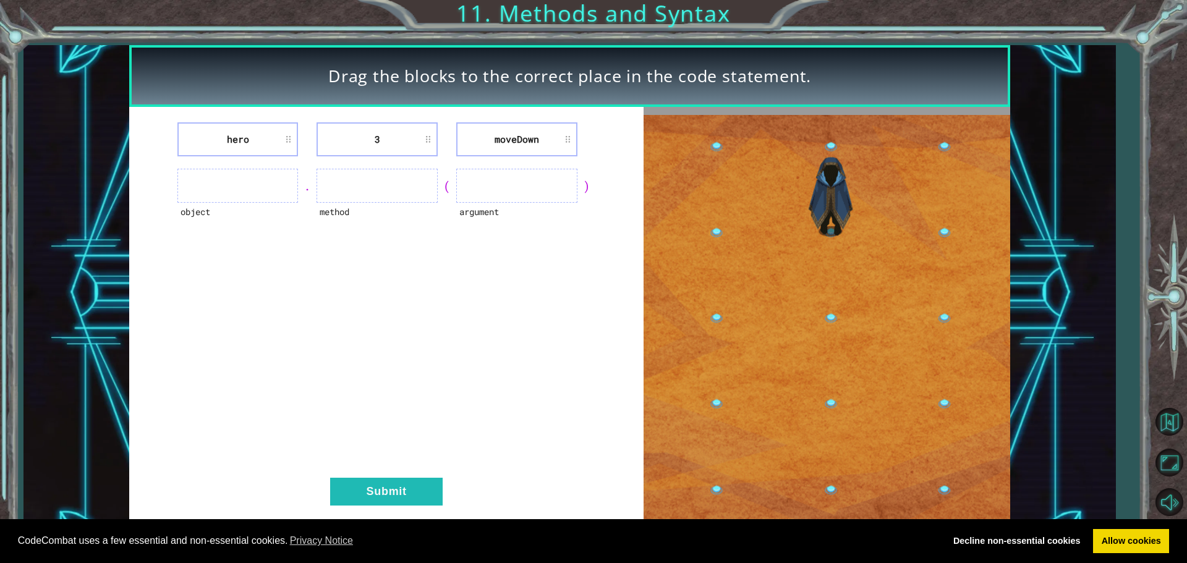
click at [422, 190] on ul at bounding box center [377, 186] width 121 height 34
drag, startPoint x: 461, startPoint y: 189, endPoint x: 471, endPoint y: 229, distance: 41.9
click at [476, 203] on div "argument" at bounding box center [516, 186] width 121 height 34
drag, startPoint x: 460, startPoint y: 398, endPoint x: 451, endPoint y: 406, distance: 11.4
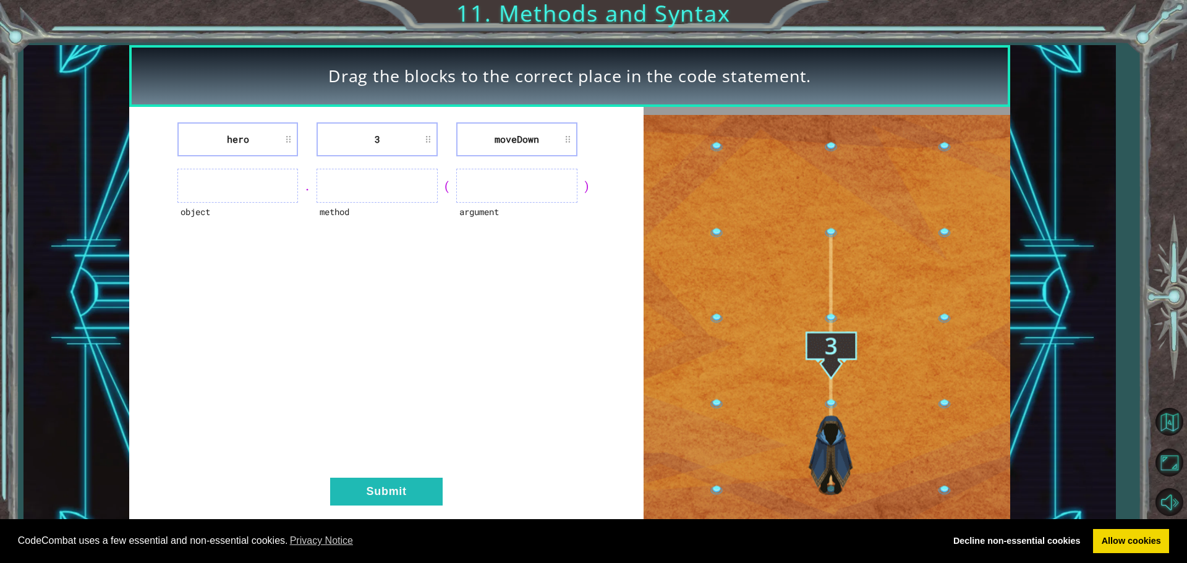
click at [458, 402] on div "hero 3 moveDown object . method ( argument ) Submit" at bounding box center [386, 320] width 515 height 426
click at [359, 490] on button "Submit" at bounding box center [386, 492] width 113 height 28
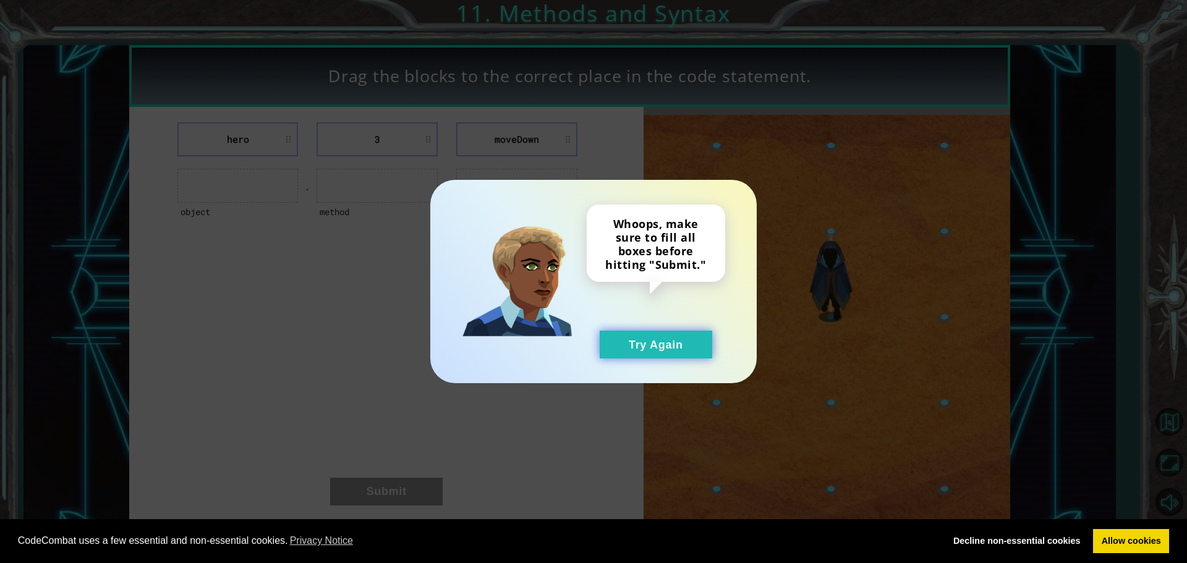
click at [671, 355] on button "Try Again" at bounding box center [656, 345] width 113 height 28
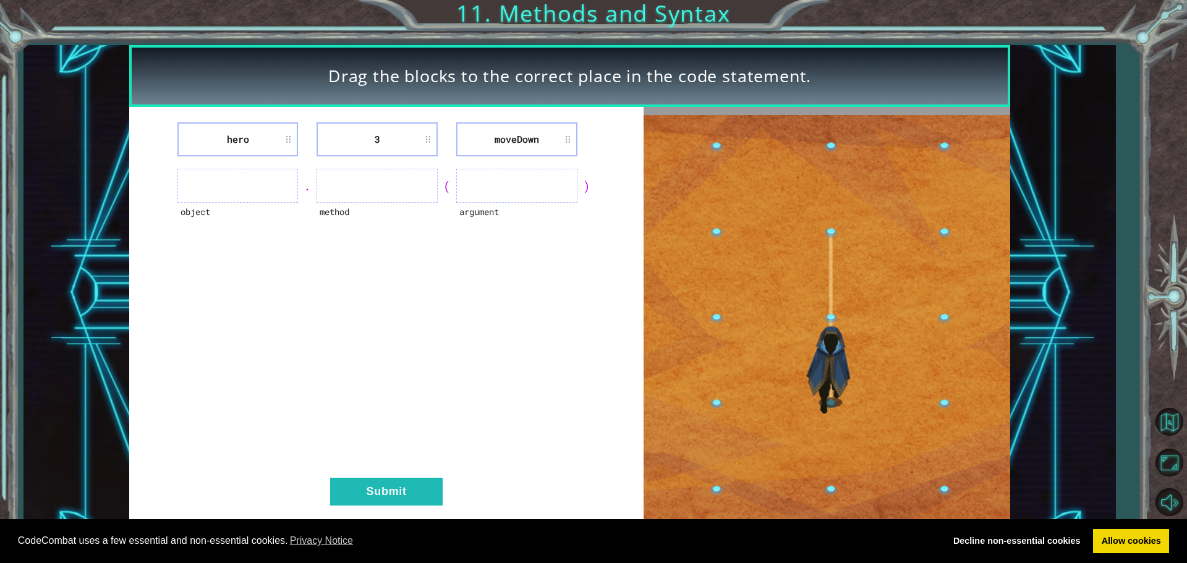
drag, startPoint x: 515, startPoint y: 188, endPoint x: 455, endPoint y: 233, distance: 74.7
click at [455, 233] on div "hero 3 moveDown object . method ( argument ) Submit" at bounding box center [386, 320] width 515 height 426
click at [497, 184] on ul at bounding box center [516, 186] width 121 height 34
click at [534, 152] on li "moveDown" at bounding box center [516, 139] width 121 height 34
click at [538, 142] on li "moveDown" at bounding box center [516, 139] width 121 height 34
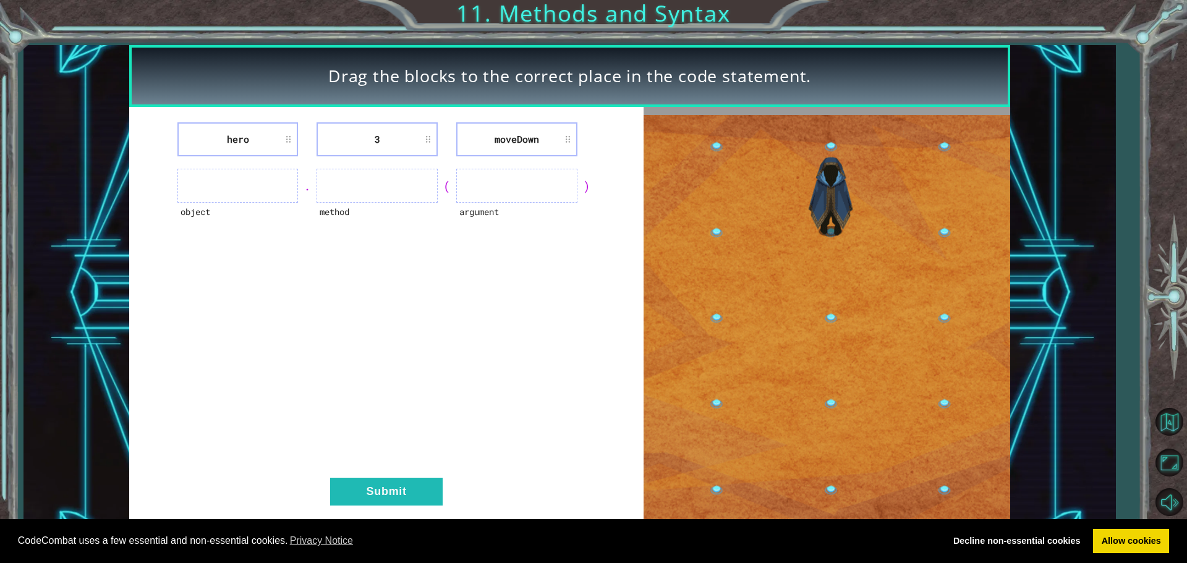
click at [505, 137] on li "moveDown" at bounding box center [516, 139] width 121 height 34
click at [373, 145] on li "3" at bounding box center [377, 139] width 121 height 34
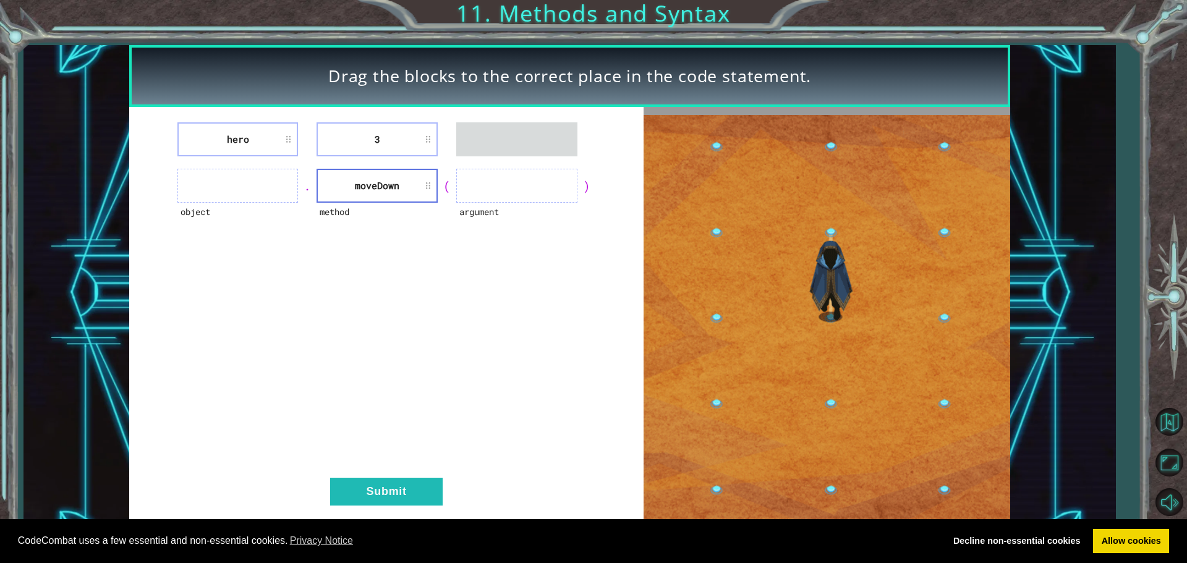
drag, startPoint x: 252, startPoint y: 121, endPoint x: 257, endPoint y: 153, distance: 32.5
click at [252, 157] on div "hero 3 object . method moveDown ( argument ) Submit" at bounding box center [386, 320] width 515 height 426
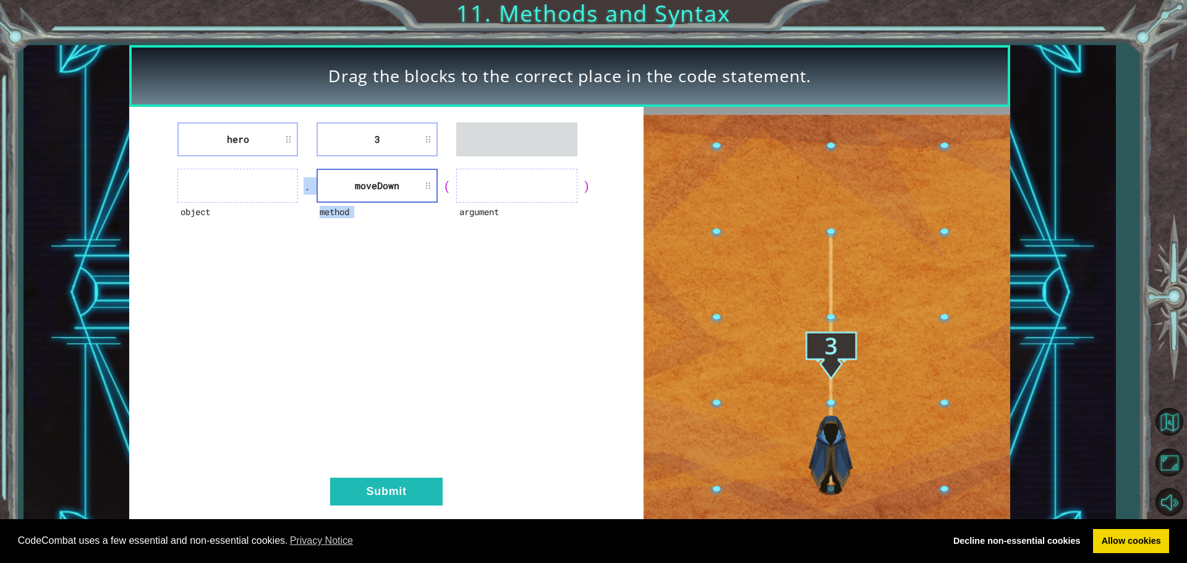
drag, startPoint x: 312, startPoint y: 254, endPoint x: 317, endPoint y: 236, distance: 17.9
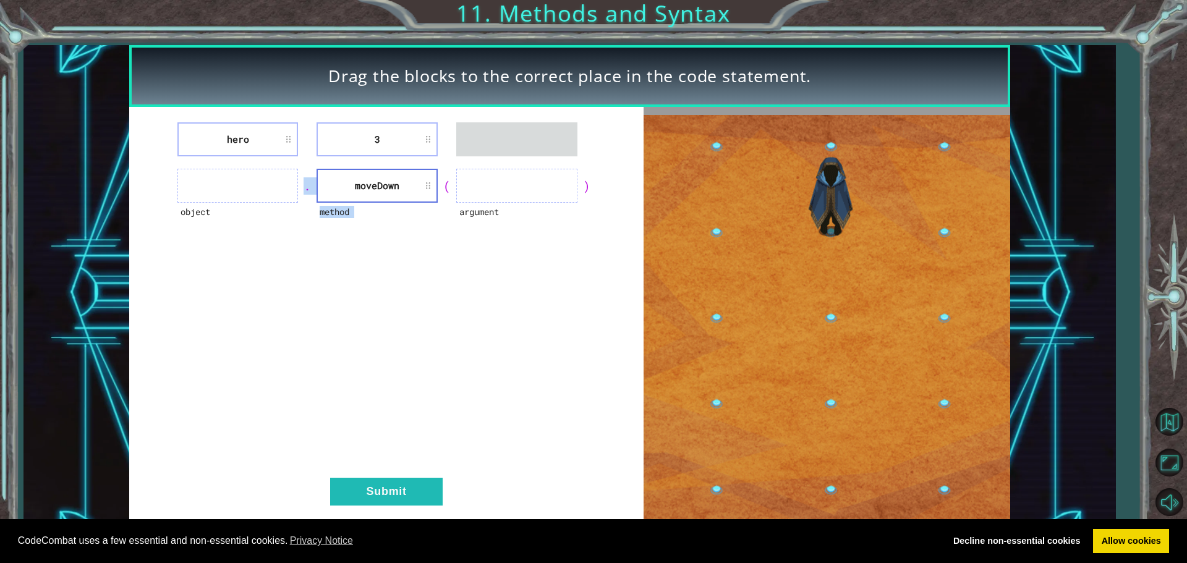
click at [314, 244] on div "hero 3 object . method moveDown ( argument ) Submit" at bounding box center [386, 320] width 515 height 426
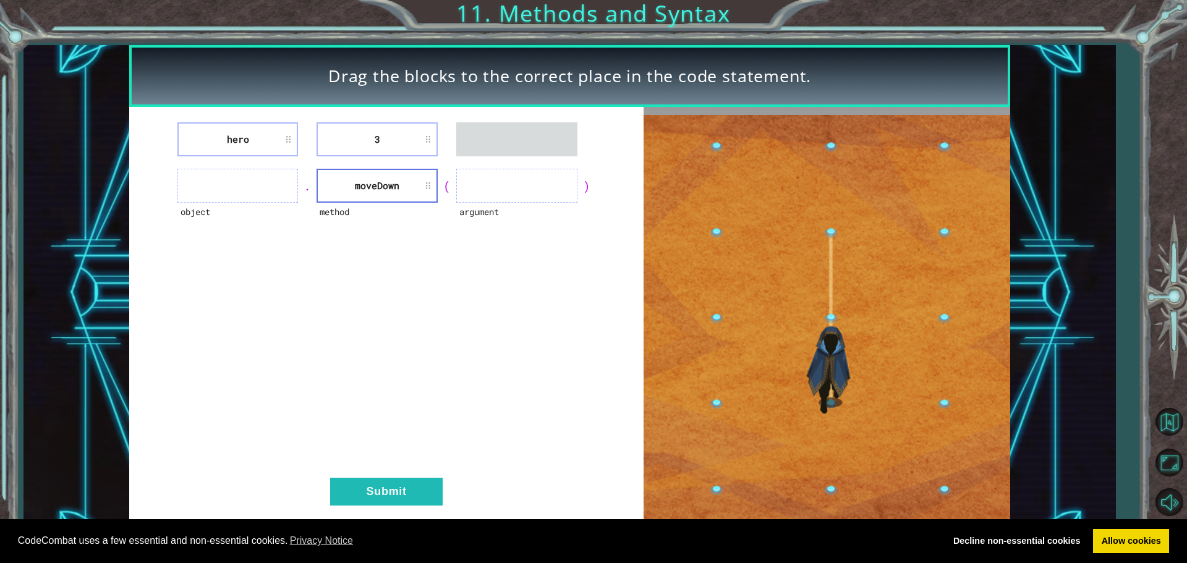
drag, startPoint x: 440, startPoint y: 304, endPoint x: 411, endPoint y: 229, distance: 80.3
click at [438, 298] on div "hero 3 object . method moveDown ( argument ) Submit" at bounding box center [386, 320] width 515 height 426
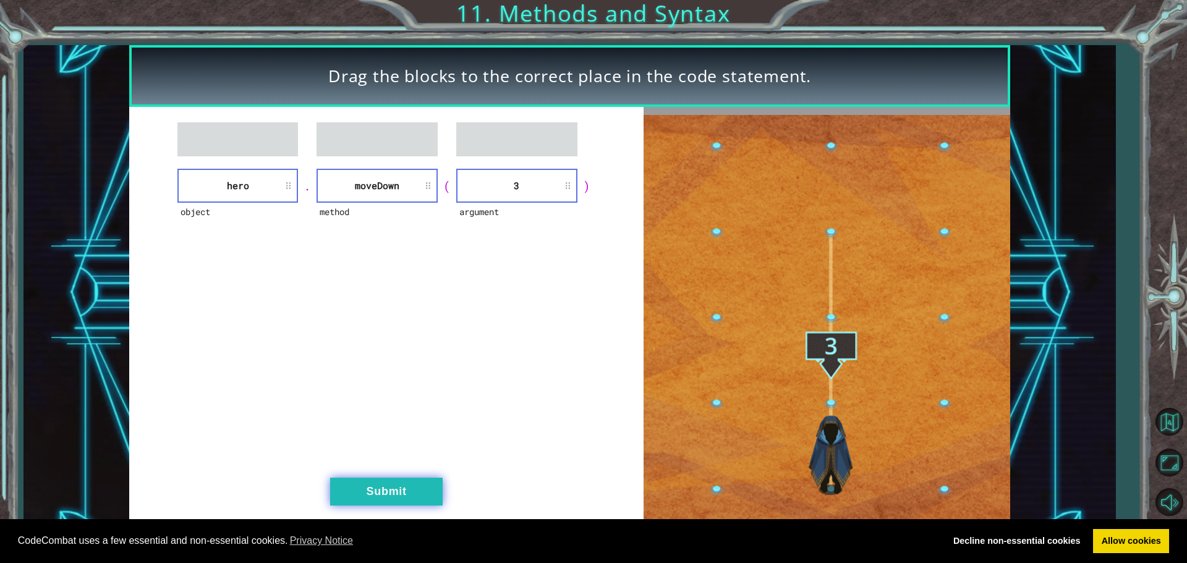
click at [393, 490] on button "Submit" at bounding box center [386, 492] width 113 height 28
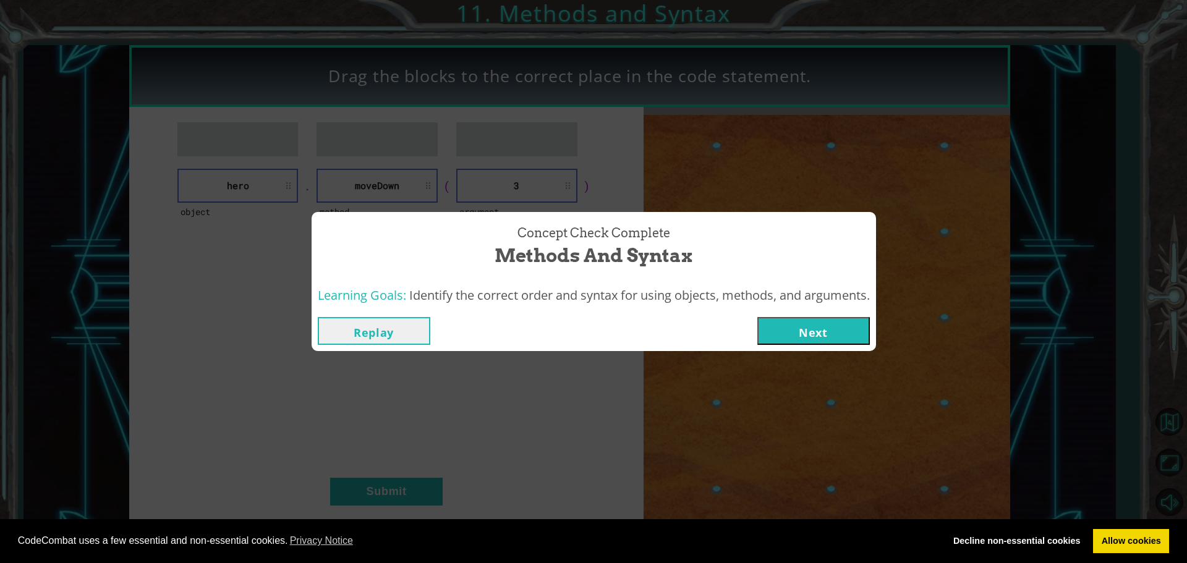
click at [819, 328] on button "Next" at bounding box center [814, 331] width 113 height 28
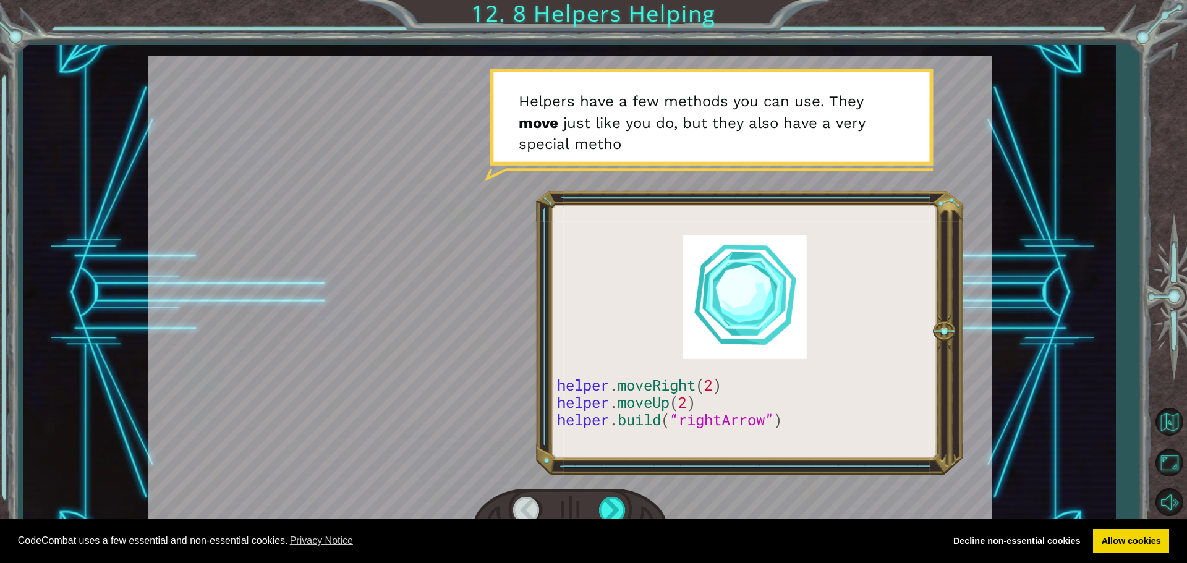
click at [373, 392] on div at bounding box center [570, 293] width 845 height 475
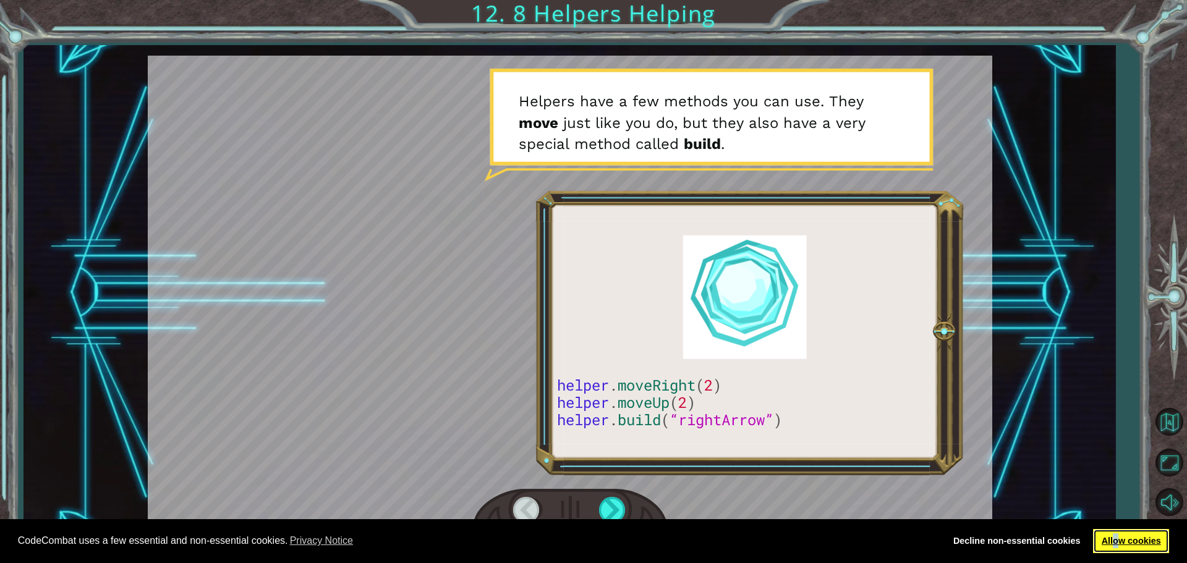
click at [1118, 533] on link "Allow cookies" at bounding box center [1131, 541] width 76 height 25
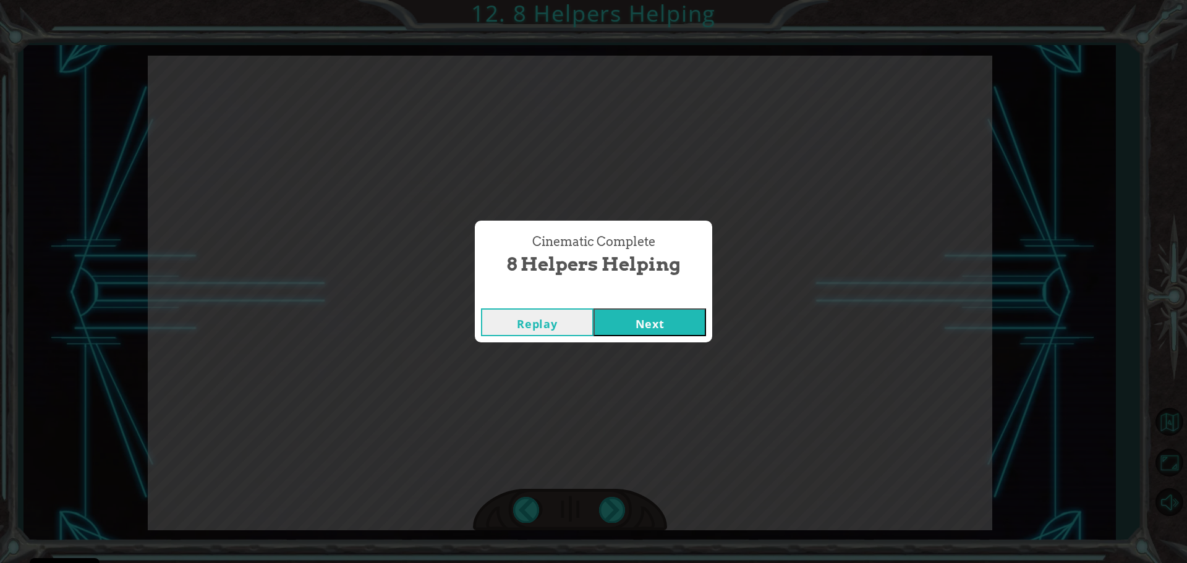
click at [638, 320] on button "Next" at bounding box center [650, 323] width 113 height 28
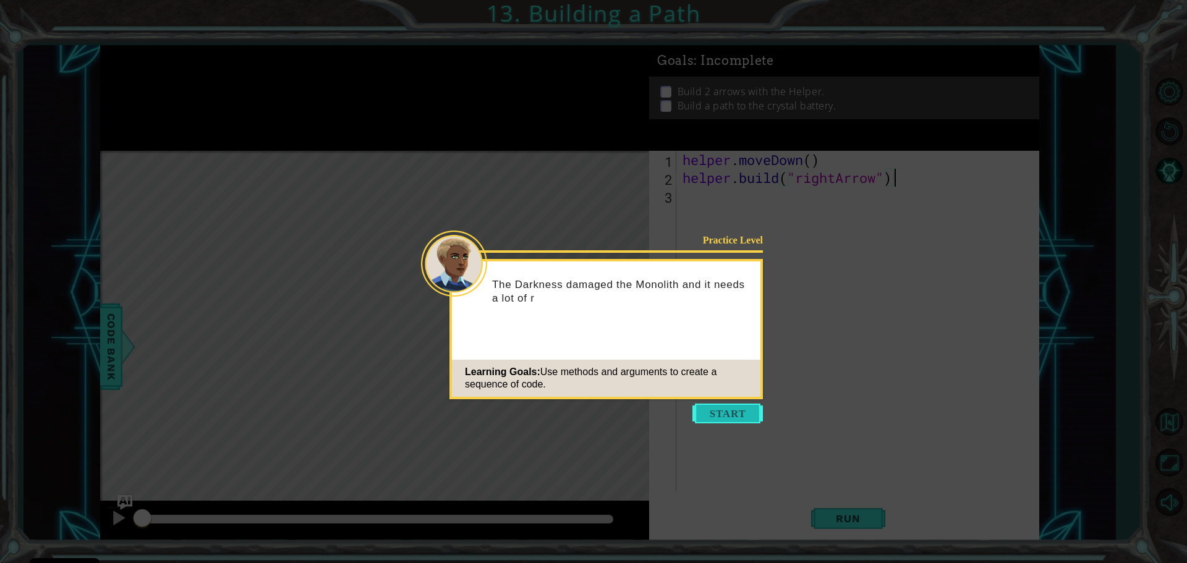
click at [728, 416] on button "Start" at bounding box center [728, 414] width 71 height 20
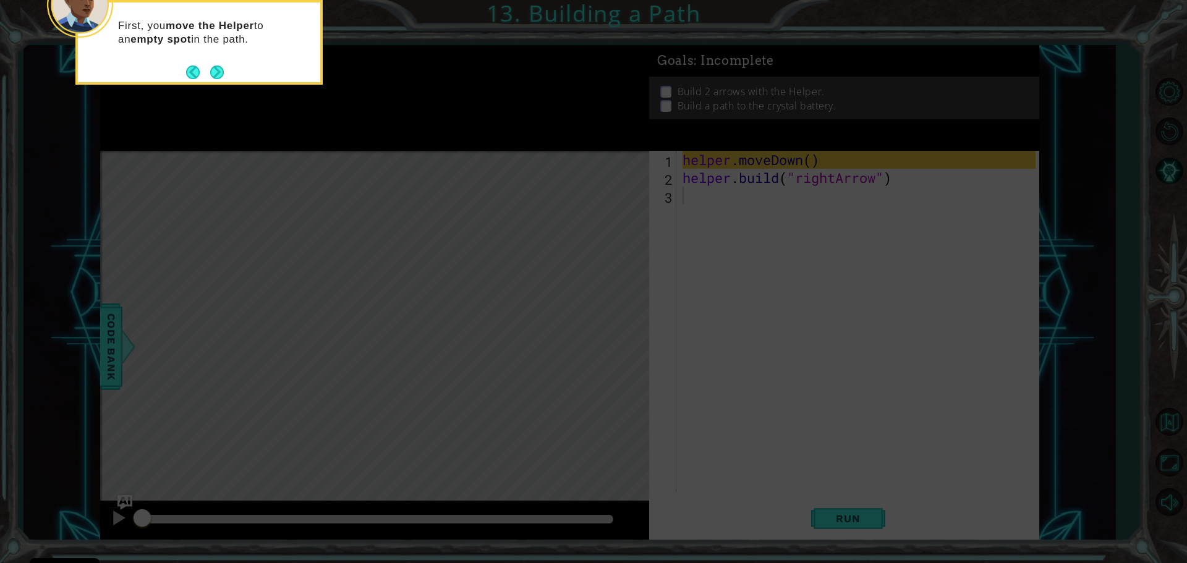
click at [217, 79] on button "Next" at bounding box center [217, 73] width 14 height 14
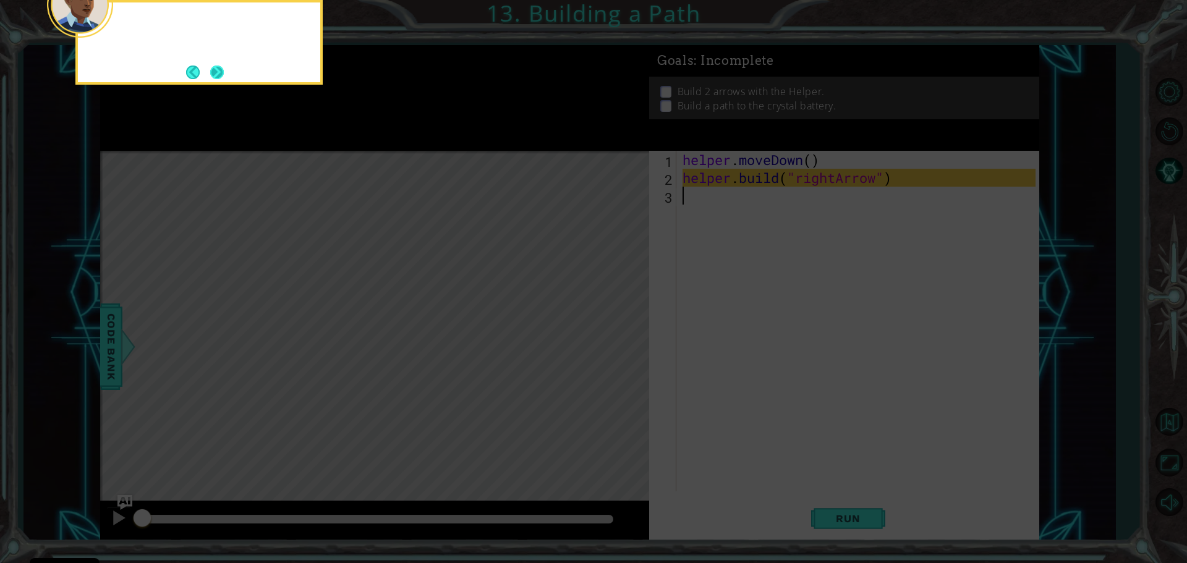
click at [220, 73] on button "Next" at bounding box center [217, 73] width 14 height 14
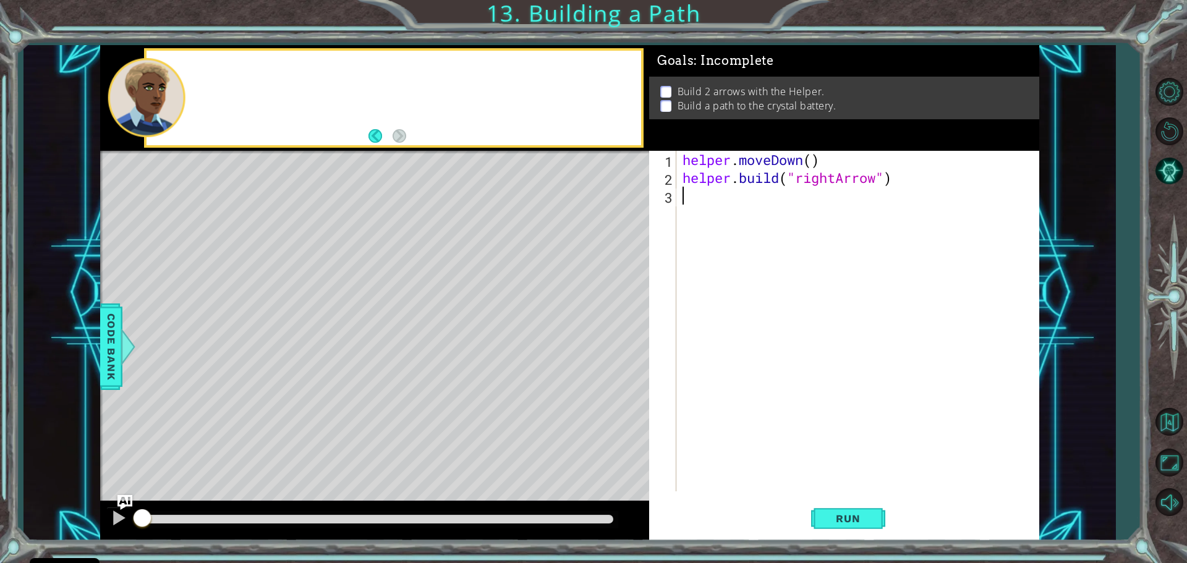
click at [221, 67] on div at bounding box center [394, 98] width 495 height 95
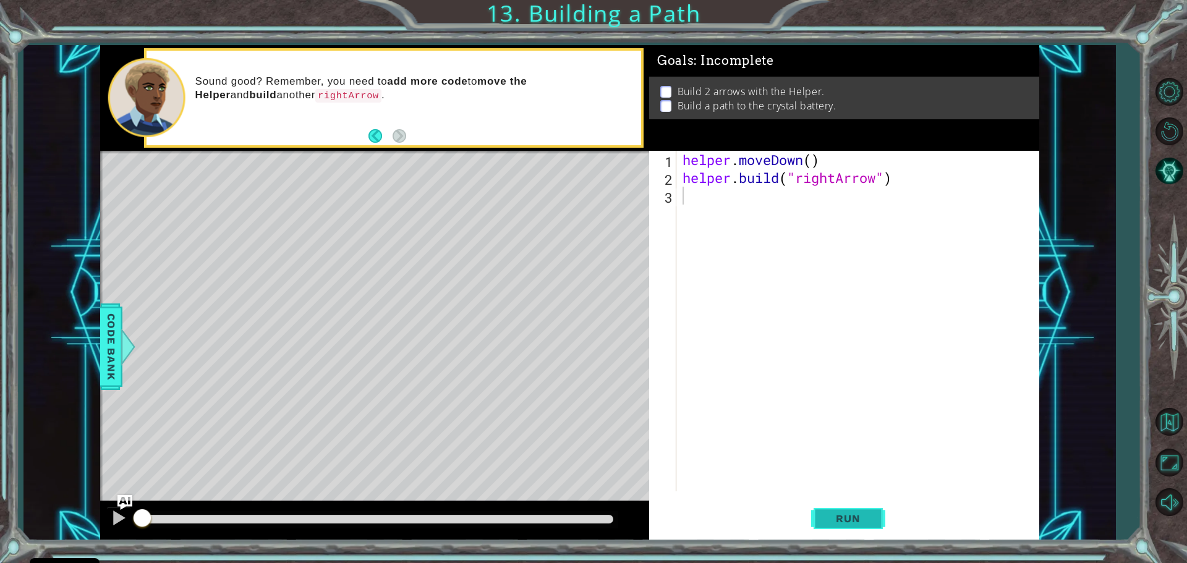
click at [854, 499] on div "1 2 3 helper . moveDown ( ) helper . build ( "rightArrow" ) ההההההההההההההההההה…" at bounding box center [844, 346] width 390 height 390
click at [863, 522] on span "Run" at bounding box center [848, 519] width 49 height 12
